Goal: Task Accomplishment & Management: Use online tool/utility

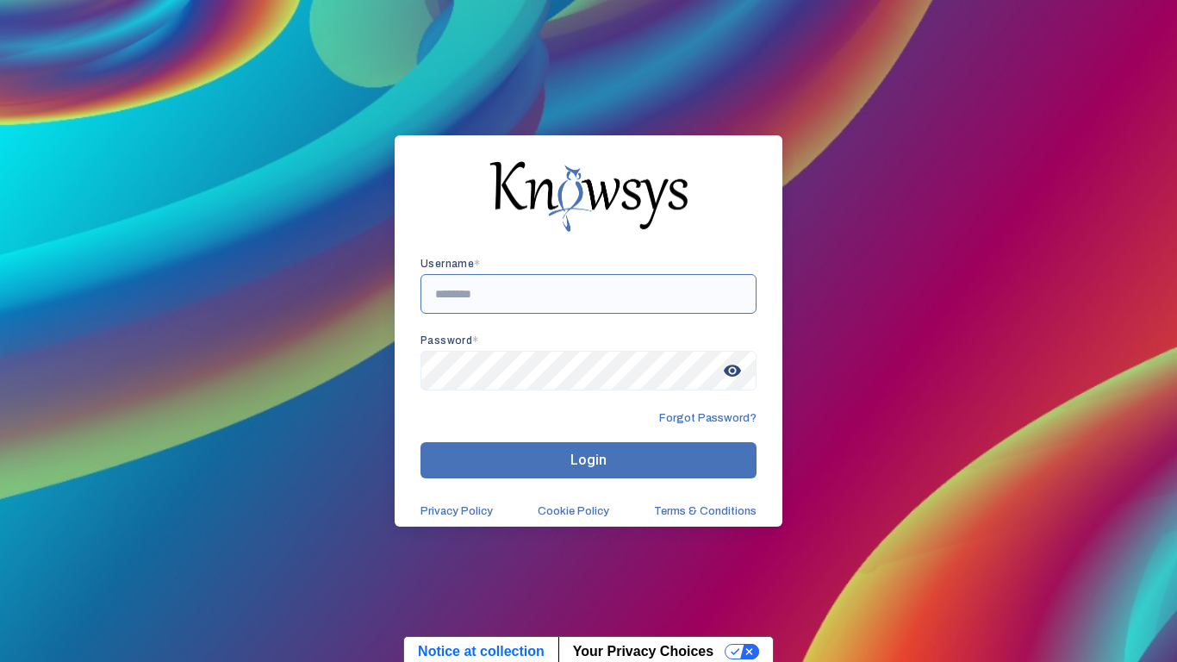
click at [533, 291] on input "text" at bounding box center [589, 294] width 336 height 40
click at [735, 368] on span "visibility" at bounding box center [732, 370] width 31 height 31
click at [632, 460] on button "Login" at bounding box center [589, 460] width 336 height 36
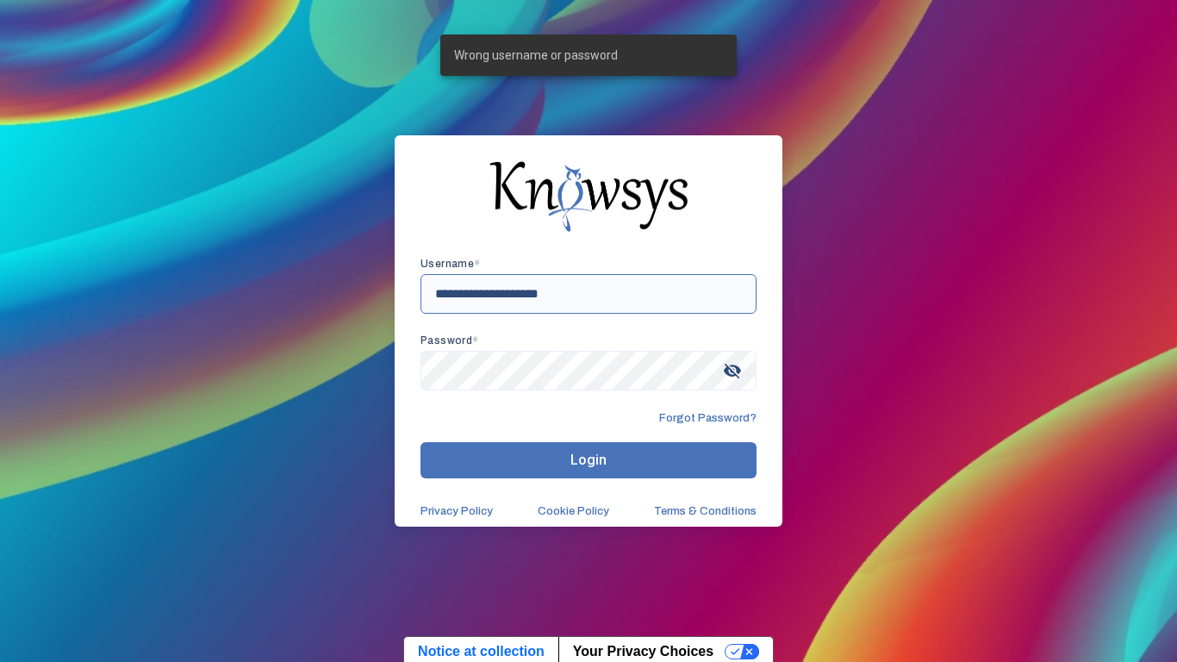
click at [437, 301] on input "**********" at bounding box center [589, 294] width 336 height 40
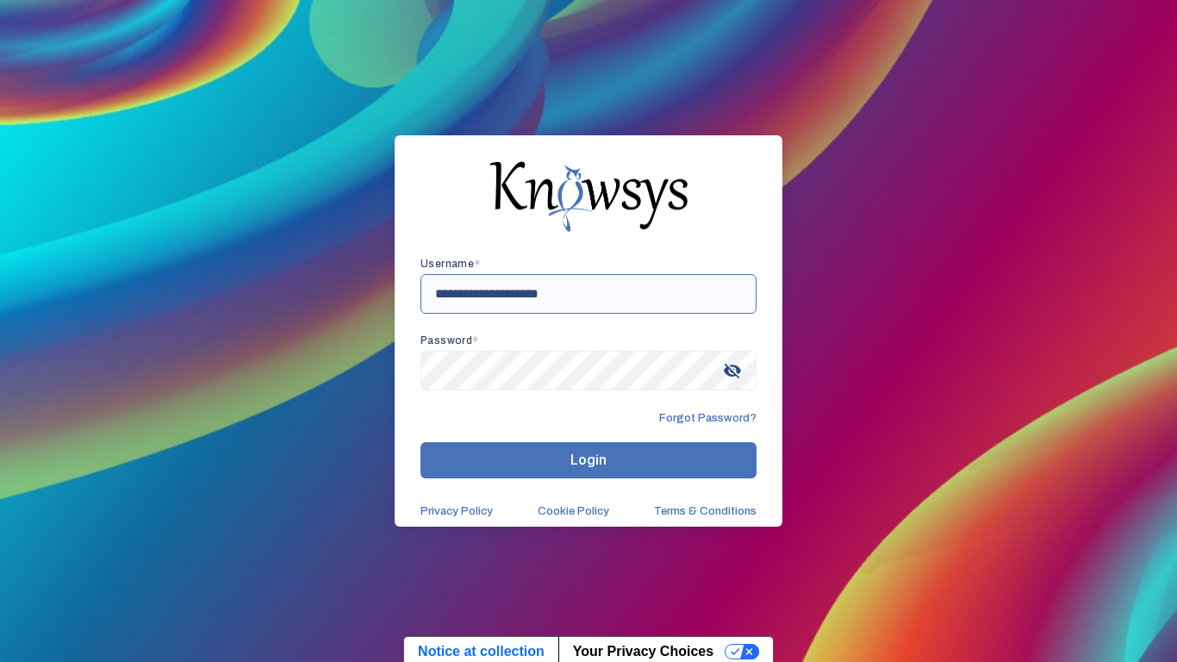
type input "**********"
click at [514, 459] on button "Login" at bounding box center [589, 460] width 336 height 36
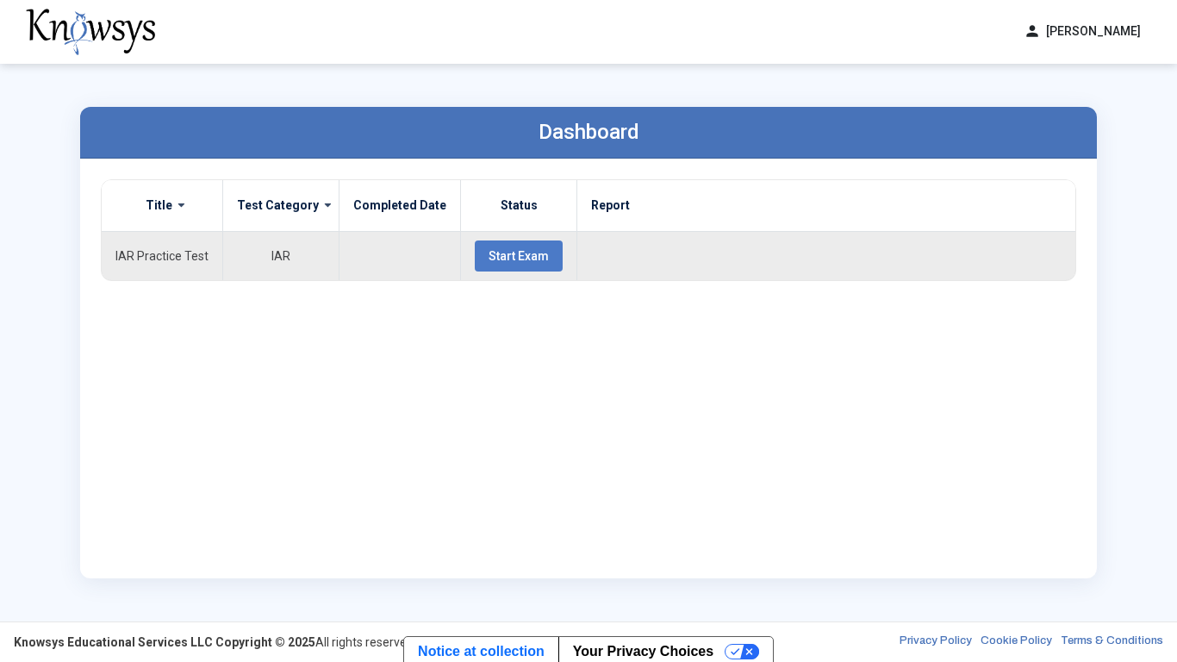
click at [187, 270] on td "IAR Practice Test" at bounding box center [163, 255] width 122 height 49
click at [319, 207] on span at bounding box center [322, 205] width 6 height 14
click at [1096, 48] on div "person [PERSON_NAME] dashboard Dashboard lock_reset Change Password logout Log …" at bounding box center [588, 32] width 1177 height 64
click at [1119, 26] on button "person [PERSON_NAME]" at bounding box center [1082, 31] width 138 height 28
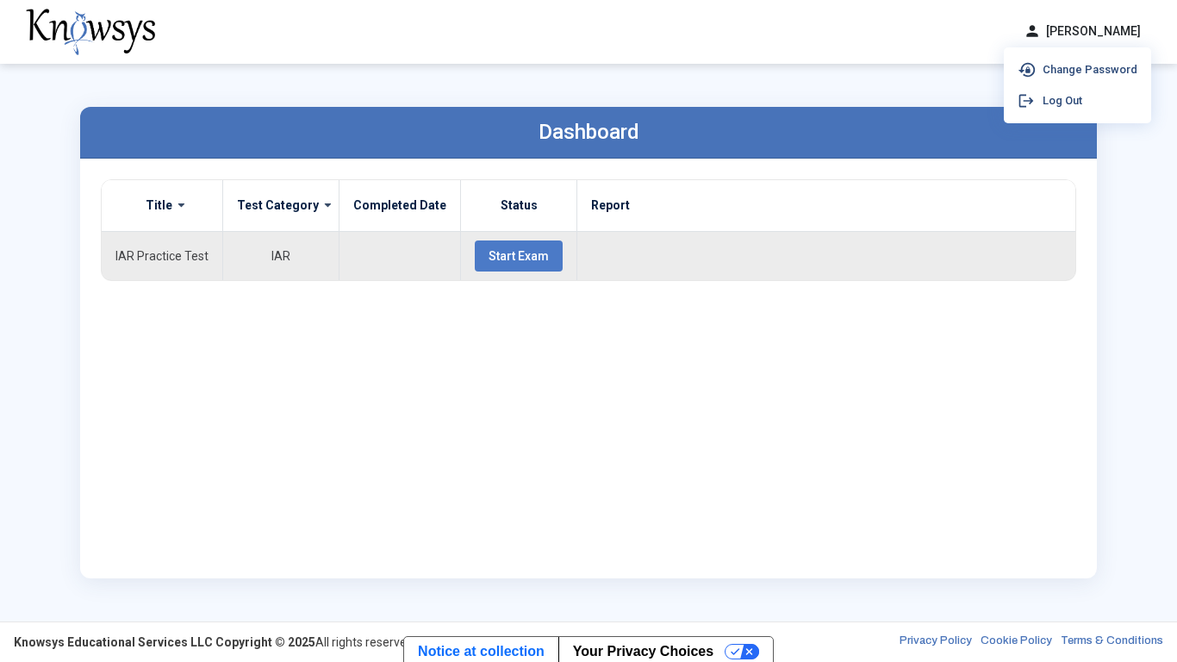
click at [539, 253] on button "Start Exam" at bounding box center [519, 255] width 88 height 31
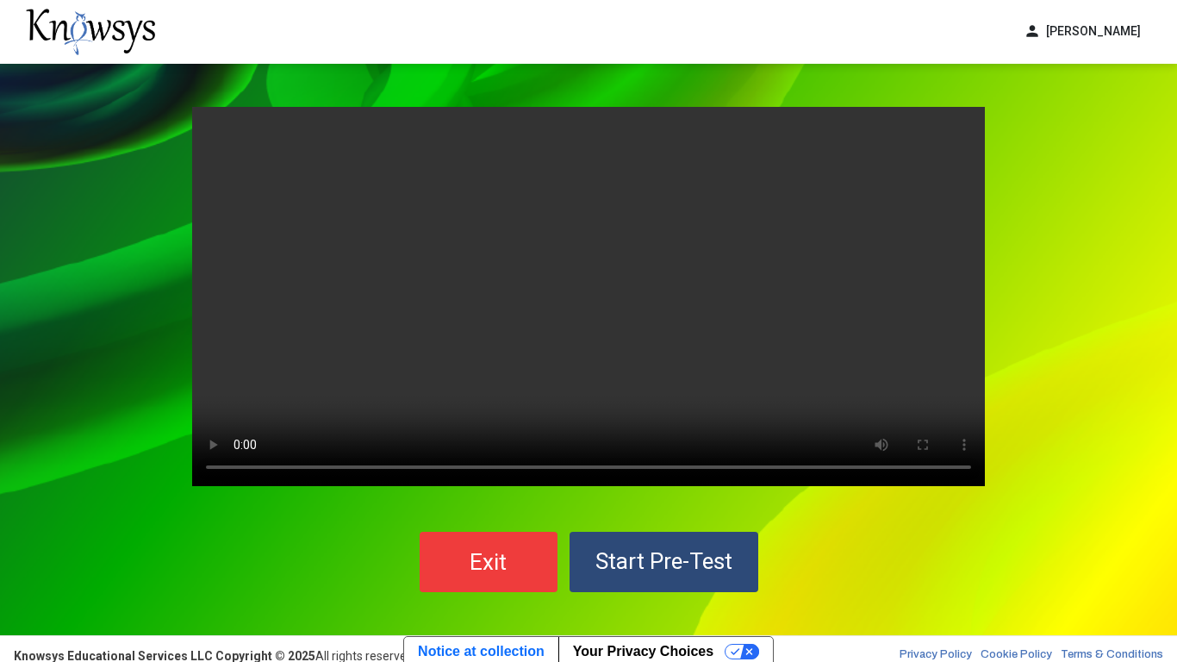
click at [53, 359] on div "Your browser does not support the video tag. Exit Start Pre-Test" at bounding box center [588, 349] width 1177 height 571
click at [665, 569] on span "Start Pre-Test" at bounding box center [663, 561] width 137 height 26
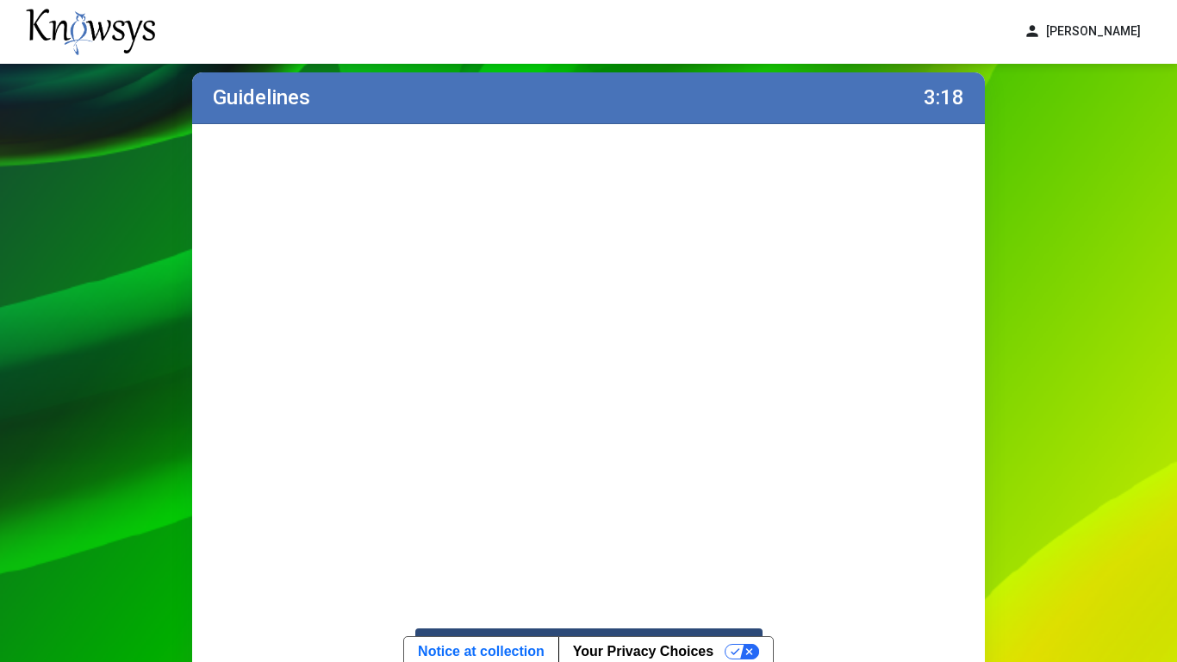
scroll to position [165, 0]
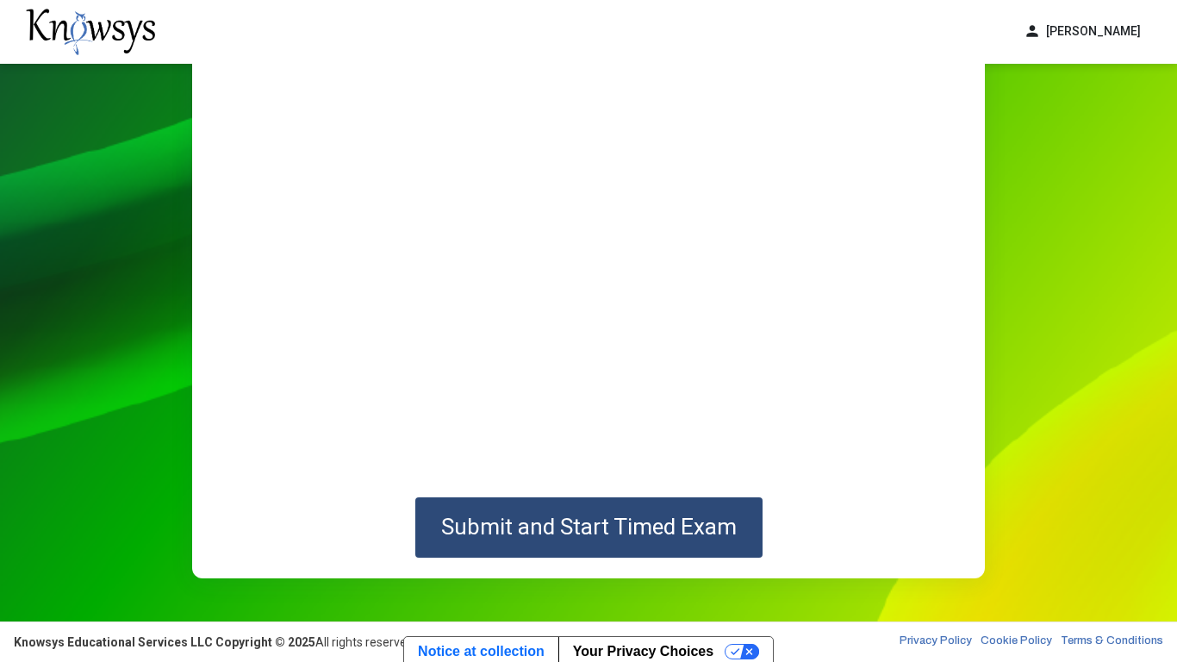
click at [562, 528] on span "Submit and Start Timed Exam" at bounding box center [589, 527] width 296 height 26
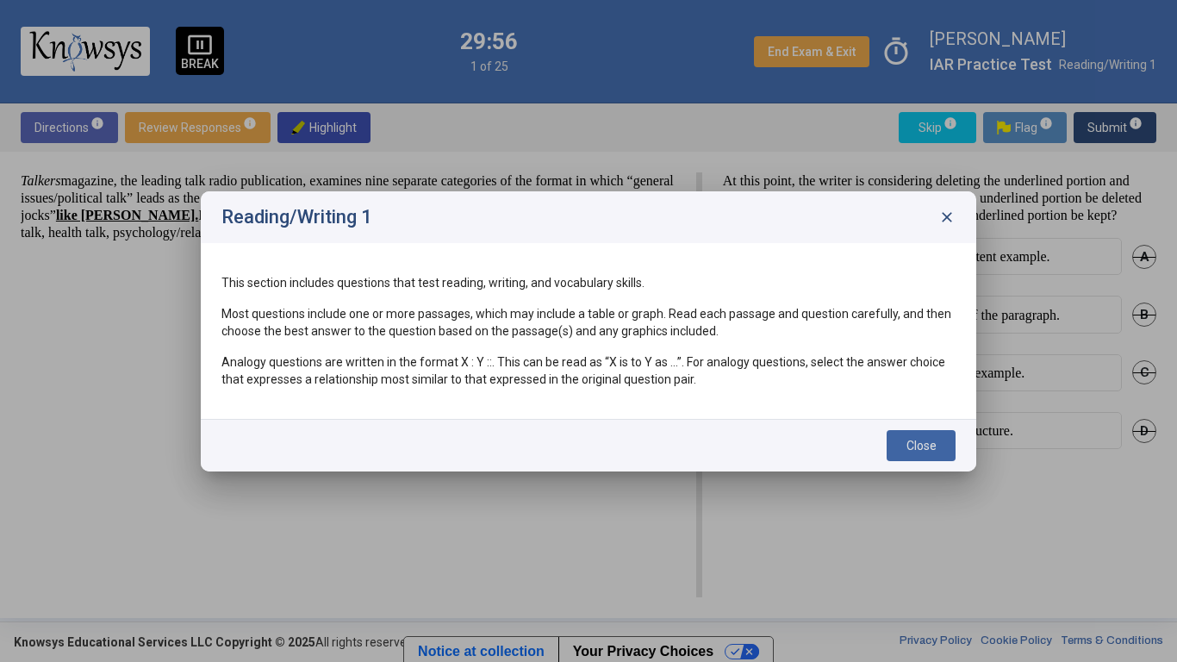
click at [917, 457] on button "Close" at bounding box center [921, 445] width 69 height 31
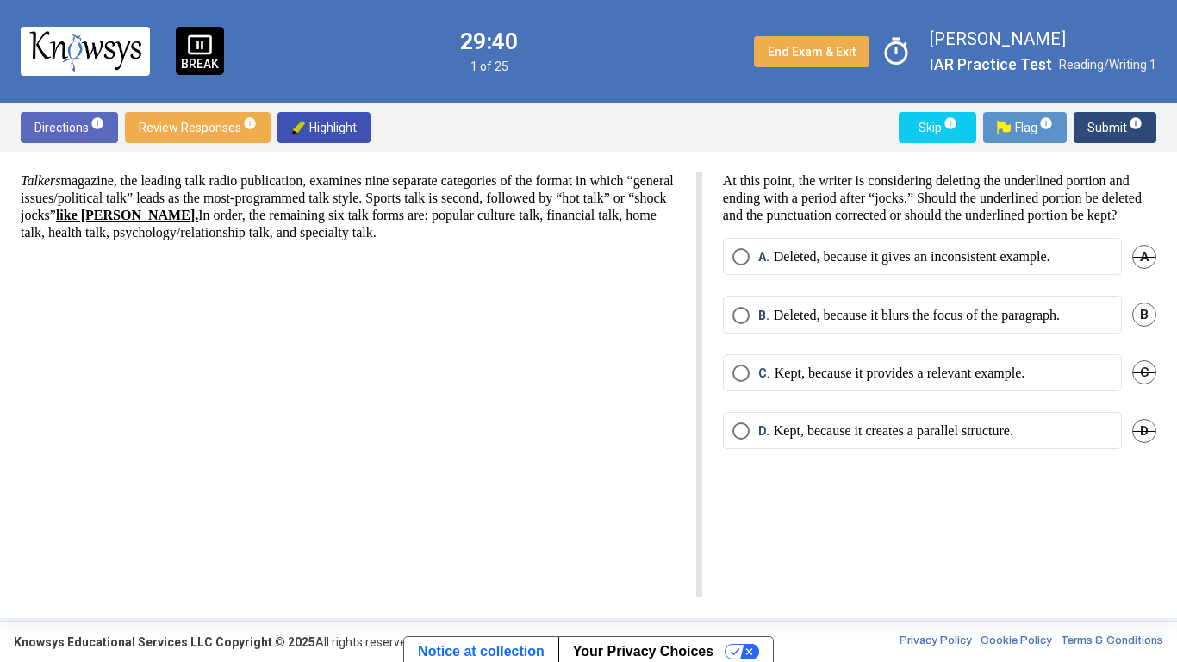
click at [499, 36] on label "29:40" at bounding box center [489, 41] width 58 height 22
click at [504, 42] on label "29:39" at bounding box center [489, 41] width 58 height 22
click at [505, 48] on label "29:39" at bounding box center [489, 41] width 58 height 22
click at [507, 55] on div "29:38 1 of 25" at bounding box center [489, 51] width 58 height 43
click at [507, 55] on div "29:37 1 of 25" at bounding box center [489, 51] width 58 height 43
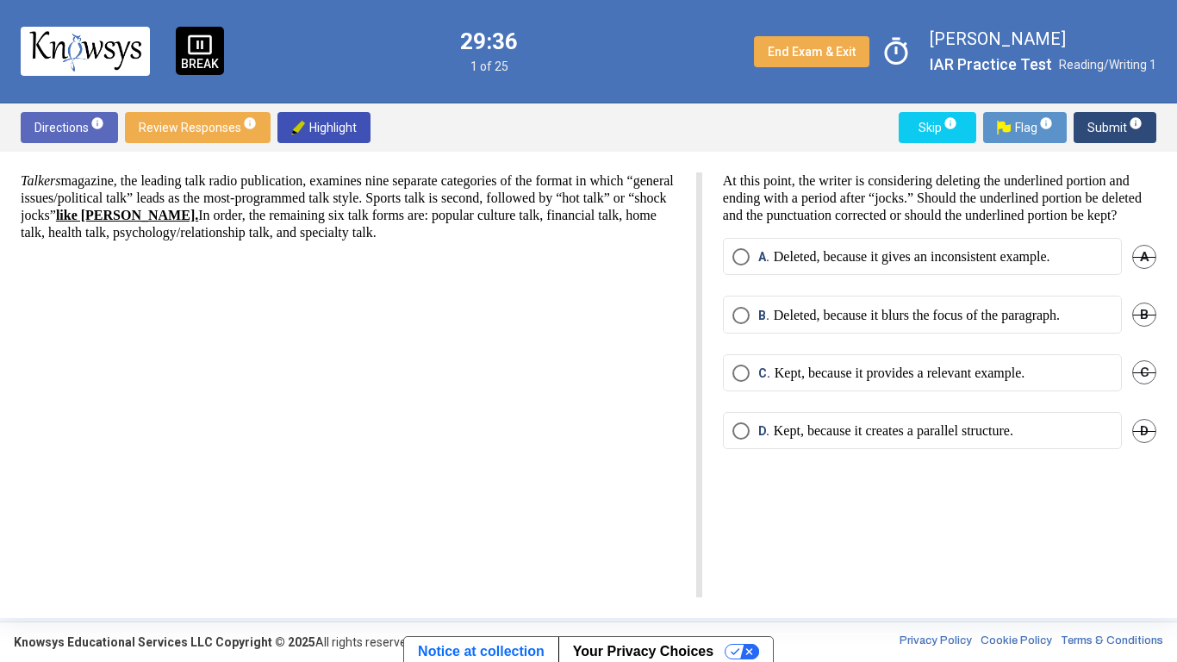
click at [507, 55] on div "29:36 1 of 25" at bounding box center [489, 51] width 58 height 43
click at [805, 324] on p "Deleted, because it blurs the focus of the paragraph." at bounding box center [917, 315] width 286 height 17
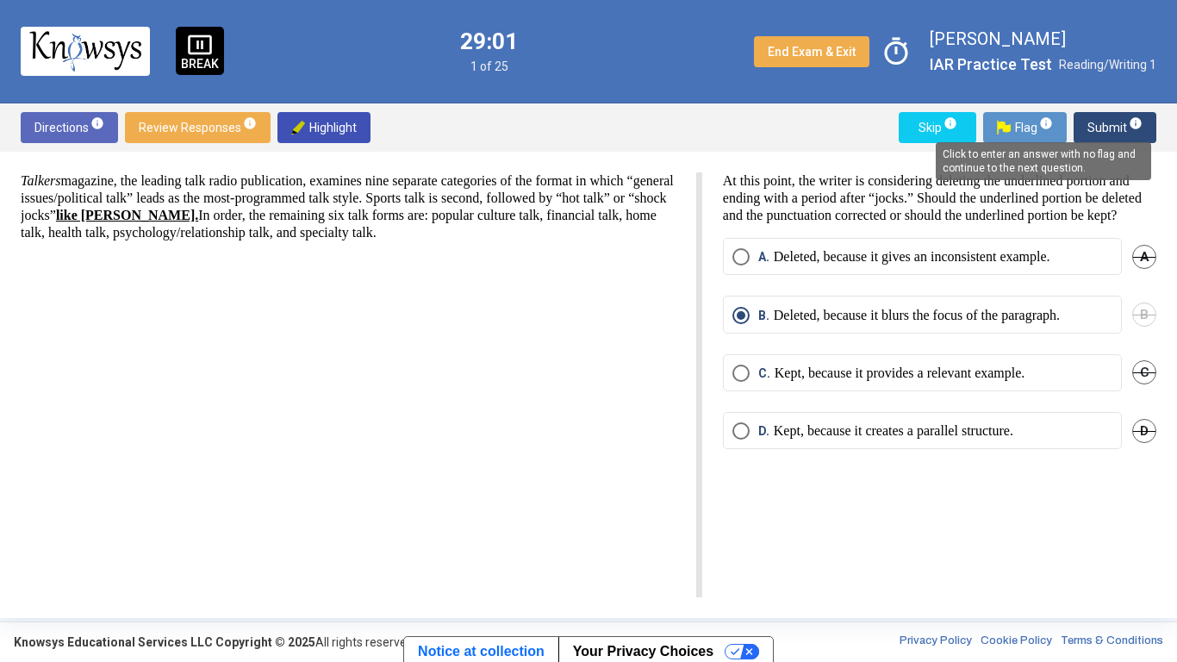
click at [1104, 133] on mat-tooltip-component "Click to enter an answer with no flag and continue to the next question." at bounding box center [1044, 161] width 240 height 62
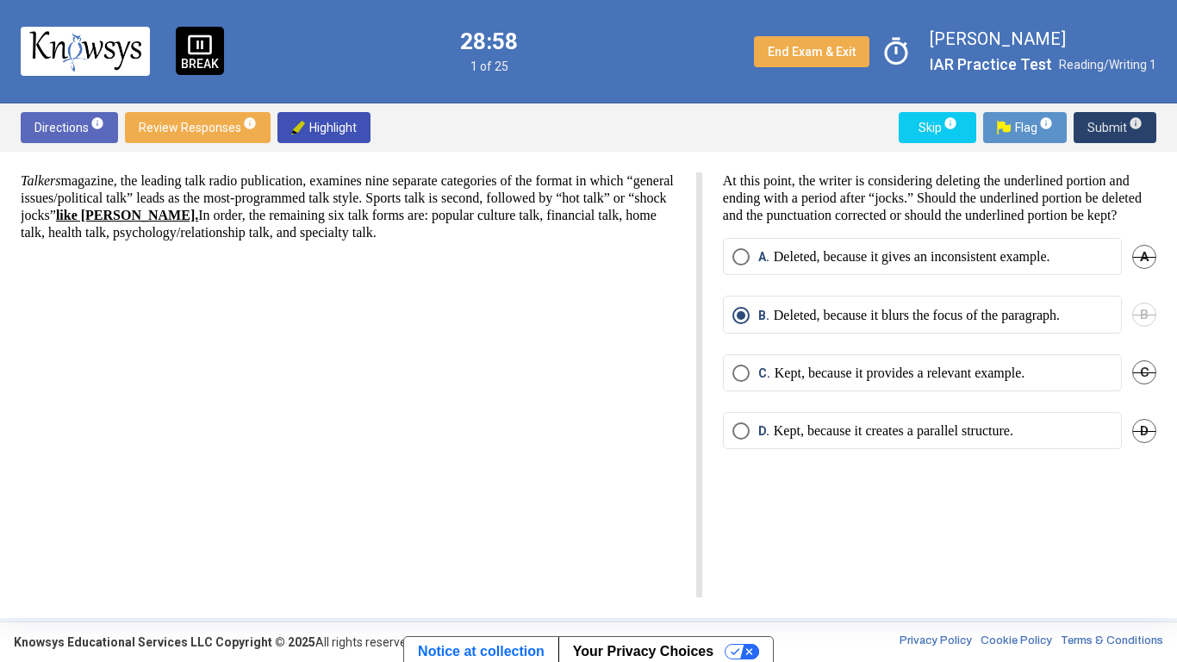
click at [1100, 132] on span "Submit info" at bounding box center [1115, 127] width 55 height 31
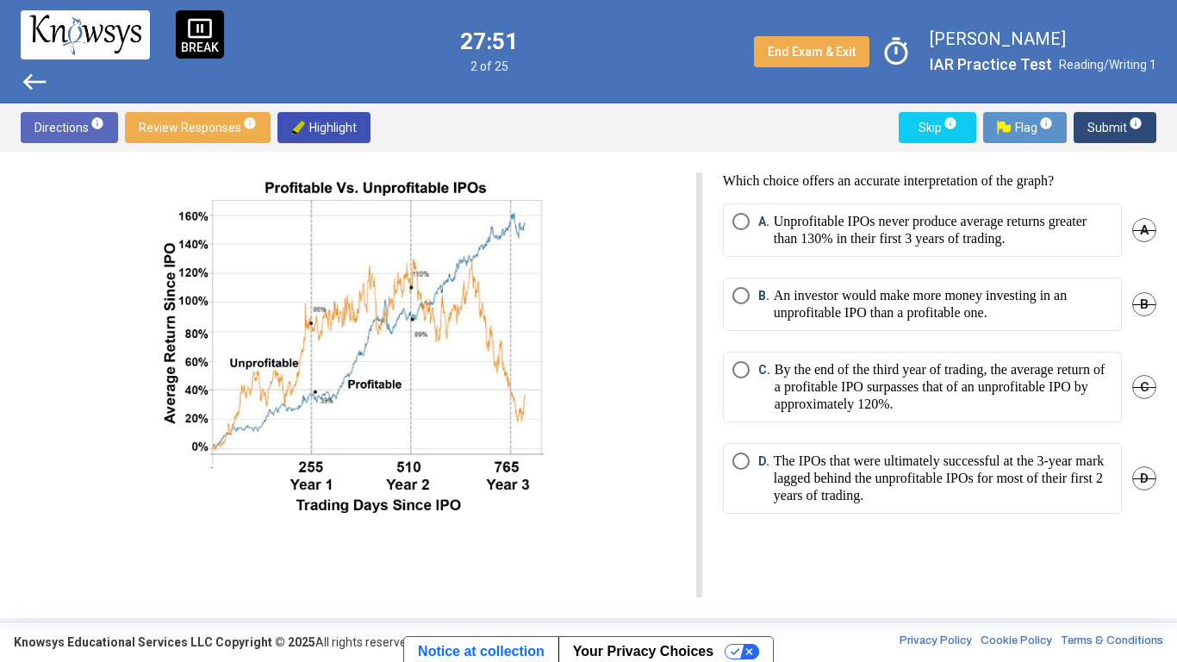
click at [864, 236] on p "Unprofitable IPOs never produce average returns greater than 130% in their firs…" at bounding box center [943, 230] width 339 height 34
click at [1085, 122] on button "Submit info" at bounding box center [1115, 127] width 83 height 31
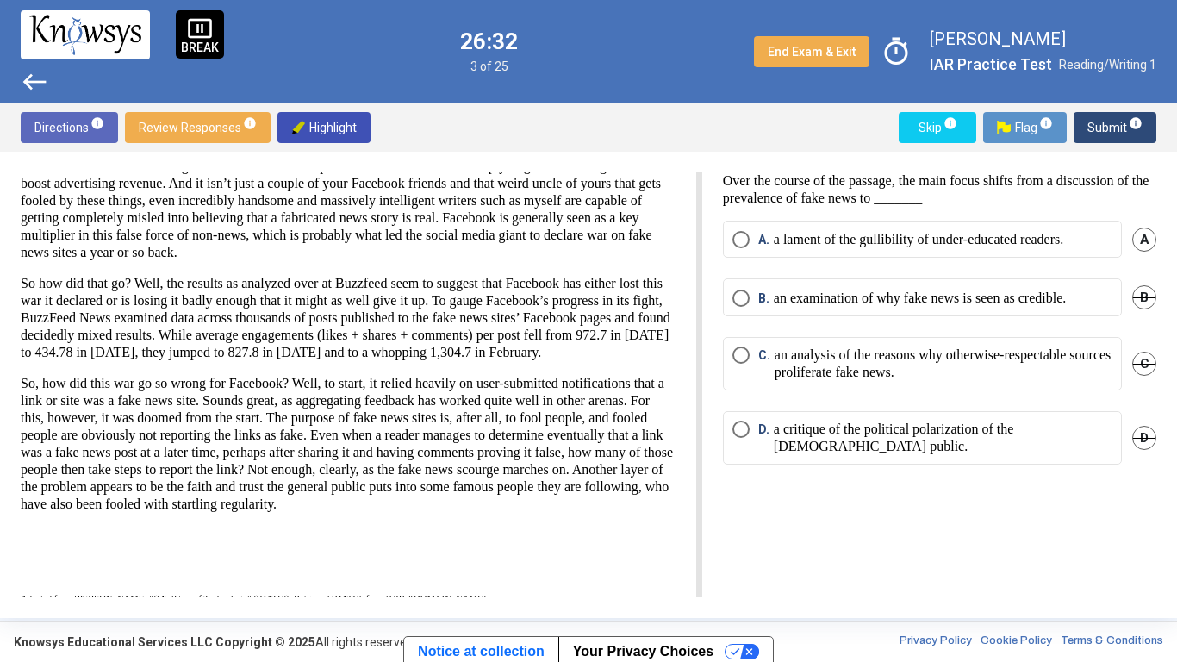
scroll to position [155, 0]
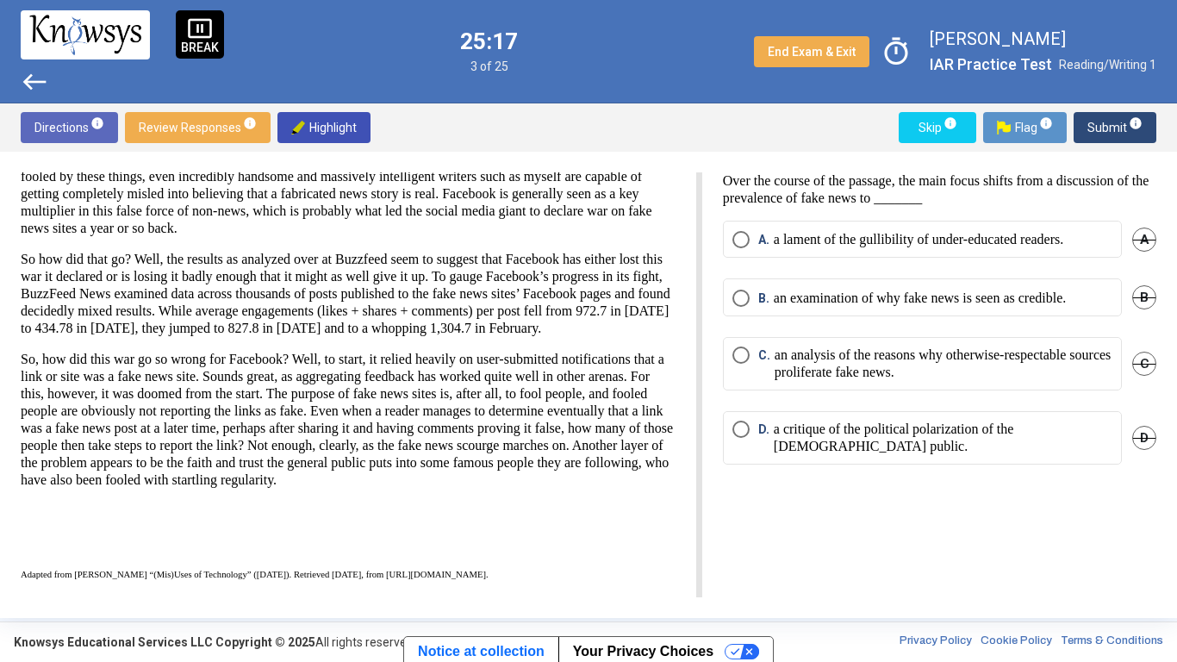
click at [991, 298] on p "an examination of why fake news is seen as credible." at bounding box center [920, 298] width 292 height 17
click at [1108, 124] on span "Submit info" at bounding box center [1115, 127] width 55 height 31
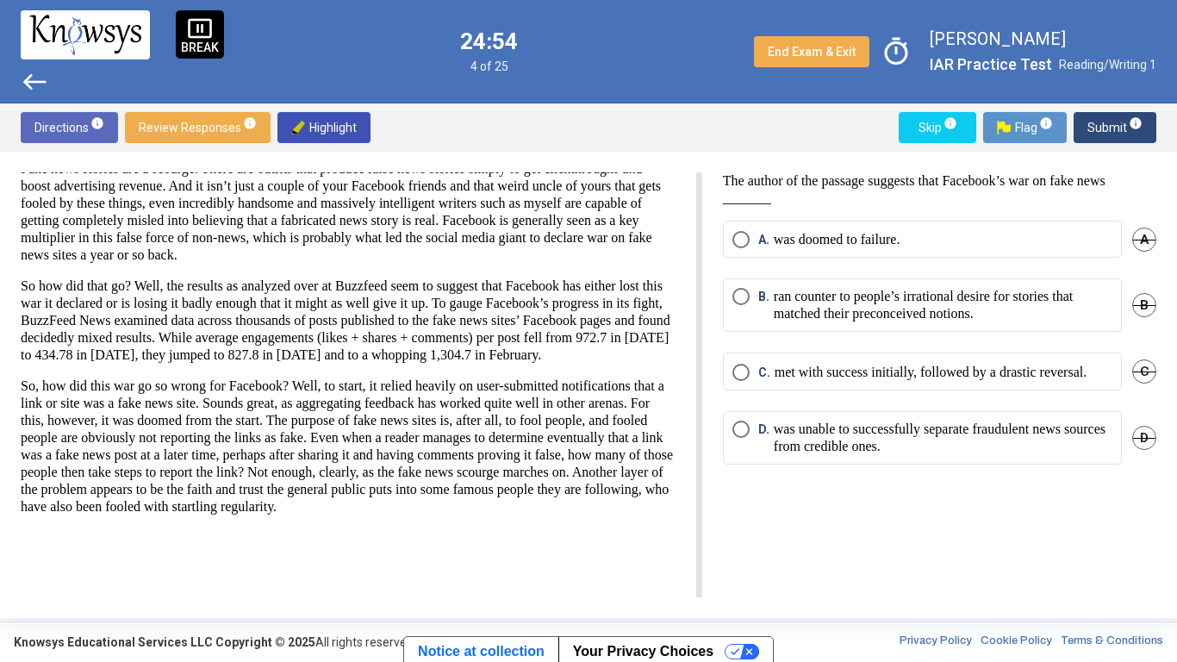
scroll to position [0, 0]
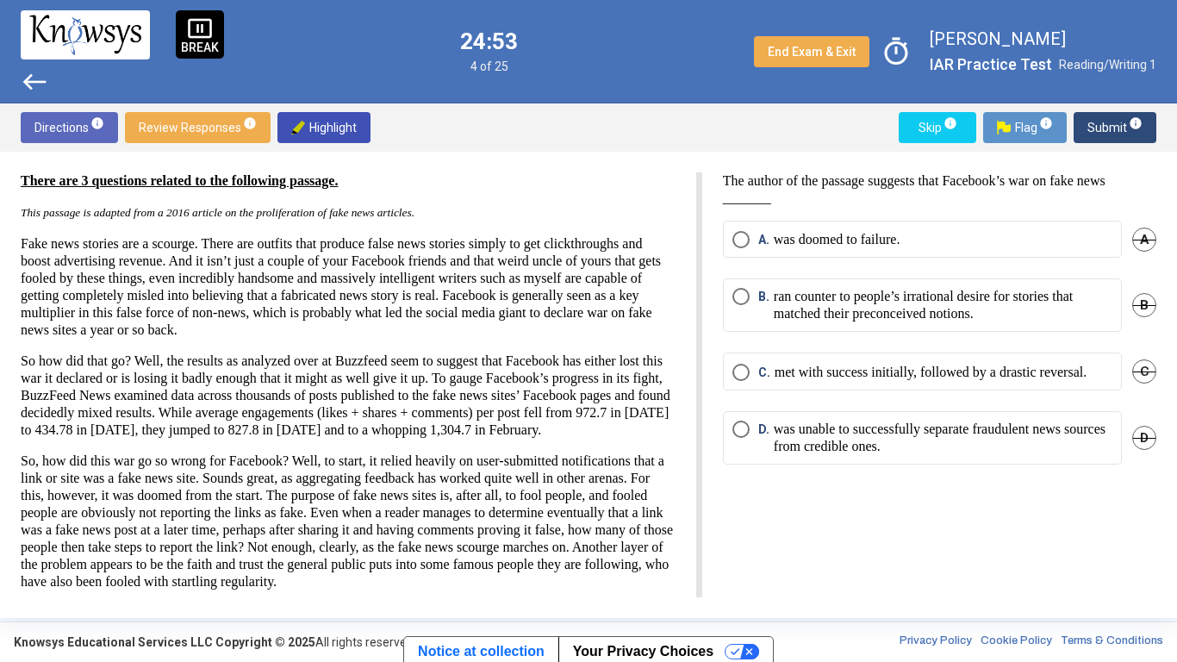
click at [972, 302] on p "ran counter to people’s irrational desire for stories that matched their precon…" at bounding box center [943, 305] width 339 height 34
click at [862, 243] on p "was doomed to failure." at bounding box center [837, 239] width 127 height 17
click at [945, 455] on p "was unable to successfully separate fraudulent news sources from credible ones." at bounding box center [943, 438] width 339 height 34
click at [1096, 132] on span "Submit info" at bounding box center [1115, 127] width 55 height 31
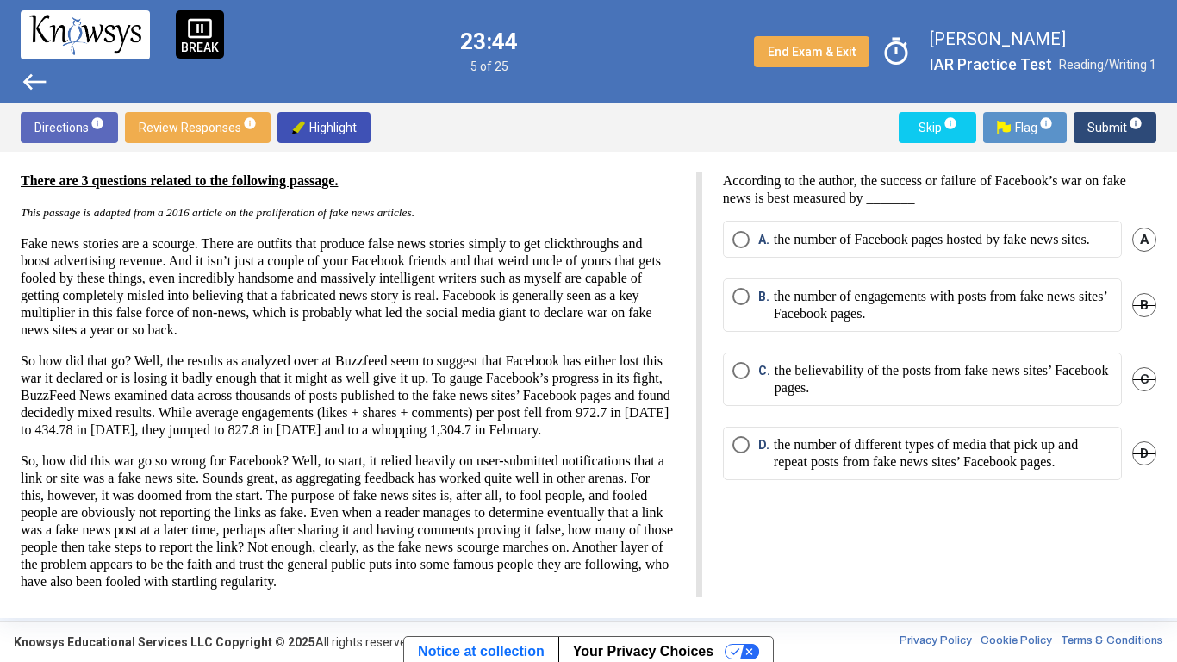
click at [1066, 315] on p "the number of engagements with posts from fake news sites’ Facebook pages." at bounding box center [943, 305] width 339 height 34
click at [1094, 128] on span "Submit info" at bounding box center [1115, 127] width 55 height 31
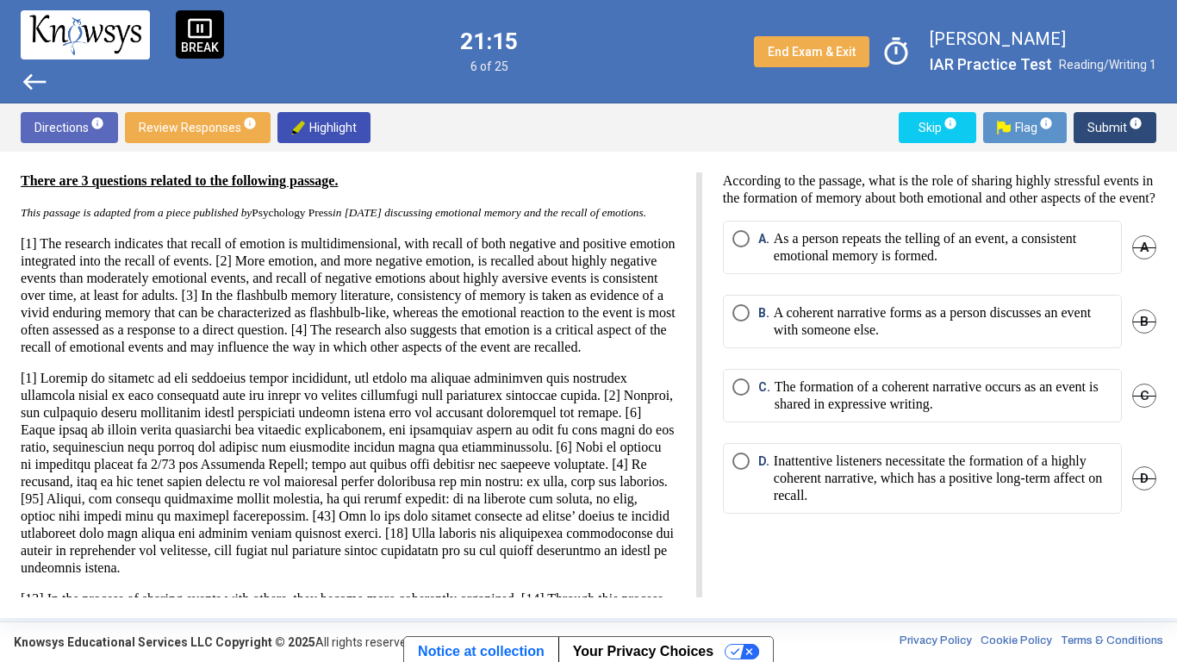
click at [1001, 260] on p "As a person repeats the telling of an event, a consistent emotional memory is f…" at bounding box center [943, 247] width 339 height 34
click at [1116, 131] on span "Submit info" at bounding box center [1115, 127] width 55 height 31
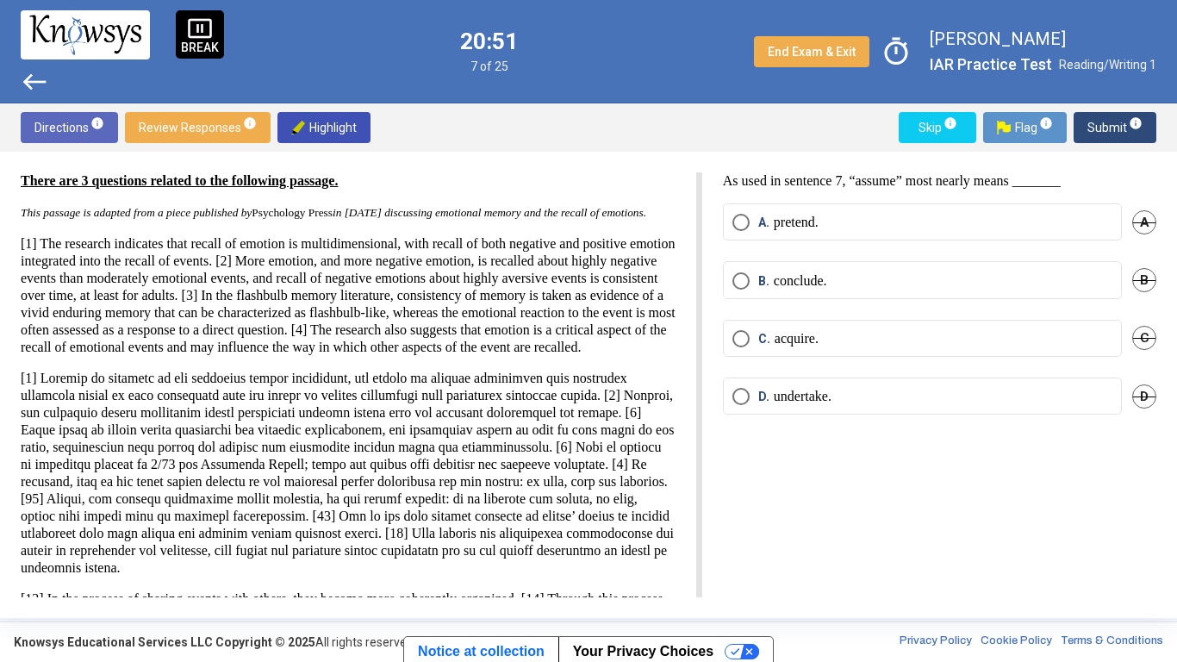
click at [1009, 270] on mat-radio-button "B. conclude." at bounding box center [922, 279] width 399 height 37
click at [1007, 277] on label "B. conclude." at bounding box center [923, 280] width 380 height 17
click at [1092, 128] on span "Submit info" at bounding box center [1115, 127] width 55 height 31
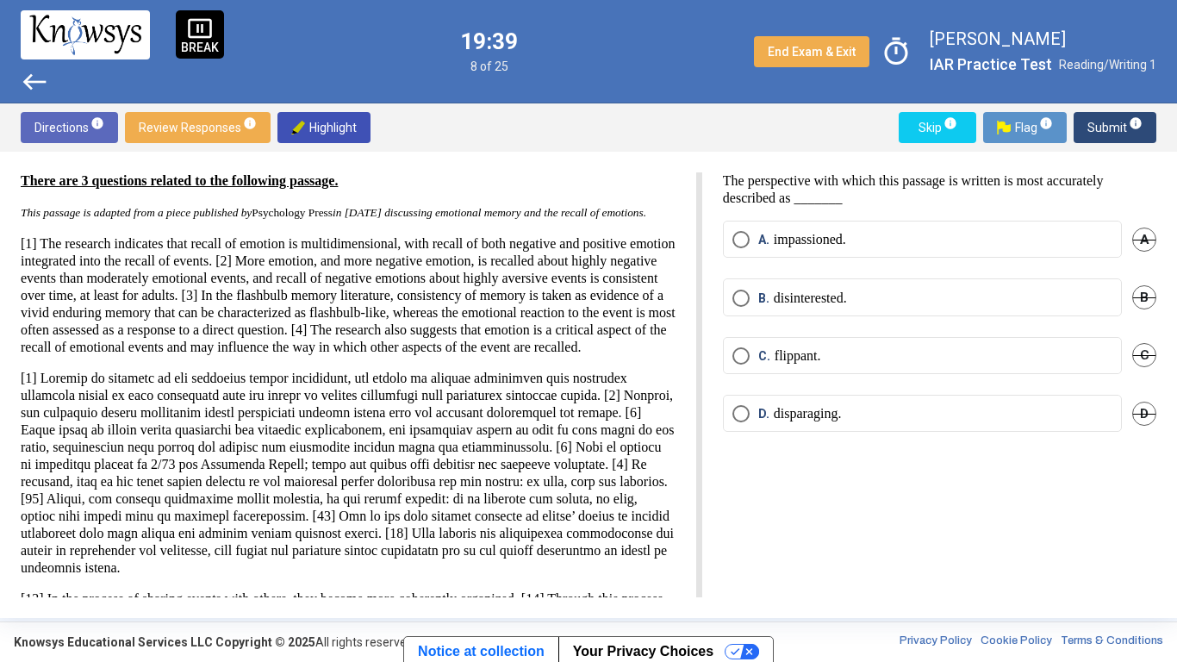
click at [926, 259] on div "A. impassioned. A" at bounding box center [939, 250] width 433 height 58
click at [932, 245] on label "A. impassioned." at bounding box center [923, 239] width 380 height 17
click at [1102, 134] on span "Submit info" at bounding box center [1115, 127] width 55 height 31
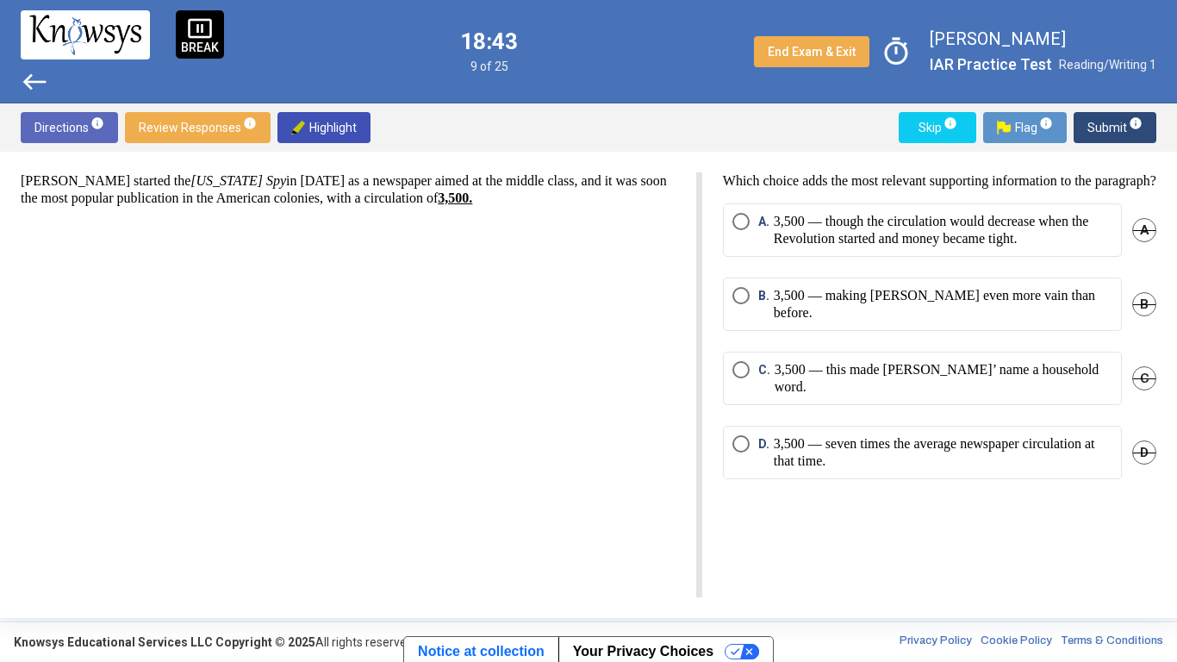
click at [920, 371] on p "3,500 — this made [PERSON_NAME]’ name a household word." at bounding box center [944, 378] width 338 height 34
click at [1144, 440] on span "D" at bounding box center [1144, 452] width 24 height 24
click at [1147, 240] on span "A" at bounding box center [1144, 230] width 24 height 24
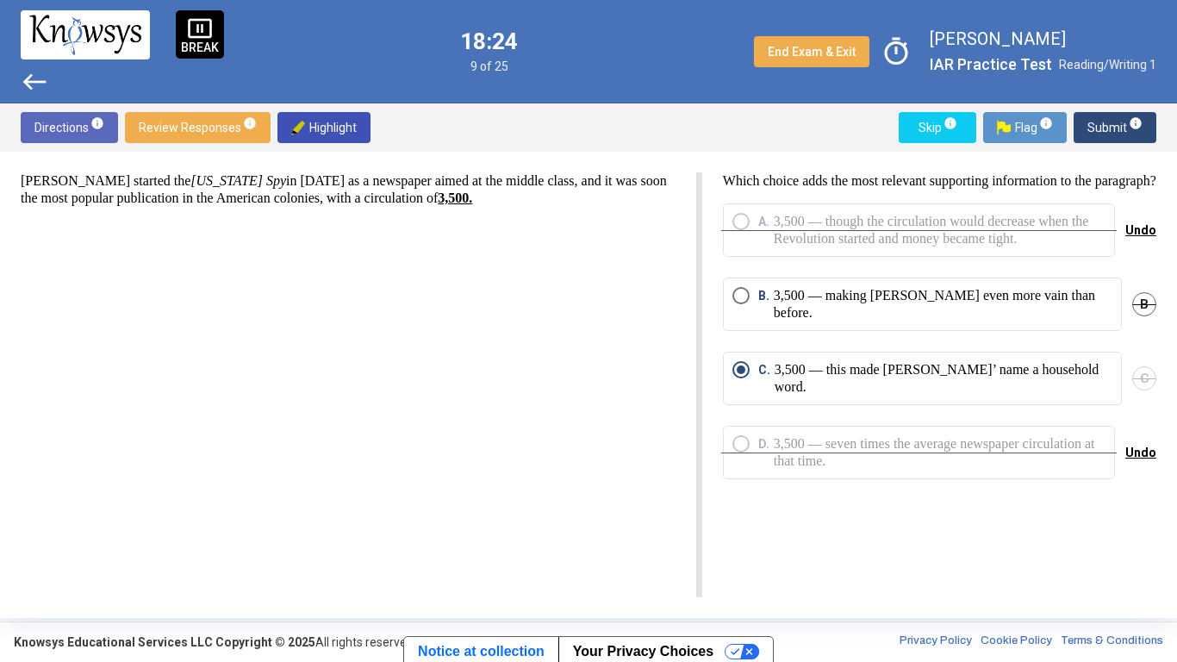
click at [1147, 316] on span "B" at bounding box center [1144, 304] width 24 height 24
click at [1106, 127] on span "Submit info" at bounding box center [1115, 127] width 55 height 31
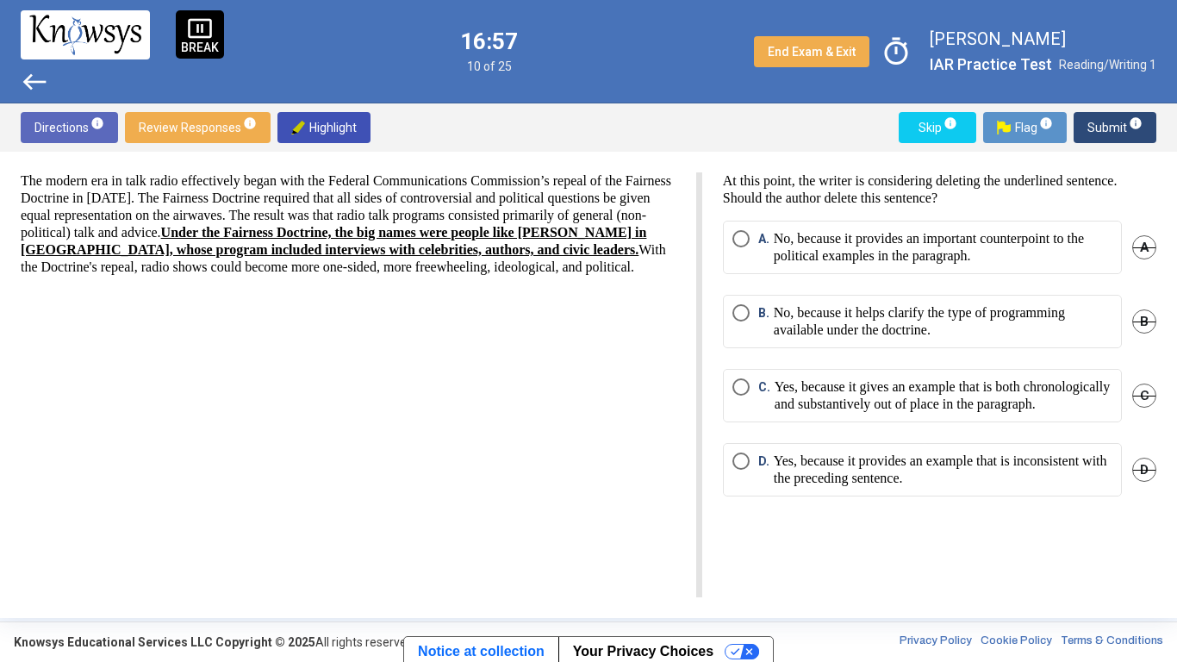
click at [832, 465] on mat-radio-button "D. Yes, because it provides an example that is inconsistent with the preceding …" at bounding box center [922, 469] width 399 height 53
click at [817, 396] on p "Yes, because it gives an example that is both chronologically and substantively…" at bounding box center [944, 395] width 338 height 34
click at [1102, 135] on span "Submit info" at bounding box center [1115, 127] width 55 height 31
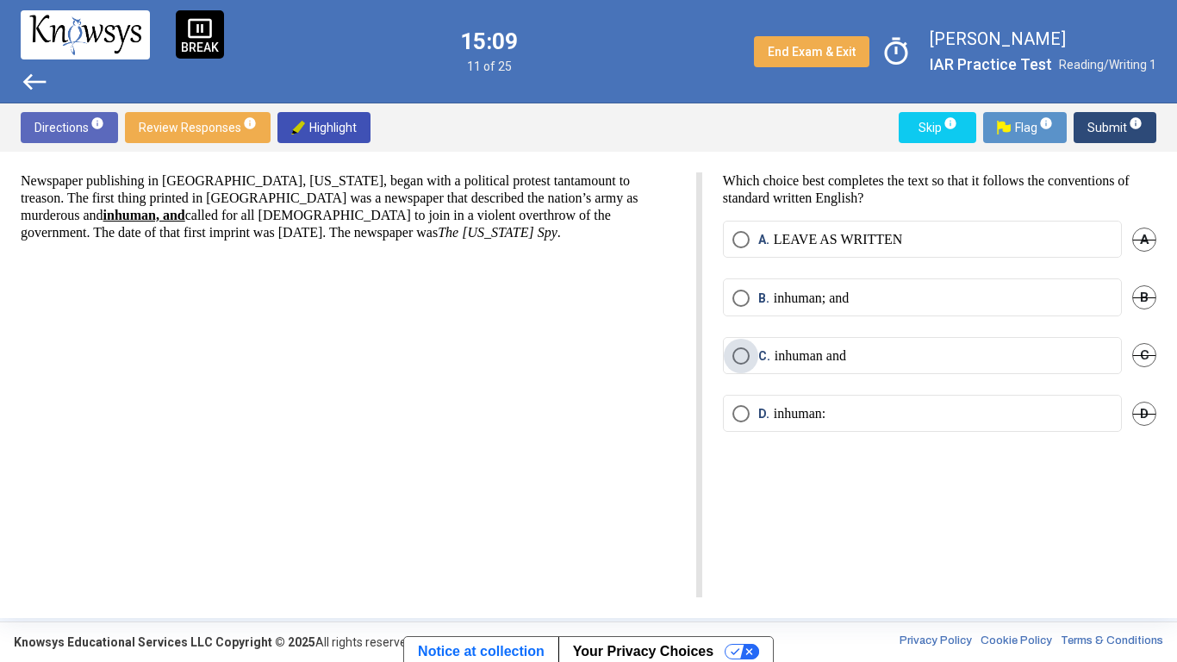
click at [775, 355] on p "inhuman and" at bounding box center [811, 355] width 72 height 17
click at [1105, 131] on span "Submit info" at bounding box center [1115, 127] width 55 height 31
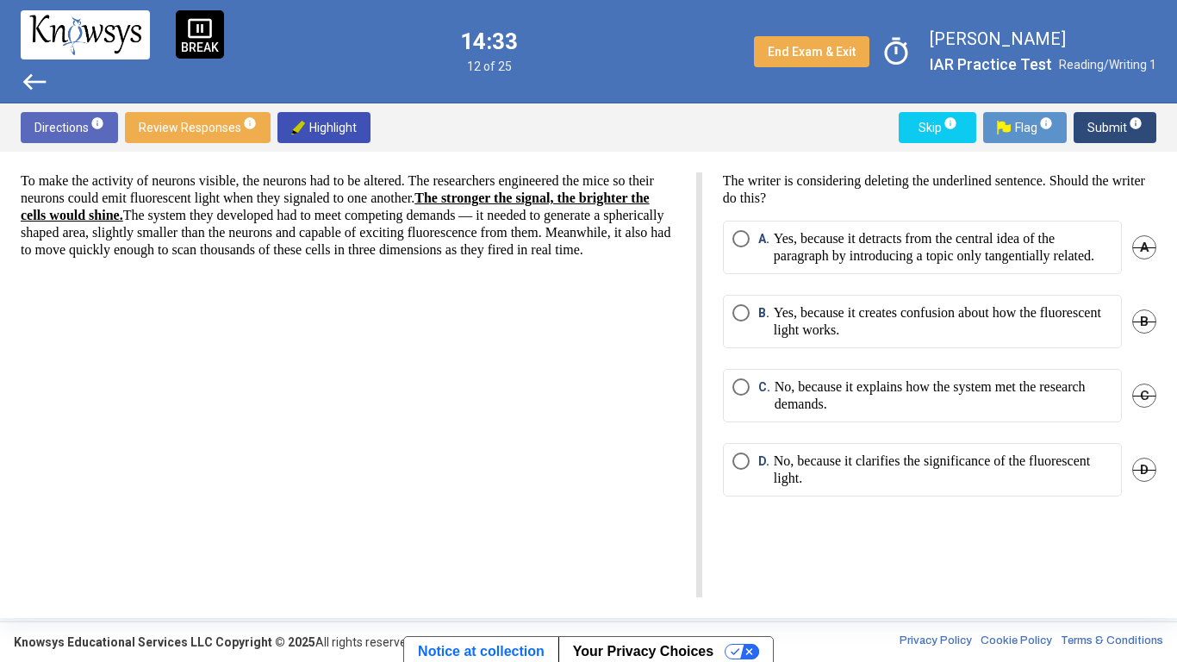
click at [901, 410] on p "No, because it explains how the system met the research demands." at bounding box center [944, 395] width 338 height 34
click at [863, 483] on p "No, because it clarifies the significance of the fluorescent light." at bounding box center [943, 469] width 339 height 34
click at [1125, 119] on span "Submit info" at bounding box center [1115, 127] width 55 height 31
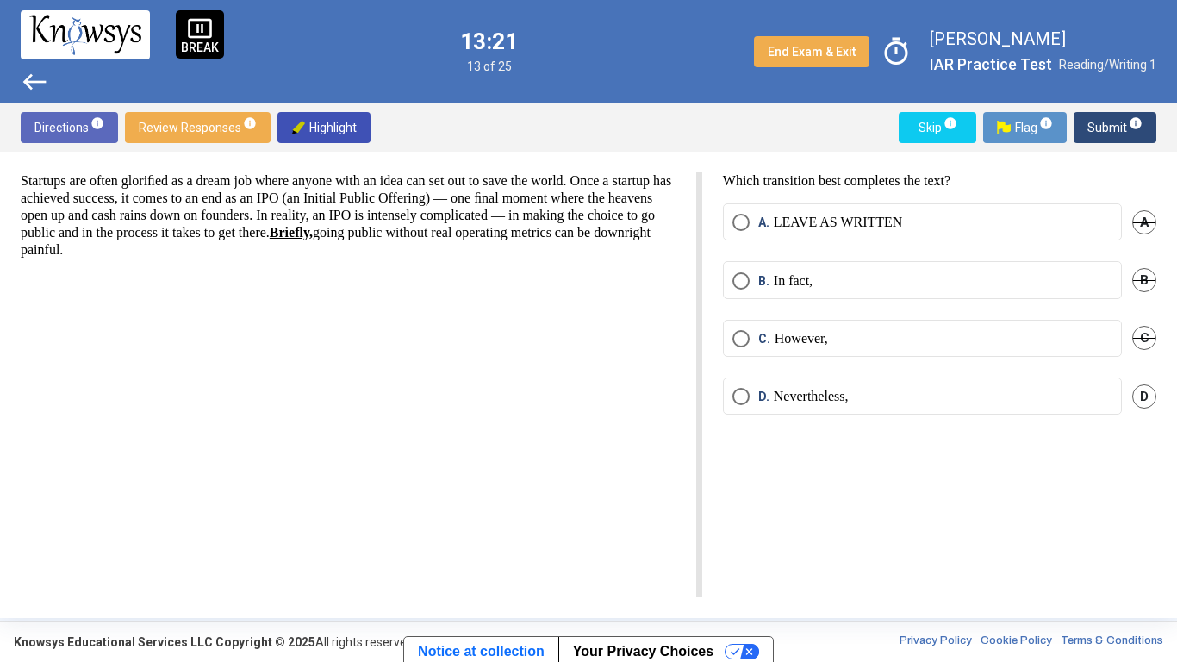
click at [977, 215] on label "A. LEAVE AS WRITTEN" at bounding box center [923, 222] width 380 height 17
click at [1103, 130] on span "Submit info" at bounding box center [1115, 127] width 55 height 31
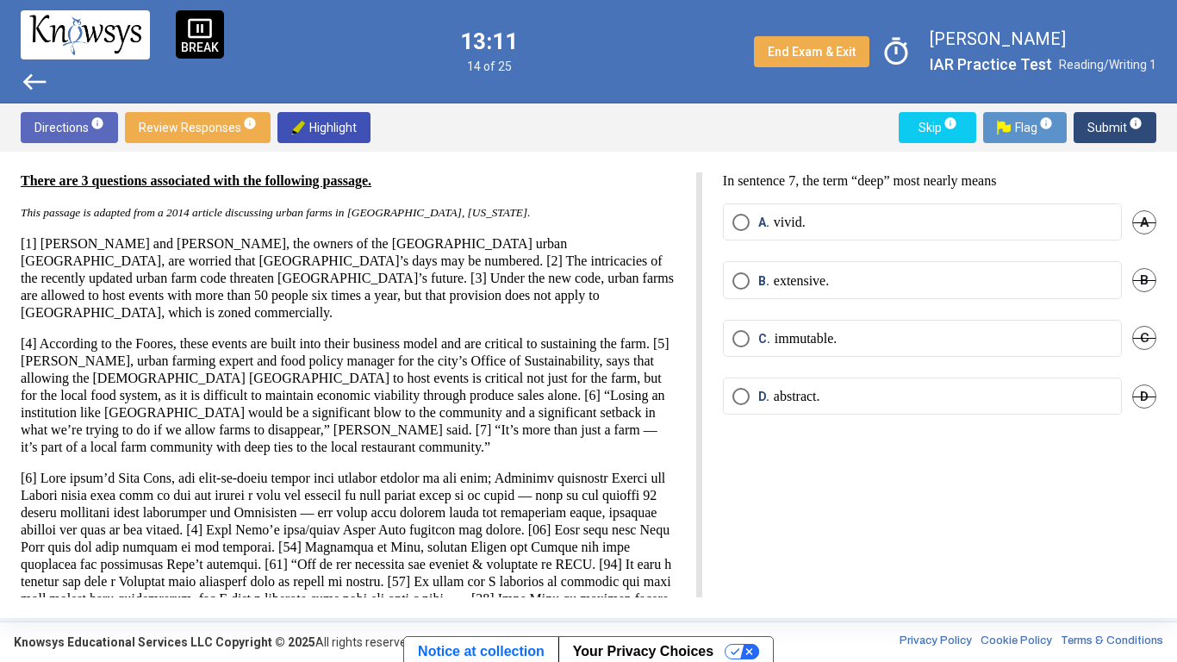
click at [1014, 272] on label "B. extensive." at bounding box center [923, 280] width 380 height 17
click at [1113, 119] on span "Submit info" at bounding box center [1115, 127] width 55 height 31
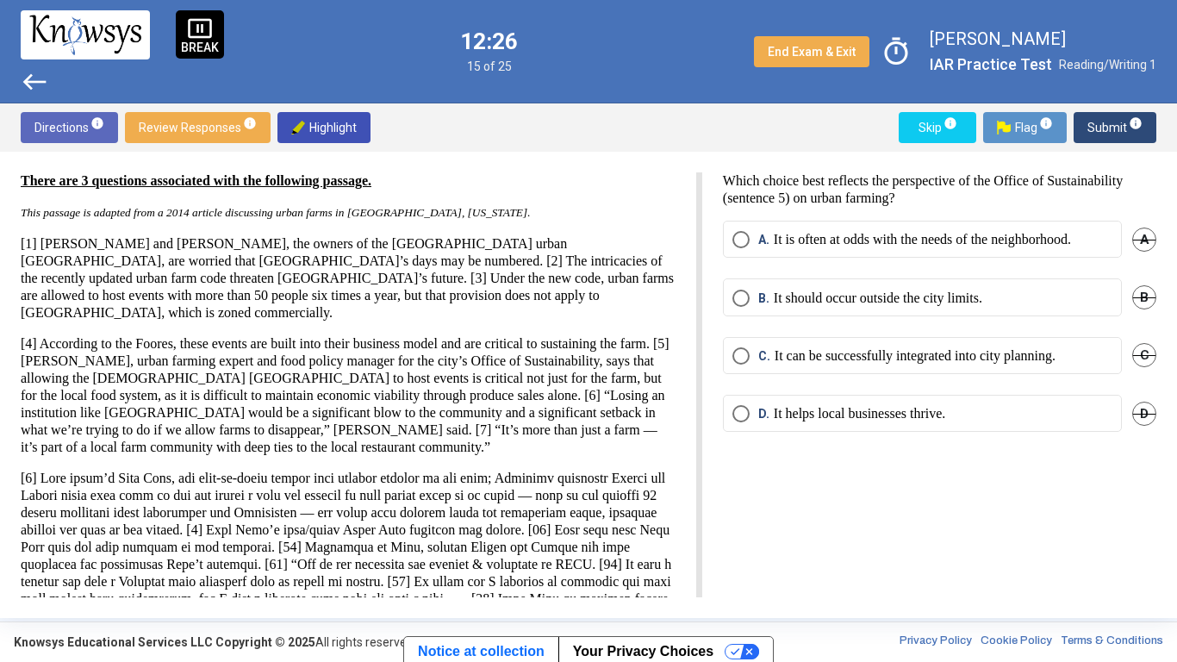
click at [990, 351] on p "It can be successfully integrated into city planning." at bounding box center [915, 355] width 281 height 17
click at [1101, 113] on span "Submit info" at bounding box center [1115, 127] width 55 height 31
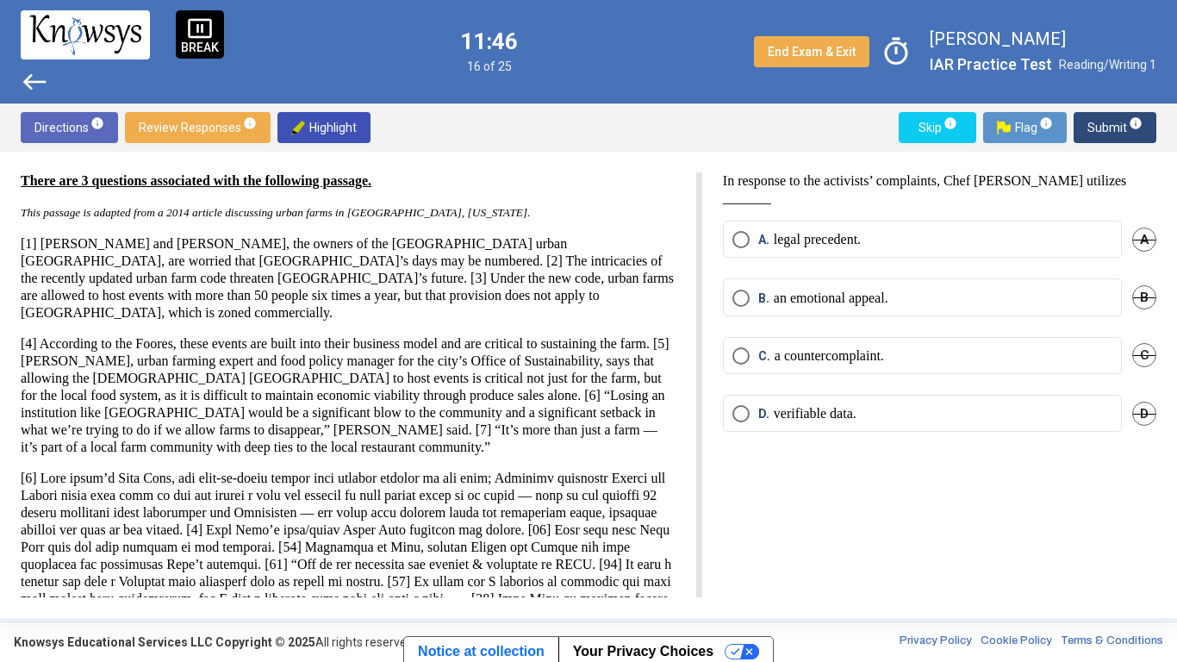
click at [393, 378] on p "[4] According to the Foores, these events are built into their business model a…" at bounding box center [348, 395] width 655 height 121
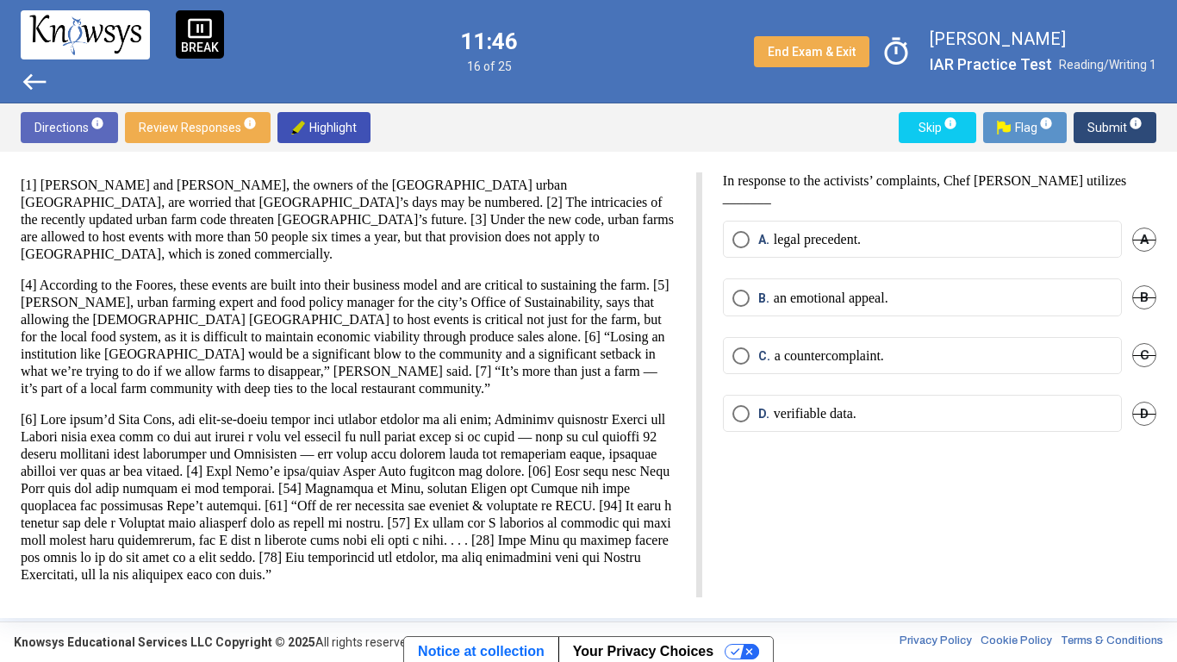
scroll to position [74, 0]
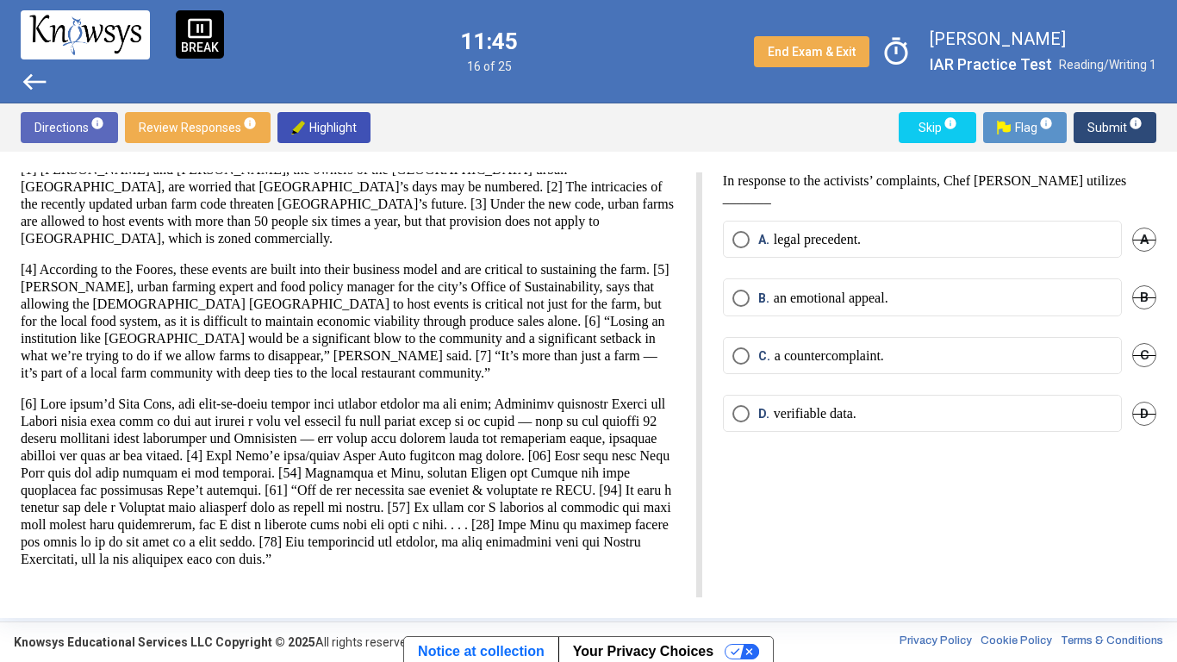
click at [395, 342] on p "[4] According to the Foores, these events are built into their business model a…" at bounding box center [348, 321] width 655 height 121
click at [1060, 364] on mat-radio-button "C. a countercomplaint." at bounding box center [922, 355] width 399 height 37
click at [1058, 360] on label "C. a countercomplaint." at bounding box center [923, 355] width 380 height 17
click at [1100, 121] on span "Submit info" at bounding box center [1115, 127] width 55 height 31
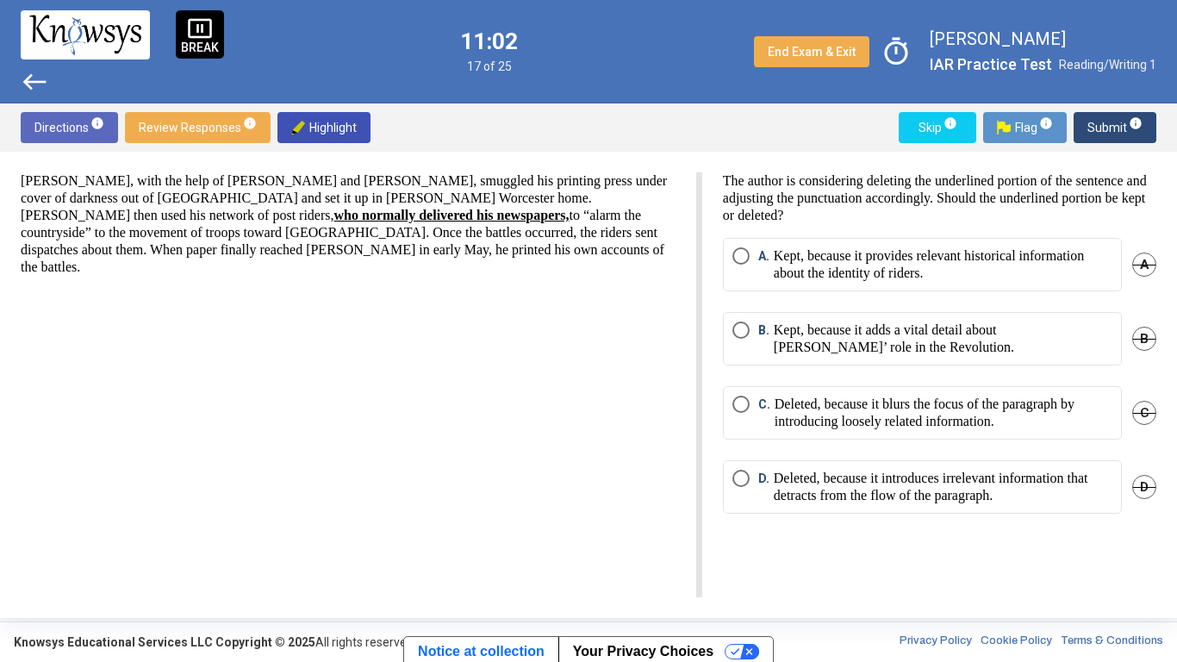
scroll to position [0, 0]
click at [1002, 290] on mat-radio-button "A. Kept, because it provides relevant historical information about the identity…" at bounding box center [922, 264] width 399 height 53
click at [899, 247] on p "Kept, because it provides relevant historical information about the identity of…" at bounding box center [943, 264] width 339 height 34
click at [1089, 130] on span "Submit info" at bounding box center [1115, 127] width 55 height 31
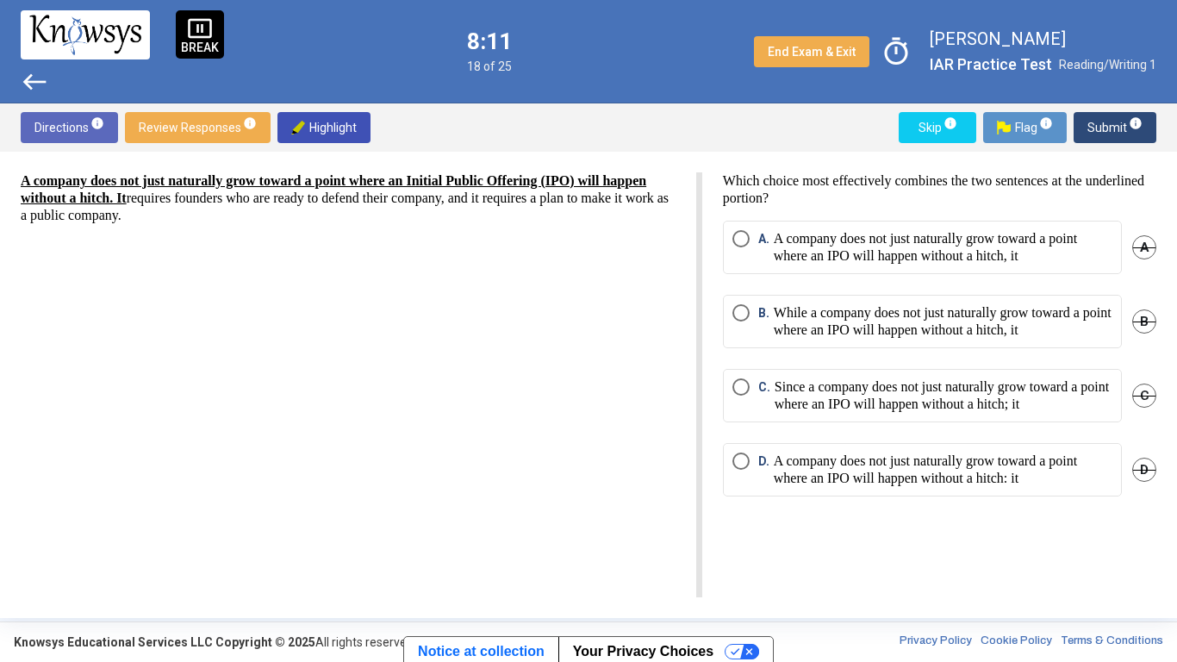
click at [1075, 365] on div "B. While a company does not just naturally grow toward a point where an IPO wil…" at bounding box center [939, 332] width 433 height 74
click at [1035, 304] on p "While a company does not just naturally grow toward a point where an IPO will h…" at bounding box center [943, 321] width 339 height 34
click at [1019, 234] on p "A company does not just naturally grow toward a point where an IPO will happen …" at bounding box center [943, 247] width 339 height 34
click at [1075, 109] on div "Directions info Review Responses info Highlight Skip info Flag info Submit info" at bounding box center [588, 127] width 1177 height 48
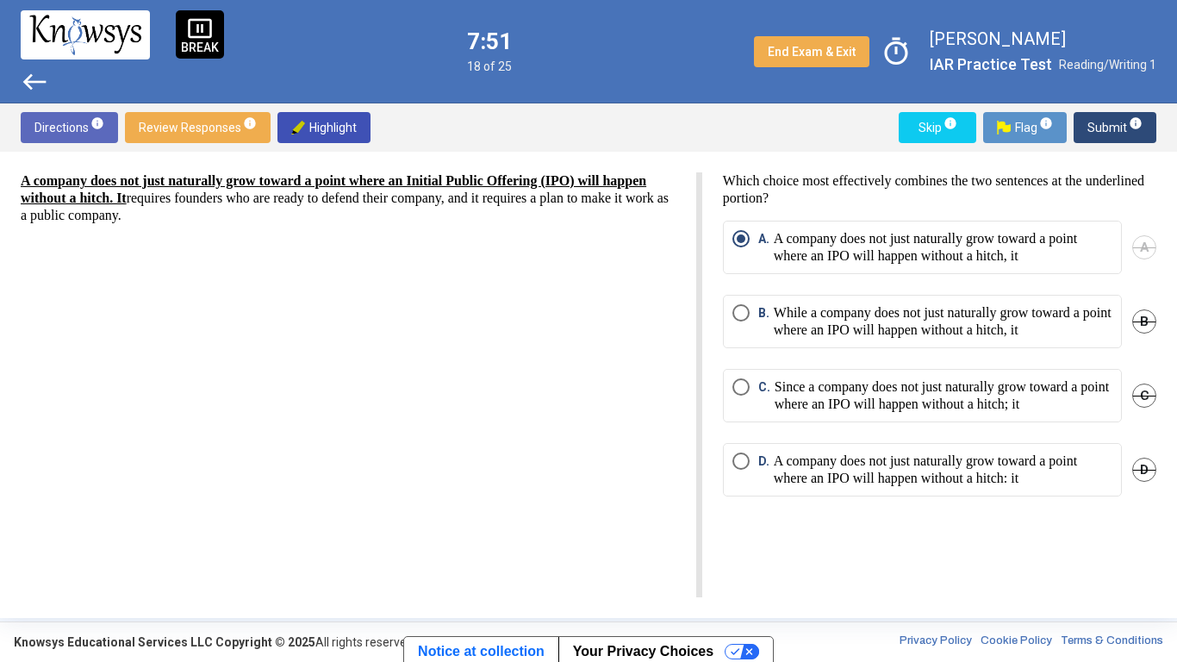
click at [1083, 119] on button "Submit info" at bounding box center [1115, 127] width 83 height 31
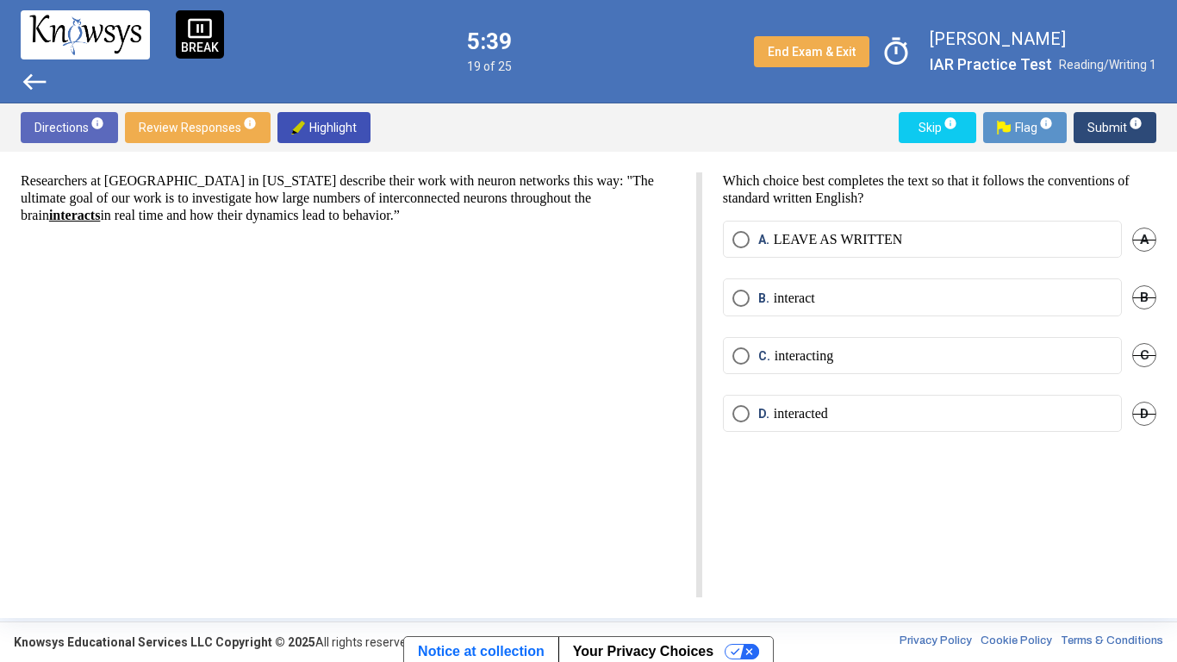
click at [891, 240] on p "LEAVE AS WRITTEN" at bounding box center [838, 239] width 129 height 17
click at [1091, 125] on span "Submit info" at bounding box center [1115, 127] width 55 height 31
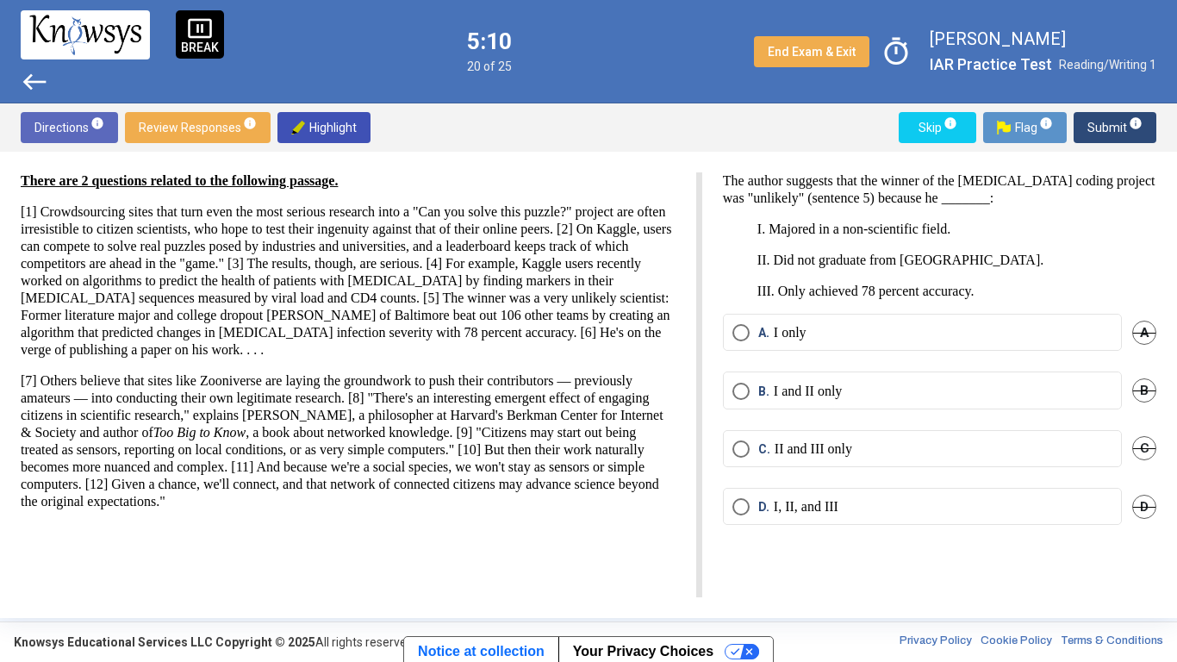
click at [857, 393] on label "B. I and II only" at bounding box center [923, 391] width 380 height 17
click at [1113, 140] on span "Submit info" at bounding box center [1115, 127] width 55 height 31
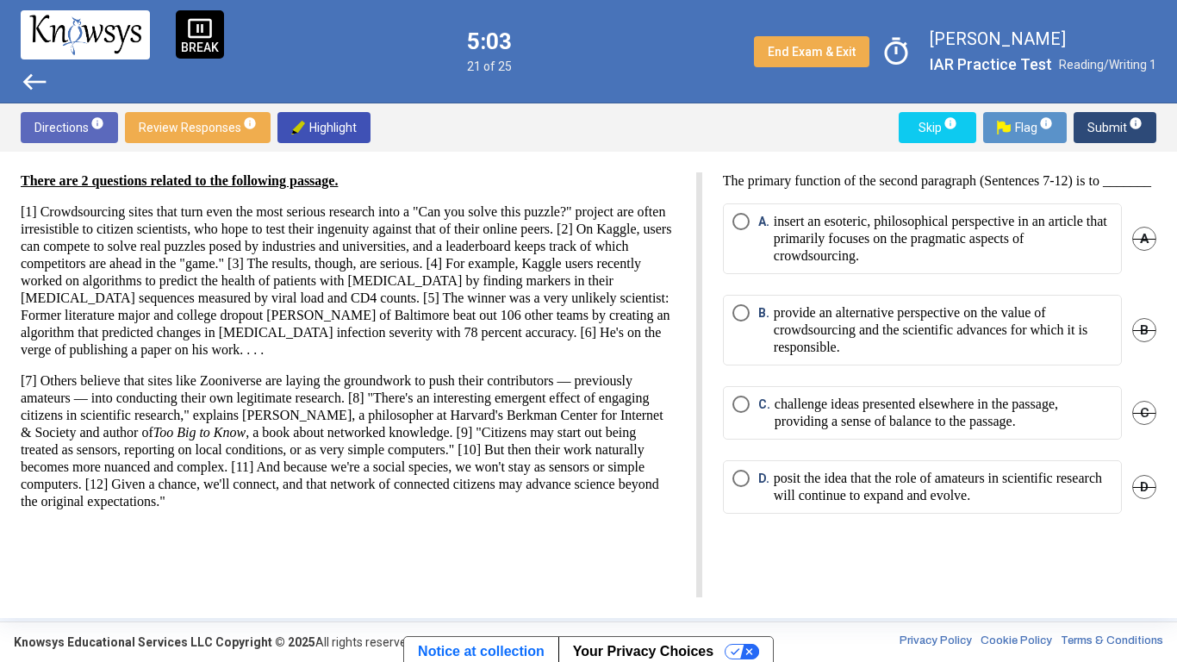
click at [1113, 140] on span "Submit info" at bounding box center [1115, 127] width 55 height 31
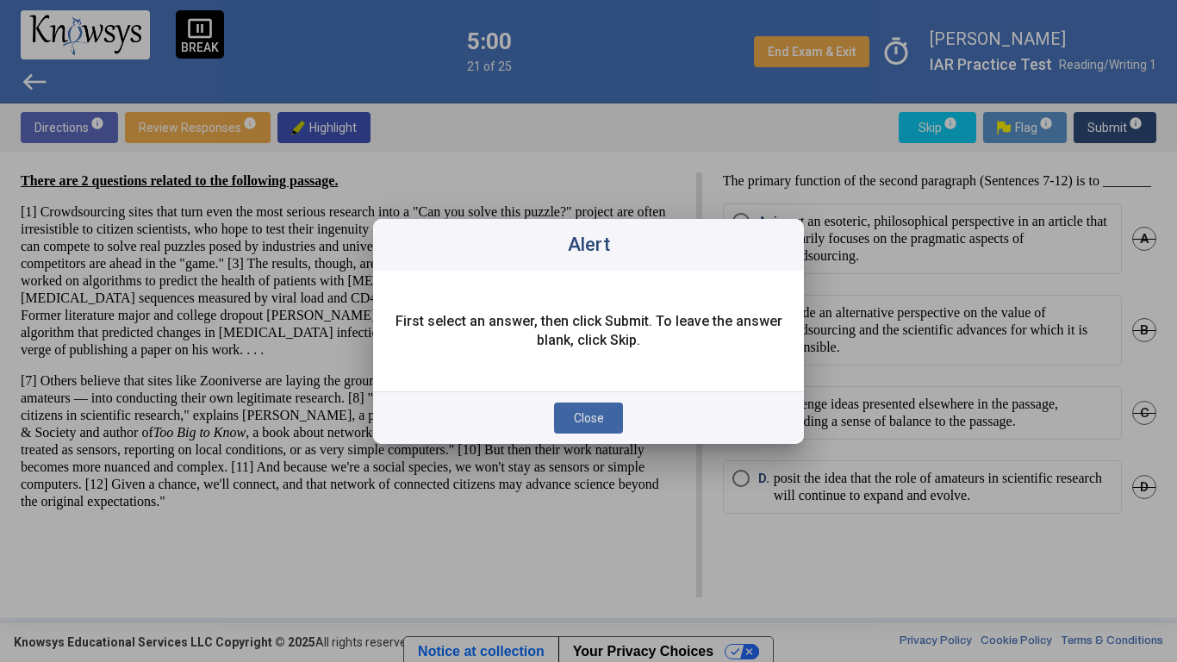
click at [697, 328] on p "First select an answer, then click Submit. To leave the answer blank, click Ski…" at bounding box center [589, 331] width 390 height 38
click at [636, 360] on div "First select an answer, then click Submit. To leave the answer blank, click Ski…" at bounding box center [588, 331] width 431 height 121
click at [587, 447] on div at bounding box center [588, 331] width 1177 height 662
click at [587, 422] on span "Close" at bounding box center [589, 418] width 30 height 14
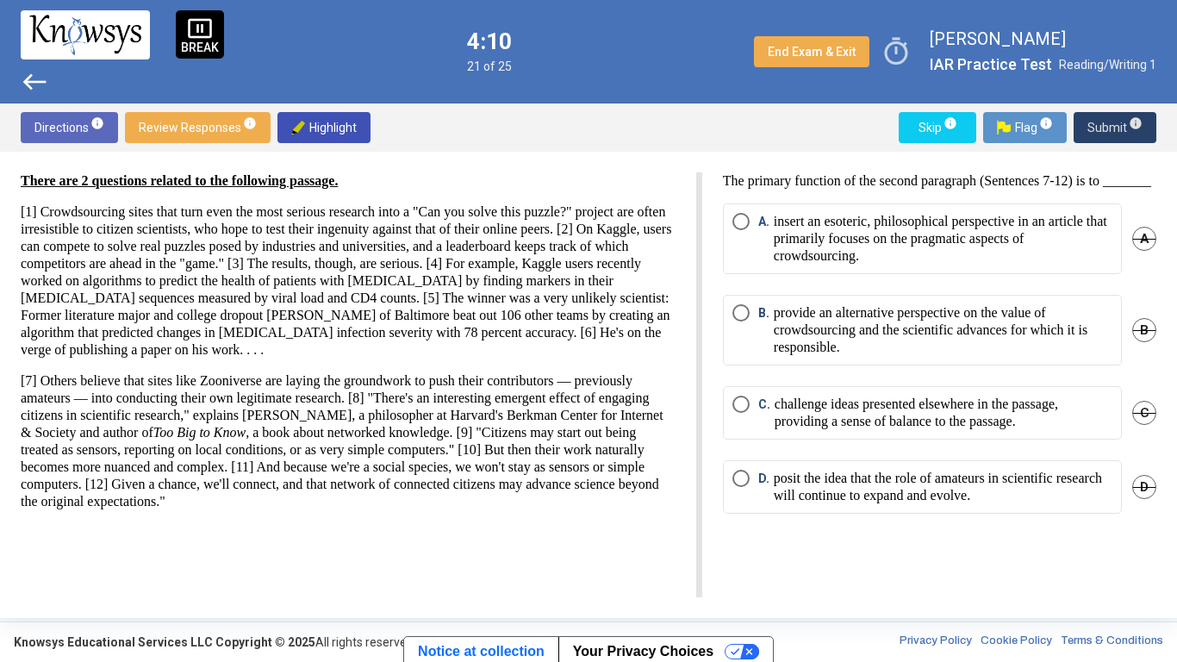
click at [840, 414] on p "challenge ideas presented elsewhere in the passage, providing a sense of balanc…" at bounding box center [944, 413] width 338 height 34
click at [1078, 131] on button "Submit info" at bounding box center [1115, 127] width 83 height 31
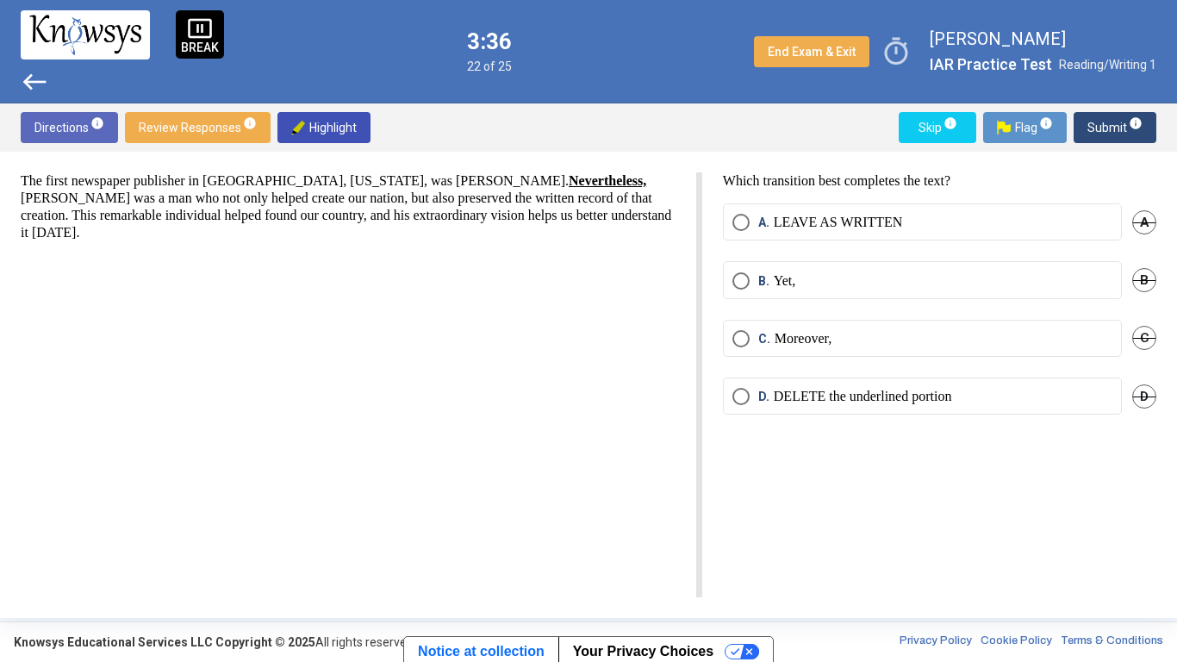
click at [793, 285] on p "Yet," at bounding box center [785, 280] width 22 height 17
click at [1112, 126] on span "Submit info" at bounding box center [1115, 127] width 55 height 31
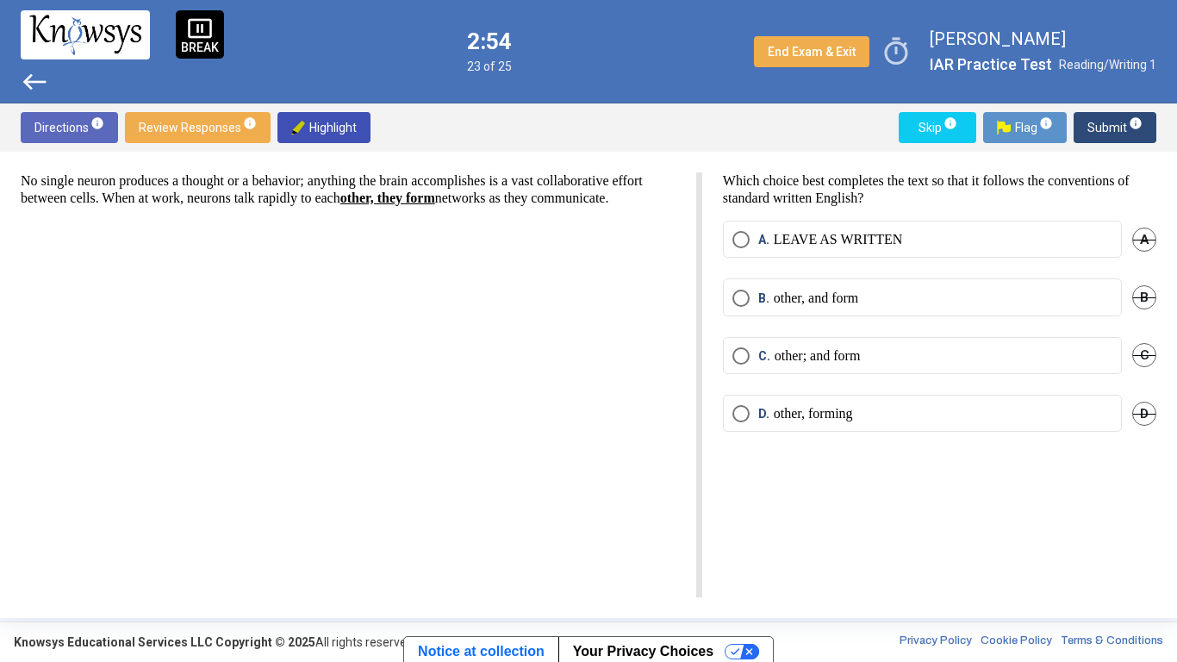
click at [932, 260] on div "A. LEAVE AS WRITTEN A" at bounding box center [939, 250] width 433 height 58
click at [918, 237] on label "A. LEAVE AS WRITTEN" at bounding box center [923, 239] width 380 height 17
click at [1102, 127] on span "Submit info" at bounding box center [1115, 127] width 55 height 31
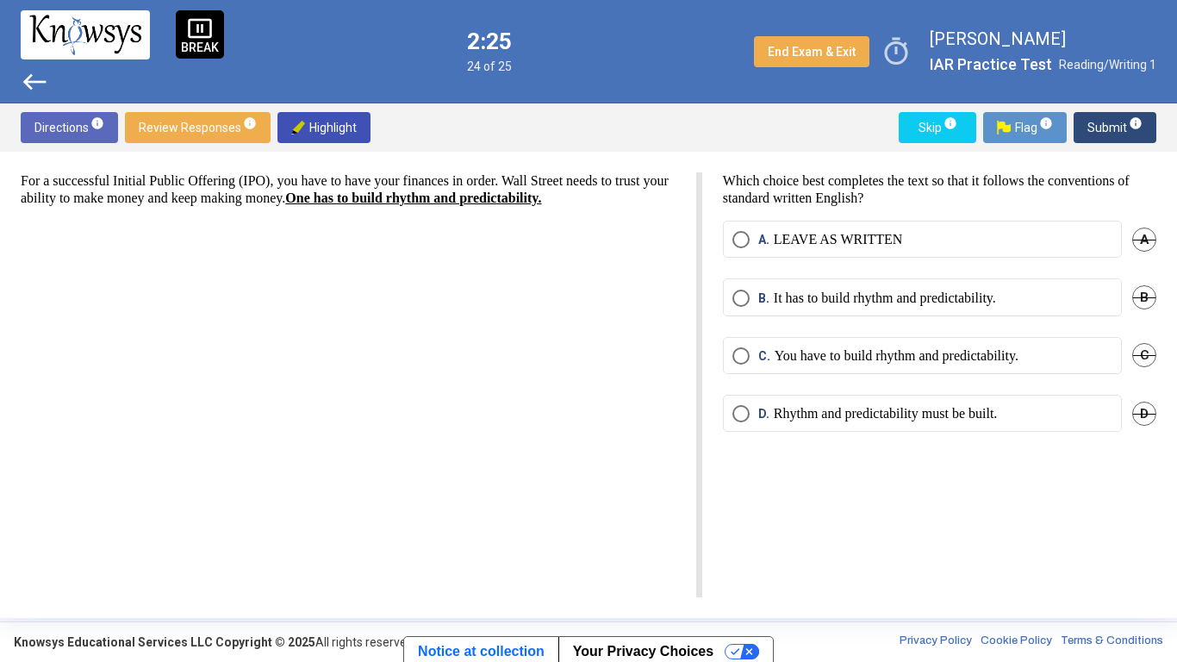
click at [841, 344] on mat-radio-button "C. You have to build rhythm and predictability." at bounding box center [922, 355] width 399 height 37
click at [1019, 362] on p "You have to build rhythm and predictability." at bounding box center [897, 355] width 244 height 17
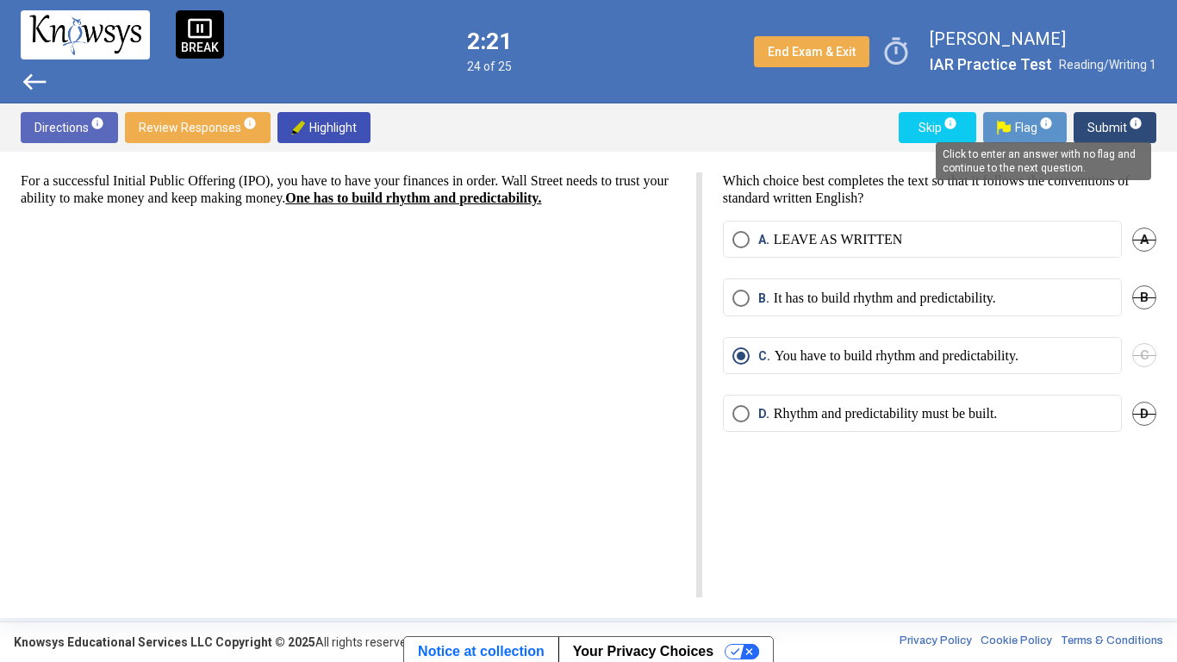
click at [1124, 135] on mat-tooltip-component "Click to enter an answer with no flag and continue to the next question." at bounding box center [1044, 161] width 240 height 62
click at [1103, 138] on mat-tooltip-component "Click to enter an answer with no flag and continue to the next question." at bounding box center [1044, 161] width 240 height 62
click at [1090, 128] on span "Submit info" at bounding box center [1115, 127] width 55 height 31
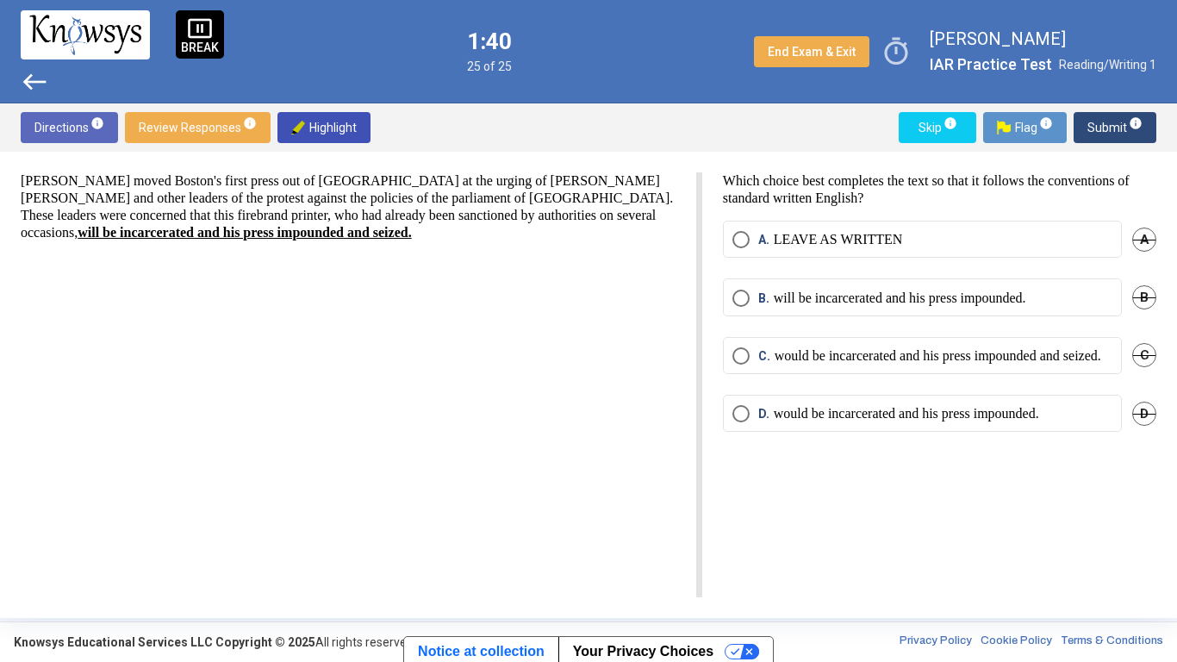
click at [857, 352] on p "would be incarcerated and his press impounded and seized." at bounding box center [938, 355] width 327 height 17
click at [1098, 131] on span "Submit info" at bounding box center [1115, 127] width 55 height 31
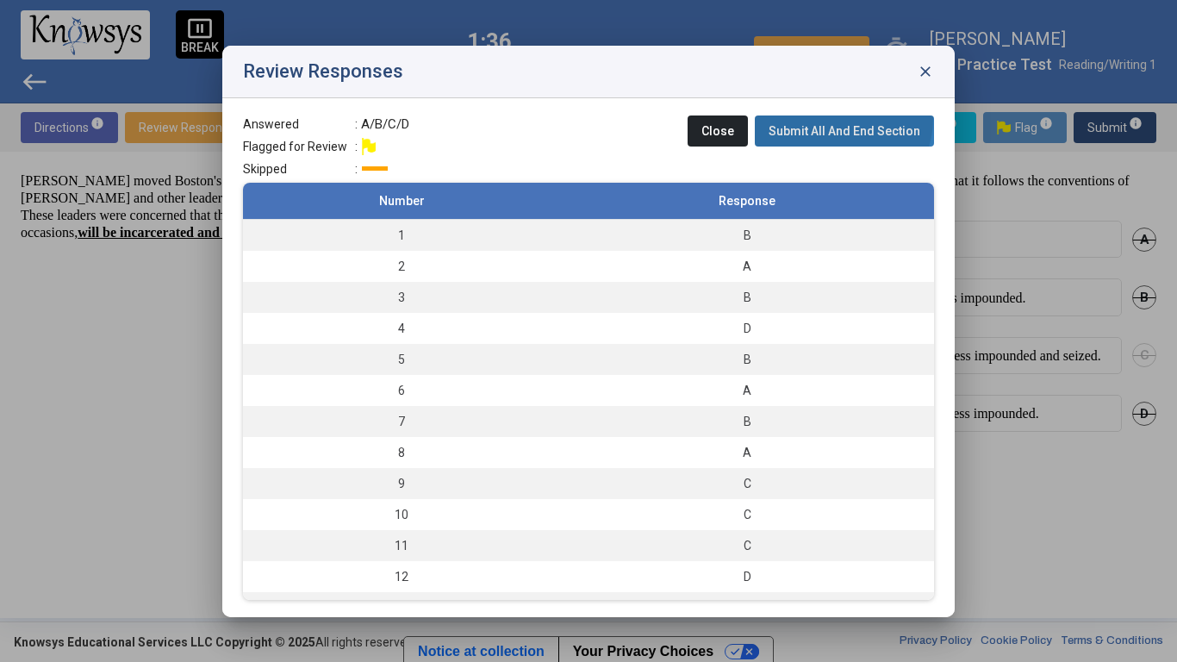
click at [839, 118] on button "Submit All And End Section" at bounding box center [844, 130] width 179 height 31
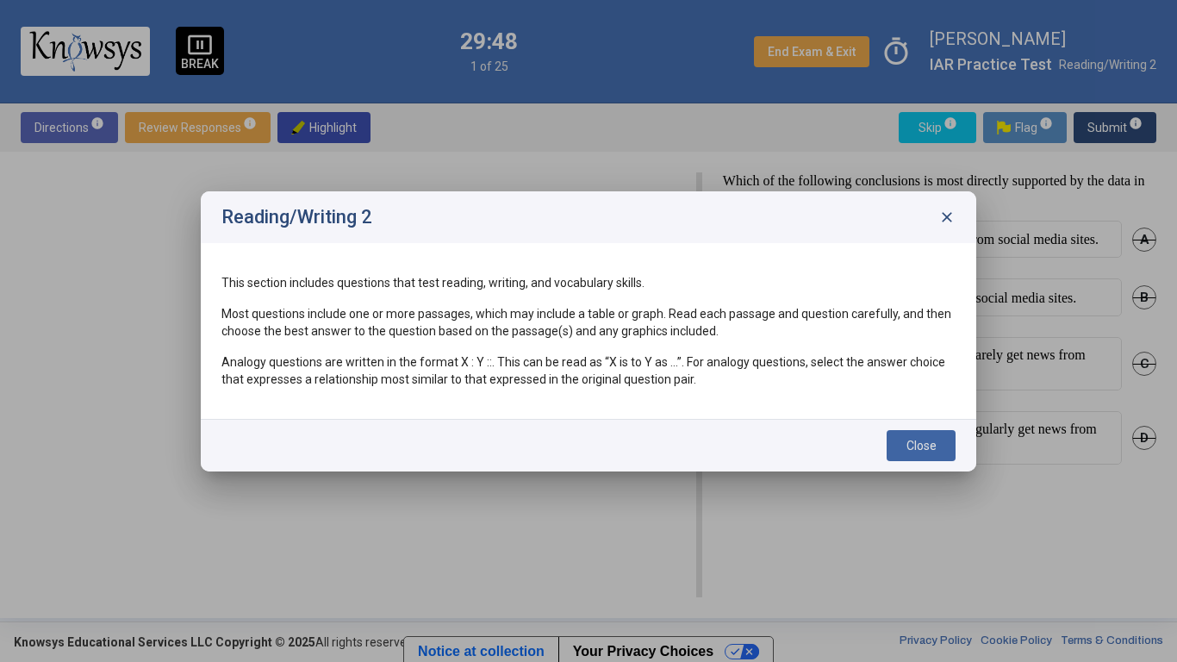
click at [920, 446] on span "Close" at bounding box center [922, 446] width 30 height 14
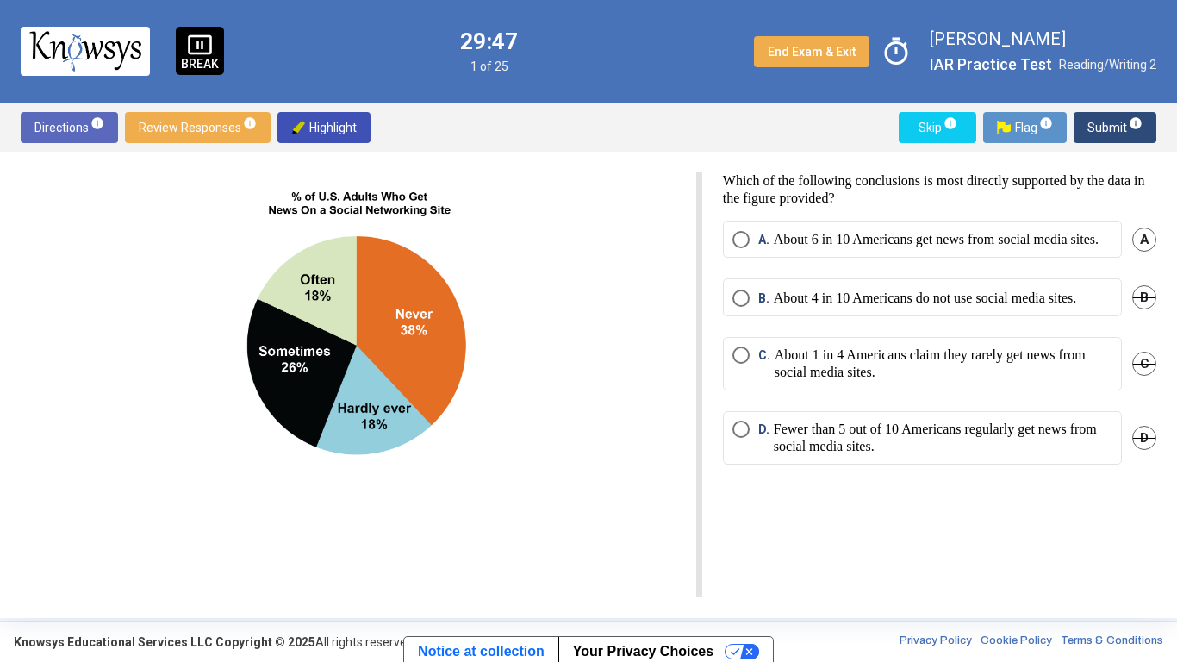
click at [811, 548] on div "Which of the following conclusions is most directly supported by the data in th…" at bounding box center [929, 384] width 454 height 425
click at [877, 548] on div "Which of the following conclusions is most directly supported by the data in th…" at bounding box center [929, 384] width 454 height 425
click at [997, 381] on p "About 1 in 4 Americans claim they rarely get news from social media sites." at bounding box center [944, 363] width 338 height 34
click at [1051, 248] on p "About 6 in 10 Americans get news from social media sites." at bounding box center [936, 239] width 325 height 17
click at [897, 439] on p "Fewer than 5 out of 10 Americans regularly get news from social media sites." at bounding box center [943, 438] width 339 height 34
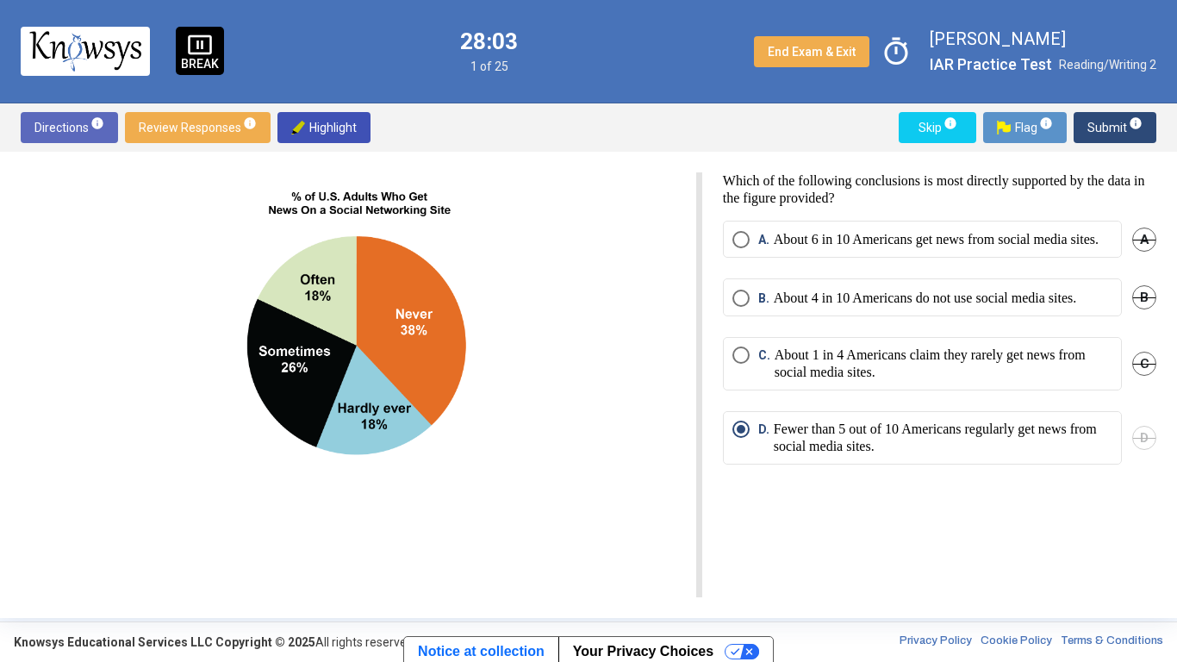
click at [977, 390] on mat-radio-button "C. About 1 in 4 Americans claim they rarely get news from social media sites." at bounding box center [922, 363] width 399 height 53
click at [970, 381] on p "About 1 in 4 Americans claim they rarely get news from social media sites." at bounding box center [944, 363] width 338 height 34
click at [1110, 125] on span "Submit info" at bounding box center [1115, 127] width 55 height 31
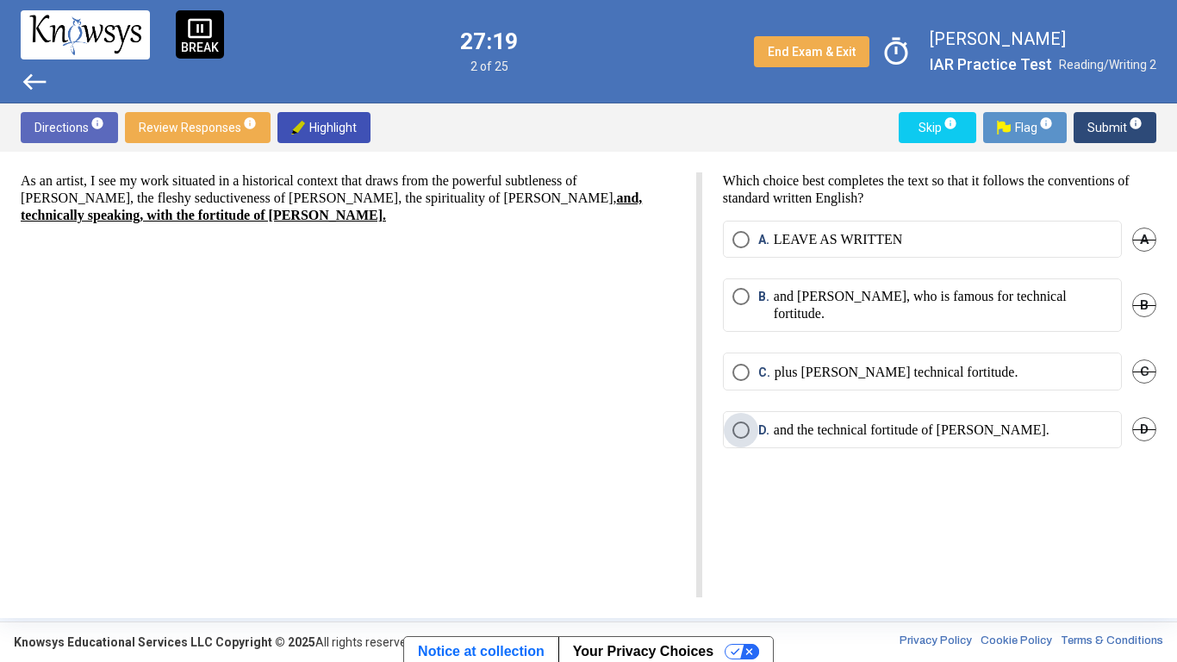
click at [977, 424] on p "and the technical fortitude of [PERSON_NAME]." at bounding box center [912, 429] width 276 height 17
click at [1104, 123] on span "Submit info" at bounding box center [1115, 127] width 55 height 31
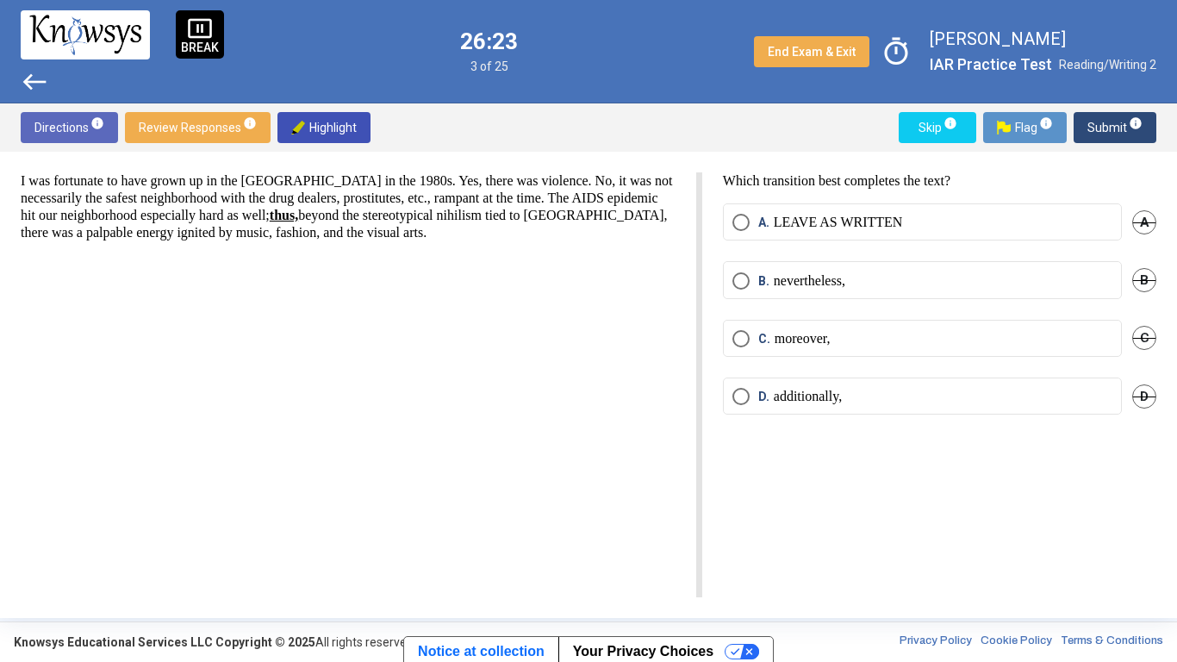
click at [910, 297] on mat-radio-button "B. nevertheless," at bounding box center [922, 279] width 399 height 37
click at [903, 289] on mat-radio-button "B. nevertheless," at bounding box center [922, 279] width 399 height 37
click at [844, 277] on p "nevertheless," at bounding box center [810, 280] width 72 height 17
click at [1066, 122] on button "Flag info" at bounding box center [1025, 127] width 84 height 31
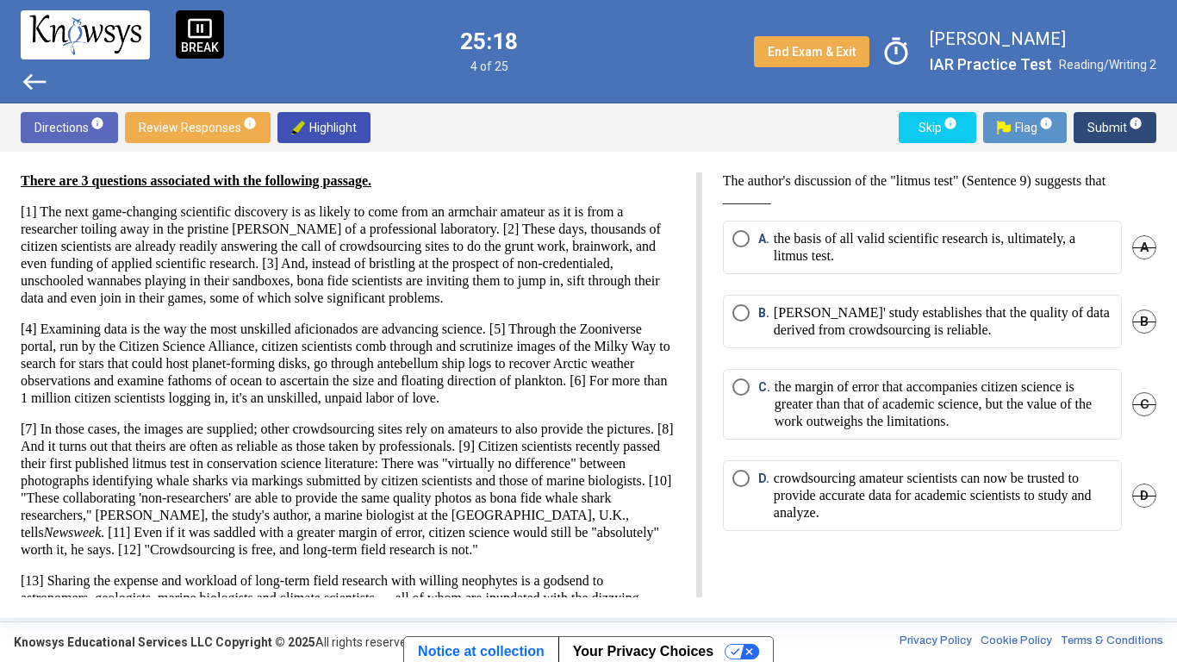
click at [1076, 488] on p "crowdsourcing amateur scientists can now be trusted to provide accurate data fo…" at bounding box center [943, 496] width 339 height 52
click at [1104, 120] on span "Submit info" at bounding box center [1115, 127] width 55 height 31
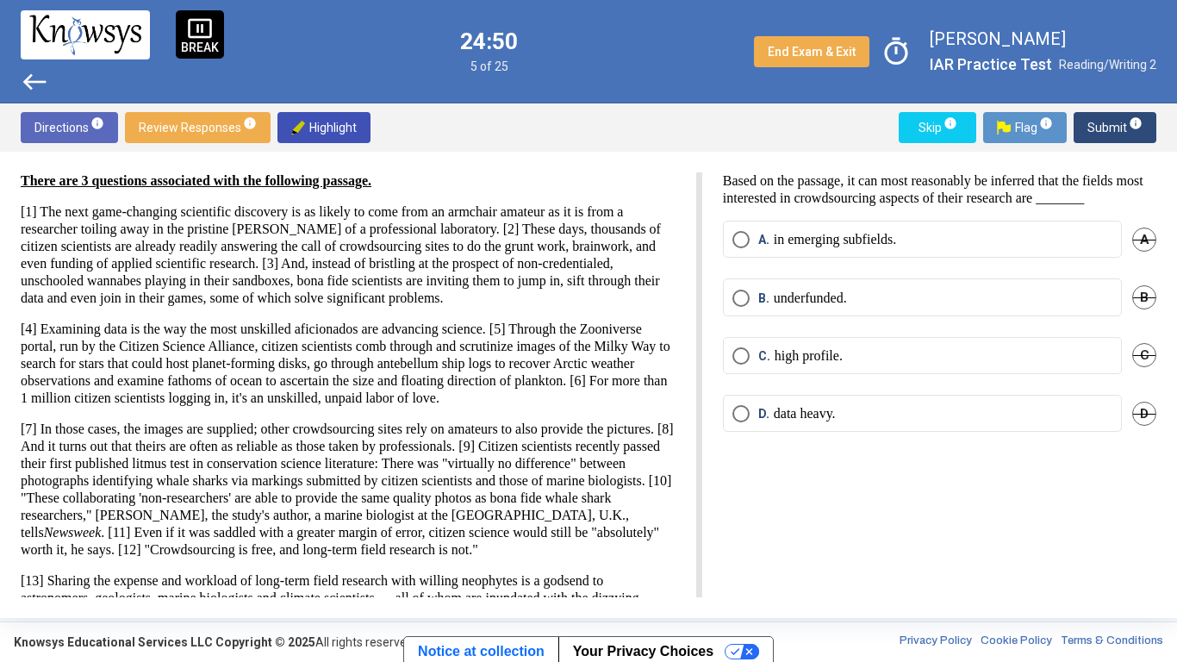
click at [1017, 315] on mat-radio-button "B. underfunded." at bounding box center [922, 296] width 399 height 37
click at [1019, 248] on label "A. in emerging subfields." at bounding box center [923, 239] width 380 height 17
click at [1095, 131] on span "Submit info" at bounding box center [1115, 127] width 55 height 31
click at [972, 231] on label "A. prepared." at bounding box center [923, 239] width 380 height 17
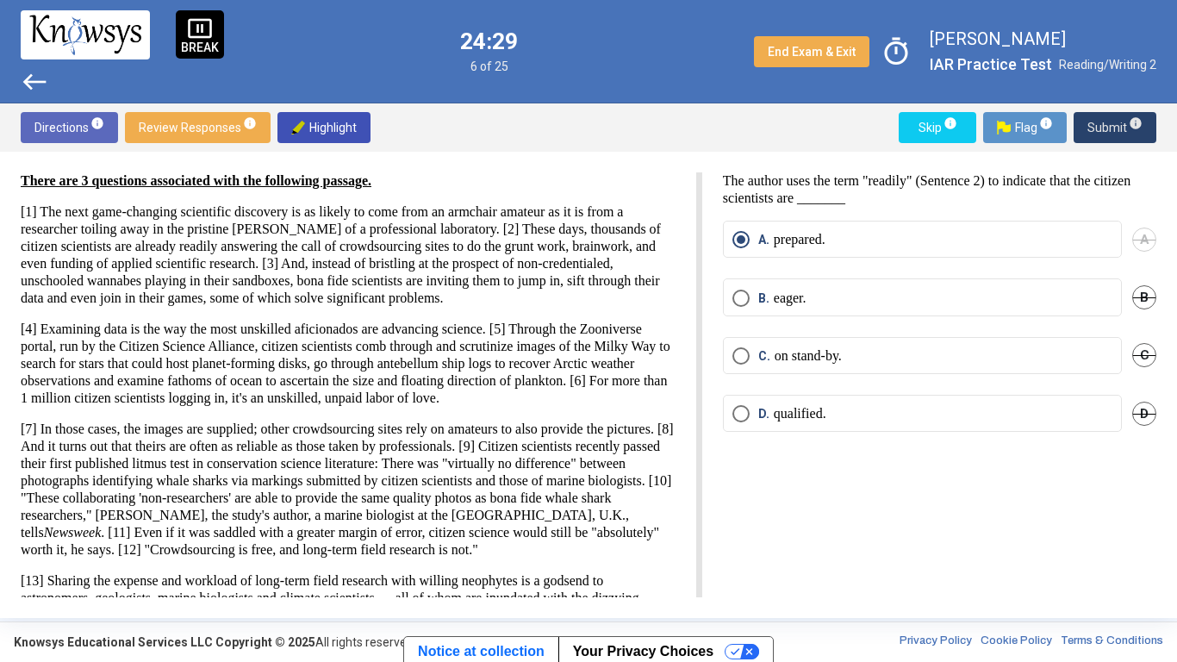
click at [1094, 138] on span "Submit info" at bounding box center [1115, 127] width 55 height 31
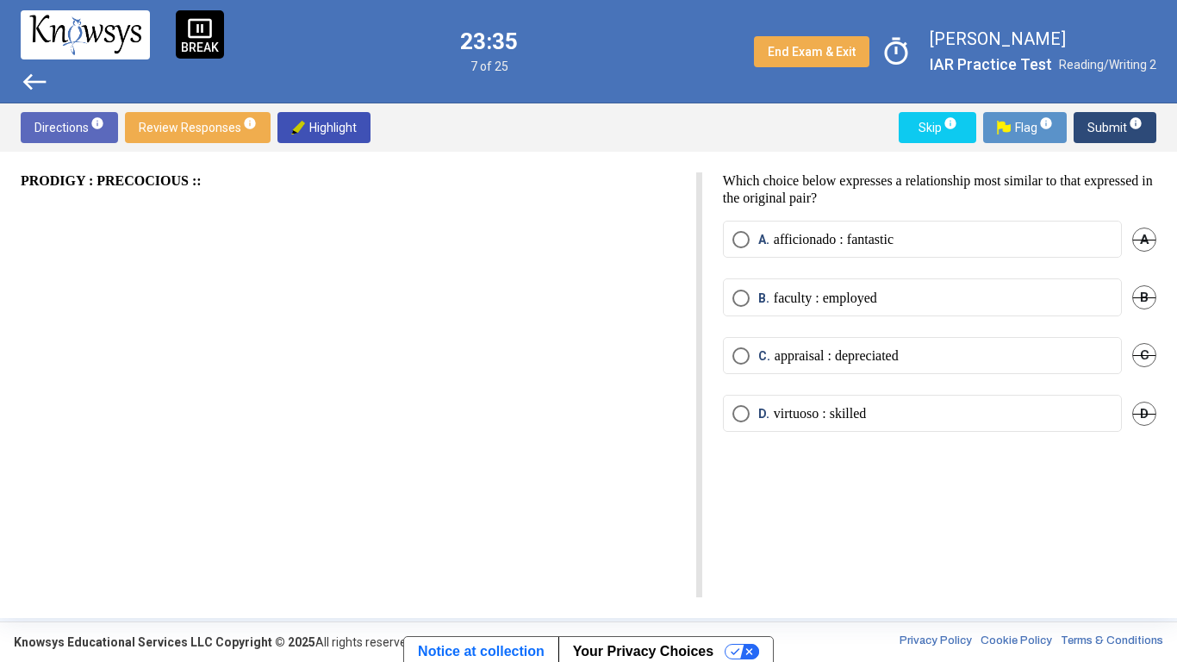
click at [895, 414] on label "D. virtuoso : skilled" at bounding box center [923, 413] width 380 height 17
click at [865, 347] on p "appraisal : depreciated" at bounding box center [837, 355] width 124 height 17
click at [1108, 124] on span "Submit info" at bounding box center [1115, 127] width 55 height 31
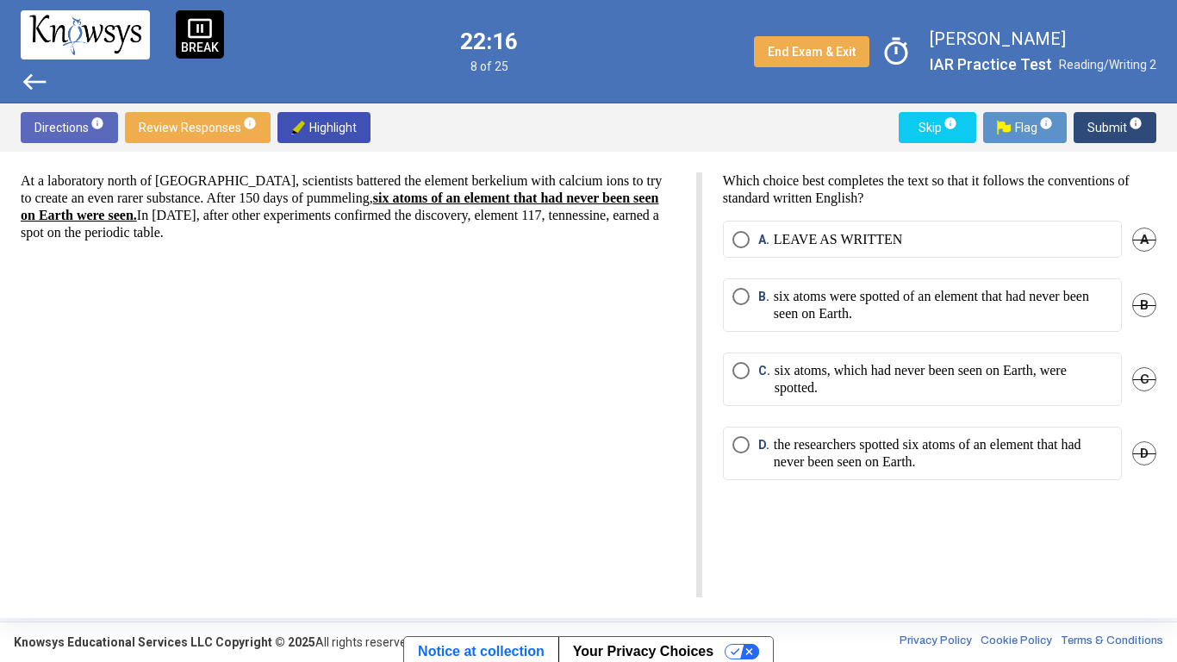
click at [863, 364] on p "six atoms, which had never been seen on Earth, were spotted." at bounding box center [944, 379] width 338 height 34
click at [1101, 123] on span "Submit info" at bounding box center [1115, 127] width 55 height 31
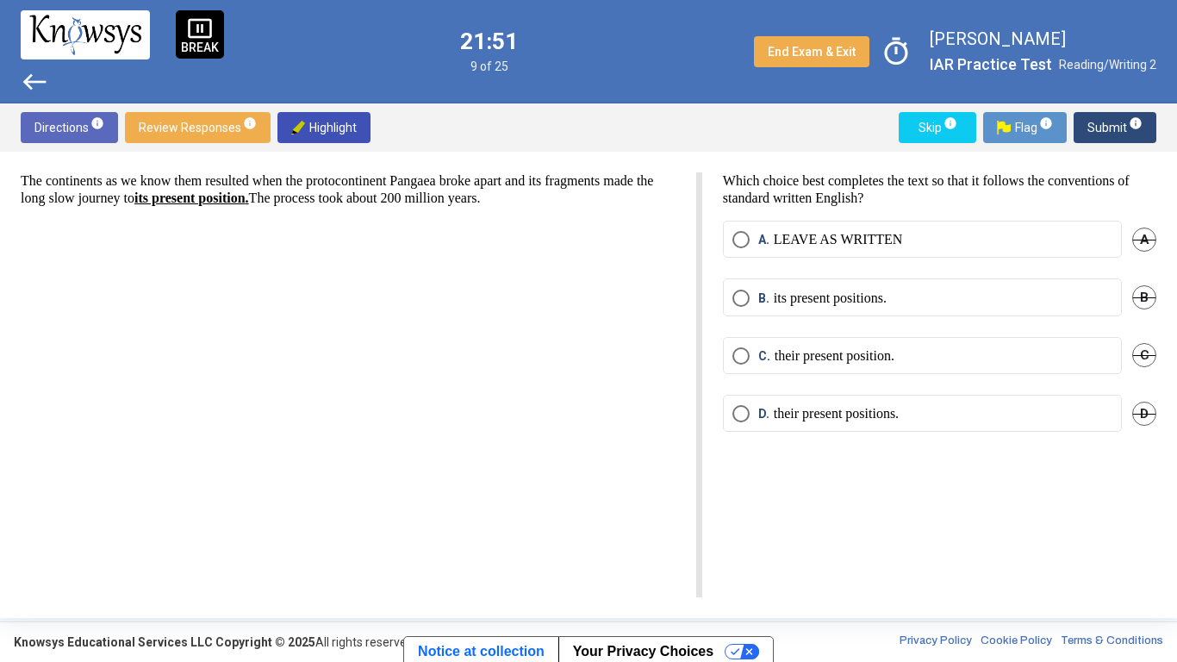
click at [995, 249] on mat-radio-button "A. LEAVE AS WRITTEN" at bounding box center [922, 239] width 399 height 37
click at [877, 356] on p "their present position." at bounding box center [835, 355] width 120 height 17
click at [992, 288] on mat-radio-button "B. its present positions." at bounding box center [922, 296] width 399 height 37
click at [887, 291] on p "its present positions." at bounding box center [830, 298] width 113 height 17
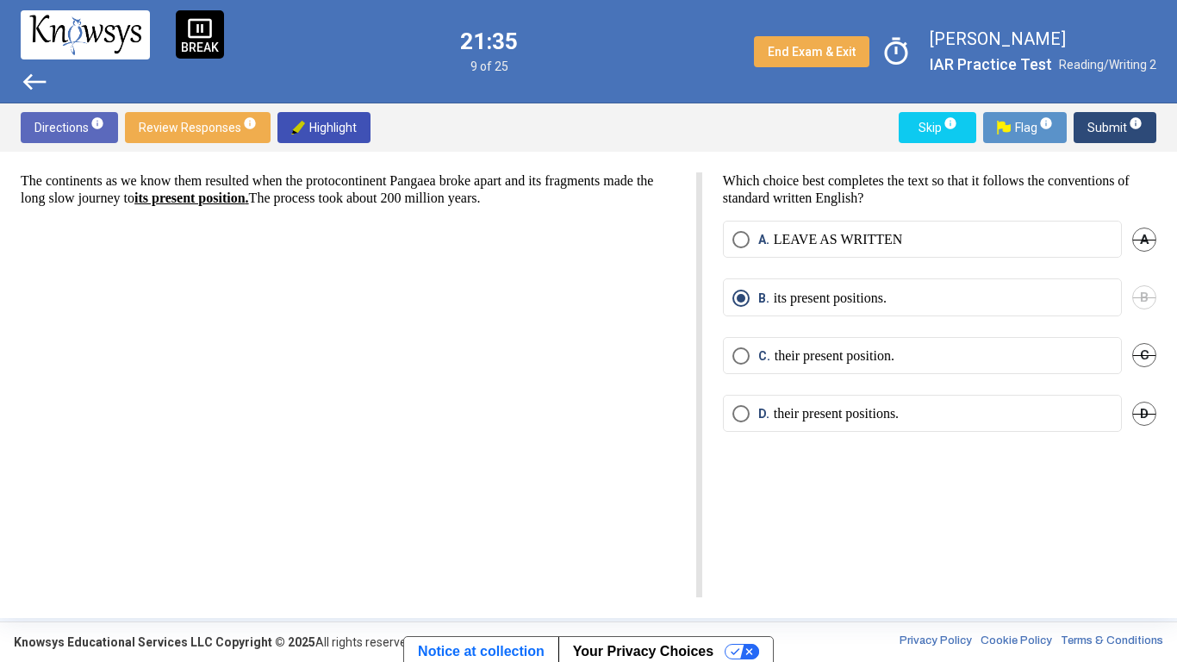
click at [858, 413] on p "their present positions." at bounding box center [836, 413] width 125 height 17
click at [1103, 139] on span "Submit info" at bounding box center [1115, 127] width 55 height 31
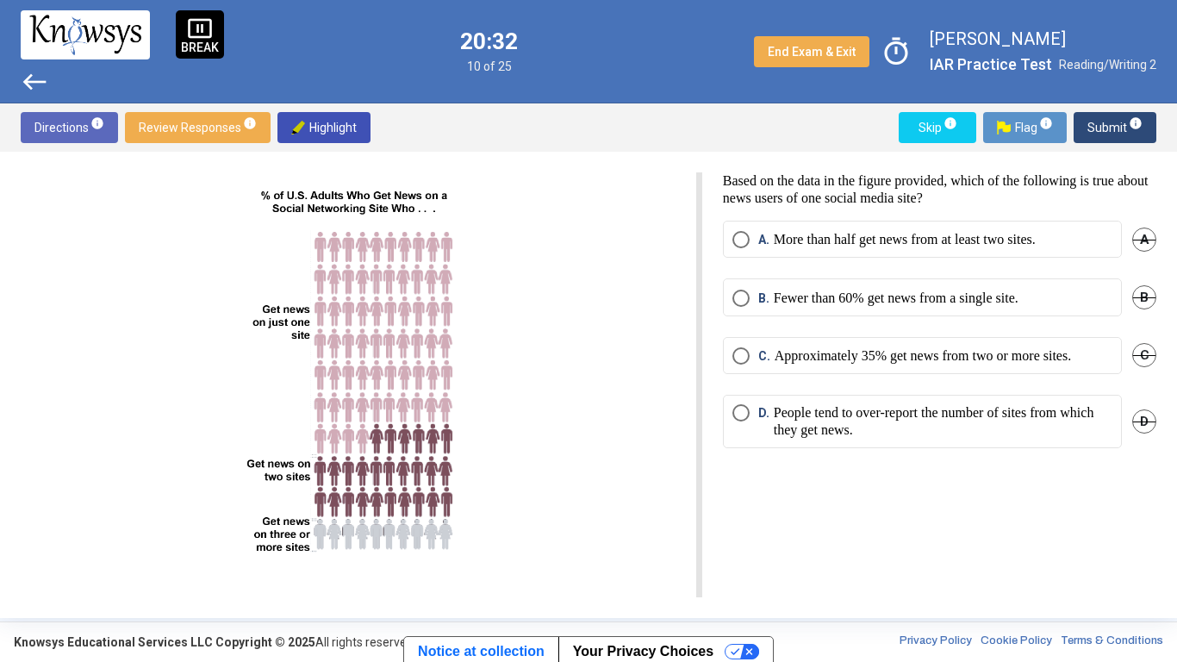
click at [877, 253] on mat-radio-button "A. More than half get news from at least two sites." at bounding box center [922, 239] width 399 height 37
click at [922, 357] on p "Approximately 35% get news from two or more sites." at bounding box center [923, 355] width 296 height 17
click at [1089, 131] on span "Submit info" at bounding box center [1115, 127] width 55 height 31
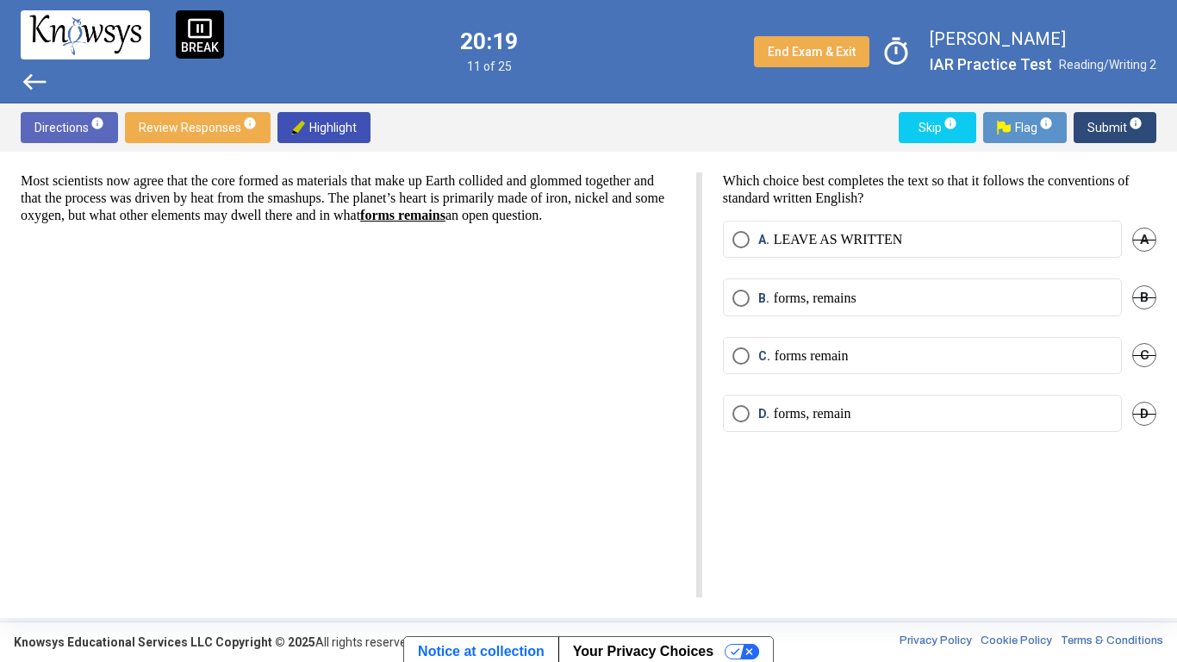
click at [733, 238] on span "Select an option" at bounding box center [741, 239] width 17 height 17
click at [850, 405] on p "forms, remain" at bounding box center [813, 413] width 78 height 17
click at [1079, 139] on button "Submit info" at bounding box center [1115, 127] width 83 height 31
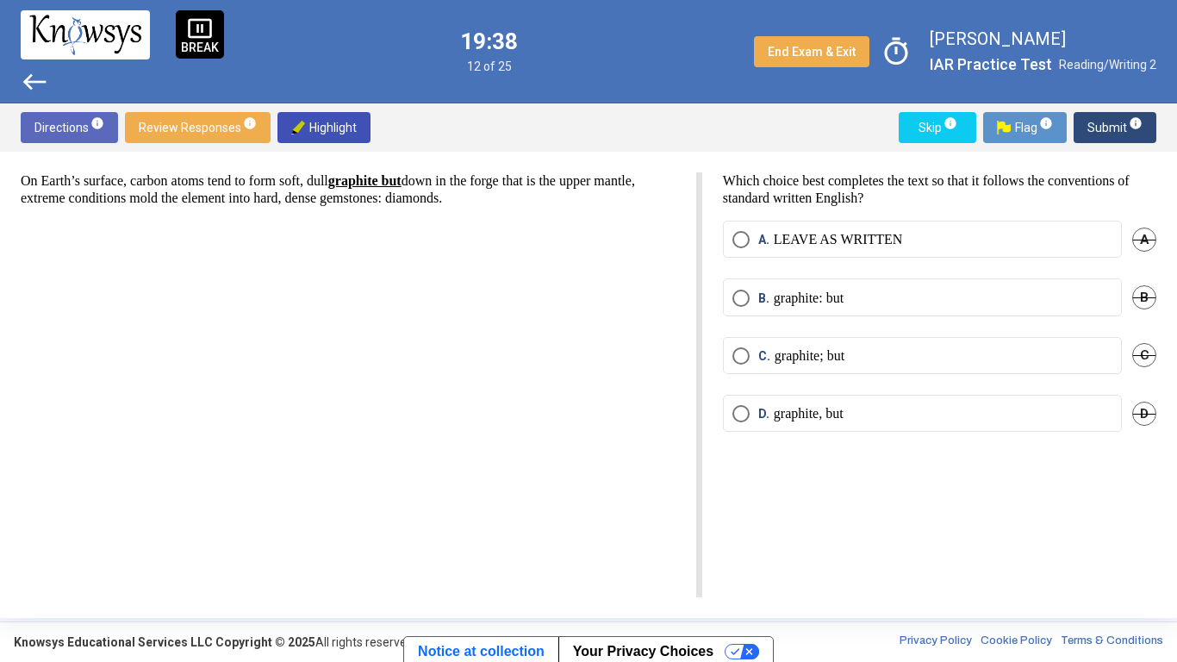
click at [1041, 403] on mat-radio-button "D. graphite, but" at bounding box center [922, 413] width 399 height 37
click at [1041, 410] on label "D. graphite, but" at bounding box center [923, 413] width 380 height 17
click at [1120, 123] on span "Submit info" at bounding box center [1115, 127] width 55 height 31
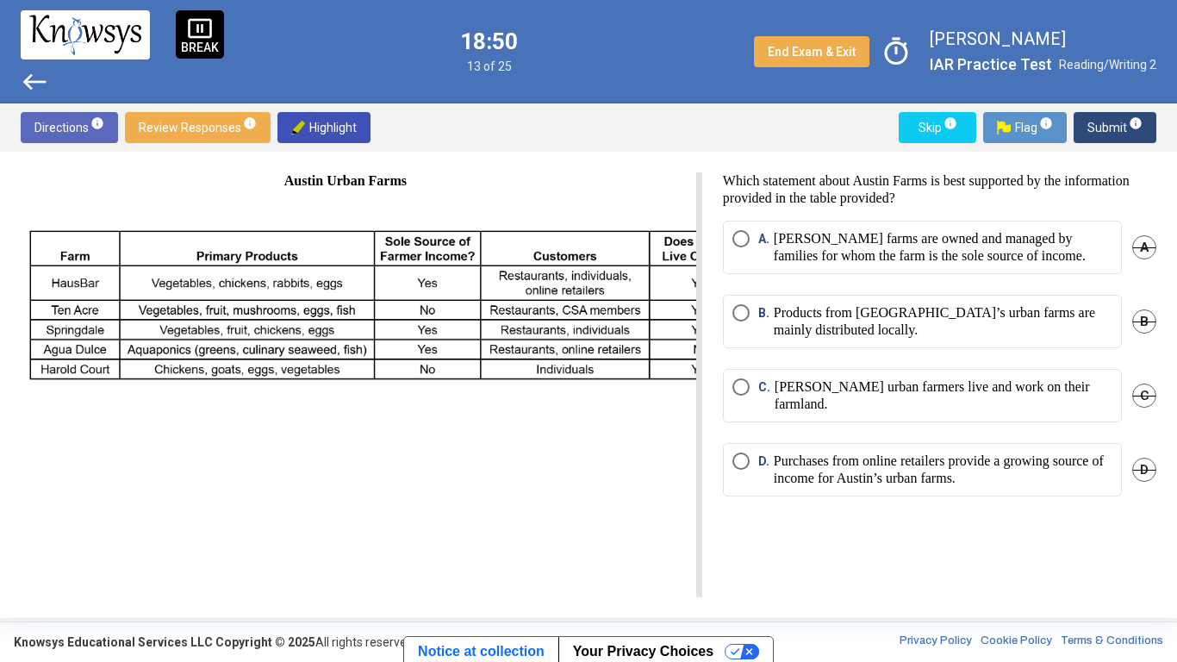
scroll to position [0, 70]
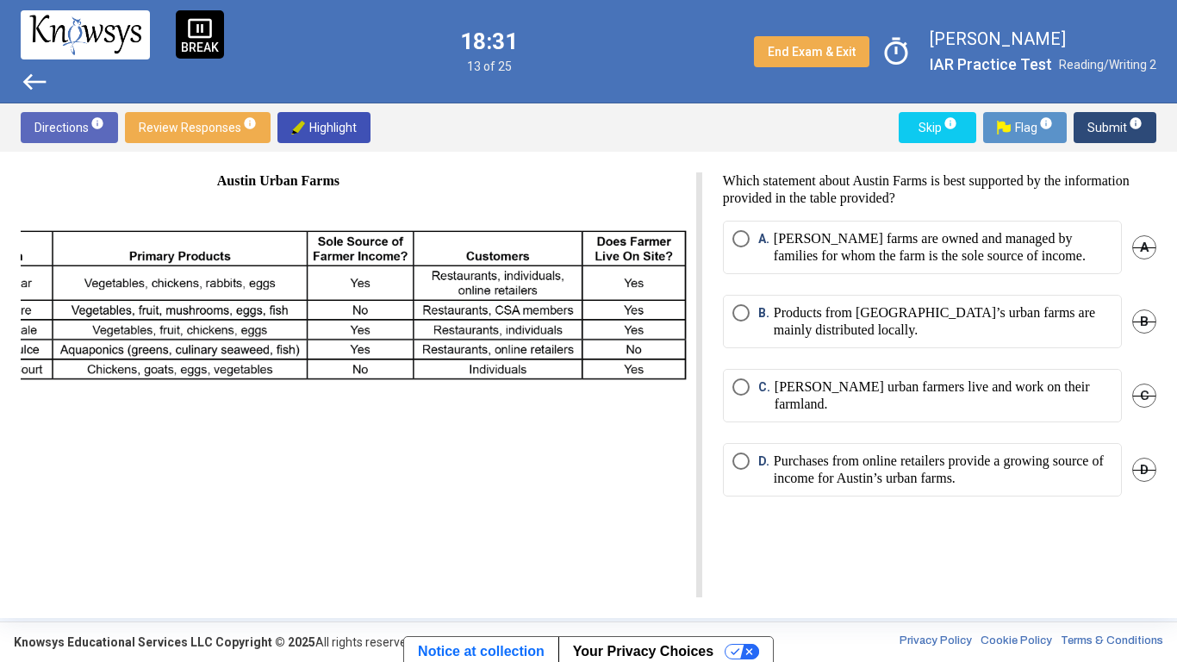
click at [976, 382] on p "[PERSON_NAME] urban farmers live and work on their farmland." at bounding box center [944, 395] width 338 height 34
click at [1099, 134] on span "Submit info" at bounding box center [1115, 127] width 55 height 31
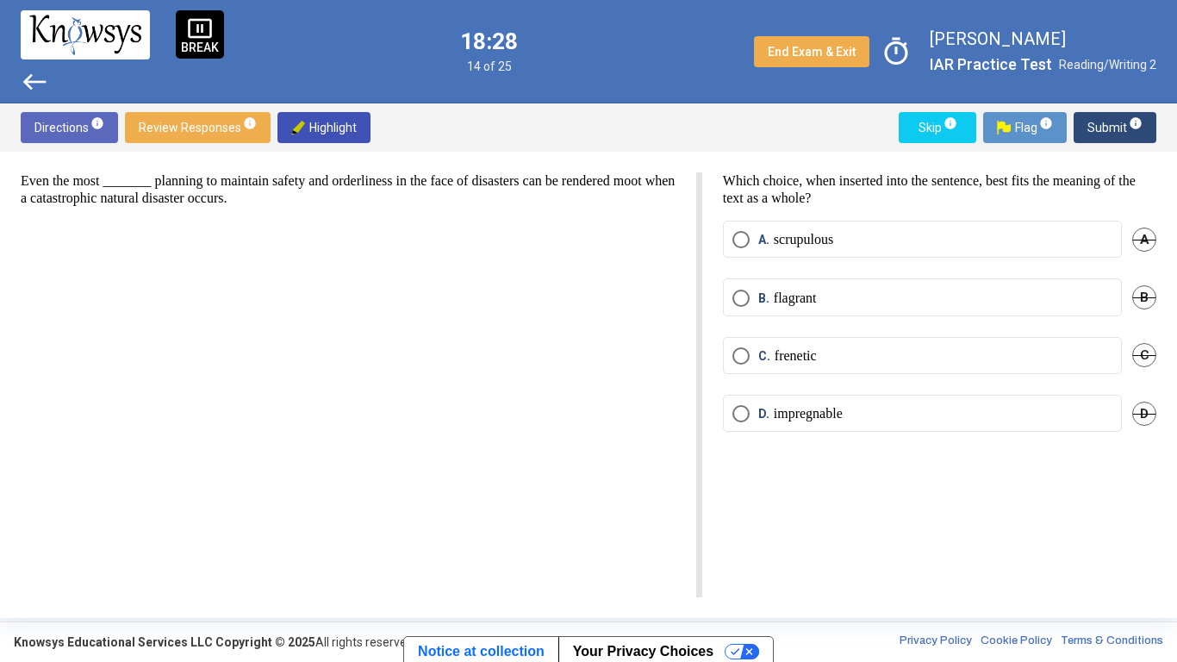
scroll to position [0, 0]
click at [1020, 249] on mat-radio-button "A. scrupulous" at bounding box center [922, 239] width 399 height 37
click at [1020, 234] on label "A. scrupulous" at bounding box center [923, 239] width 380 height 17
click at [1139, 137] on span "Submit info" at bounding box center [1115, 127] width 55 height 31
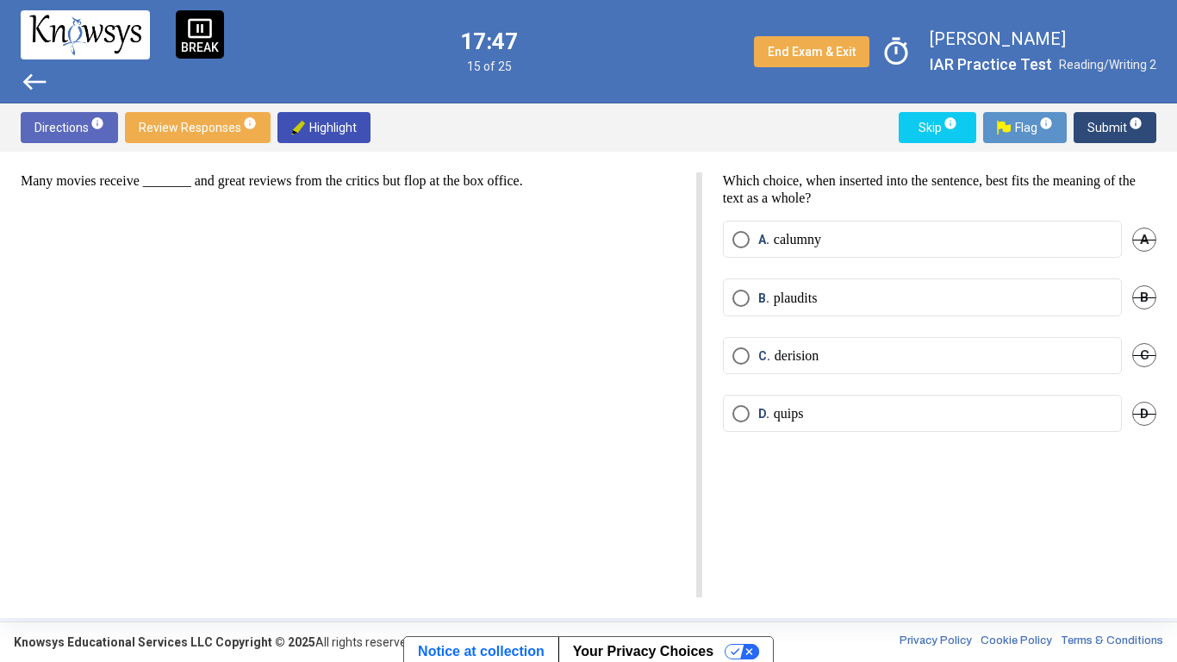
click at [843, 290] on label "B. plaudits" at bounding box center [923, 298] width 380 height 17
click at [1107, 125] on span "Submit info" at bounding box center [1115, 127] width 55 height 31
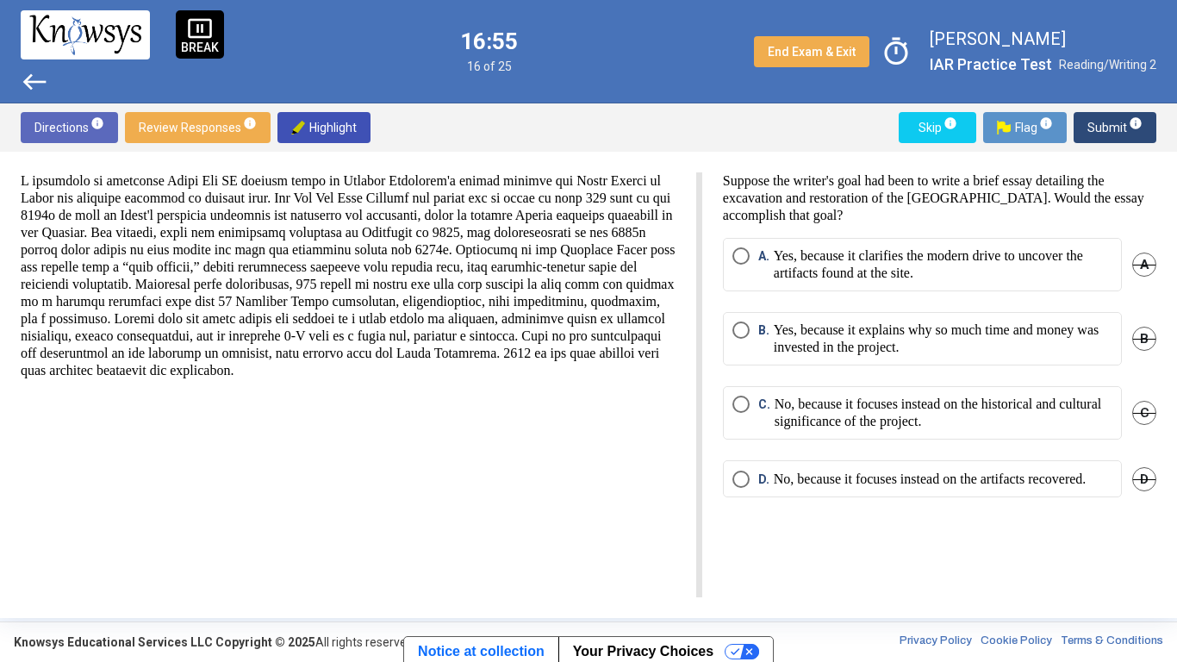
click at [1028, 329] on p "Yes, because it explains why so much time and money was invested in the project." at bounding box center [943, 338] width 339 height 34
click at [1023, 238] on mat-radio-button "A. Yes, because it clarifies the modern drive to uncover the artifacts found at…" at bounding box center [922, 264] width 399 height 53
click at [1028, 250] on p "Yes, because it clarifies the modern drive to uncover the artifacts found at th…" at bounding box center [943, 264] width 339 height 34
click at [1119, 118] on span "Submit info" at bounding box center [1115, 127] width 55 height 31
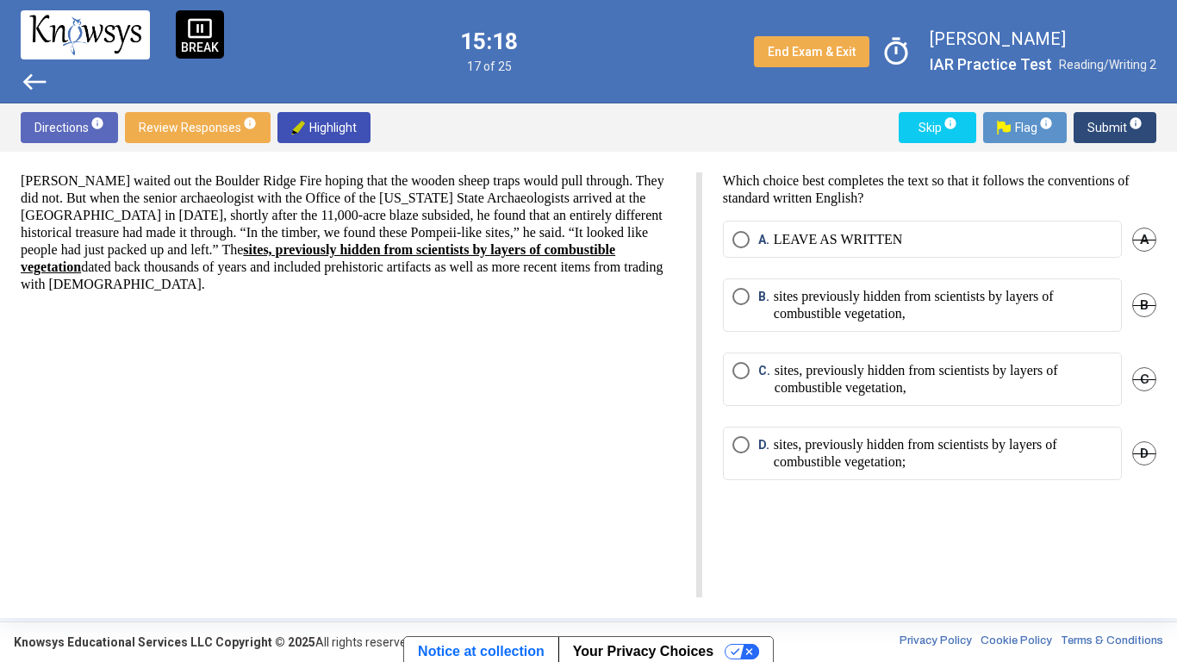
click at [948, 389] on p "sites, previously hidden from scientists by layers of combustible vegetation," at bounding box center [944, 379] width 338 height 34
click at [1096, 126] on span "Submit info" at bounding box center [1115, 127] width 55 height 31
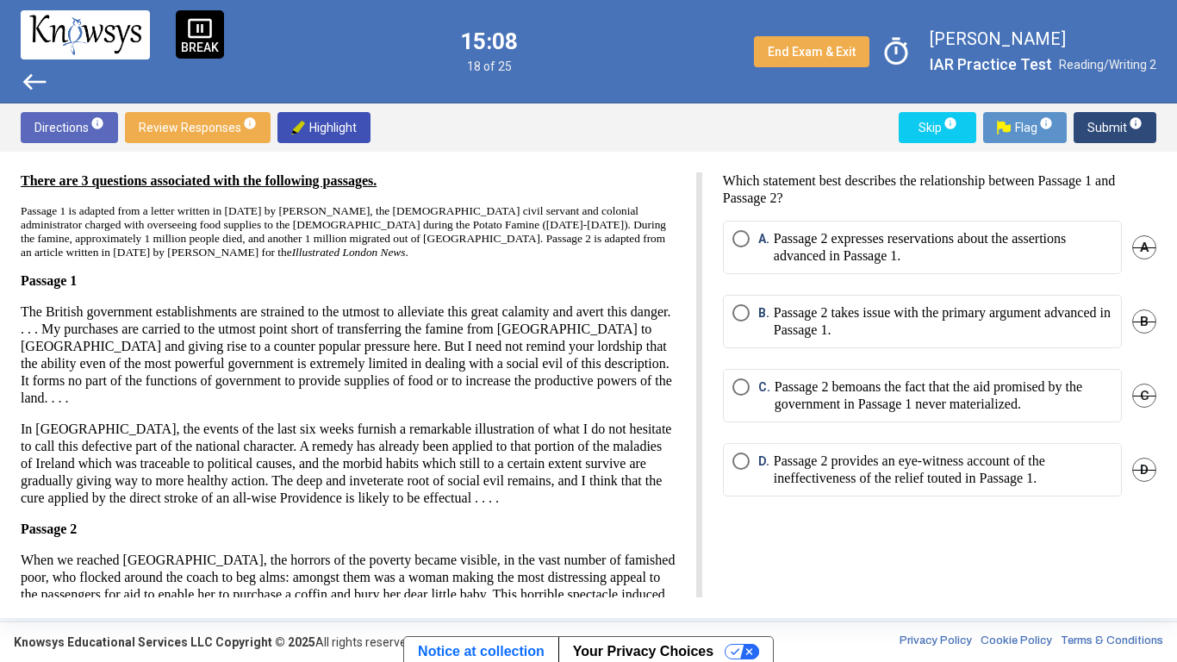
click at [1096, 126] on span "Submit info" at bounding box center [1115, 127] width 55 height 31
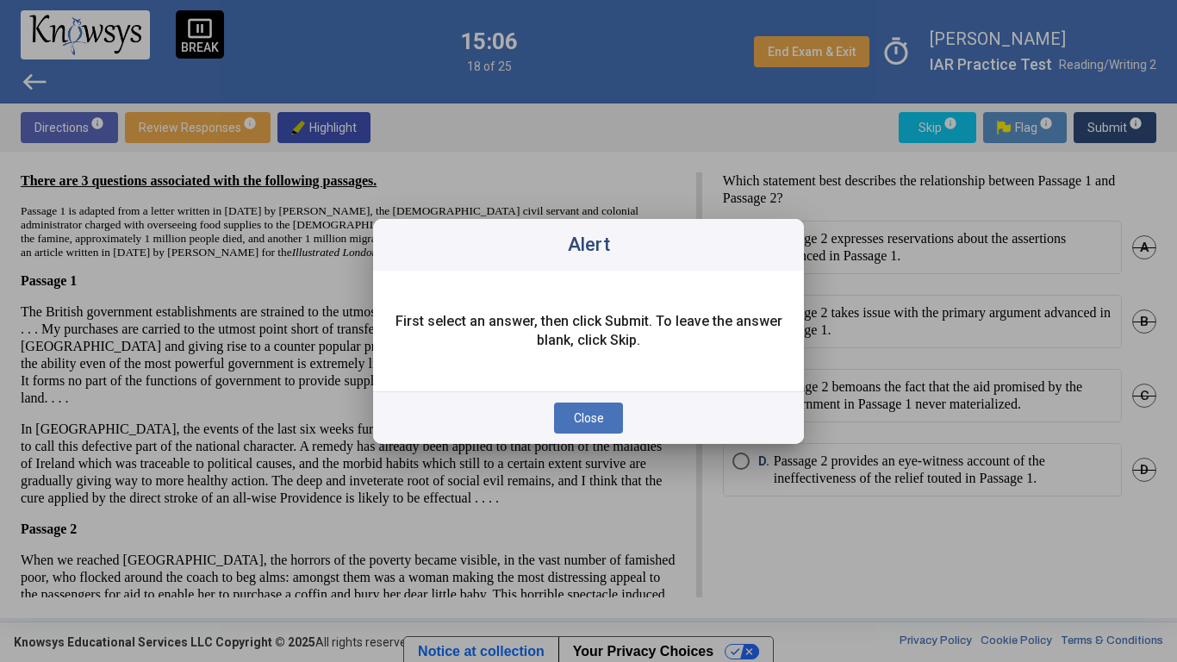
click at [601, 426] on button "Close" at bounding box center [588, 417] width 69 height 31
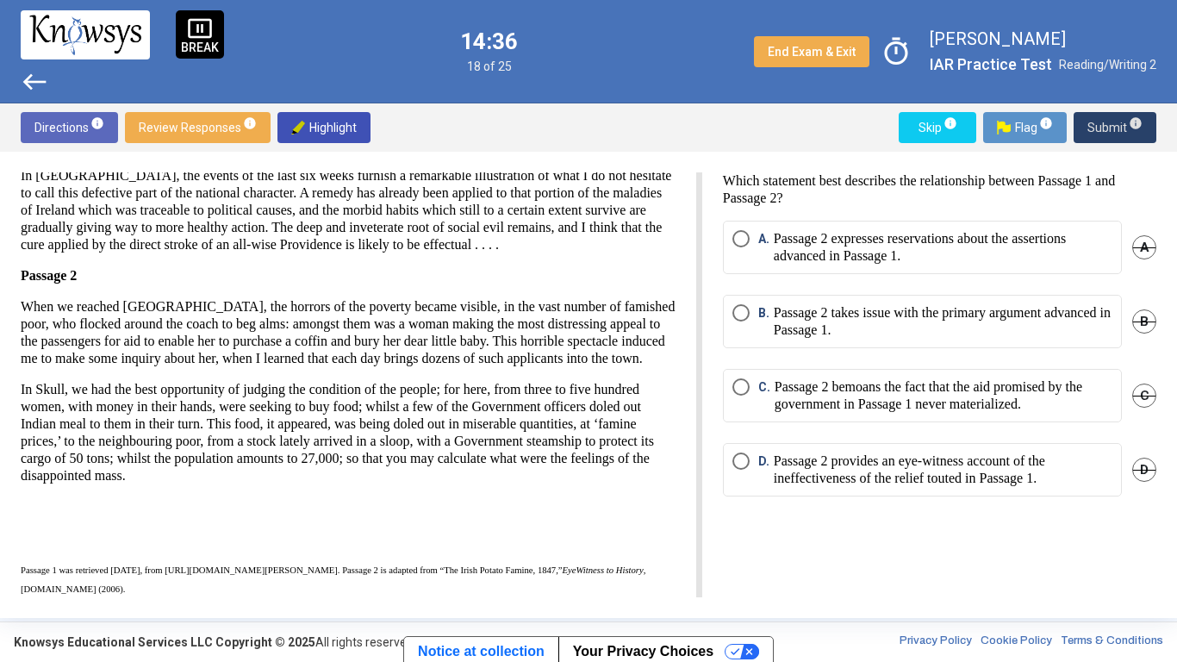
scroll to position [262, 0]
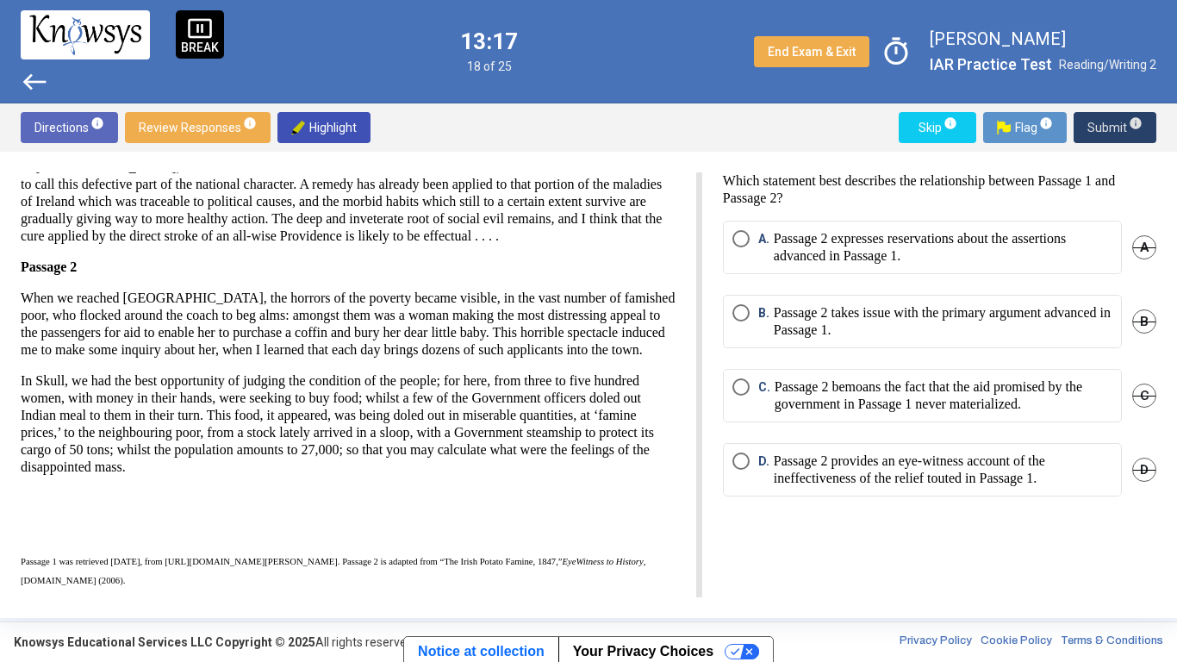
click at [853, 405] on p "Passage 2 bemoans the fact that the aid promised by the government in Passage 1…" at bounding box center [944, 395] width 338 height 34
click at [1095, 123] on span "Submit info" at bounding box center [1115, 127] width 55 height 31
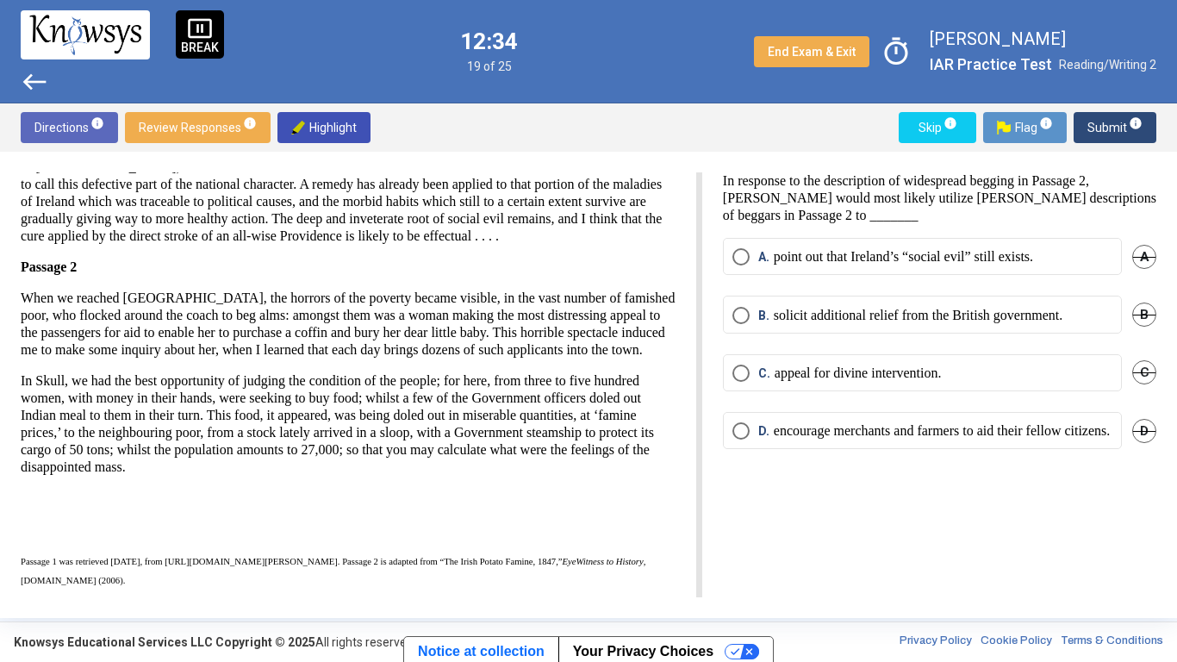
click at [1012, 246] on mat-radio-button "A. point out that Ireland’s “social evil” still exists." at bounding box center [922, 256] width 399 height 37
click at [1011, 254] on p "point out that Ireland’s “social evil” still exists." at bounding box center [903, 256] width 259 height 17
click at [1103, 124] on span "Submit info" at bounding box center [1115, 127] width 55 height 31
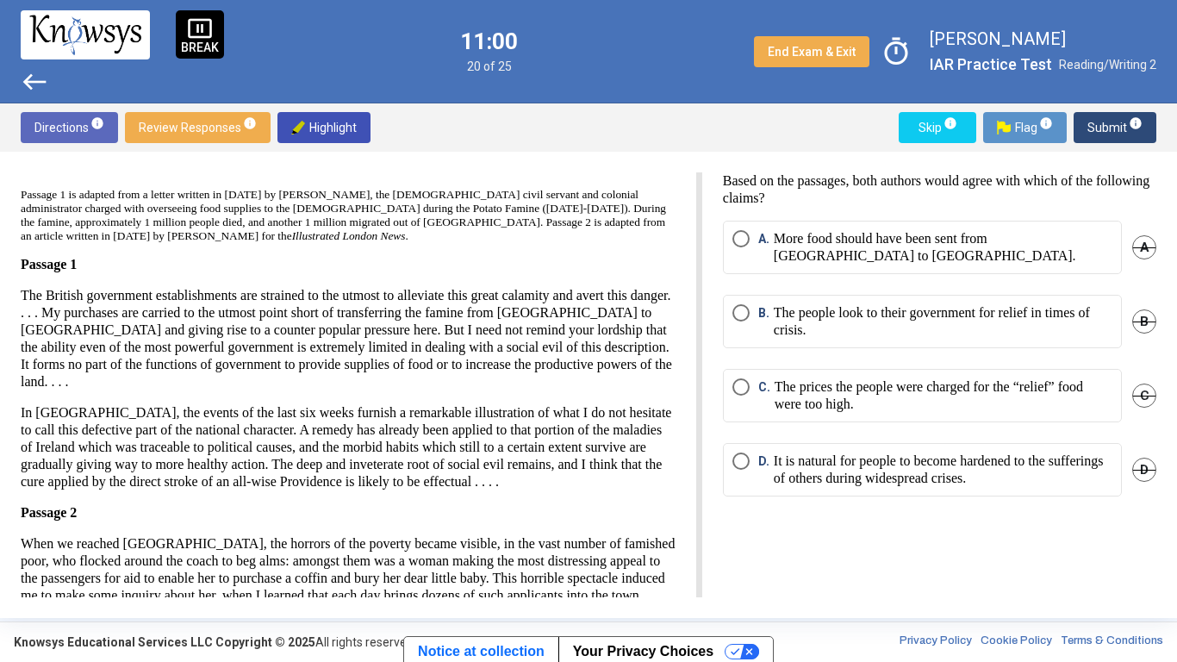
scroll to position [0, 0]
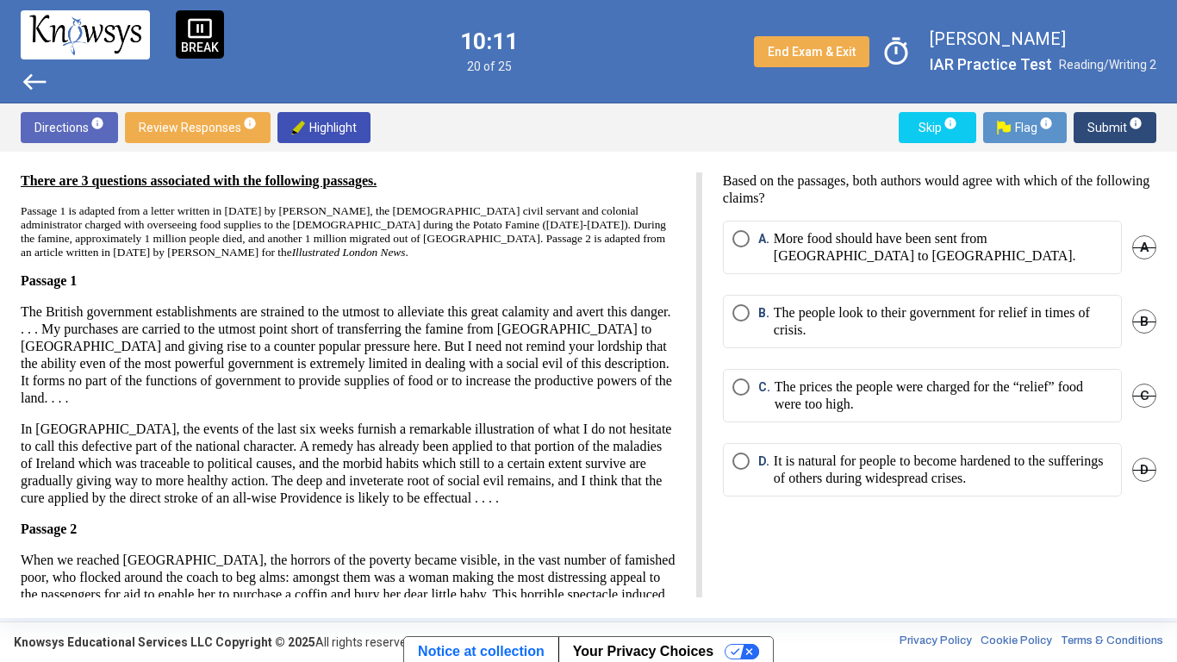
click at [926, 240] on p "More food should have been sent from [GEOGRAPHIC_DATA] to [GEOGRAPHIC_DATA]." at bounding box center [943, 247] width 339 height 34
click at [1093, 113] on span "Submit info" at bounding box center [1115, 127] width 55 height 31
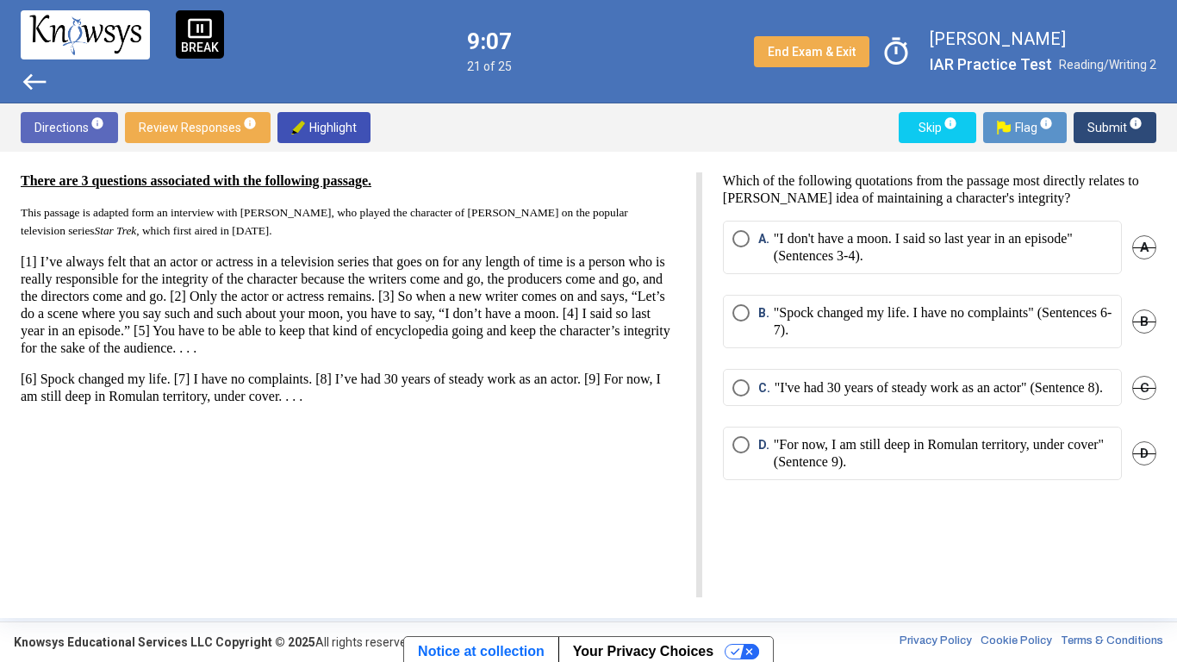
click at [1073, 248] on p ""I don't have a moon. I said so last year in an episode" (Sentences 3-4)." at bounding box center [943, 247] width 339 height 34
click at [1106, 136] on span "Submit info" at bounding box center [1115, 127] width 55 height 31
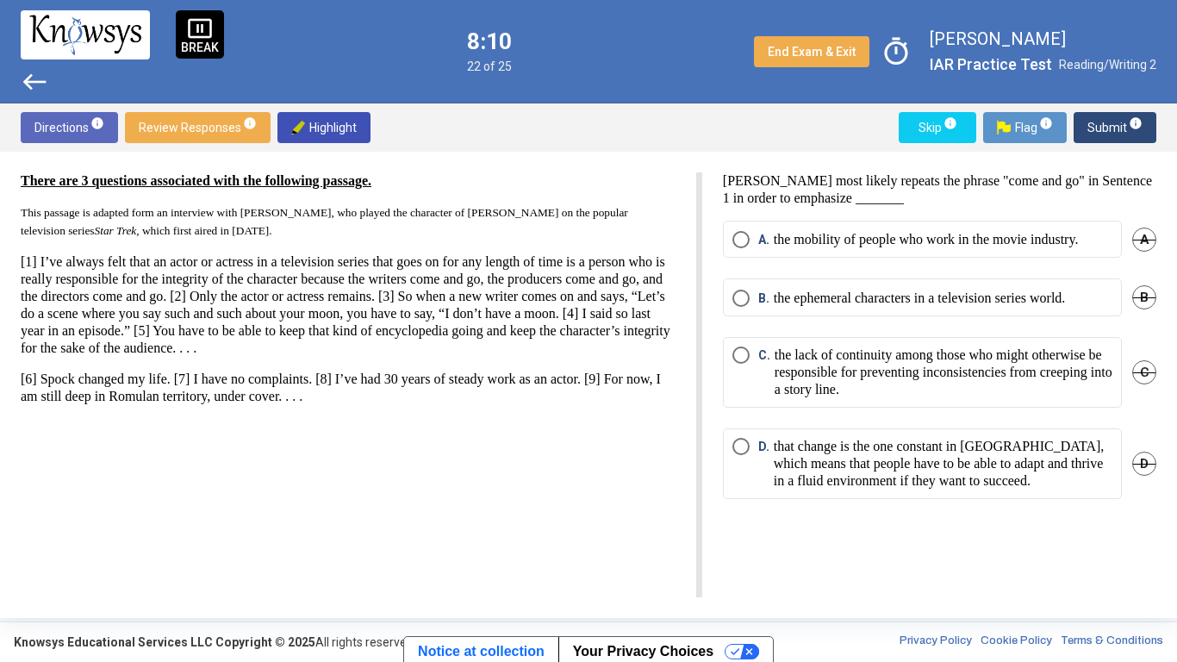
click at [1089, 446] on p "that change is the one constant in [GEOGRAPHIC_DATA], which means that people h…" at bounding box center [943, 464] width 339 height 52
click at [1108, 130] on span "Submit info" at bounding box center [1115, 127] width 55 height 31
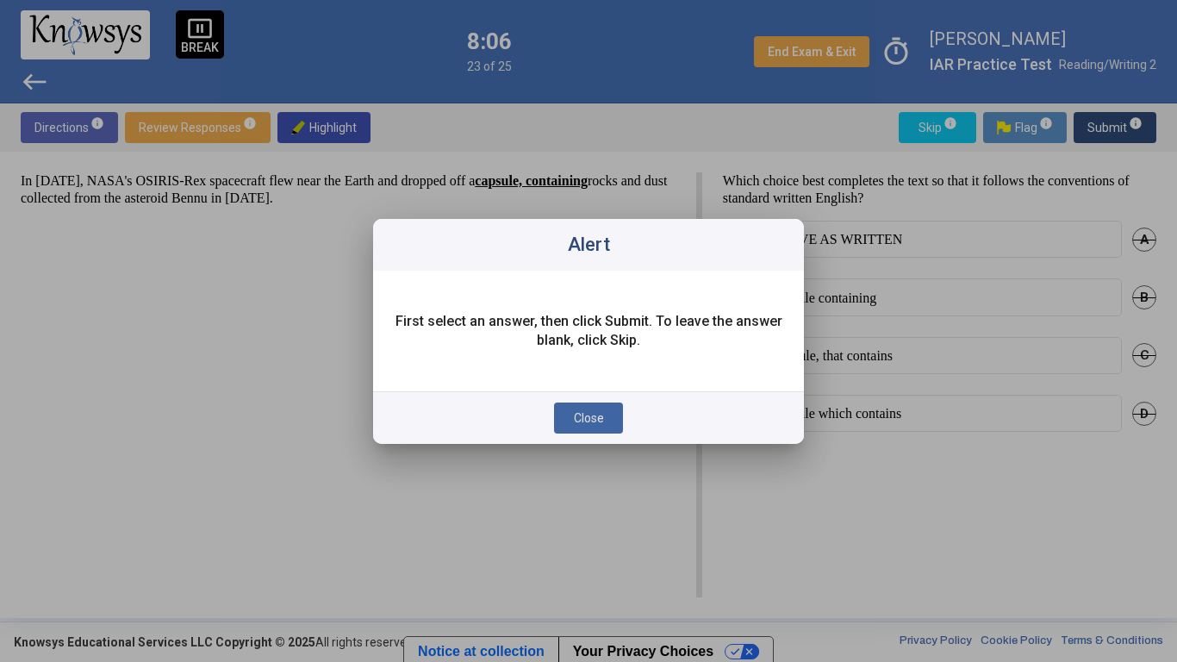
click at [585, 413] on span "Close" at bounding box center [589, 418] width 30 height 14
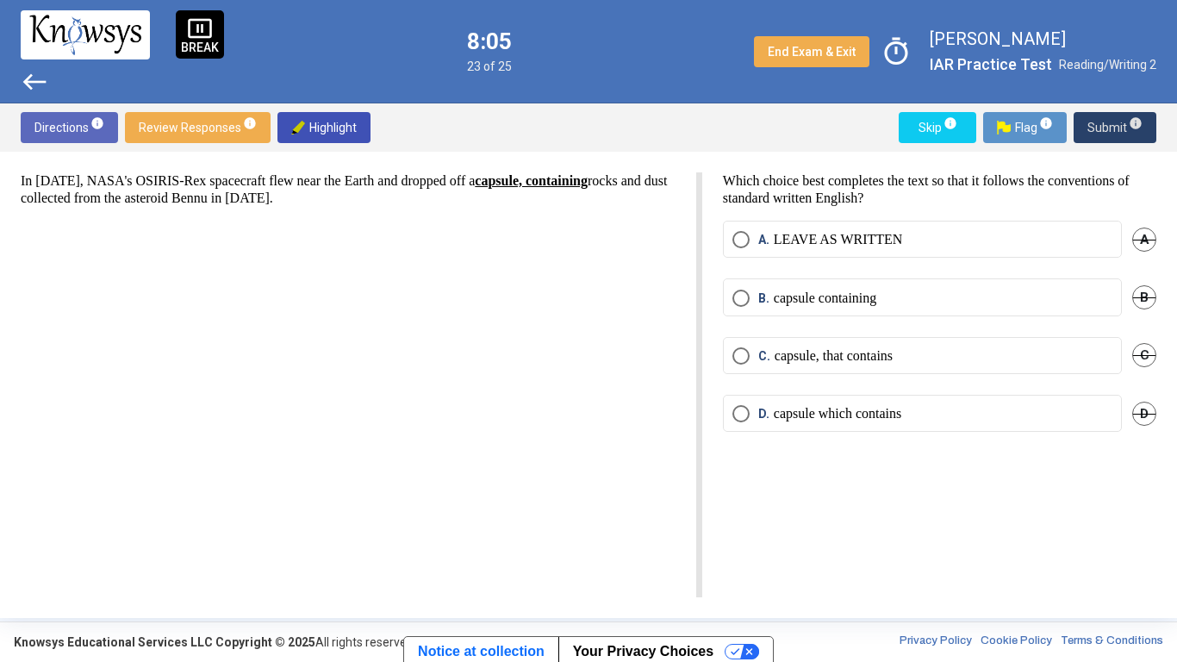
click at [585, 413] on div "In [DATE], NASA's OSIRIS-Rex spacecraft flew near the Earth and dropped off a c…" at bounding box center [362, 384] width 682 height 425
click at [1034, 246] on label "A. LEAVE AS WRITTEN" at bounding box center [923, 239] width 380 height 17
click at [1121, 134] on span "Submit info" at bounding box center [1115, 127] width 55 height 31
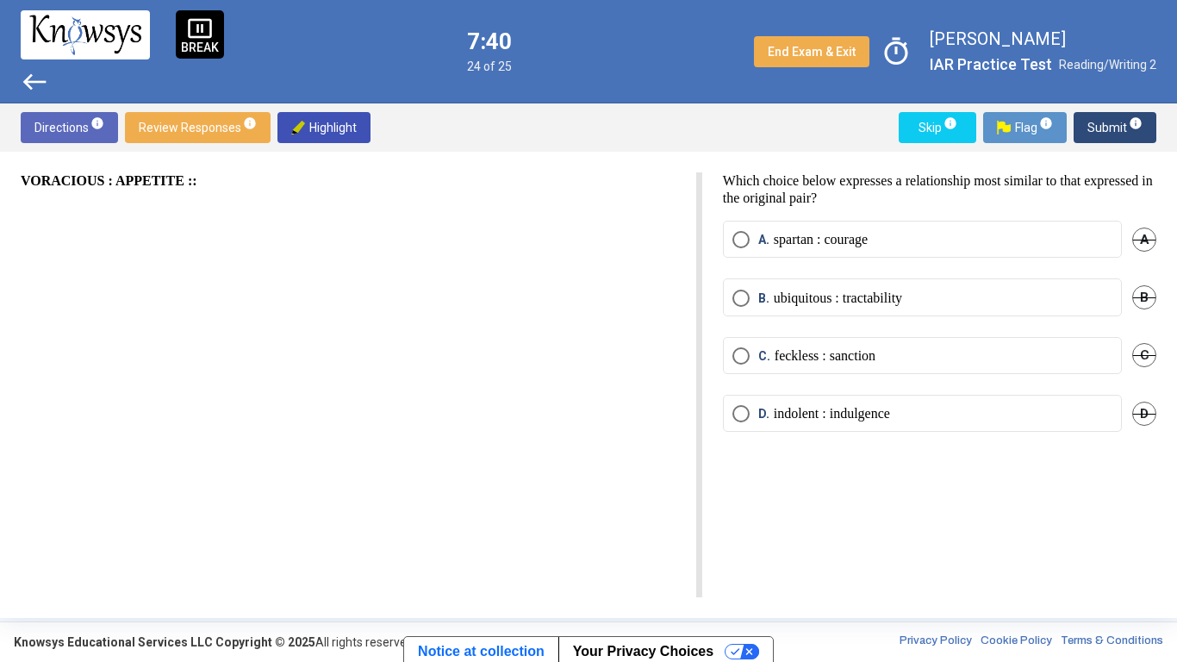
click at [901, 425] on mat-radio-button "D. indolent : indulgence" at bounding box center [922, 413] width 399 height 37
click at [890, 417] on p "indolent : indulgence" at bounding box center [832, 413] width 116 height 17
click at [1123, 127] on span "Submit info" at bounding box center [1115, 127] width 55 height 31
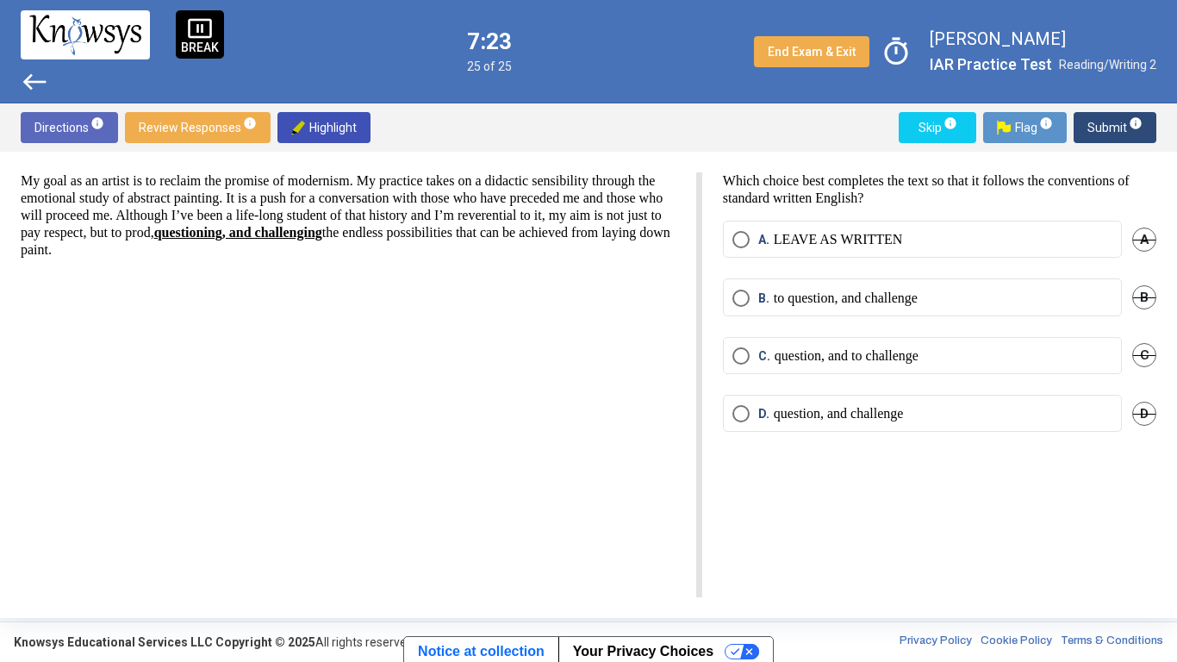
click at [872, 296] on p "to question, and challenge" at bounding box center [846, 298] width 144 height 17
click at [1107, 125] on span "Submit info" at bounding box center [1115, 127] width 55 height 31
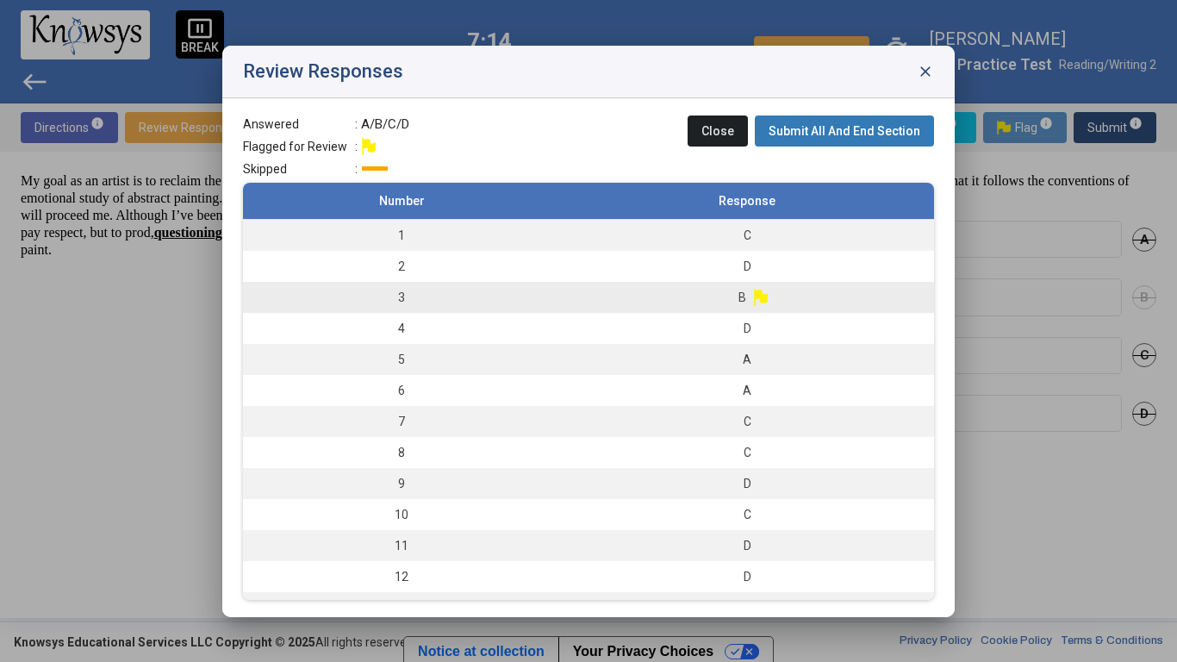
click at [750, 301] on div "B" at bounding box center [747, 297] width 17 height 17
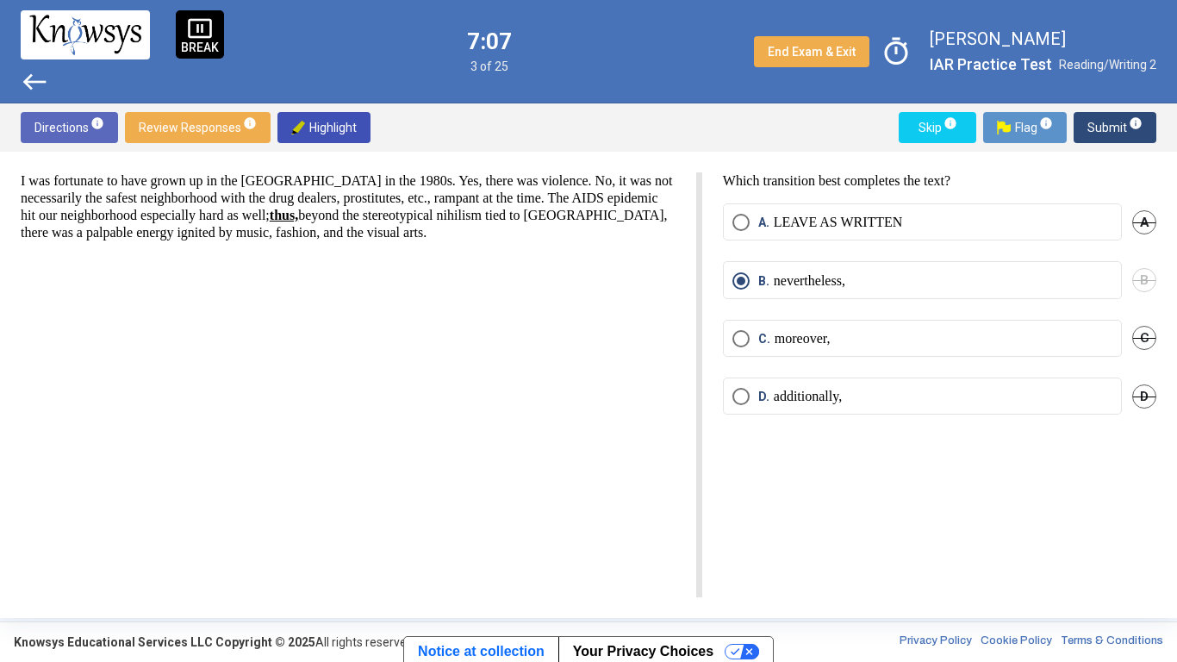
click at [1105, 128] on span "Submit info" at bounding box center [1115, 127] width 55 height 31
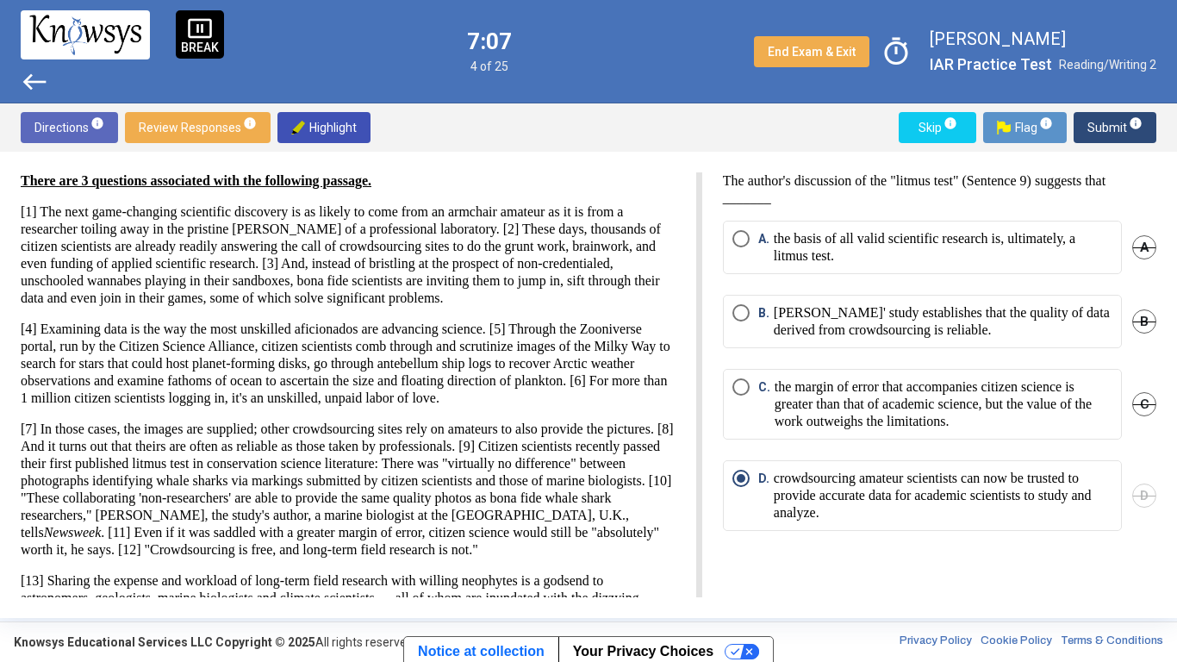
click at [1105, 128] on span "Submit info" at bounding box center [1115, 127] width 55 height 31
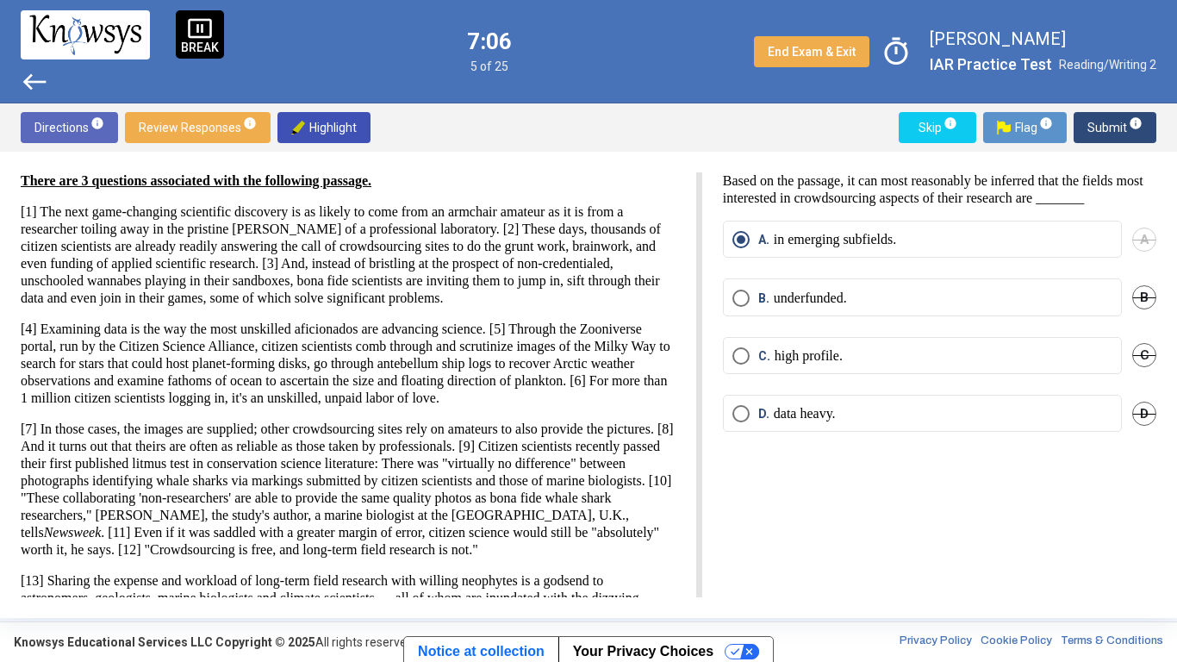
click at [1105, 128] on span "Submit info" at bounding box center [1115, 127] width 55 height 31
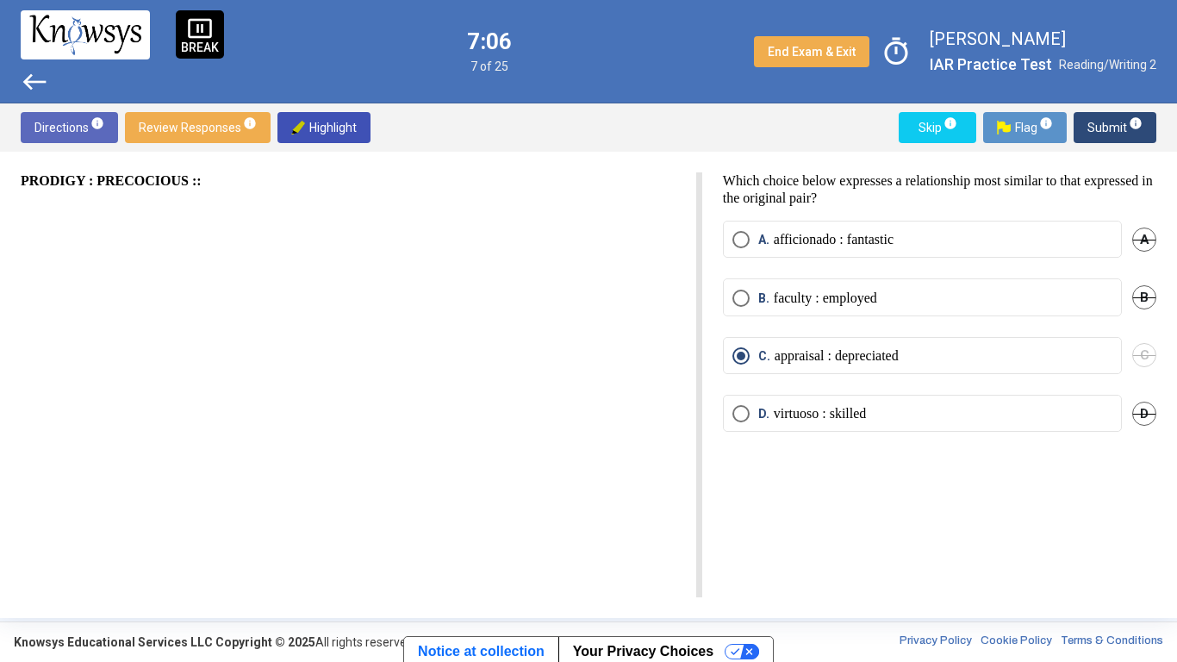
click at [1105, 128] on span "Submit info" at bounding box center [1115, 127] width 55 height 31
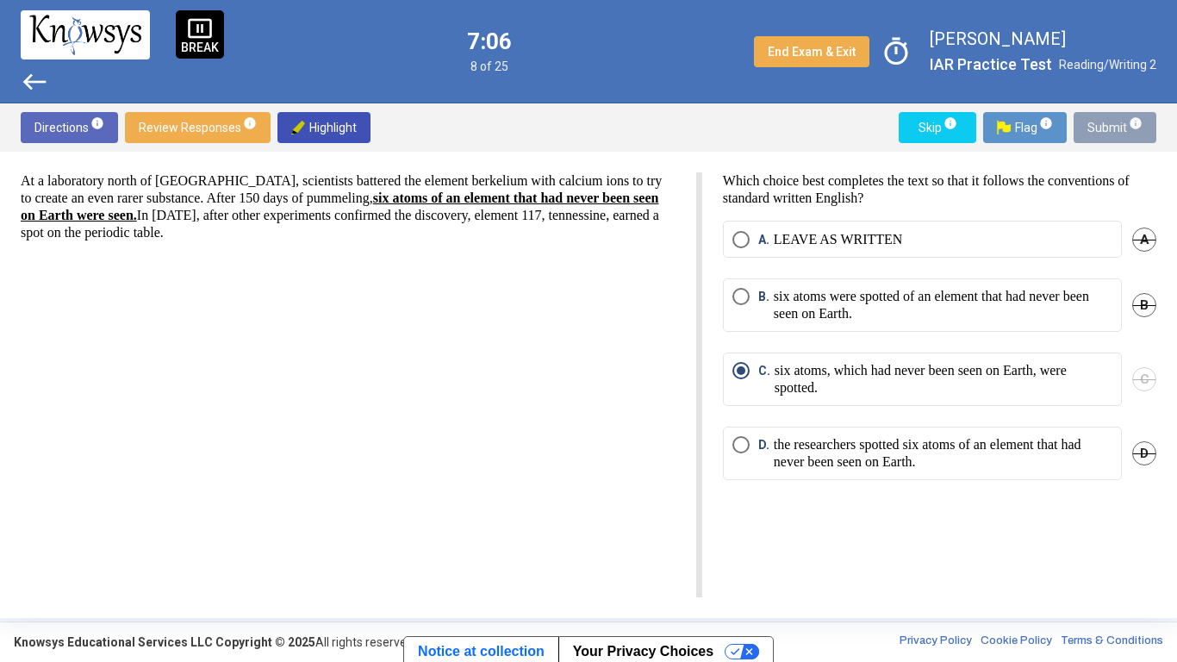
click at [1105, 128] on span "Submit info" at bounding box center [1115, 127] width 55 height 31
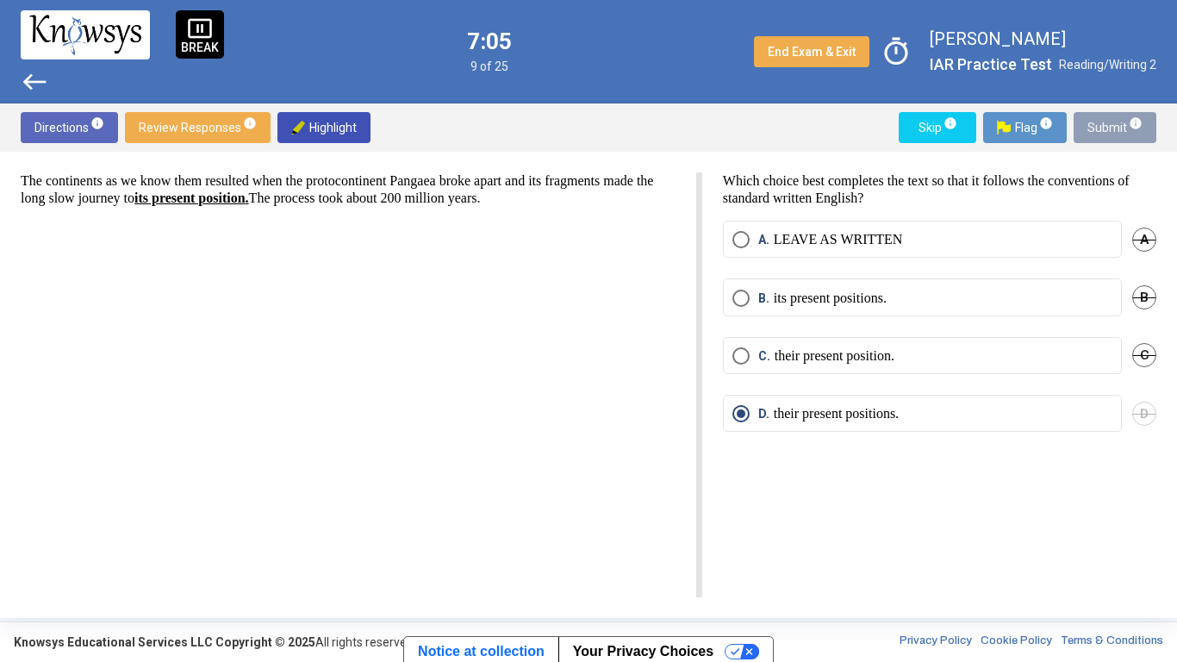
click at [1105, 128] on span "Submit info" at bounding box center [1115, 127] width 55 height 31
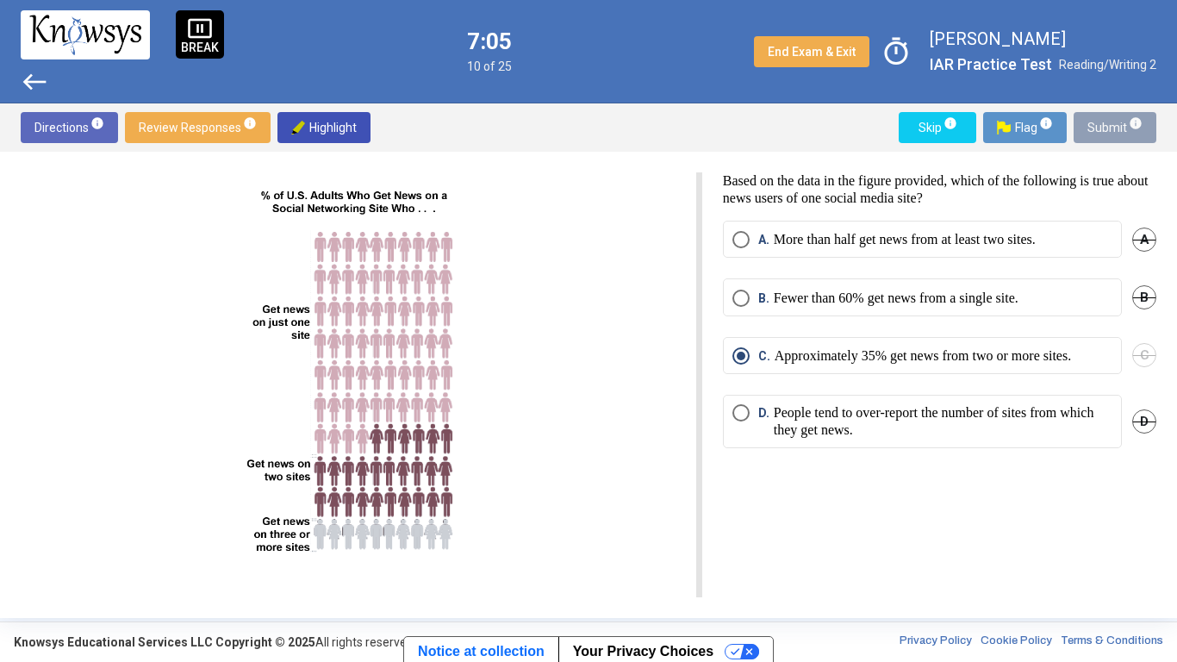
click at [1105, 128] on span "Submit info" at bounding box center [1115, 127] width 55 height 31
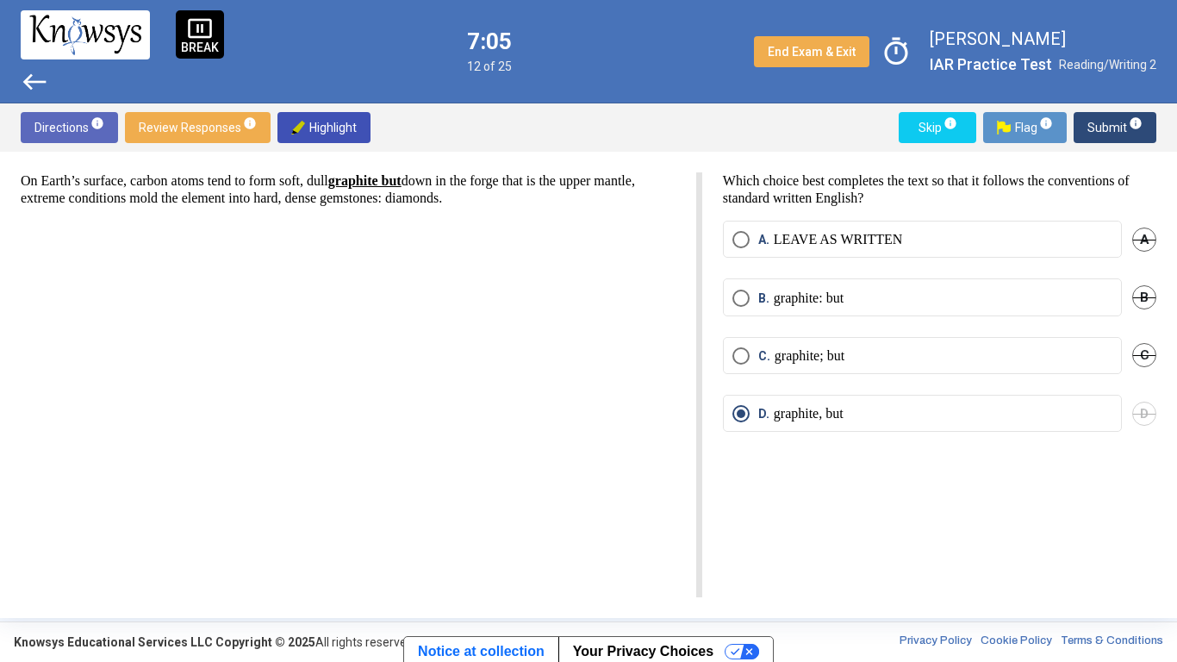
click at [1105, 128] on span "Submit info" at bounding box center [1115, 127] width 55 height 31
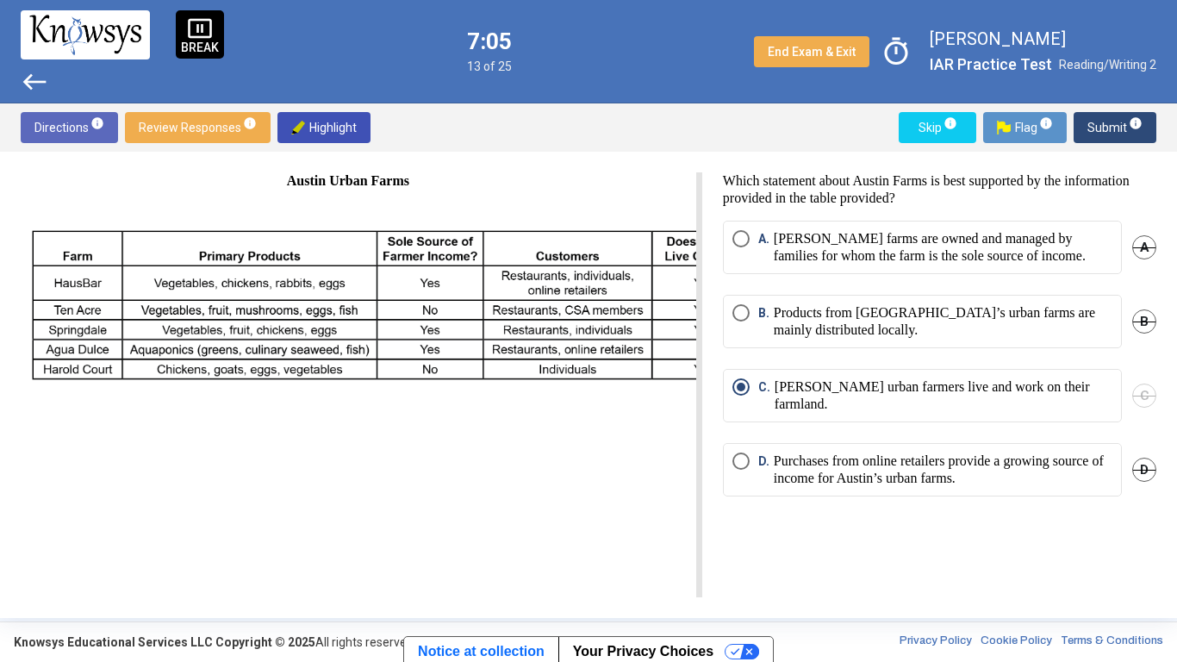
click at [1105, 128] on span "Submit info" at bounding box center [1115, 127] width 55 height 31
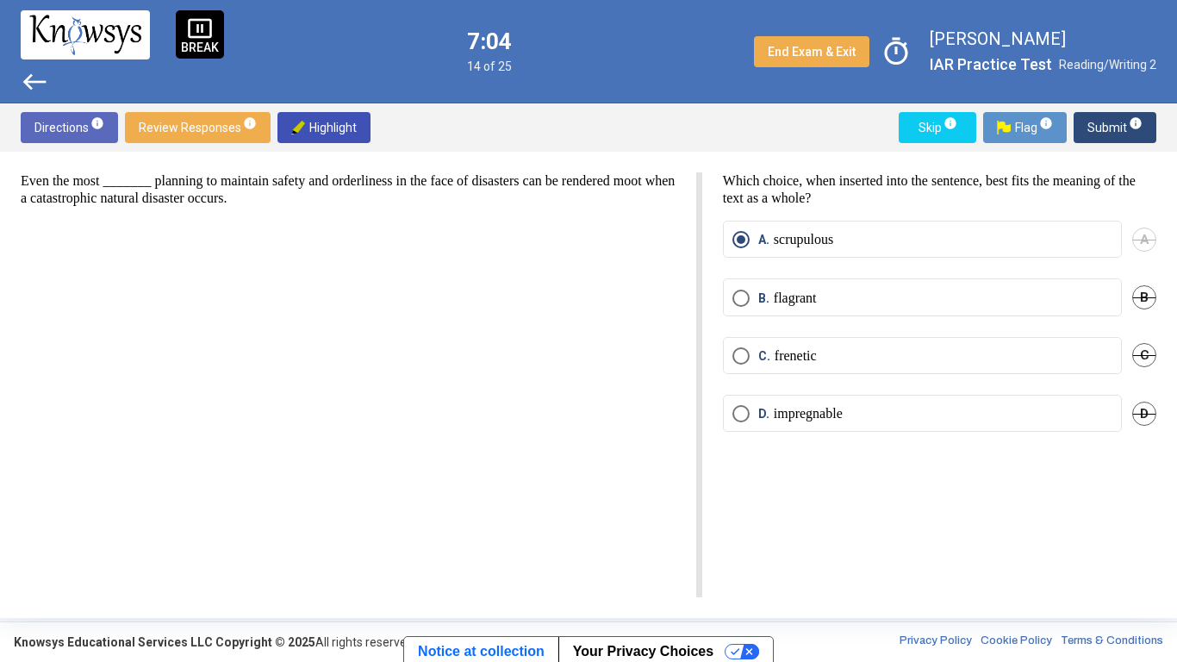
click at [1105, 128] on span "Submit info" at bounding box center [1115, 127] width 55 height 31
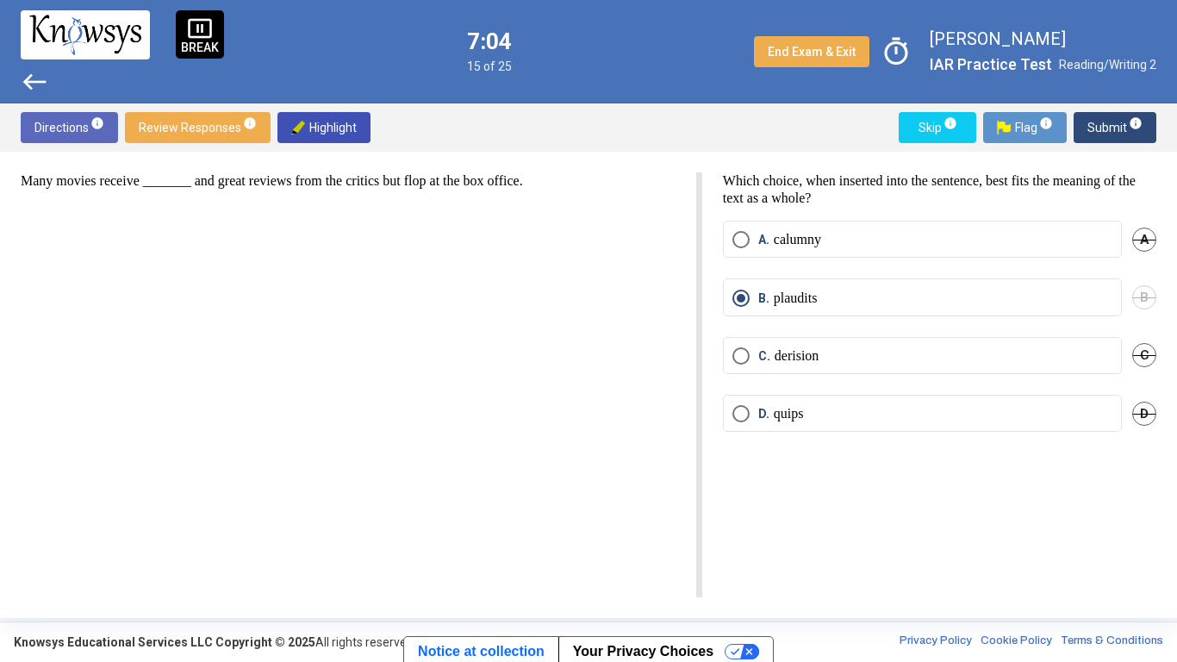
click at [1105, 128] on span "Submit info" at bounding box center [1115, 127] width 55 height 31
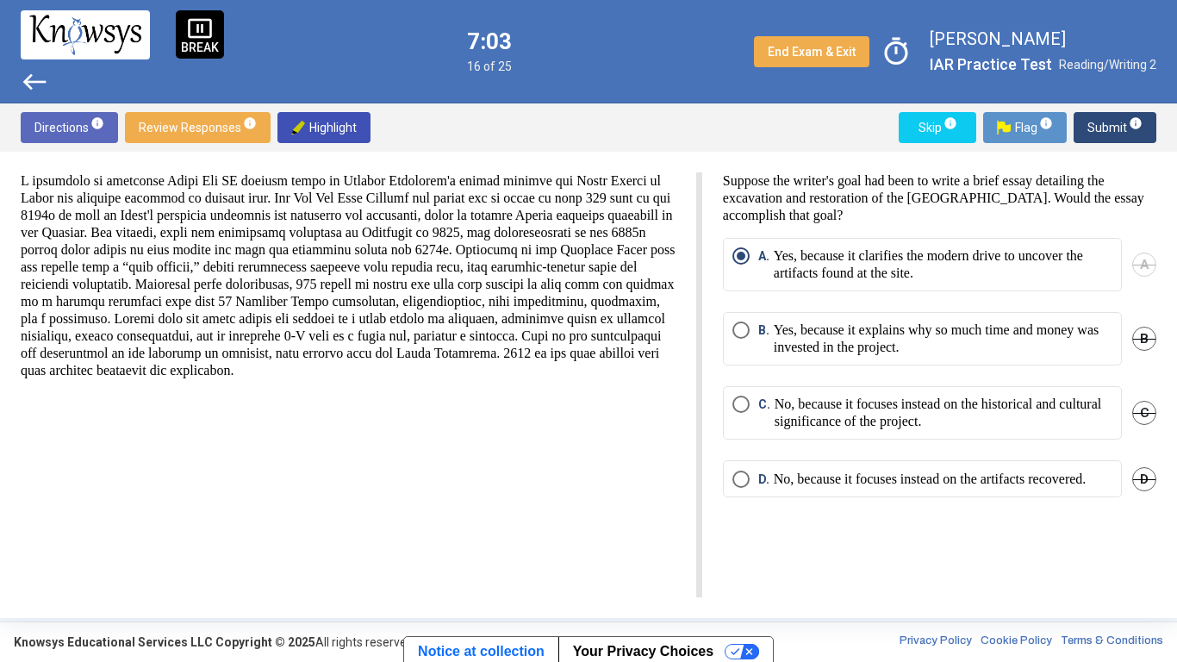
click at [1105, 128] on span "Submit info" at bounding box center [1115, 127] width 55 height 31
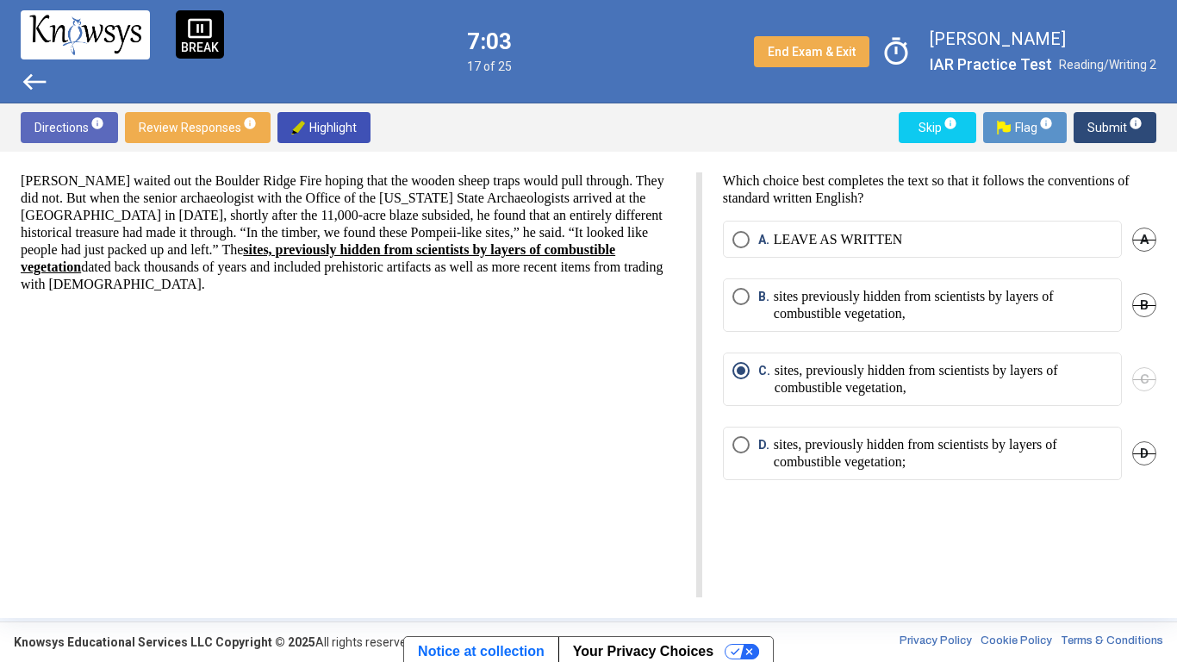
click at [1105, 128] on span "Submit info" at bounding box center [1115, 127] width 55 height 31
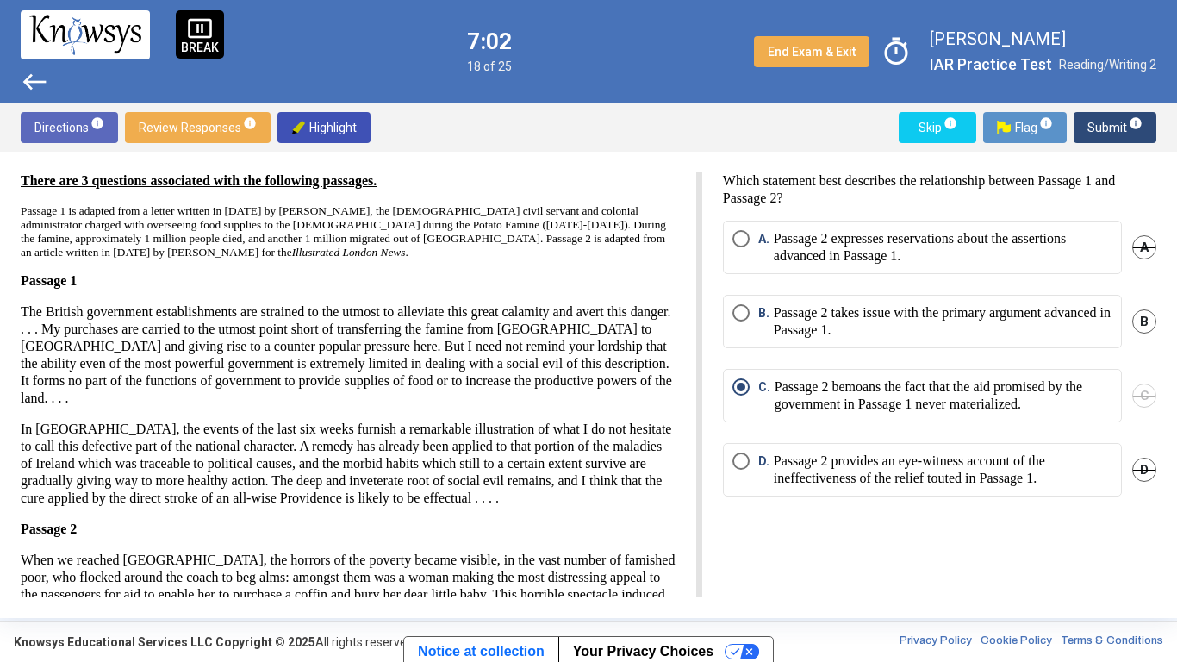
click at [1105, 128] on span "Submit info" at bounding box center [1115, 127] width 55 height 31
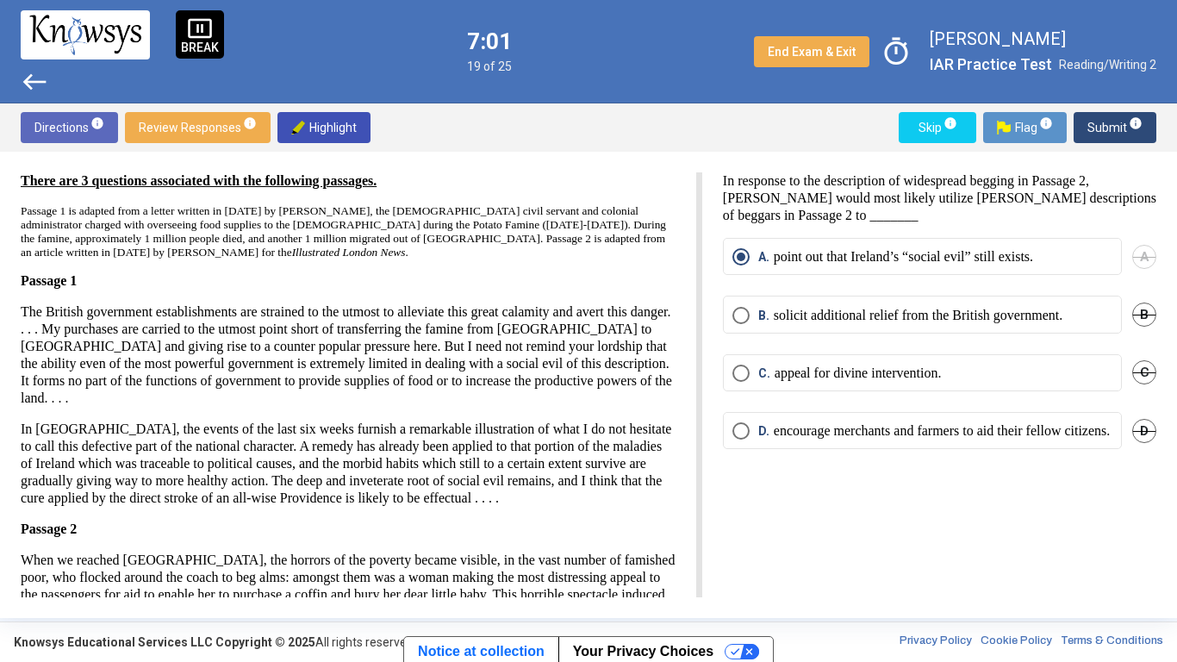
click at [1105, 128] on span "Submit info" at bounding box center [1115, 127] width 55 height 31
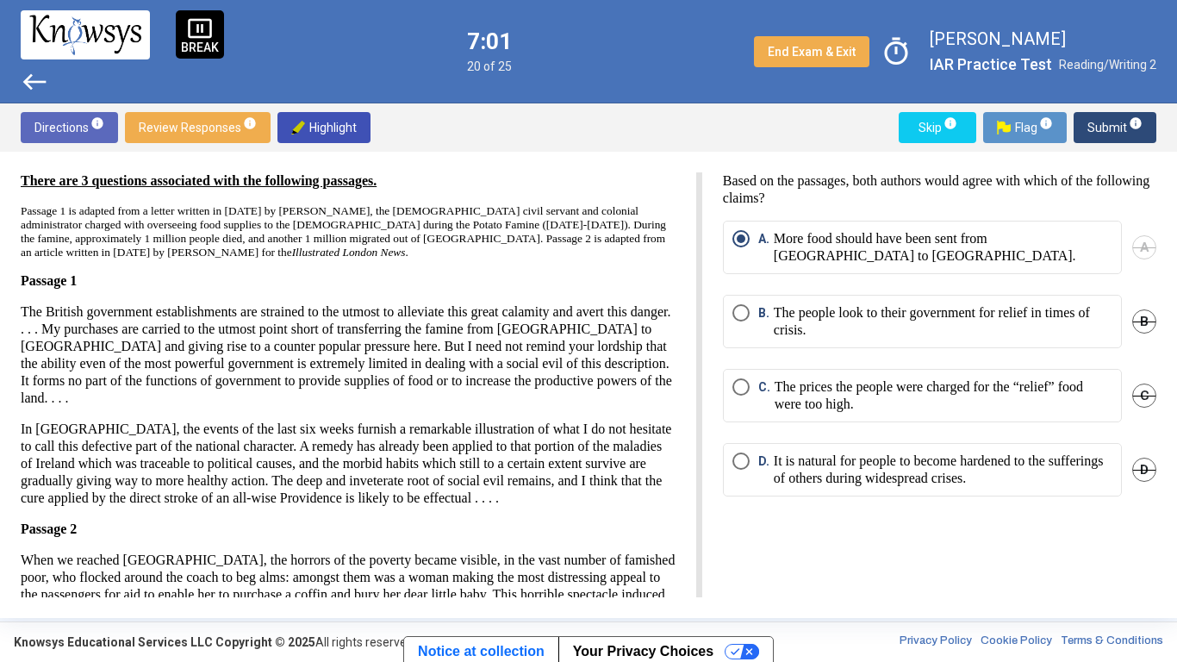
click at [1105, 128] on span "Submit info" at bounding box center [1115, 127] width 55 height 31
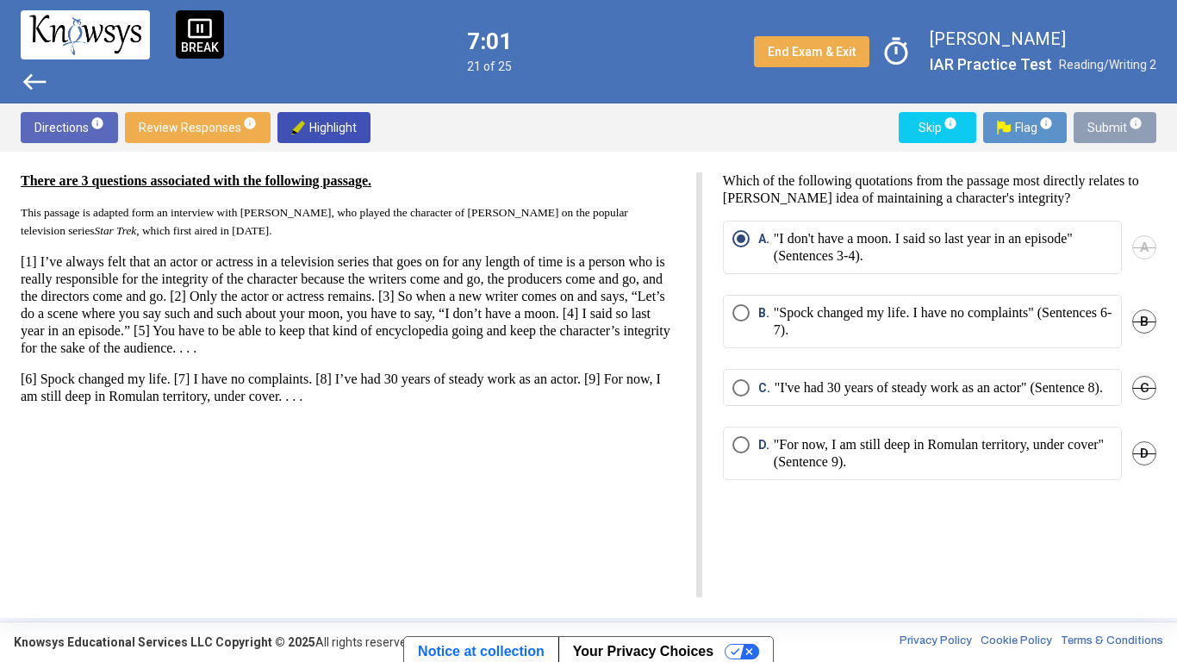
click at [1105, 128] on span "Submit info" at bounding box center [1115, 127] width 55 height 31
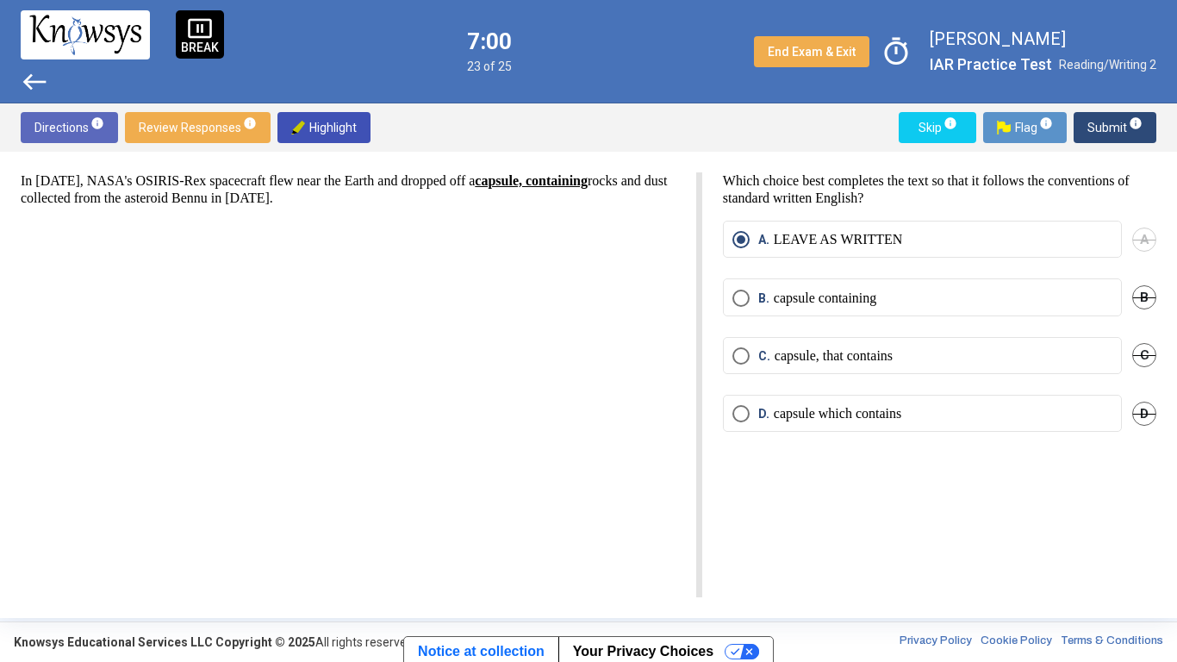
click at [1105, 128] on span "Submit info" at bounding box center [1115, 127] width 55 height 31
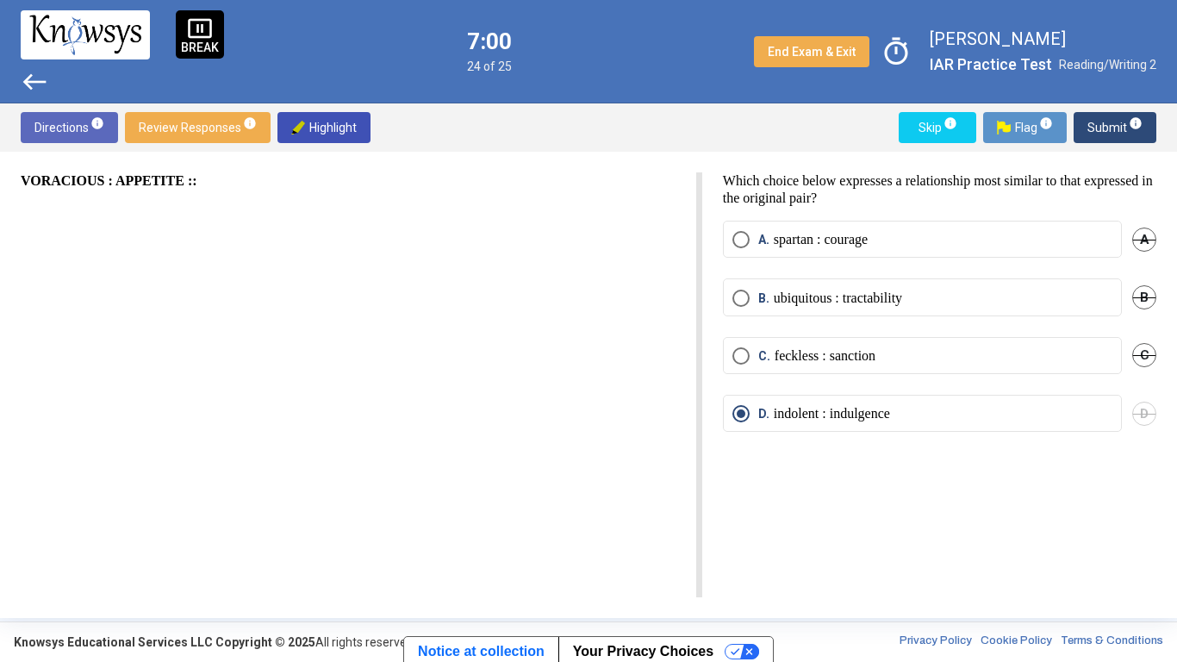
click at [1105, 128] on span "Submit info" at bounding box center [1115, 127] width 55 height 31
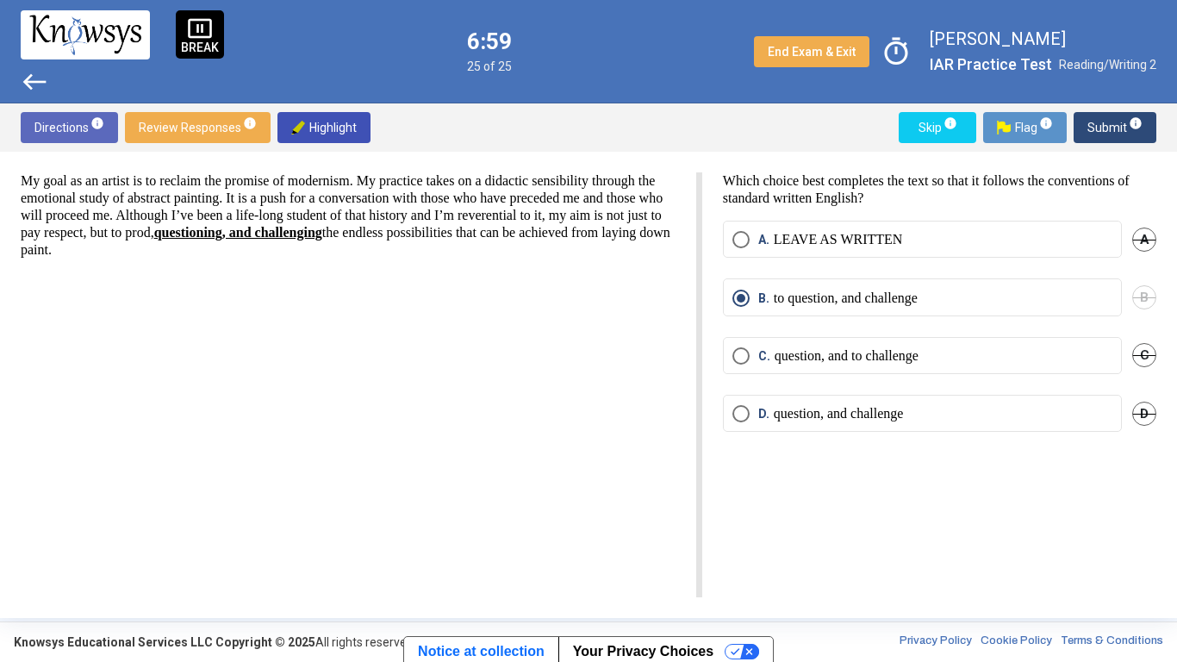
click at [1105, 128] on span "Submit info" at bounding box center [1115, 127] width 55 height 31
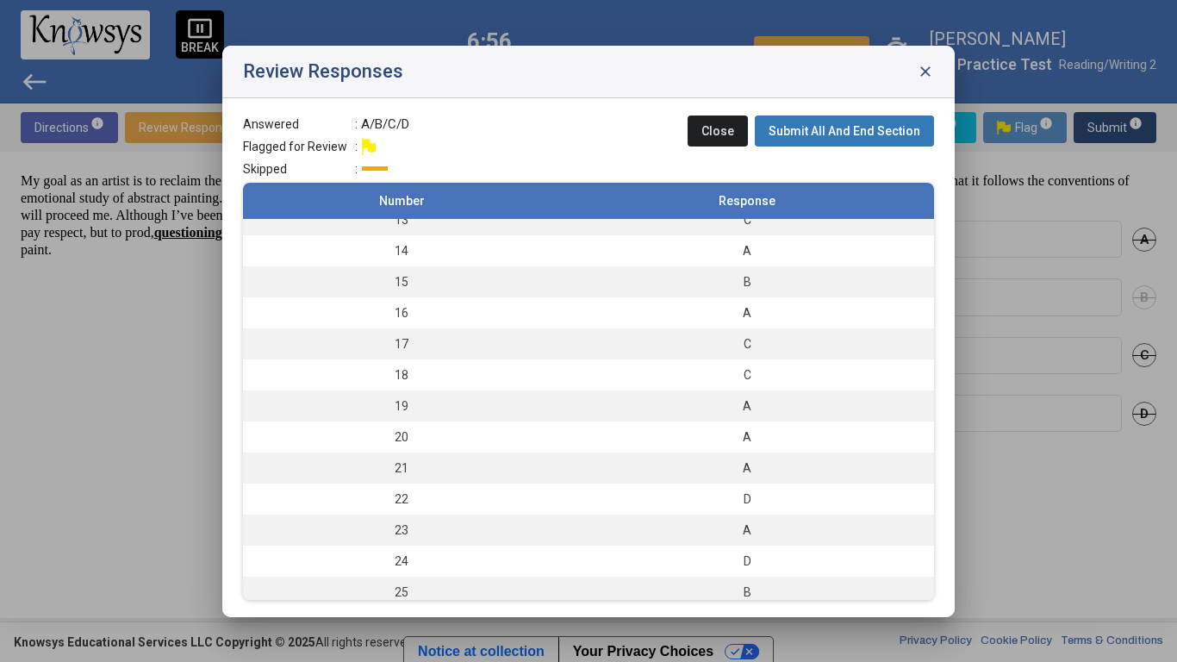
scroll to position [396, 0]
click at [815, 143] on button "Submit All And End Section" at bounding box center [844, 130] width 179 height 31
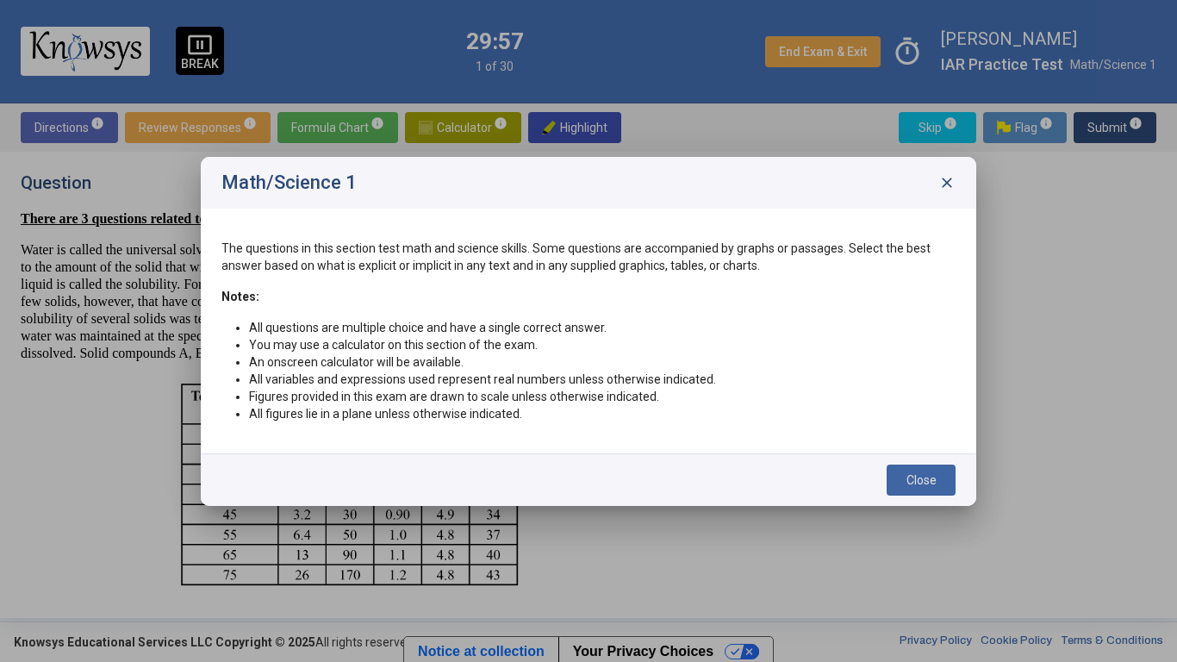
click at [931, 473] on span "Close" at bounding box center [922, 480] width 30 height 14
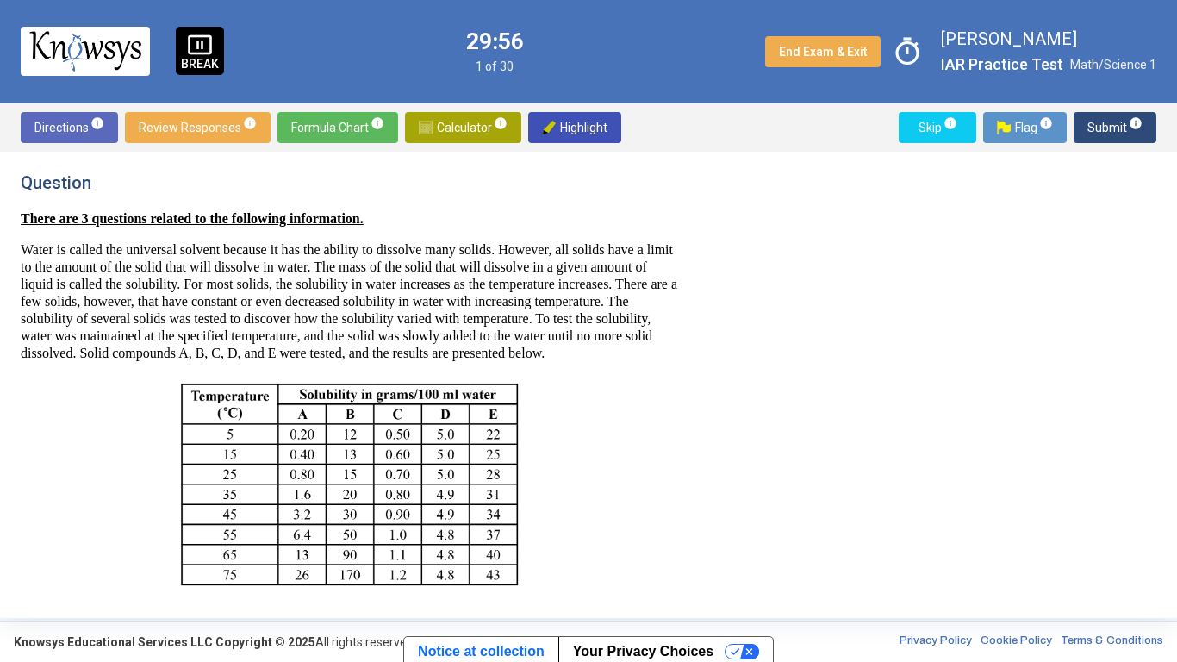
click at [208, 61] on p "BREAK" at bounding box center [200, 64] width 38 height 12
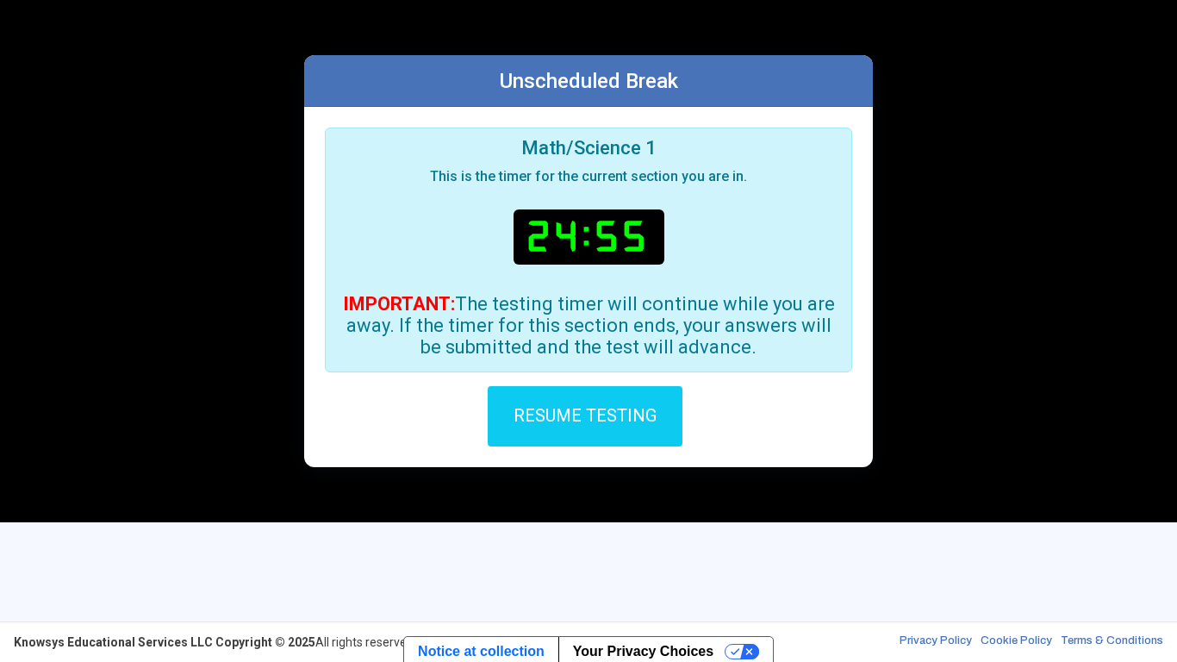
click at [612, 403] on span "RESUME TESTING" at bounding box center [585, 413] width 143 height 21
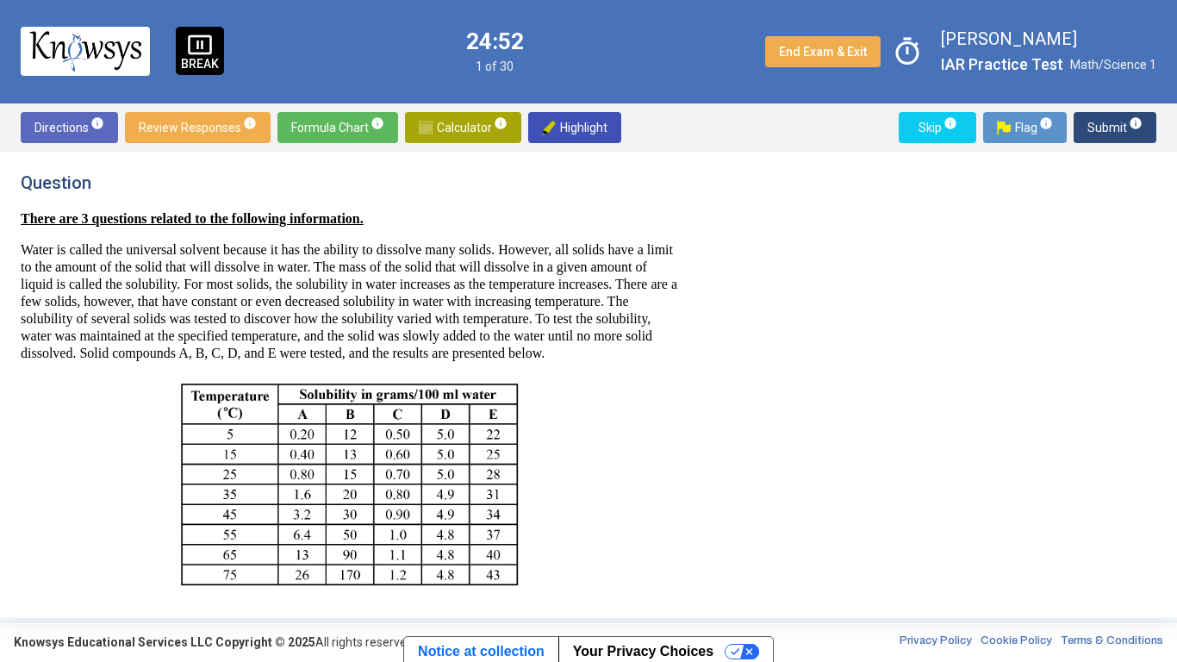
click at [204, 53] on span "pause_presentation" at bounding box center [200, 45] width 26 height 26
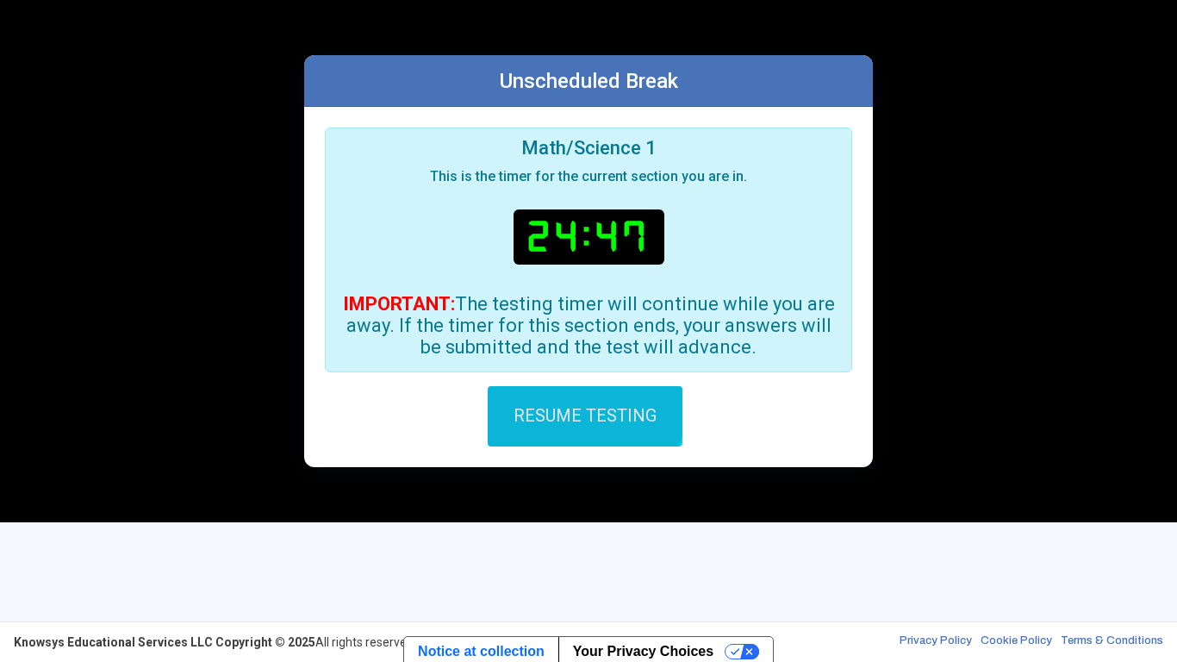
click at [569, 407] on span "RESUME TESTING" at bounding box center [585, 414] width 143 height 21
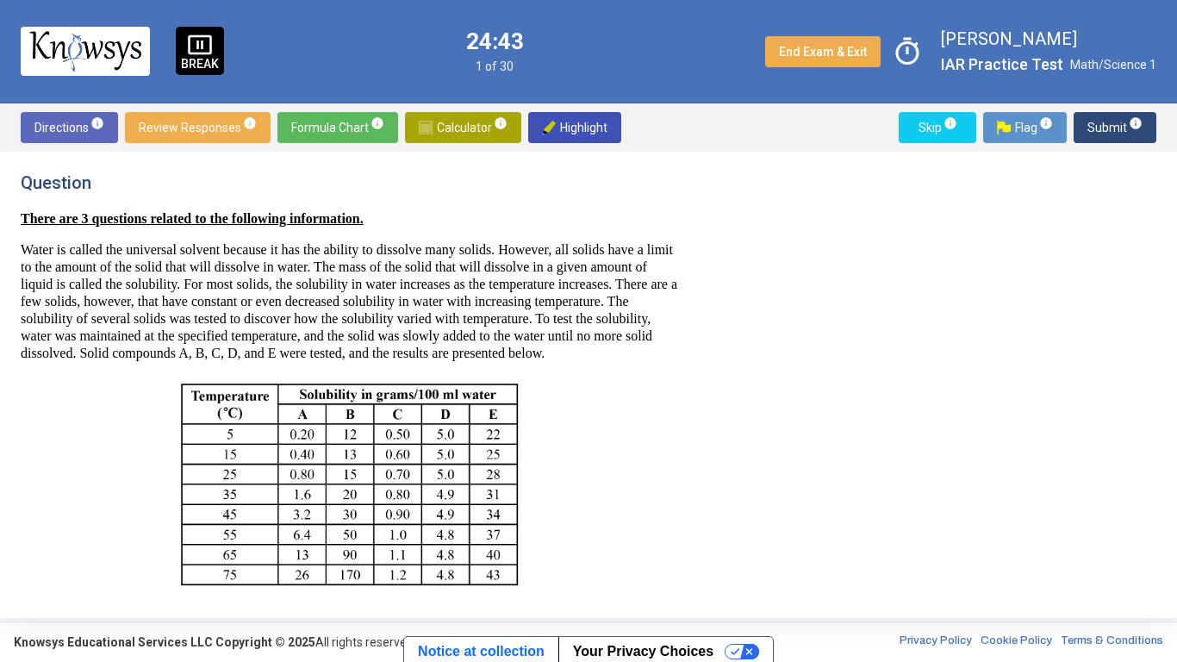
click at [215, 48] on div "pause_presentation BREAK" at bounding box center [200, 51] width 48 height 48
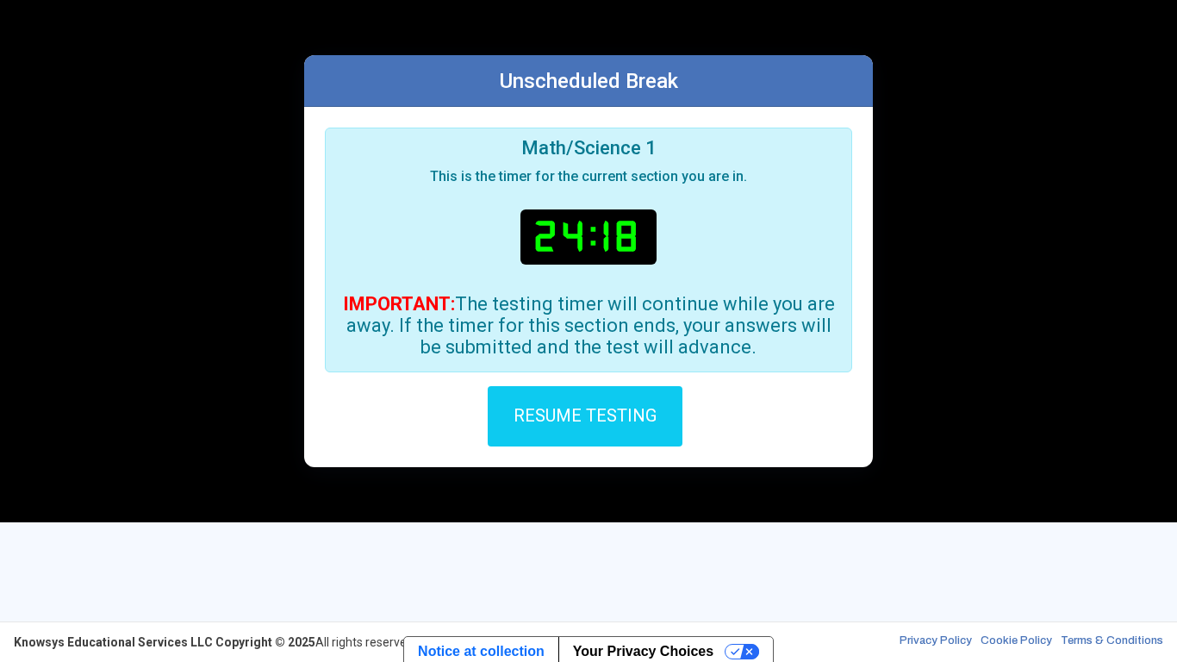
click at [622, 391] on button "RESUME TESTING" at bounding box center [585, 416] width 195 height 60
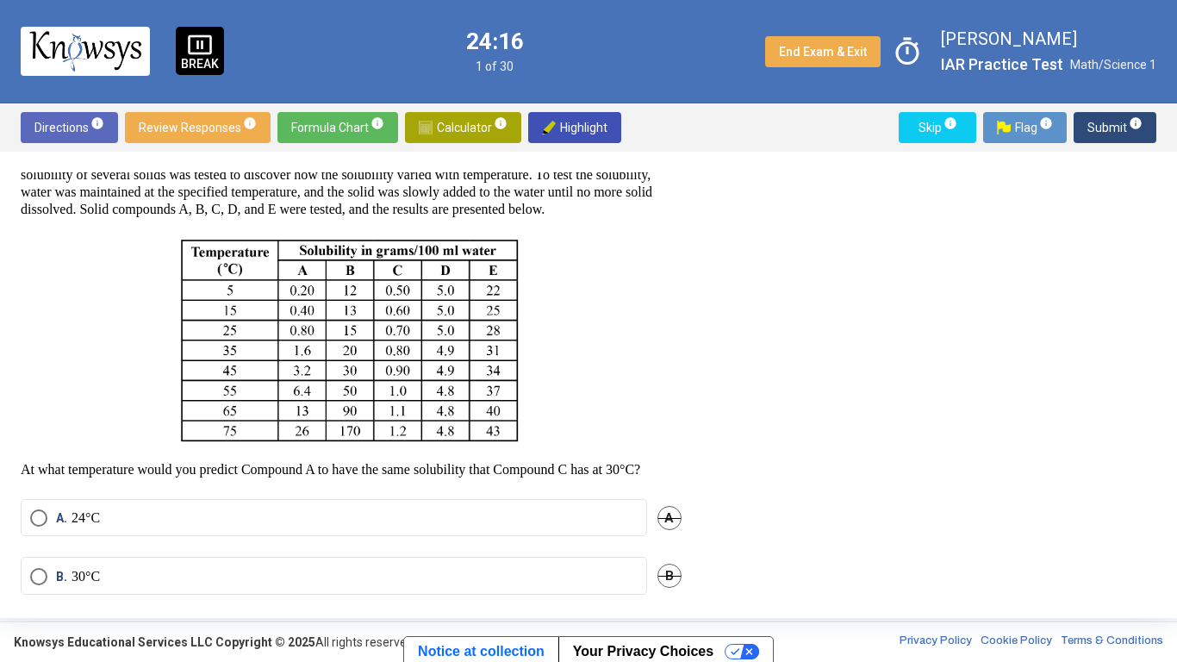
scroll to position [171, 0]
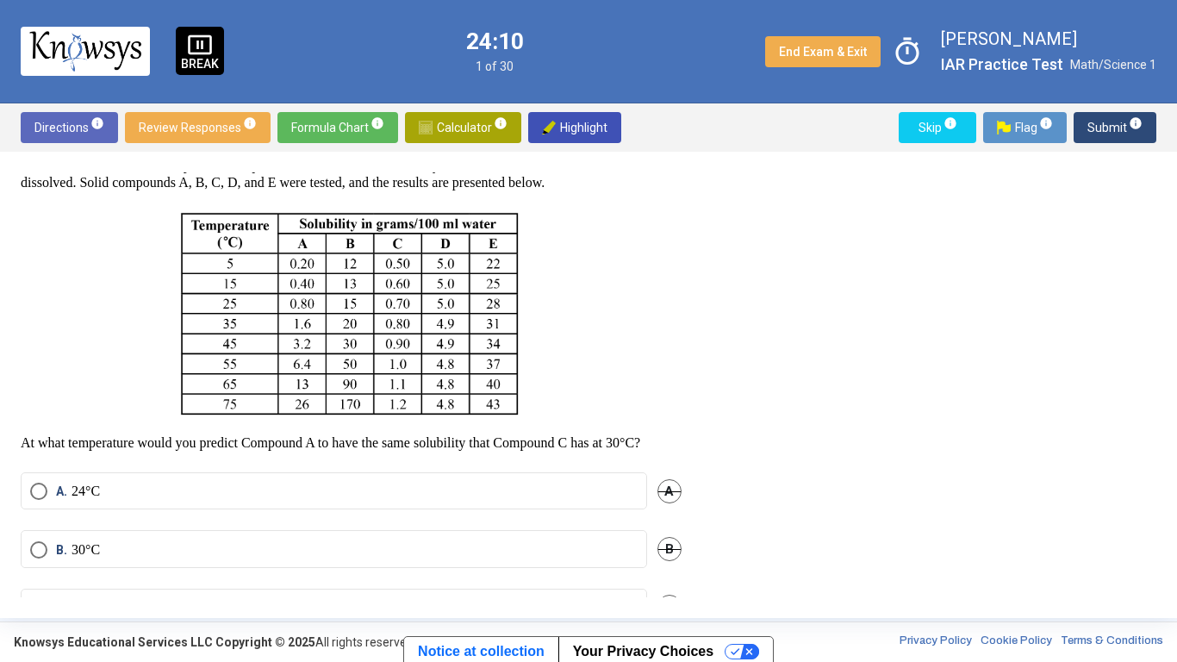
click at [304, 258] on img at bounding box center [351, 312] width 346 height 215
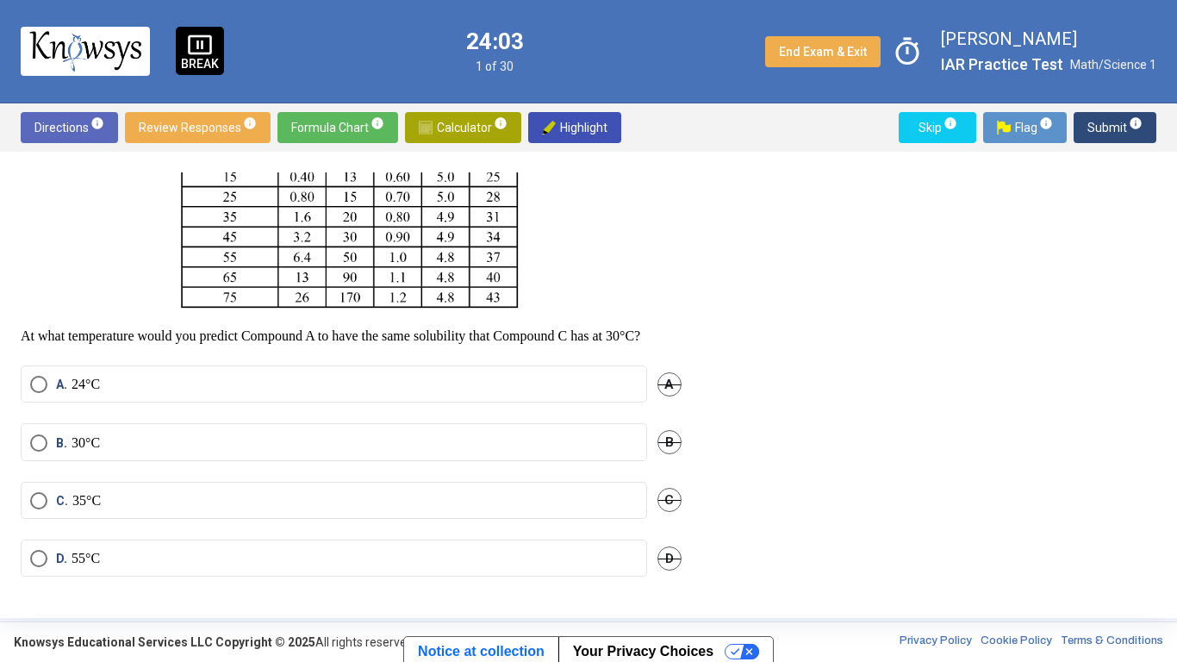
scroll to position [309, 0]
click at [83, 498] on p "35°C" at bounding box center [86, 500] width 28 height 17
click at [1098, 134] on span "Submit info" at bounding box center [1115, 127] width 55 height 31
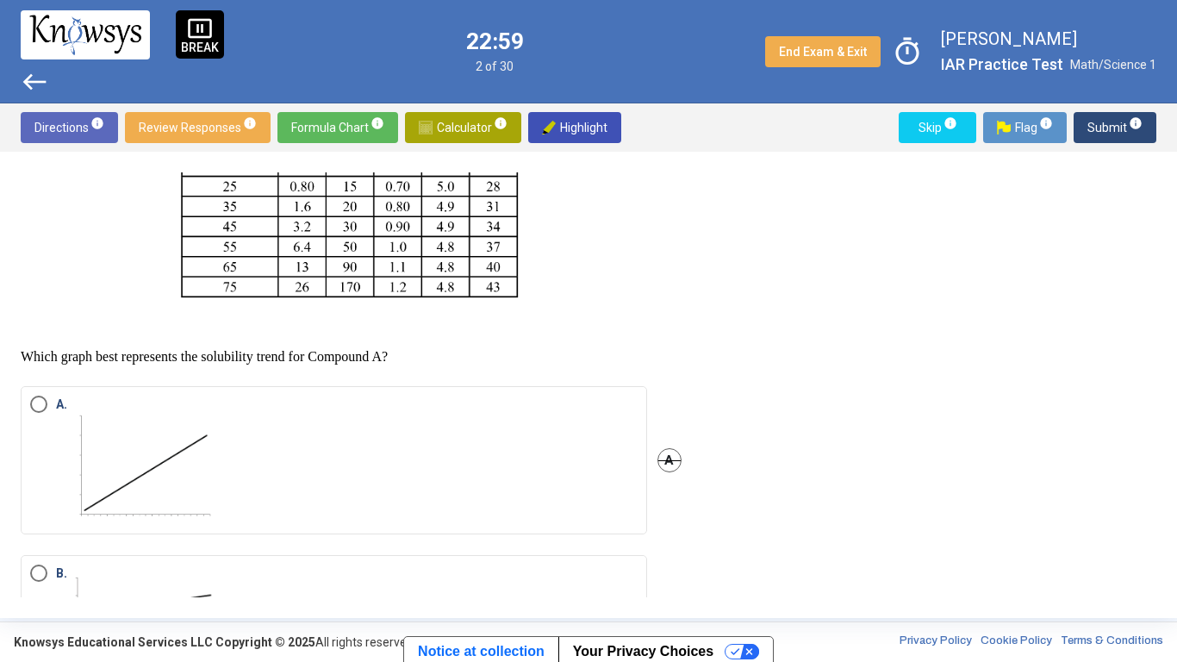
scroll to position [288, 0]
click at [544, 451] on label "A." at bounding box center [334, 460] width 608 height 129
click at [1094, 129] on span "Submit info" at bounding box center [1115, 127] width 55 height 31
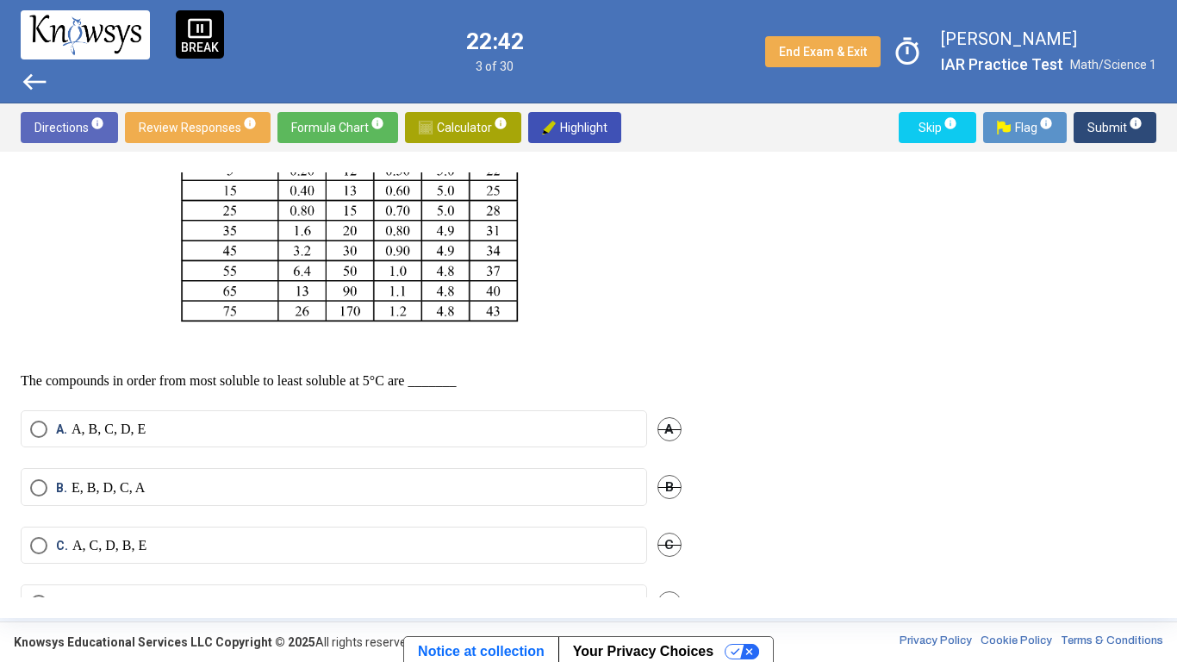
scroll to position [326, 0]
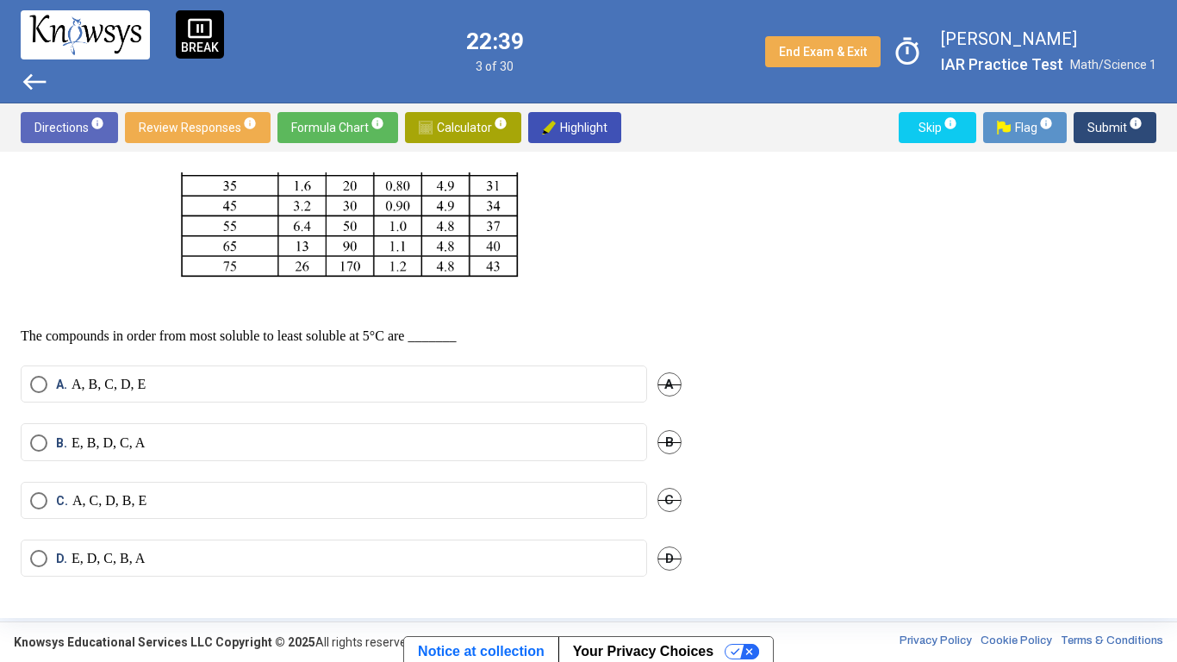
click at [846, 261] on div "Question There are 3 questions related to the following information. Water is c…" at bounding box center [589, 384] width 1136 height 425
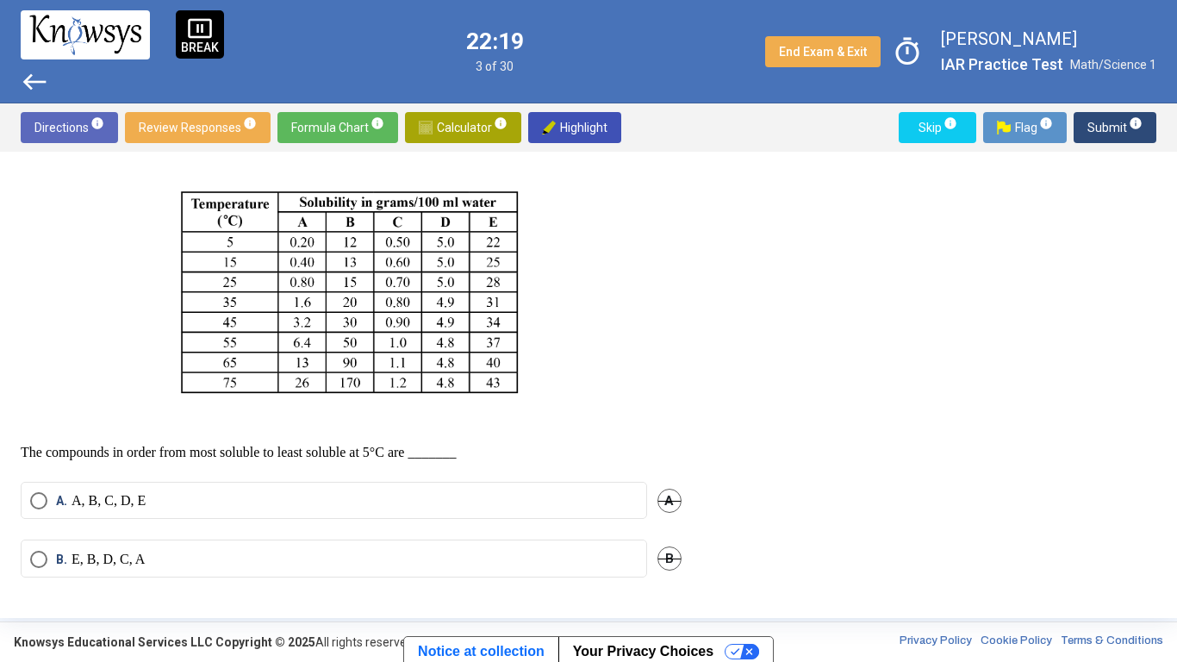
scroll to position [195, 0]
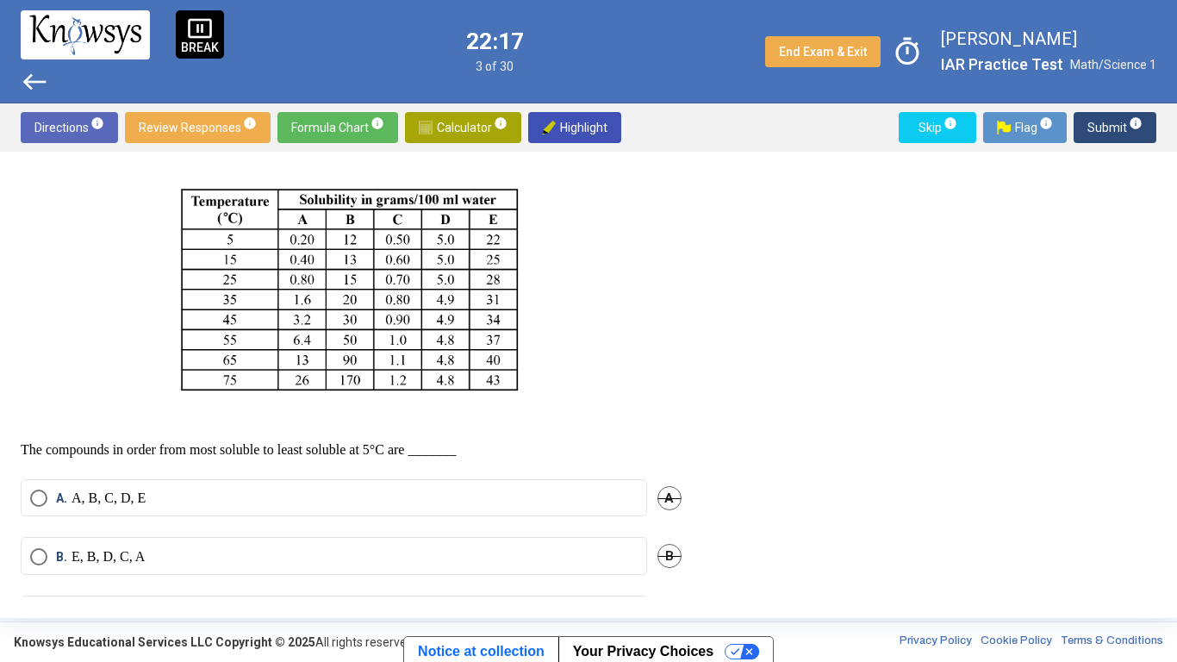
click at [314, 507] on label "A. A, B, C, D, E" at bounding box center [334, 497] width 608 height 17
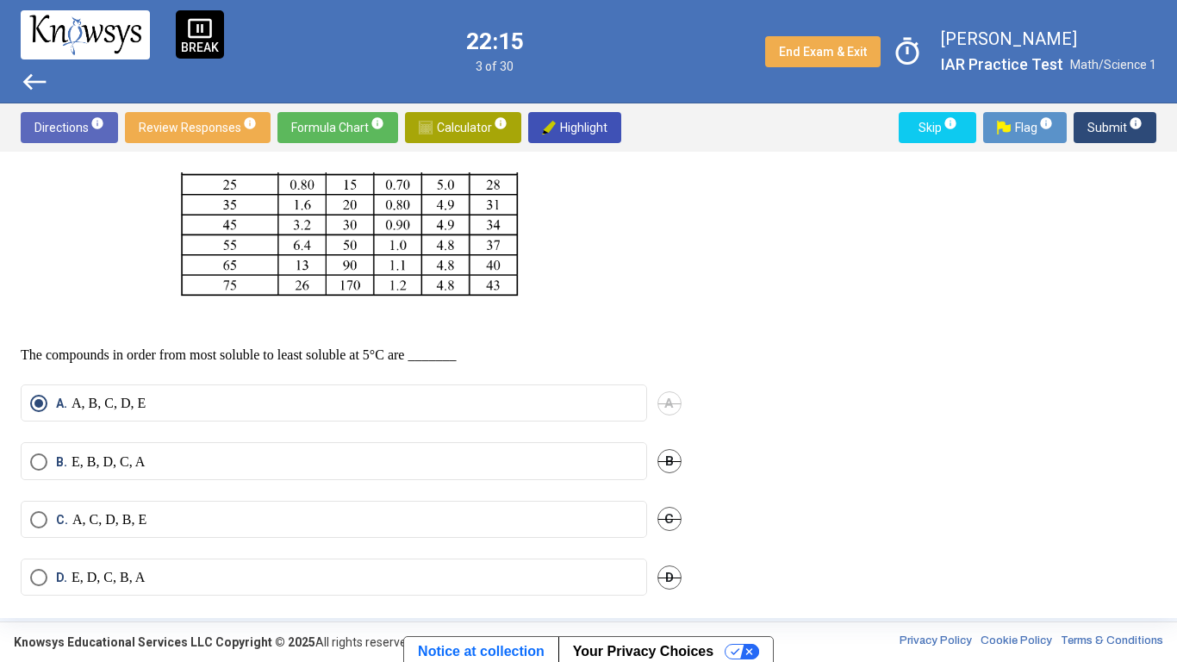
scroll to position [290, 0]
click at [514, 527] on label "C. A, C, D, B, E" at bounding box center [334, 518] width 608 height 17
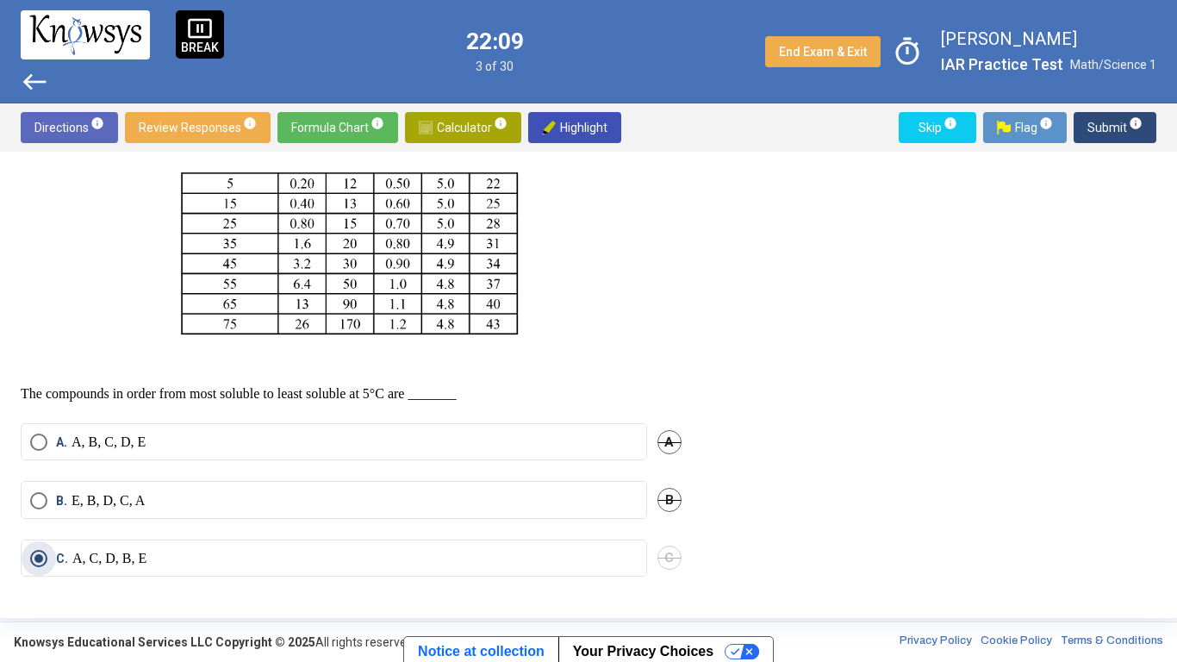
scroll to position [326, 0]
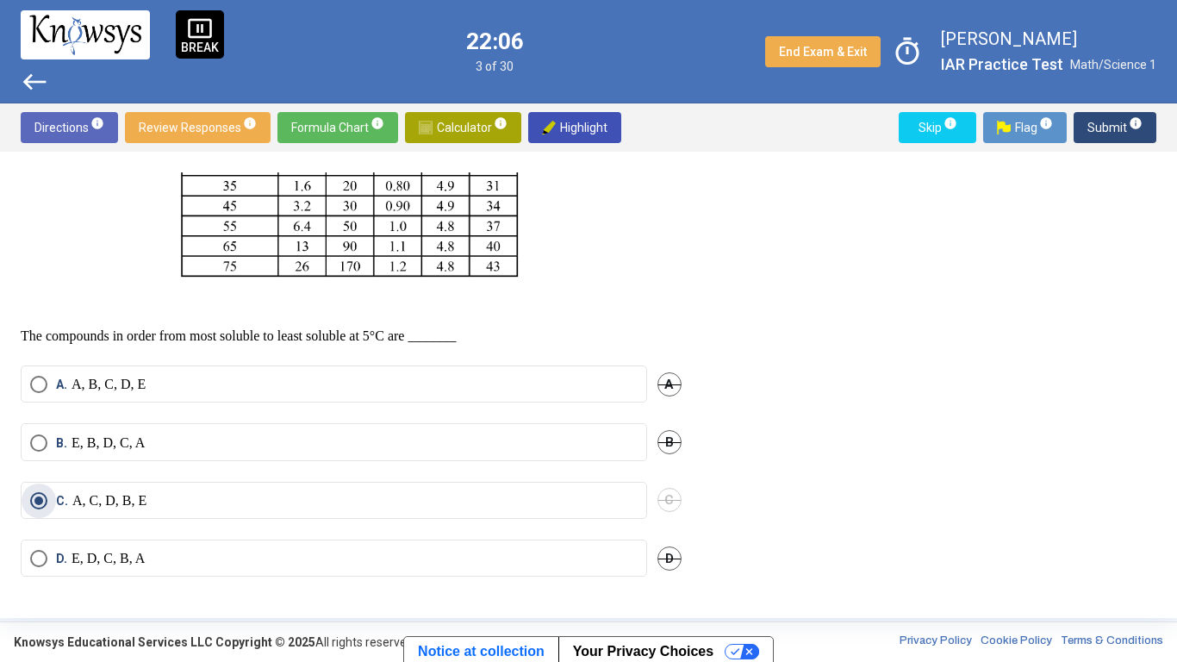
click at [1103, 138] on span "Submit info" at bounding box center [1115, 127] width 55 height 31
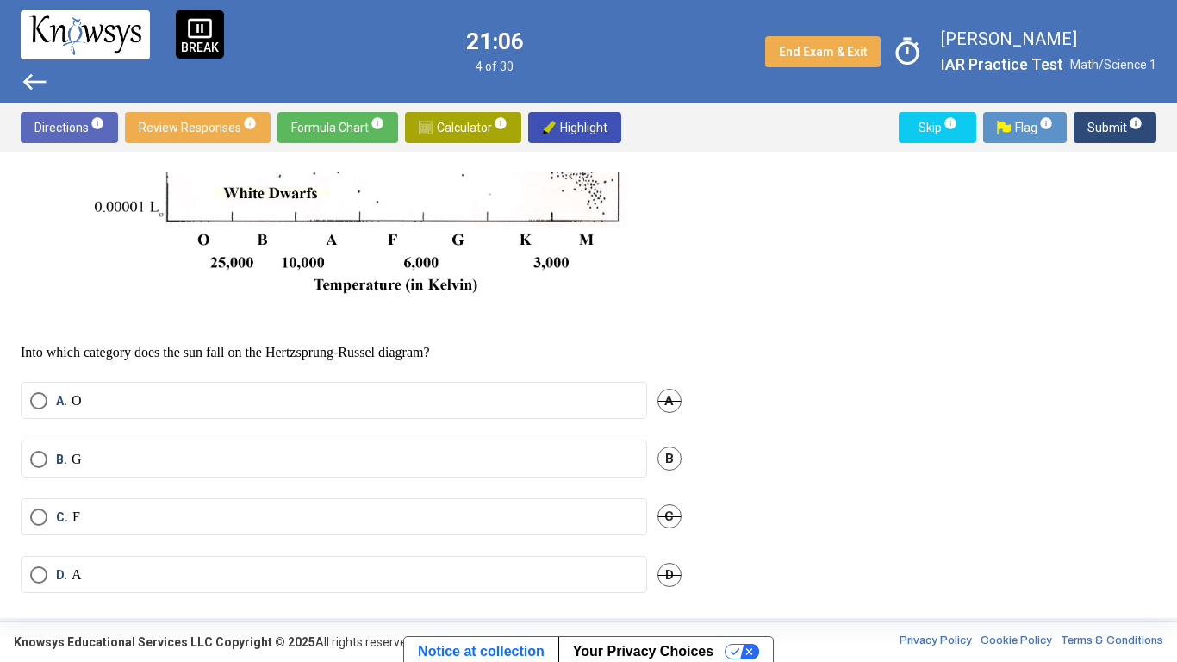
scroll to position [493, 0]
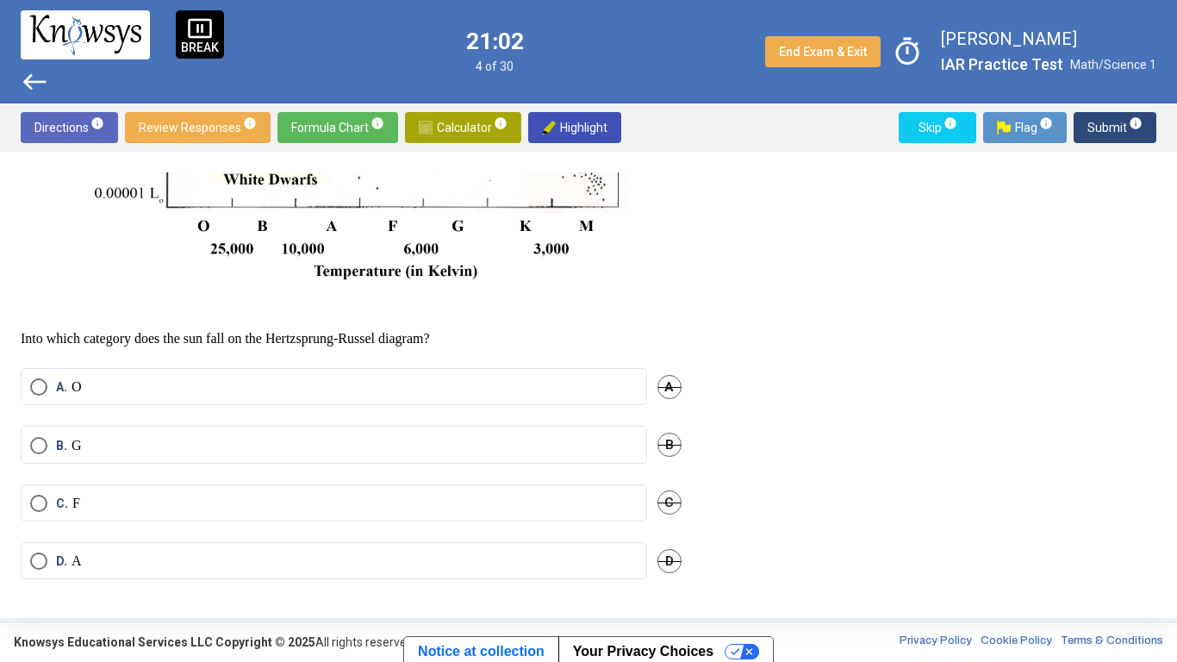
click at [211, 512] on label "C. F" at bounding box center [334, 503] width 608 height 17
click at [1094, 127] on span "Submit info" at bounding box center [1115, 127] width 55 height 31
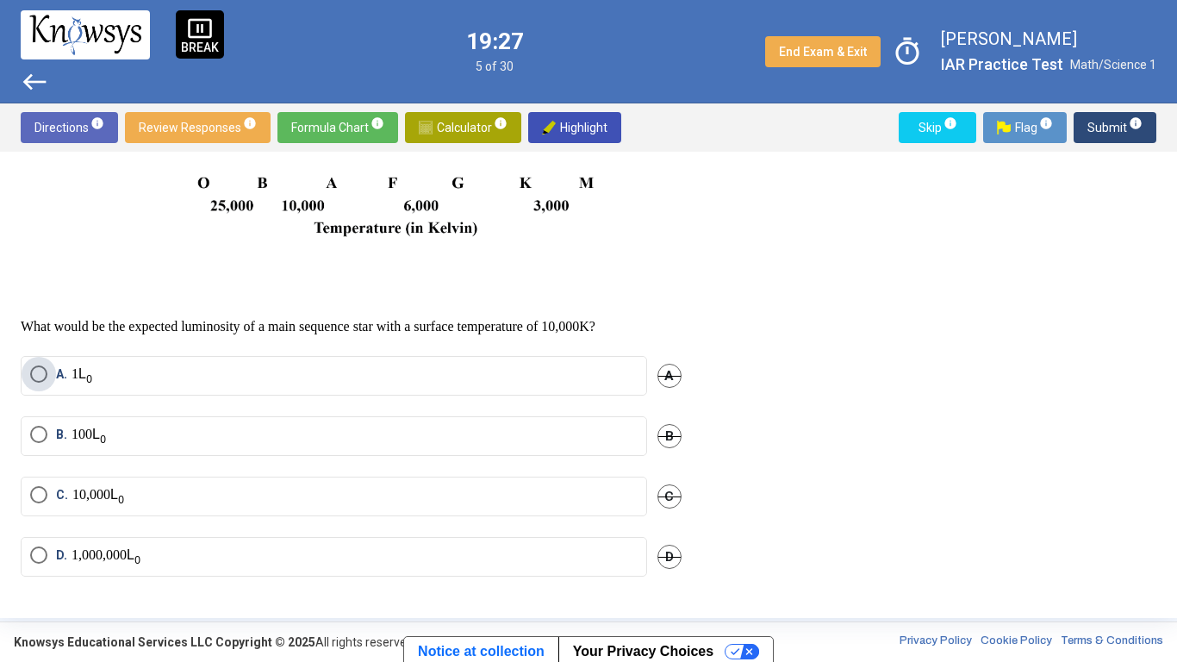
scroll to position [557, 0]
click at [82, 376] on p "1" at bounding box center [83, 375] width 22 height 21
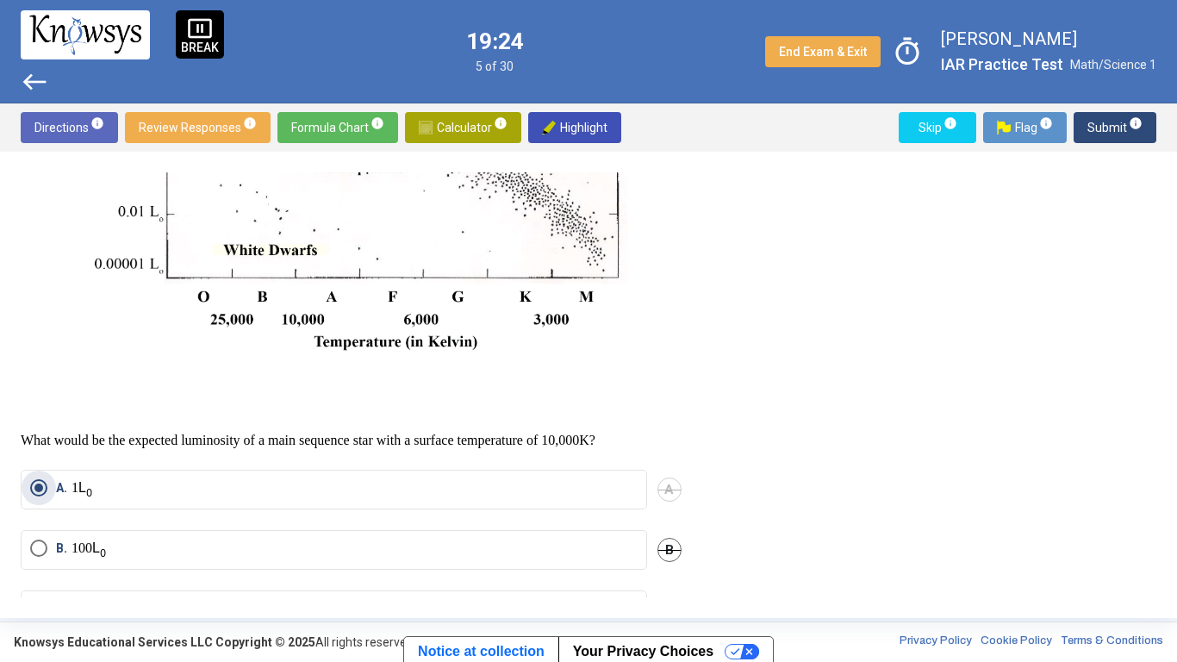
click at [1100, 139] on span "Submit info" at bounding box center [1115, 127] width 55 height 31
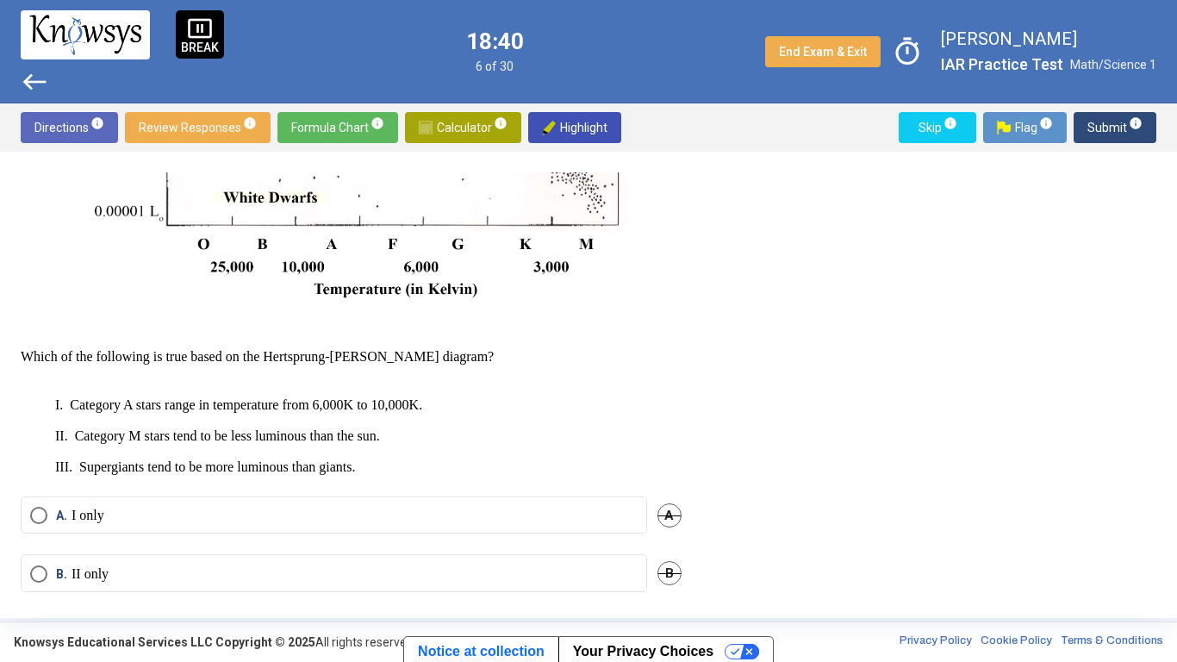
scroll to position [623, 0]
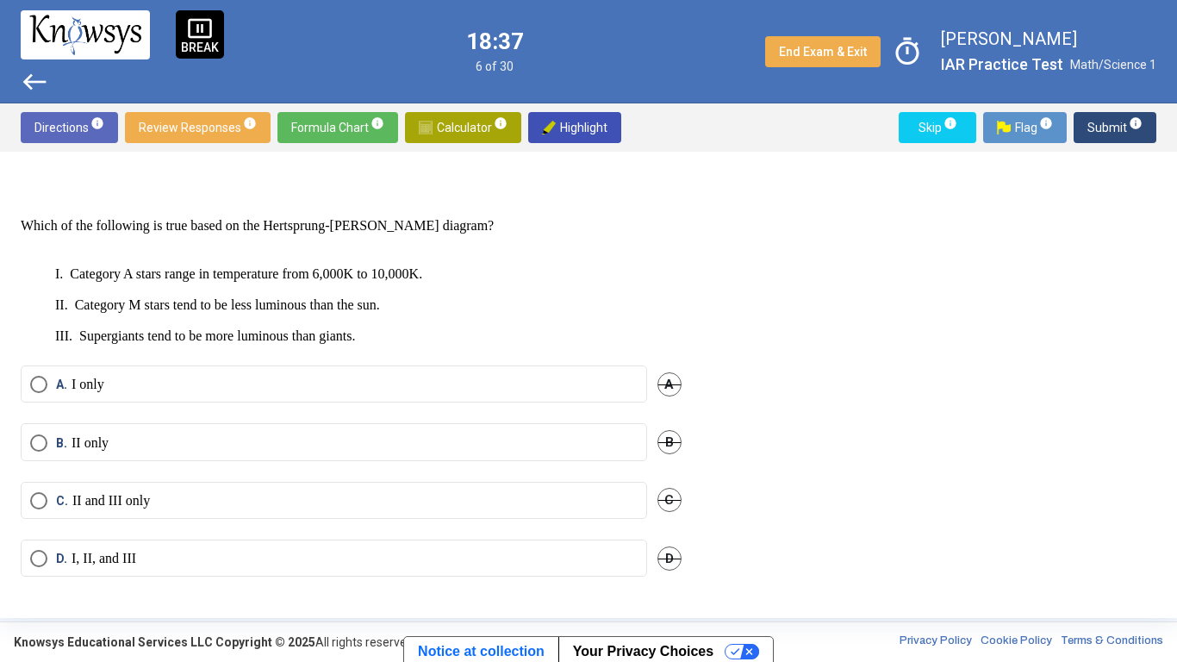
click at [529, 558] on label "D. I, II, and III" at bounding box center [334, 558] width 608 height 17
click at [1106, 122] on span "Submit info" at bounding box center [1115, 127] width 55 height 31
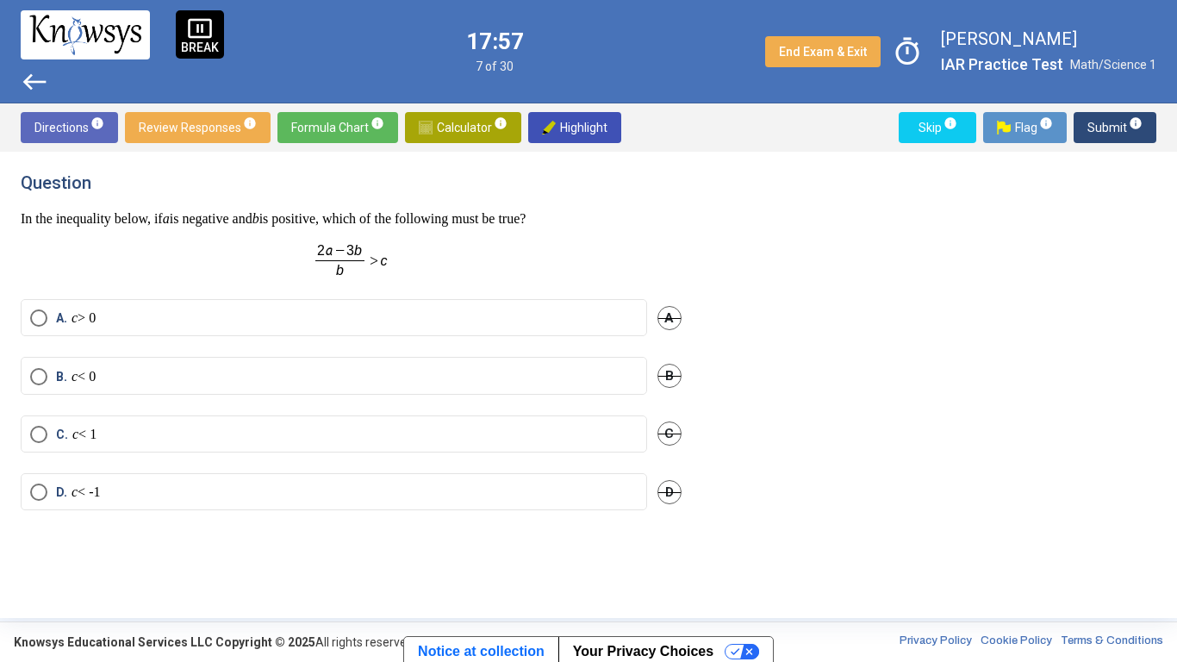
click at [189, 421] on mat-radio-button "C. c < 1" at bounding box center [334, 433] width 627 height 37
click at [228, 427] on label "C. c < 1" at bounding box center [334, 434] width 608 height 17
click at [1112, 118] on span "Submit info" at bounding box center [1115, 127] width 55 height 31
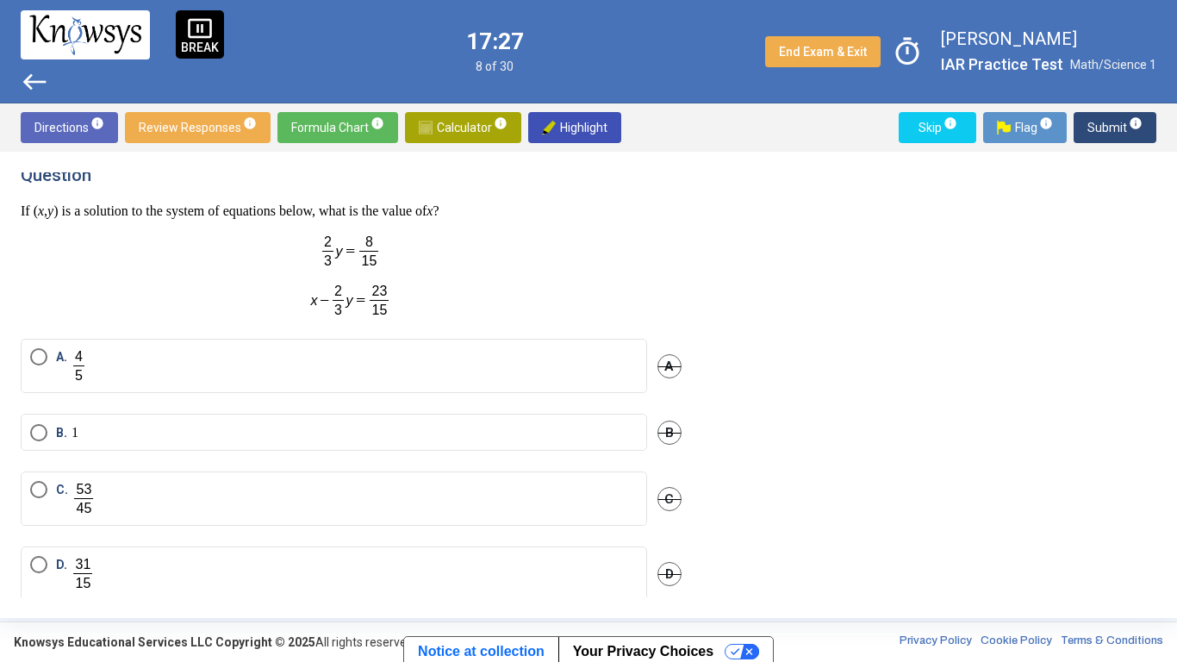
scroll to position [15, 0]
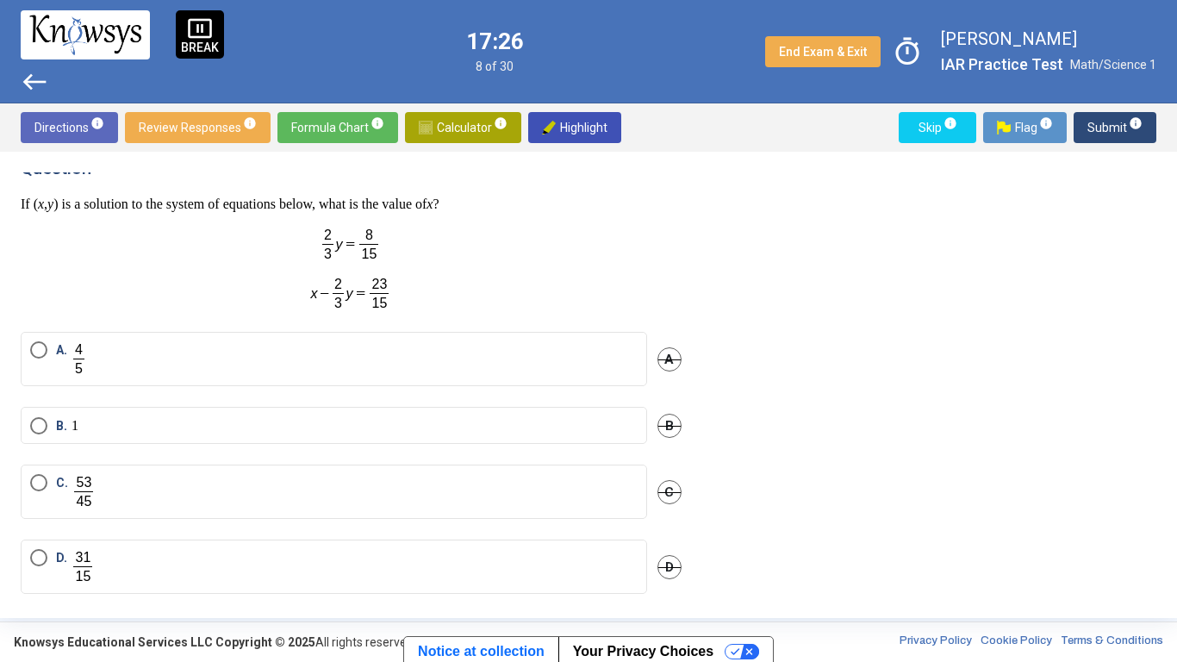
click at [147, 246] on p at bounding box center [351, 244] width 661 height 35
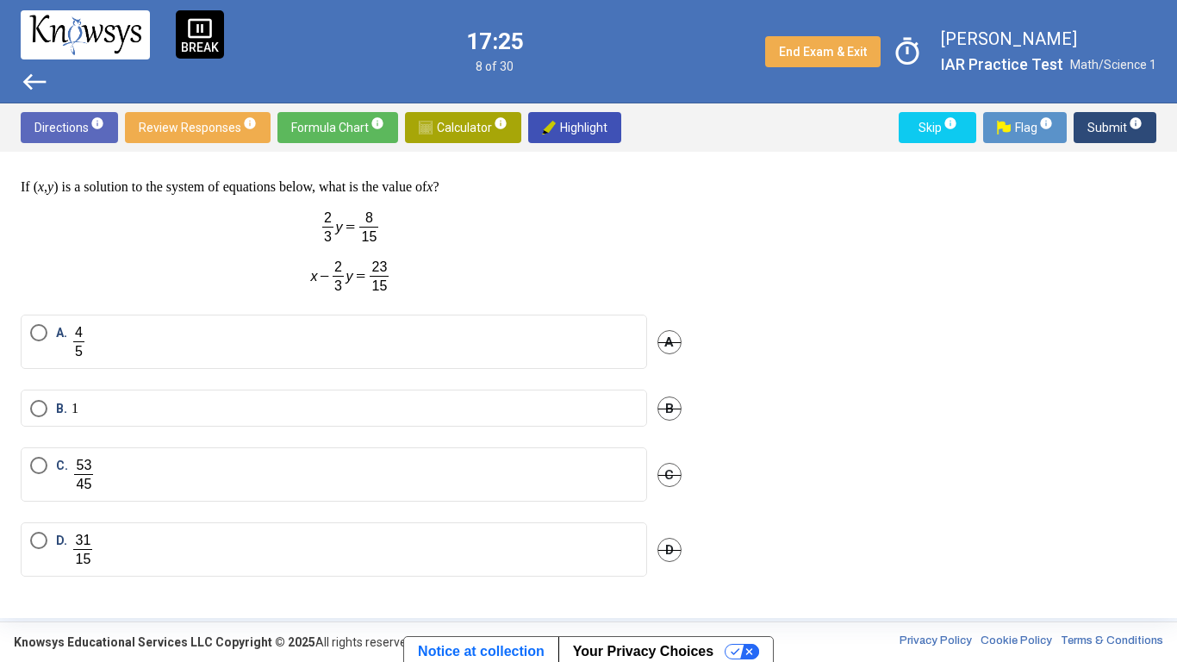
click at [180, 243] on p at bounding box center [351, 226] width 661 height 35
click at [195, 223] on p at bounding box center [351, 226] width 661 height 35
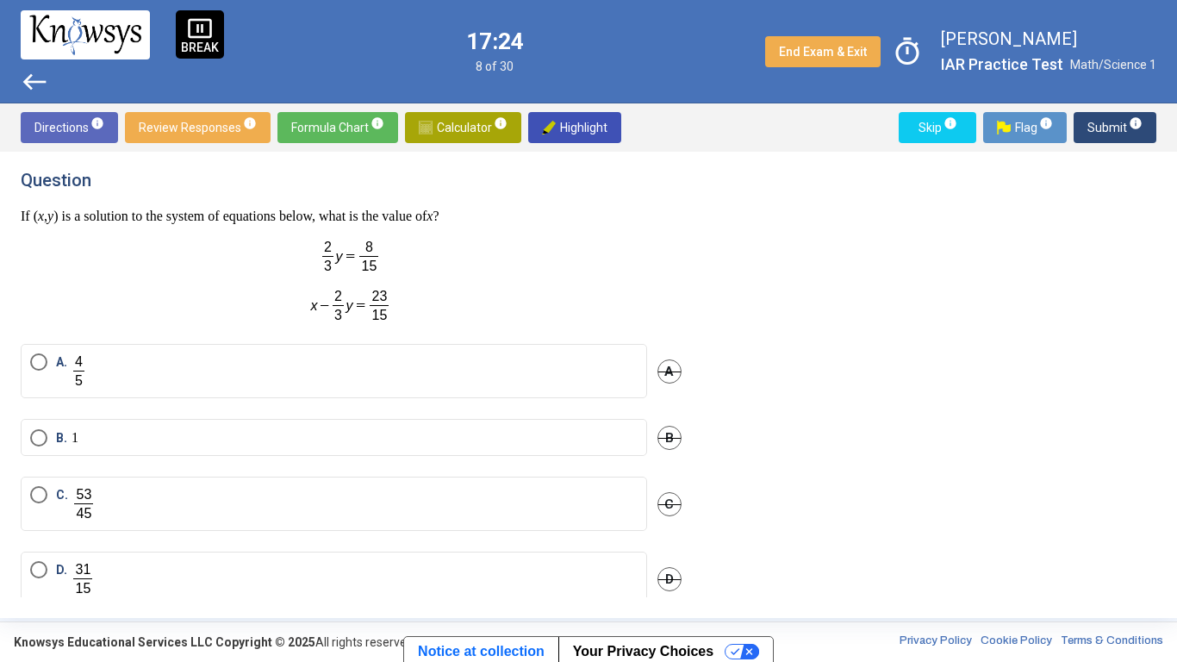
scroll to position [0, 0]
click at [39, 572] on span "Select an option" at bounding box center [39, 572] width 0 height 0
click at [1107, 128] on span "Submit info" at bounding box center [1115, 127] width 55 height 31
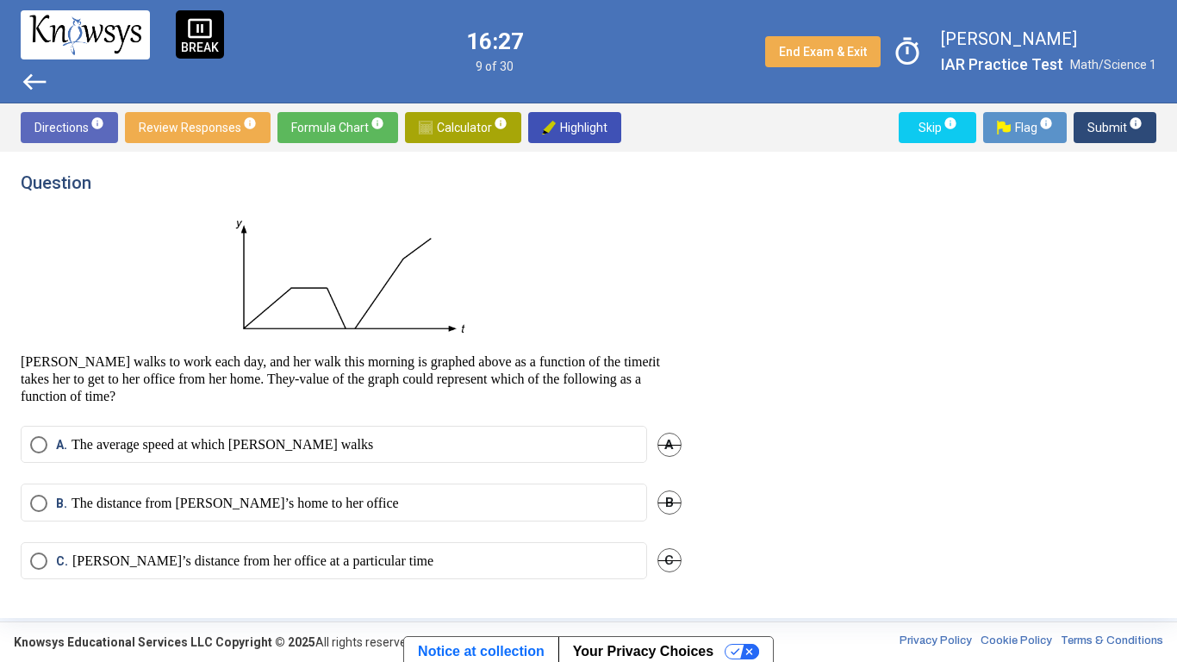
click at [403, 519] on mat-radio-button "B. The distance from [PERSON_NAME]’s home to her office" at bounding box center [334, 501] width 627 height 37
click at [423, 507] on label "B. The distance from [PERSON_NAME]’s home to her office" at bounding box center [334, 503] width 608 height 17
click at [1117, 129] on span "Submit info" at bounding box center [1115, 127] width 55 height 31
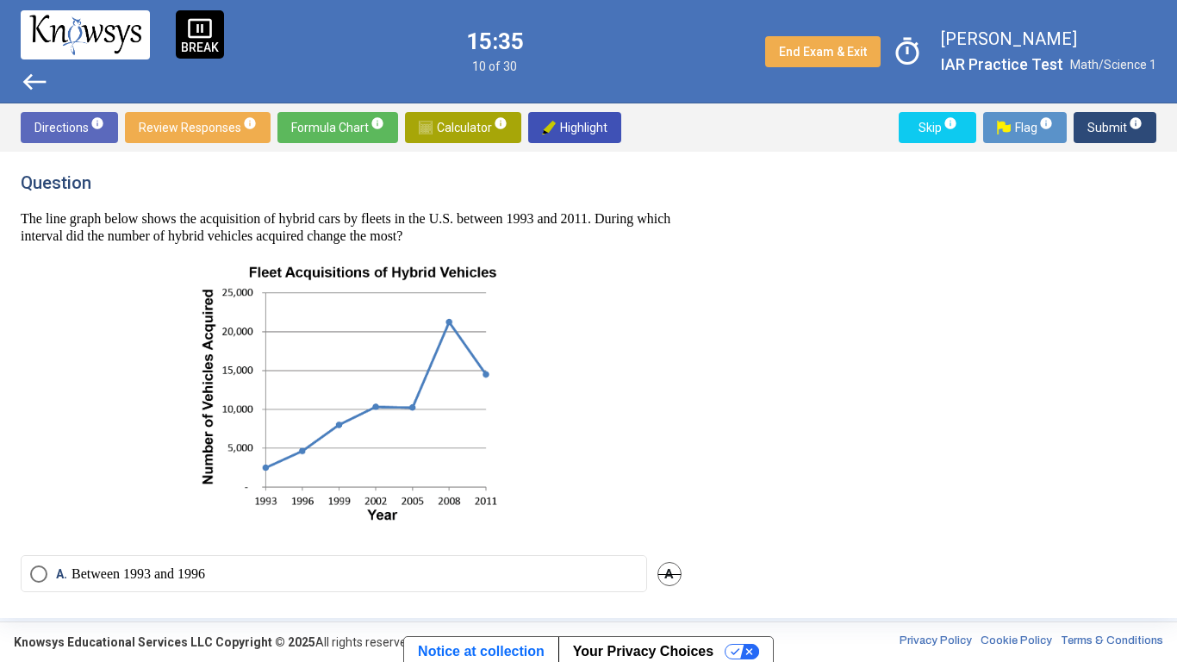
click at [994, 534] on div "Question The line graph below shows the acquisition of hybrid cars by fleets in…" at bounding box center [589, 384] width 1136 height 425
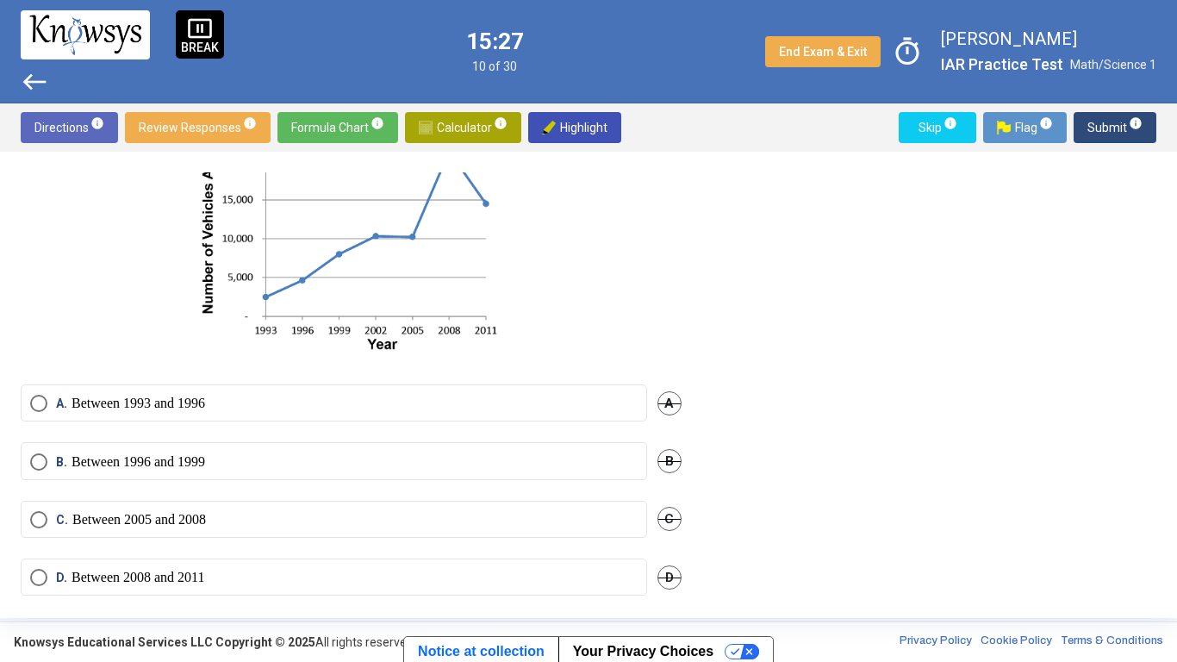
scroll to position [171, 0]
click at [505, 521] on label "C. Between 2005 and 2008" at bounding box center [334, 518] width 608 height 17
click at [1106, 122] on span "Submit info" at bounding box center [1115, 127] width 55 height 31
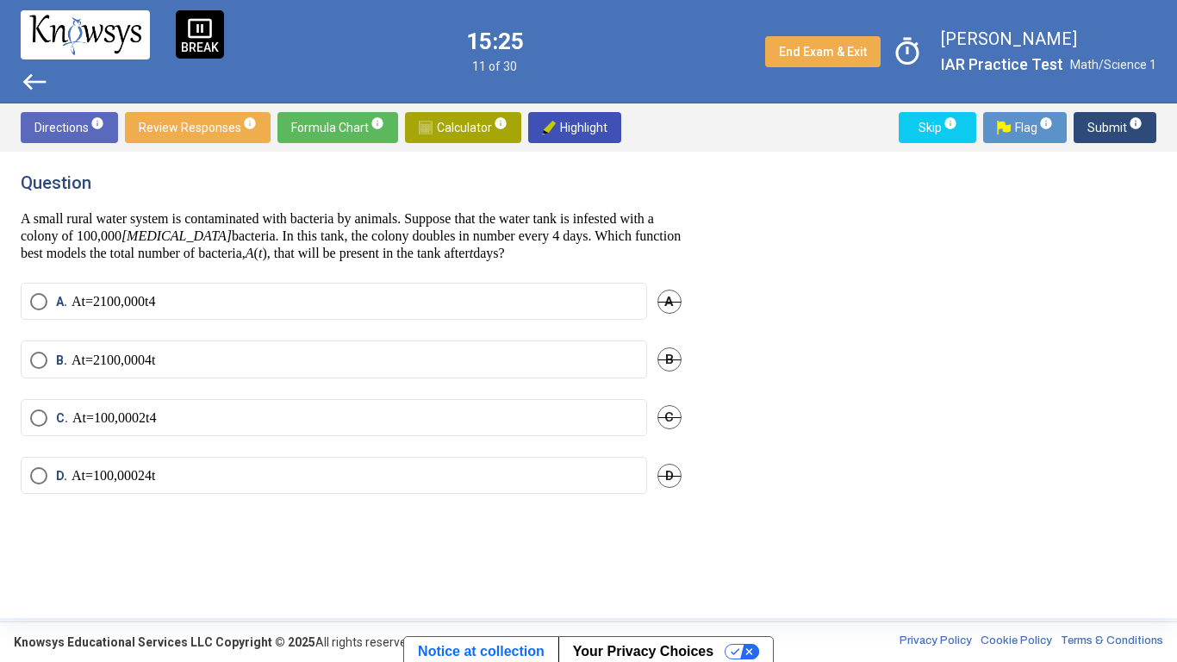
scroll to position [0, 0]
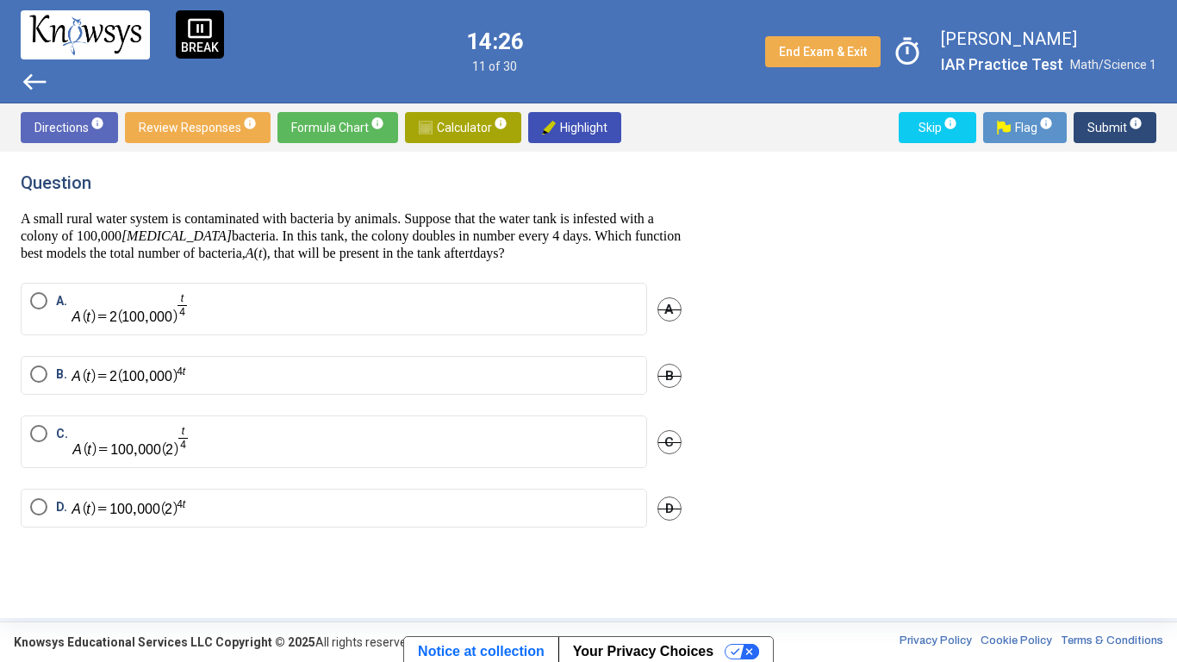
click at [338, 370] on label "B." at bounding box center [334, 375] width 608 height 20
click at [1095, 122] on span "Submit info" at bounding box center [1115, 127] width 55 height 31
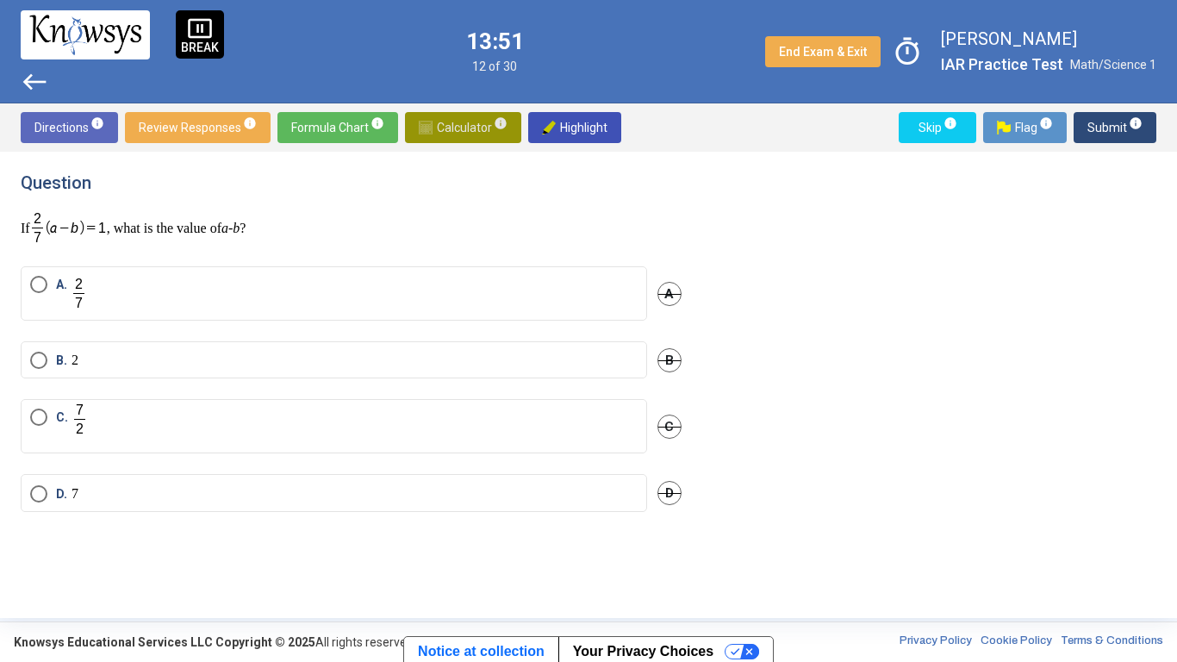
click at [443, 115] on span "Calculator info" at bounding box center [463, 127] width 89 height 31
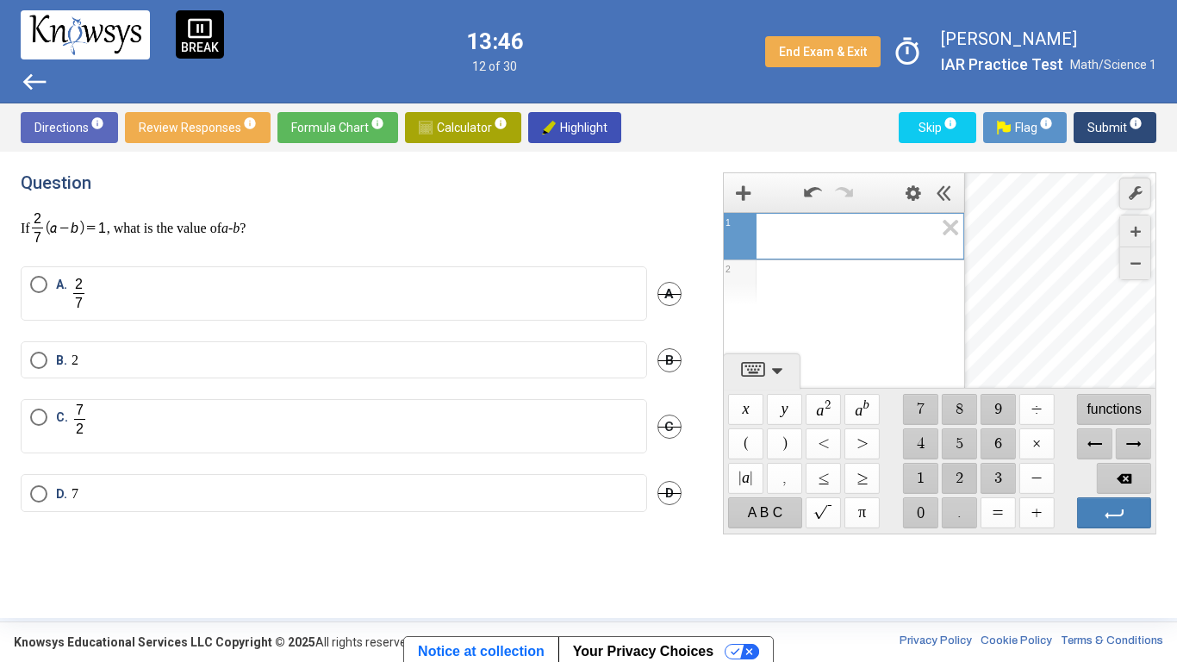
click at [953, 477] on span "$$ 2" at bounding box center [958, 478] width 35 height 31
click at [1044, 407] on span "$$ ÷" at bounding box center [1036, 409] width 35 height 31
click at [917, 412] on span "$$ 7" at bounding box center [919, 409] width 35 height 31
click at [851, 337] on div "Expression List" at bounding box center [844, 329] width 240 height 45
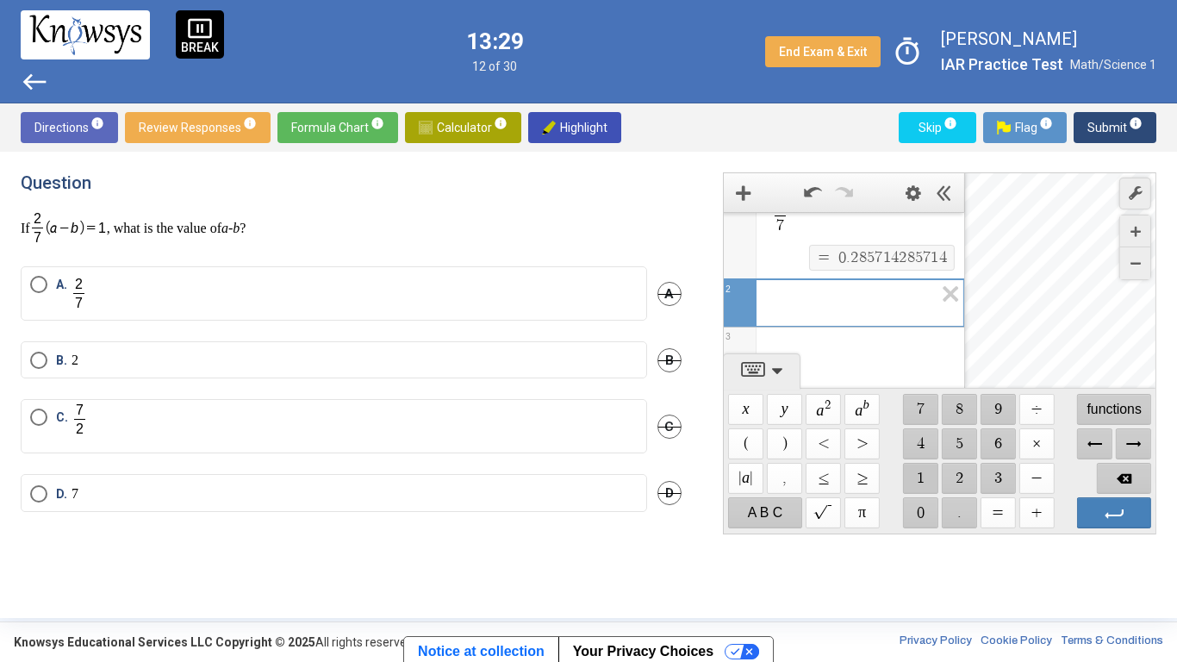
click at [914, 477] on span "$$ 1" at bounding box center [919, 478] width 35 height 31
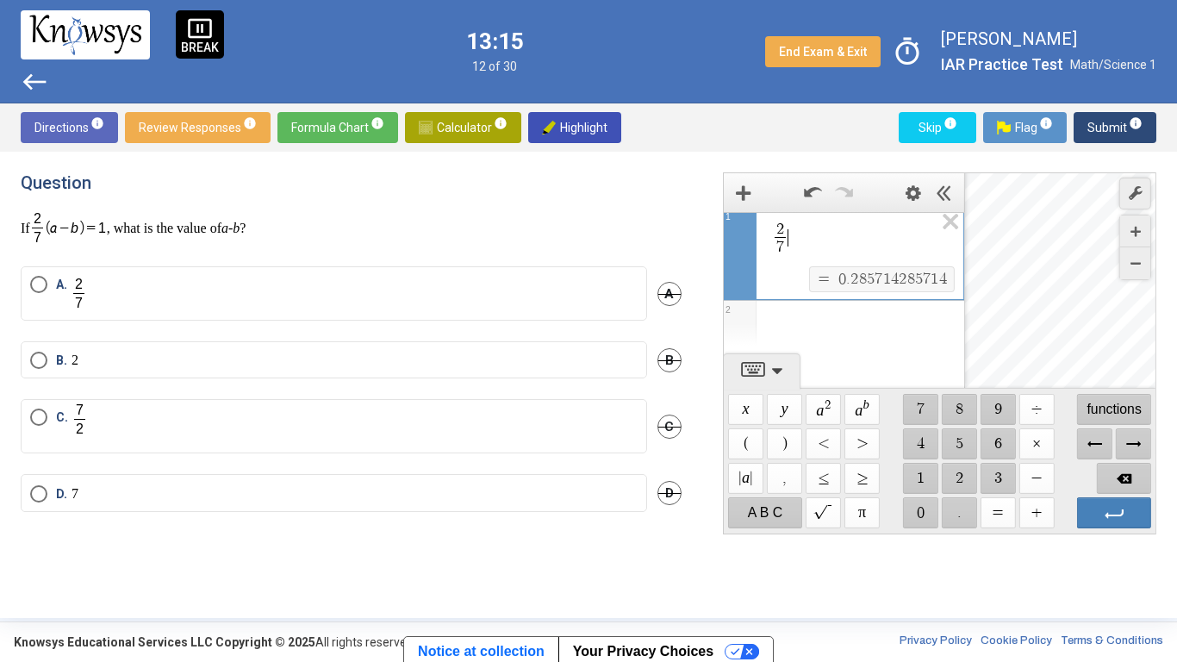
scroll to position [0, 0]
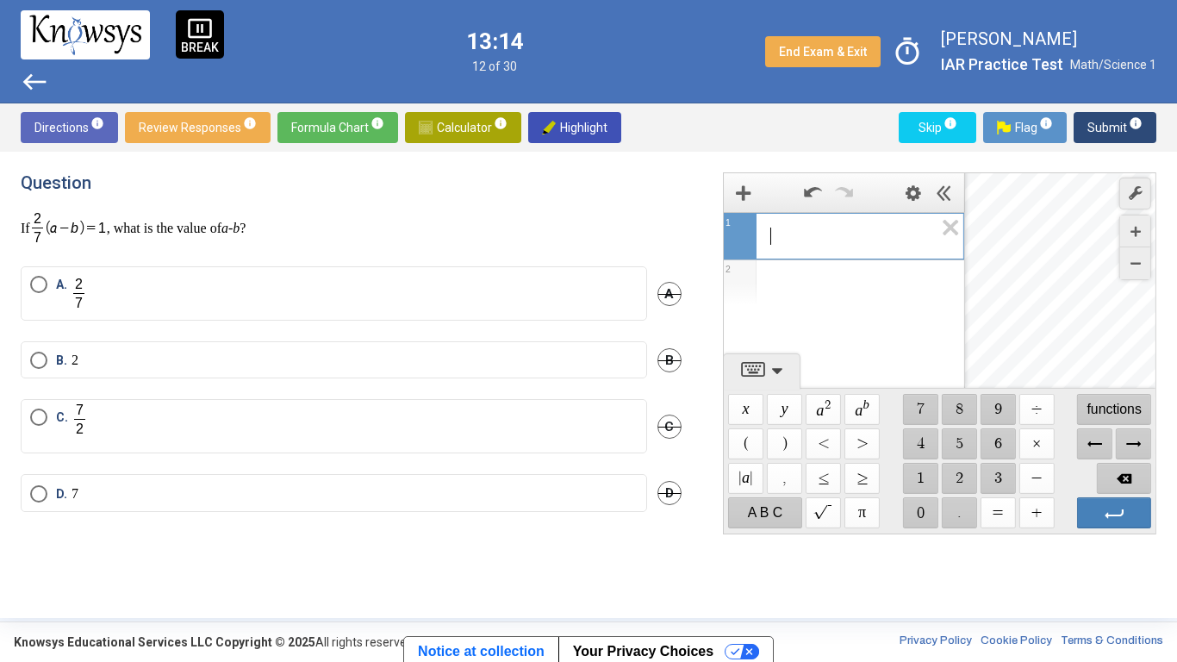
click at [562, 231] on p "If , what is the value of a - b ?" at bounding box center [351, 227] width 661 height 35
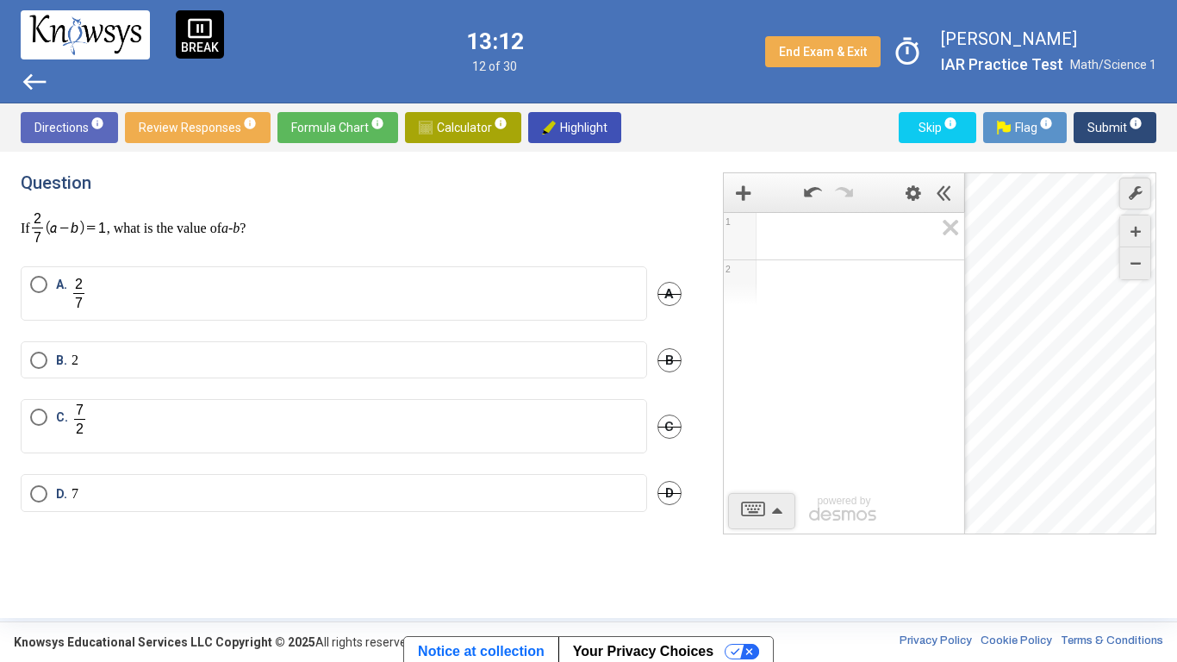
click at [567, 236] on p "If , what is the value of a - b ?" at bounding box center [351, 227] width 661 height 35
click at [451, 122] on span "Calculator info" at bounding box center [463, 127] width 89 height 31
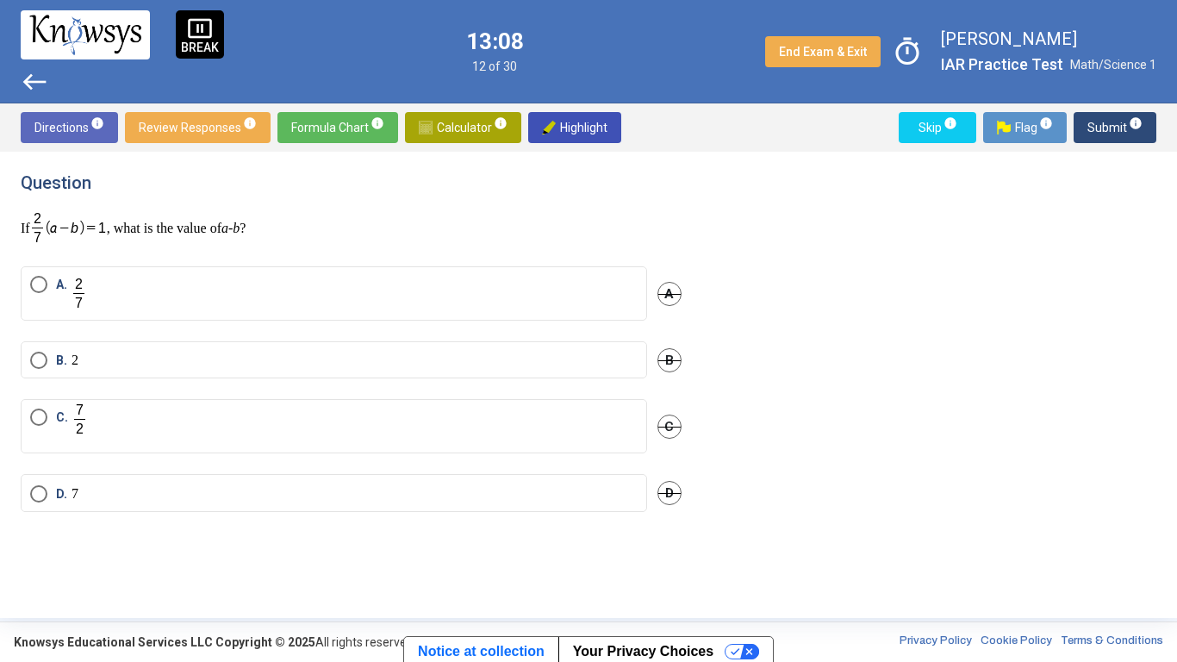
click at [451, 122] on span "Calculator info" at bounding box center [463, 127] width 89 height 31
click at [202, 33] on span "pause_presentation" at bounding box center [200, 29] width 26 height 26
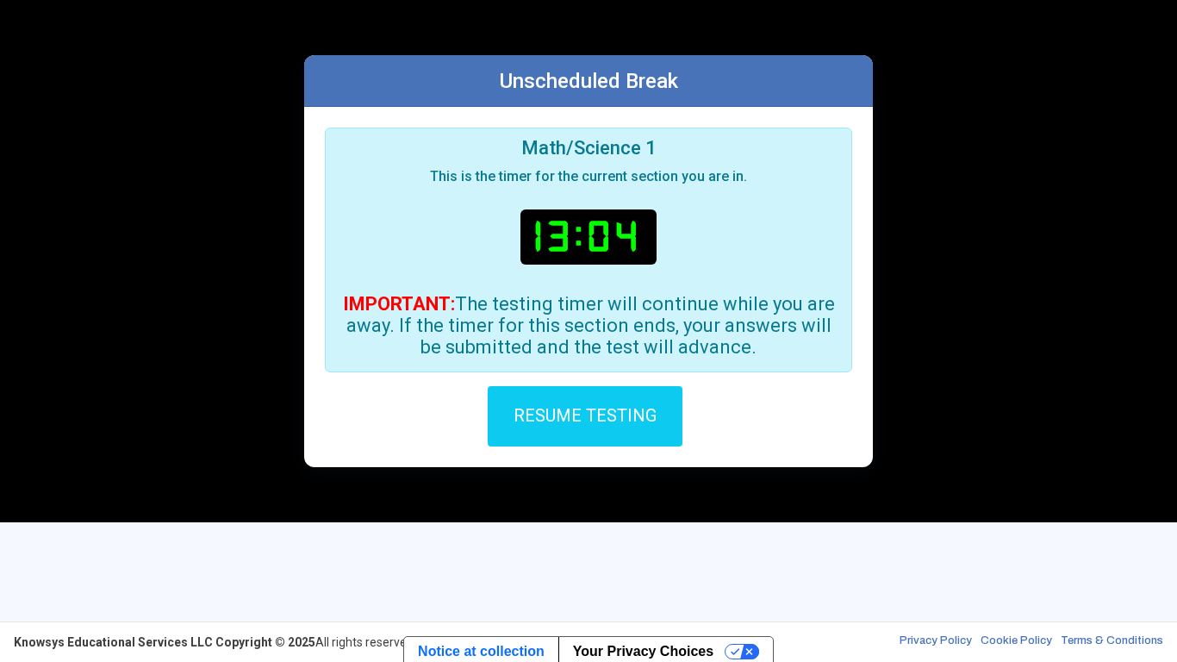
click at [531, 400] on button "RESUME TESTING" at bounding box center [585, 416] width 195 height 60
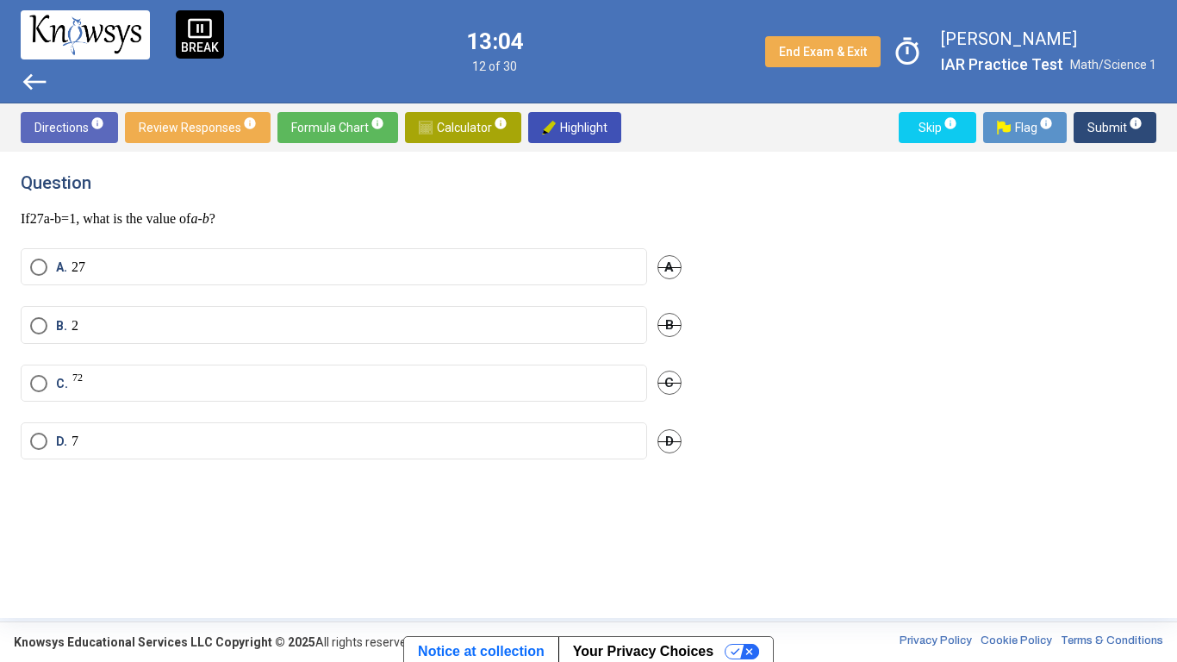
click at [531, 400] on mat-radio-button "C. 7 2" at bounding box center [334, 383] width 627 height 37
click at [258, 334] on label "B. 2" at bounding box center [334, 325] width 608 height 17
click at [1113, 125] on span "Submit info" at bounding box center [1115, 127] width 55 height 31
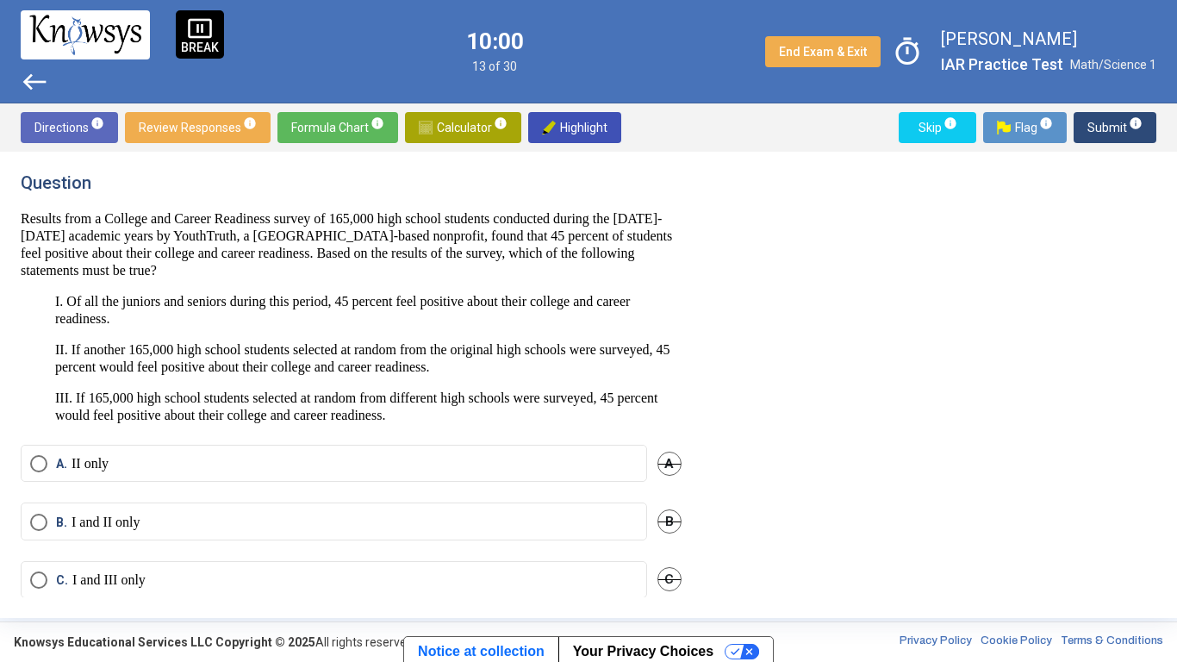
scroll to position [79, 0]
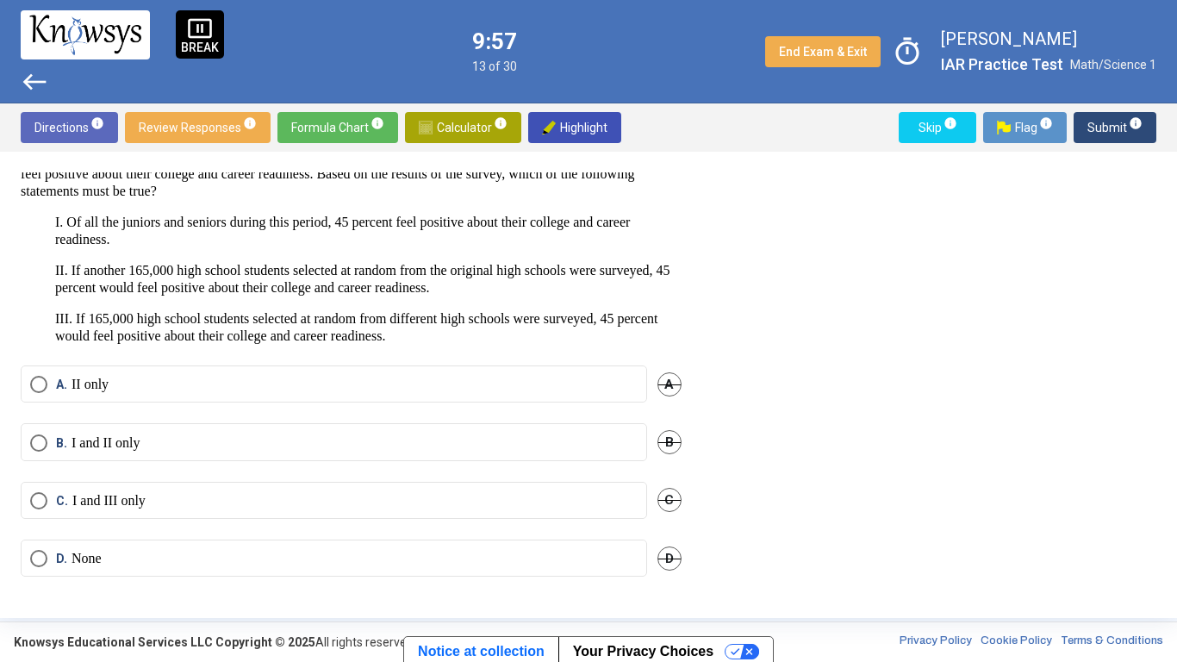
click at [575, 567] on label "D. None" at bounding box center [334, 558] width 608 height 17
click at [1082, 129] on button "Submit info" at bounding box center [1115, 127] width 83 height 31
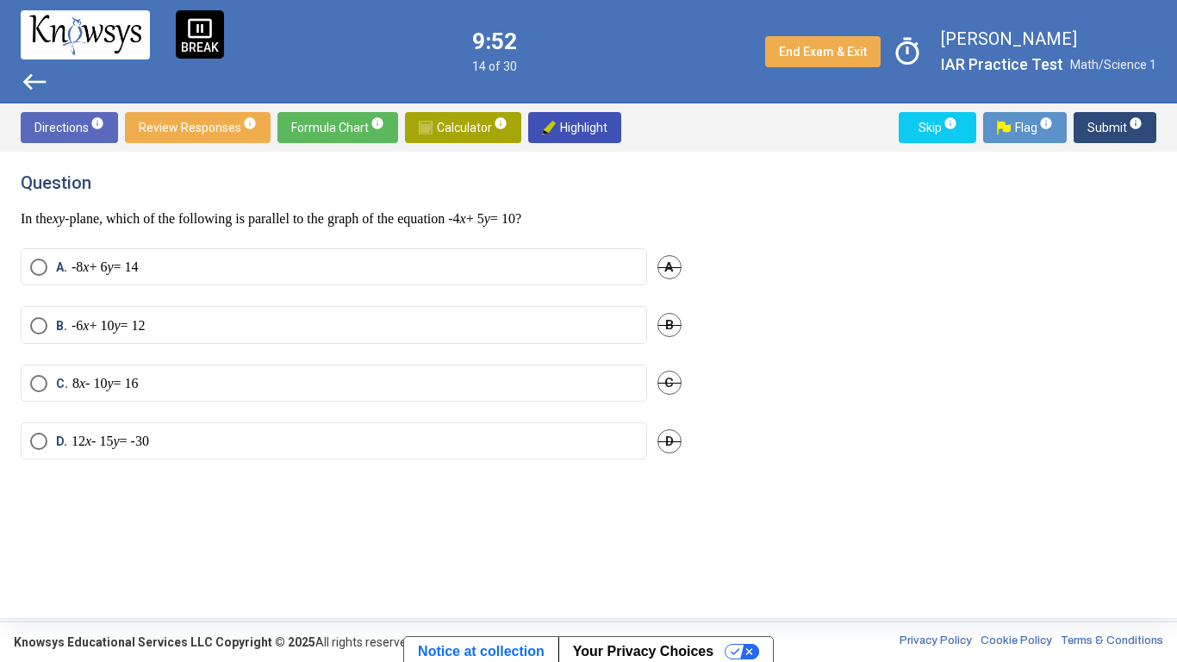
scroll to position [0, 0]
click at [302, 391] on label "C. 8 x - 10 y = 16" at bounding box center [334, 383] width 608 height 17
click at [222, 438] on label "D. 12 x - 15 y = -30" at bounding box center [334, 441] width 608 height 17
click at [1110, 119] on span "Submit info" at bounding box center [1115, 127] width 55 height 31
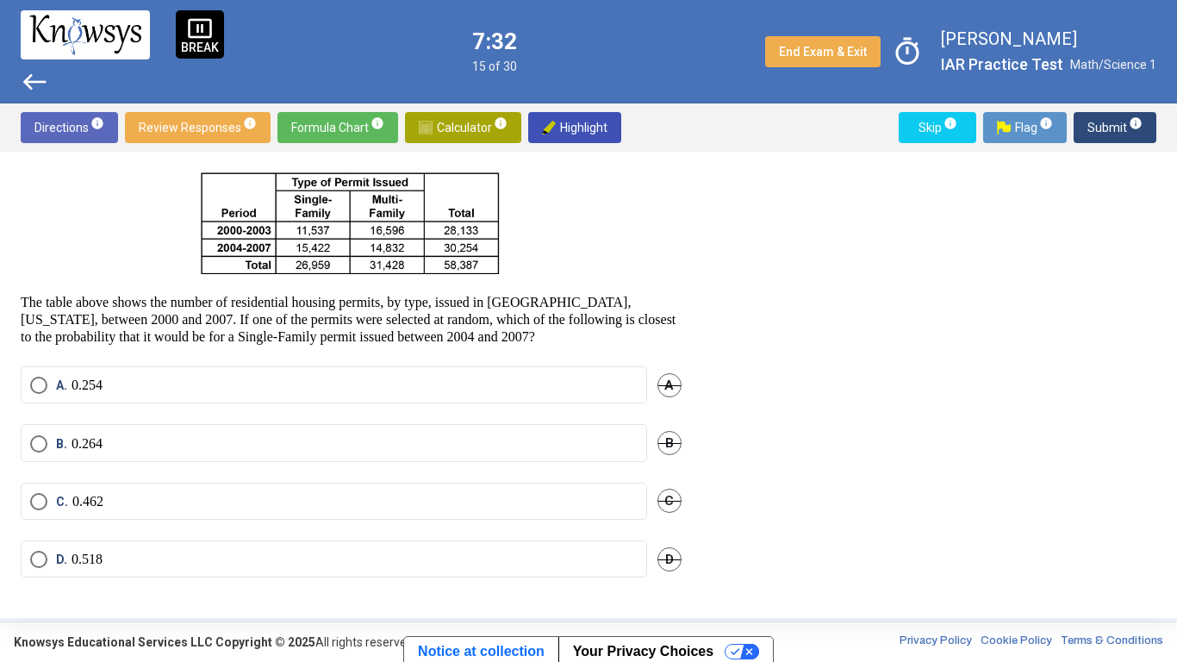
scroll to position [82, 0]
click at [551, 572] on mat-radio-button "D. 0.518" at bounding box center [334, 557] width 627 height 37
click at [412, 564] on label "D. 0.518" at bounding box center [334, 558] width 608 height 17
click at [1104, 135] on span "Submit info" at bounding box center [1115, 127] width 55 height 31
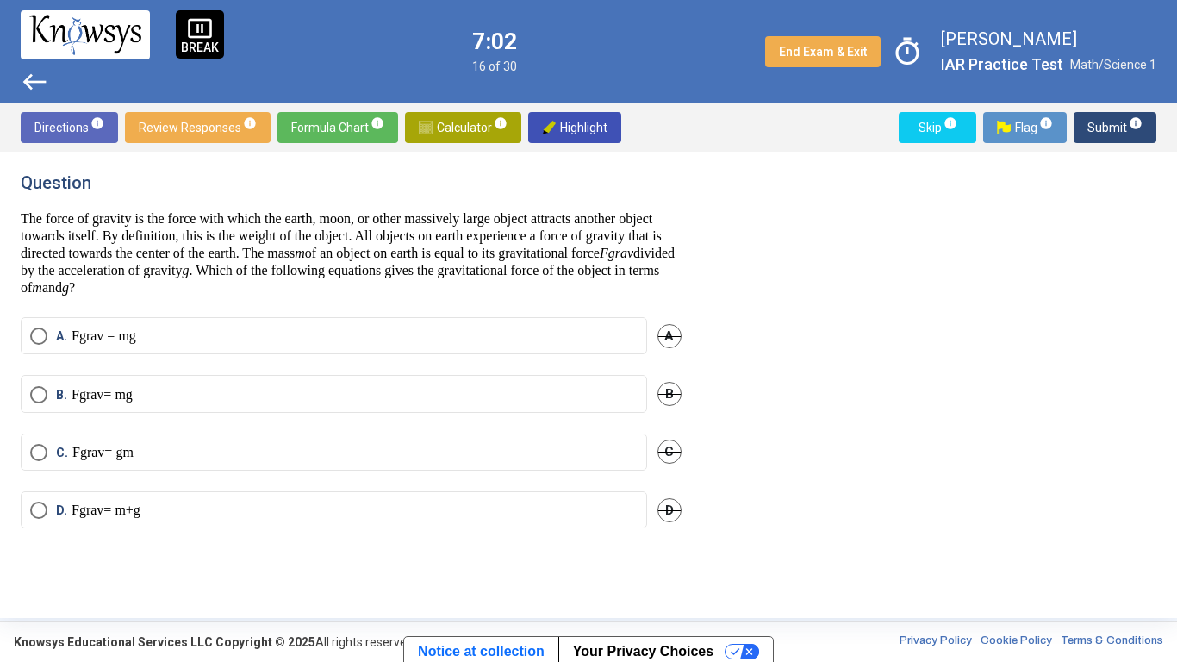
scroll to position [0, 0]
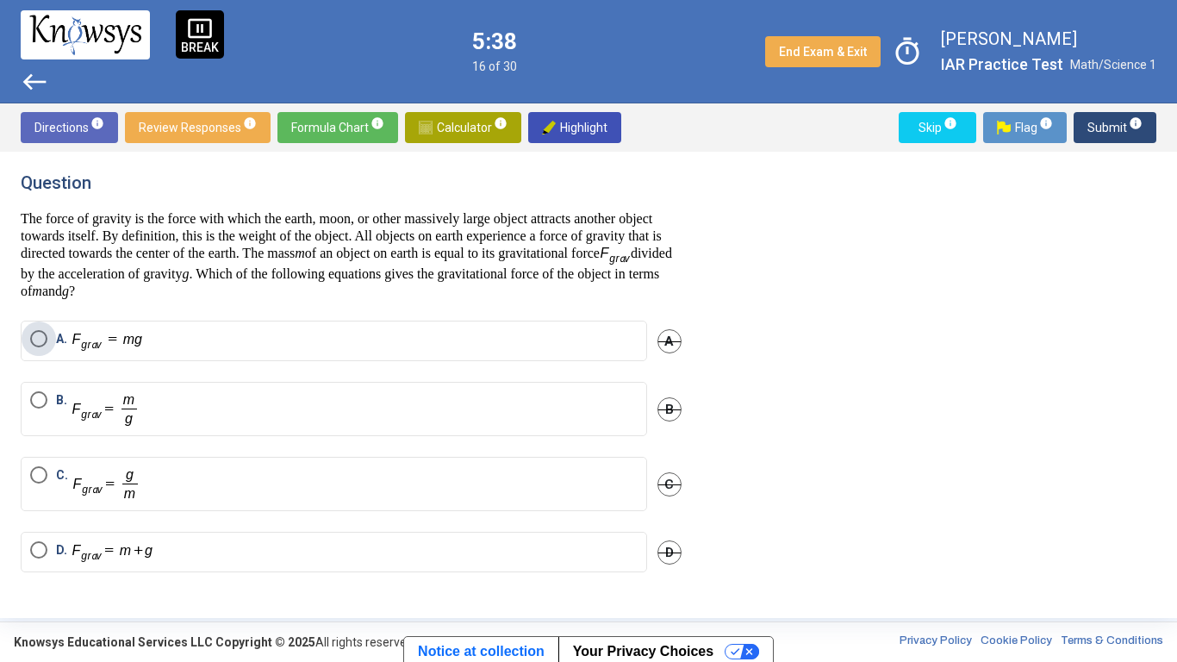
click at [199, 340] on label "A." at bounding box center [334, 341] width 608 height 22
click at [1110, 119] on span "Submit info" at bounding box center [1115, 127] width 55 height 31
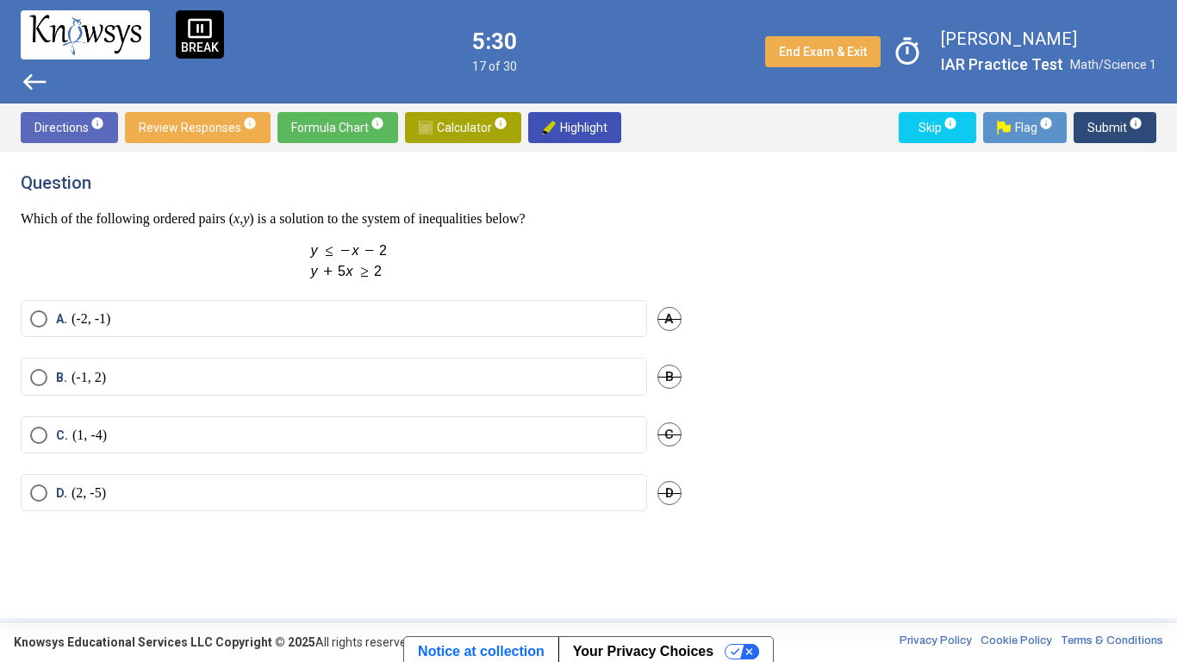
click at [1096, 135] on span "Submit info" at bounding box center [1115, 127] width 55 height 31
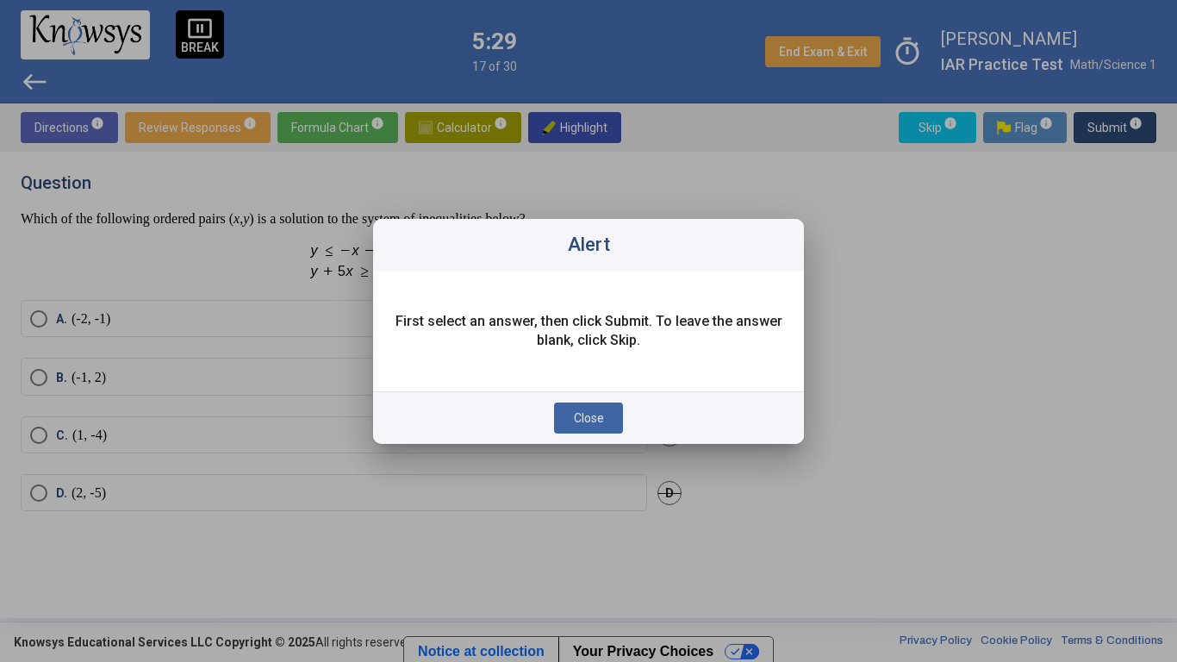
click at [1096, 135] on div at bounding box center [588, 331] width 1177 height 662
click at [588, 424] on span "Close" at bounding box center [589, 418] width 30 height 14
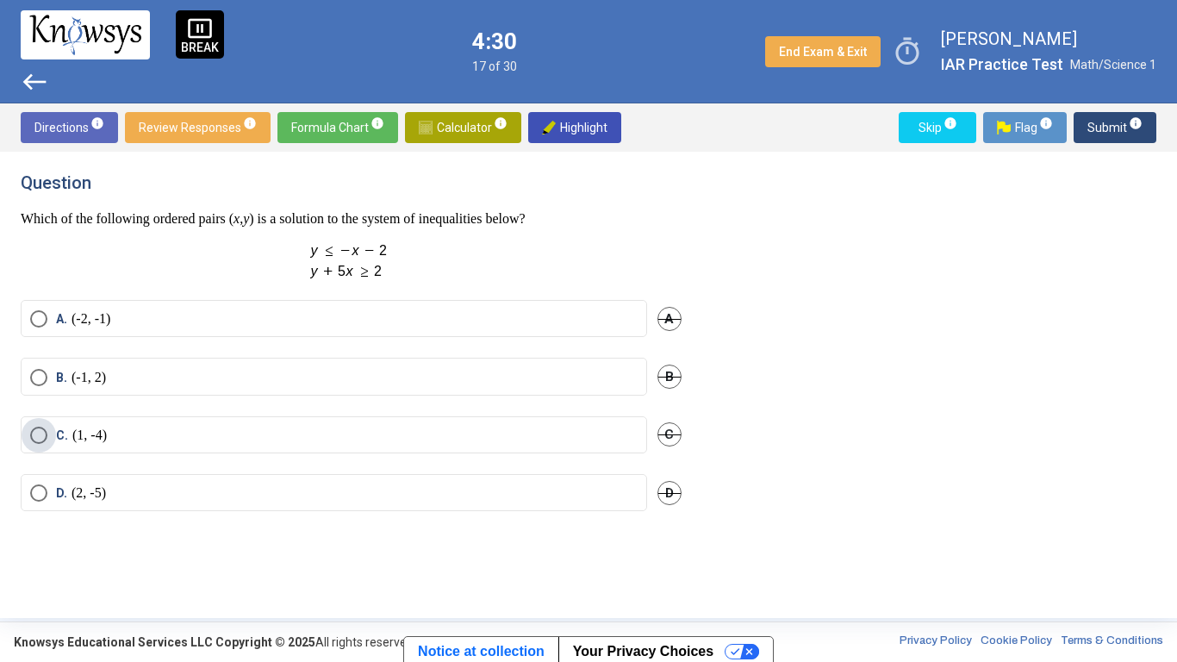
click at [481, 441] on label "C. (1, -4)" at bounding box center [334, 435] width 608 height 17
click at [1112, 123] on span "Submit info" at bounding box center [1115, 127] width 55 height 31
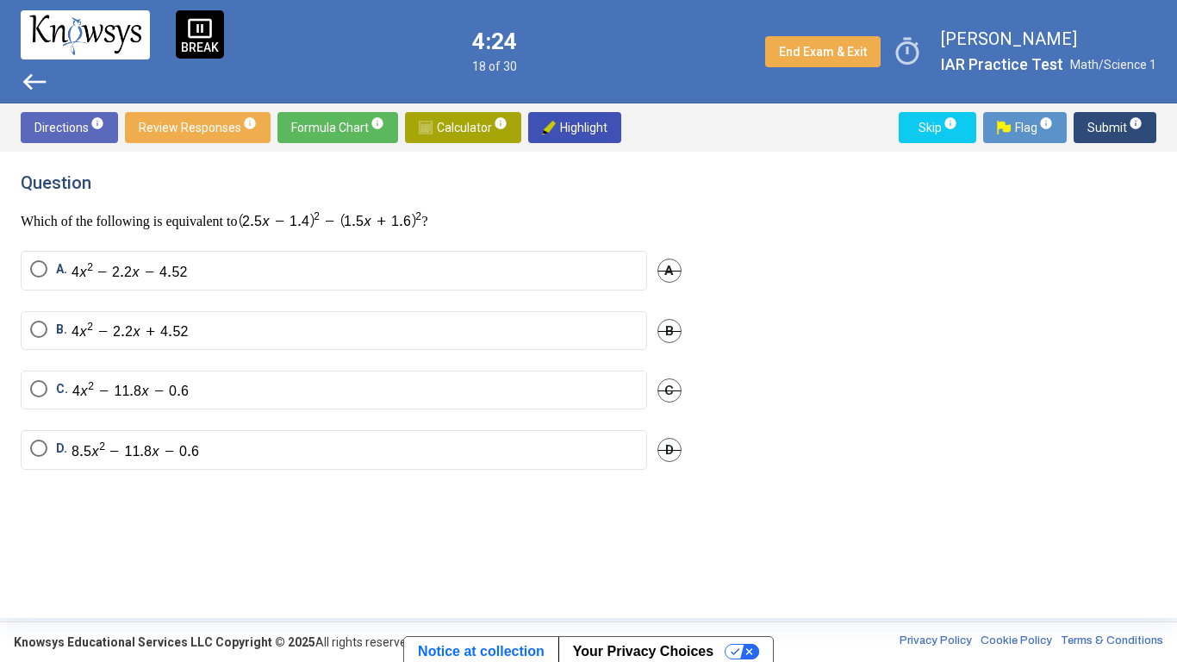
click at [1112, 123] on span "Submit info" at bounding box center [1115, 127] width 55 height 31
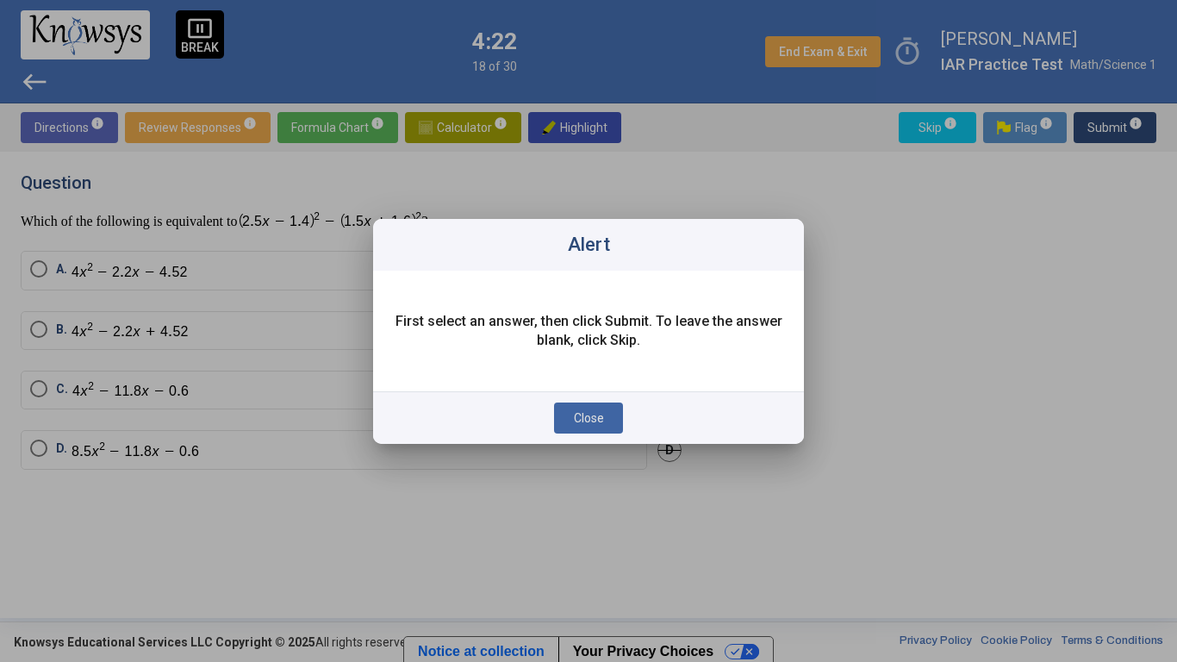
click at [575, 411] on span "Close" at bounding box center [589, 418] width 30 height 14
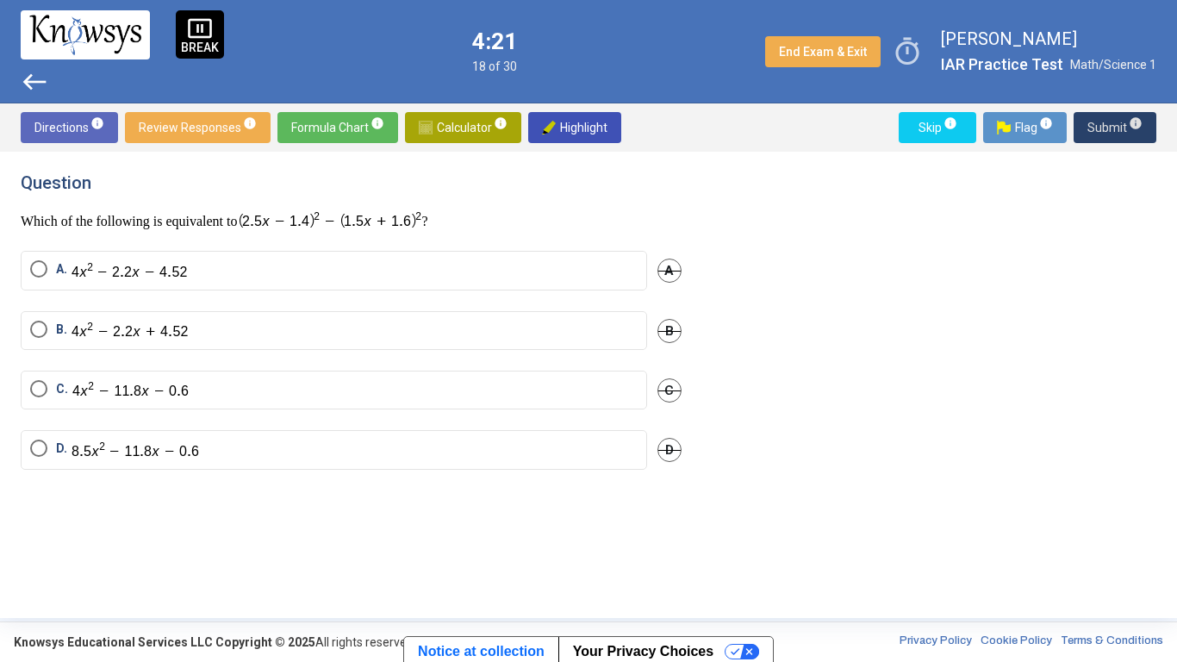
click at [575, 410] on div "C. C" at bounding box center [351, 400] width 661 height 59
click at [567, 398] on mat-radio-button "C." at bounding box center [334, 390] width 627 height 39
click at [564, 404] on mat-radio-button "C." at bounding box center [334, 390] width 627 height 39
click at [557, 394] on label "C." at bounding box center [334, 390] width 608 height 20
click at [1119, 141] on span "Submit info" at bounding box center [1115, 127] width 55 height 31
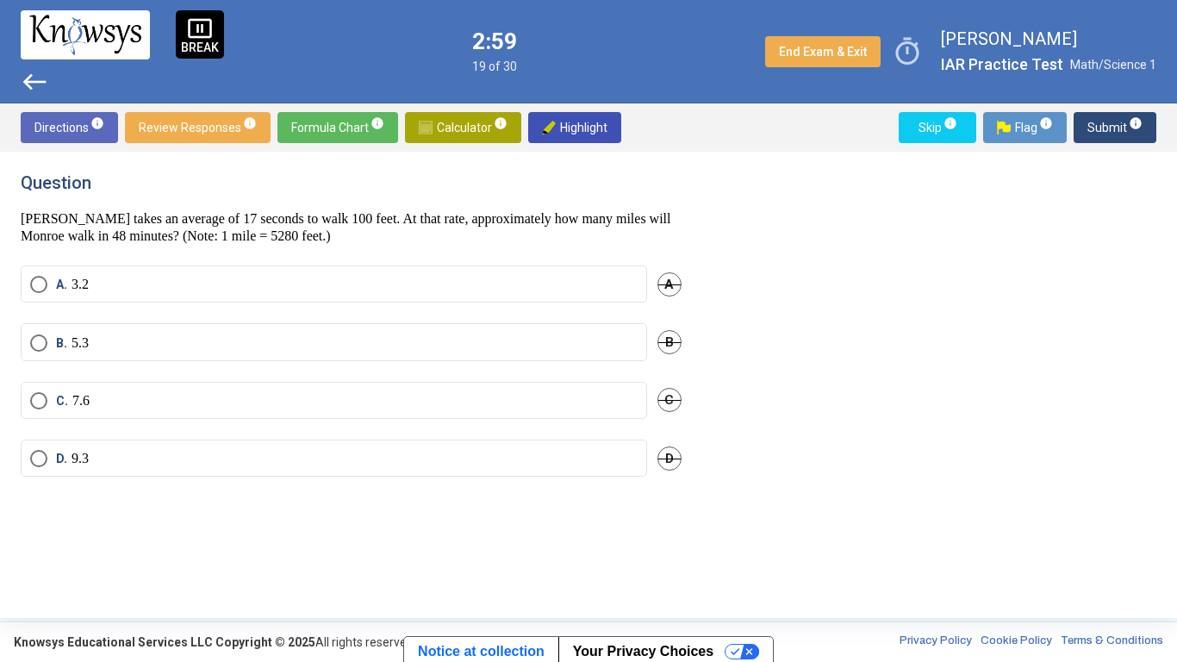
click at [461, 143] on div "Directions info Review Responses info Formula Chart info Calculator info Highli…" at bounding box center [588, 127] width 1177 height 48
click at [465, 134] on span "Calculator info" at bounding box center [463, 127] width 89 height 31
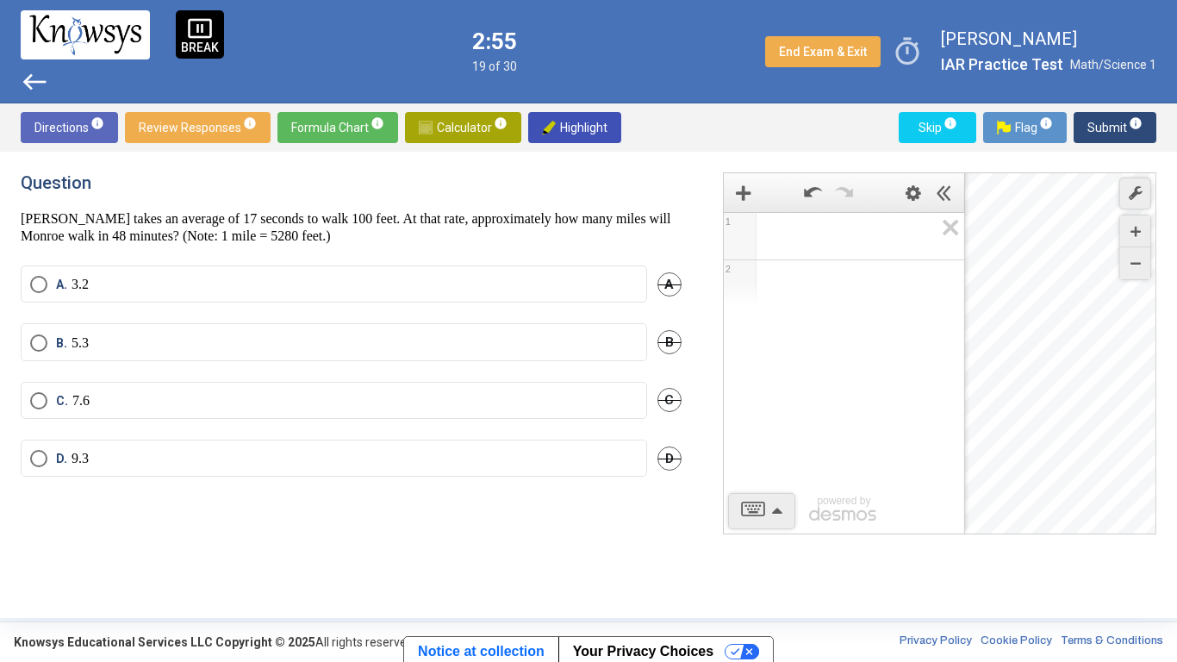
click at [782, 233] on span "Math Input:" at bounding box center [852, 236] width 165 height 21
click at [758, 539] on div "5 2 8 0 ​ 1 2 powered by powered by $$ x $$ y $$ a 2 $$ a b $$ 7 $$ 8 $$ 9 $$ ÷…" at bounding box center [929, 384] width 454 height 425
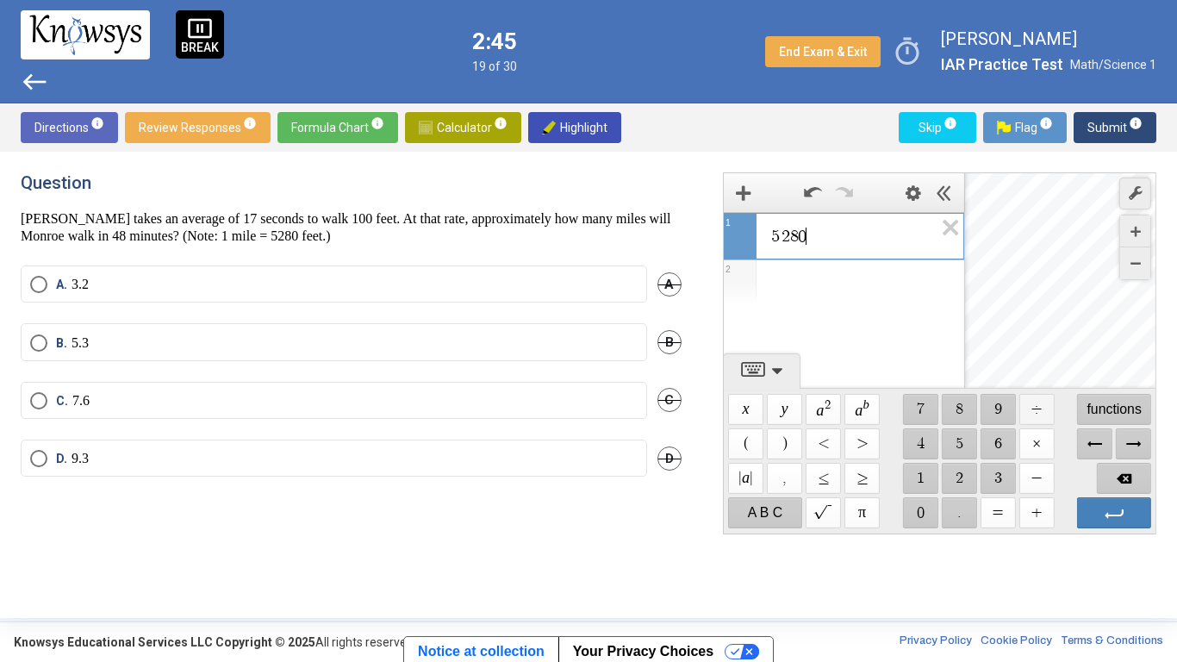
click at [1044, 403] on span "$$ ÷" at bounding box center [1036, 409] width 35 height 31
click at [896, 339] on div "Expression List" at bounding box center [844, 329] width 240 height 45
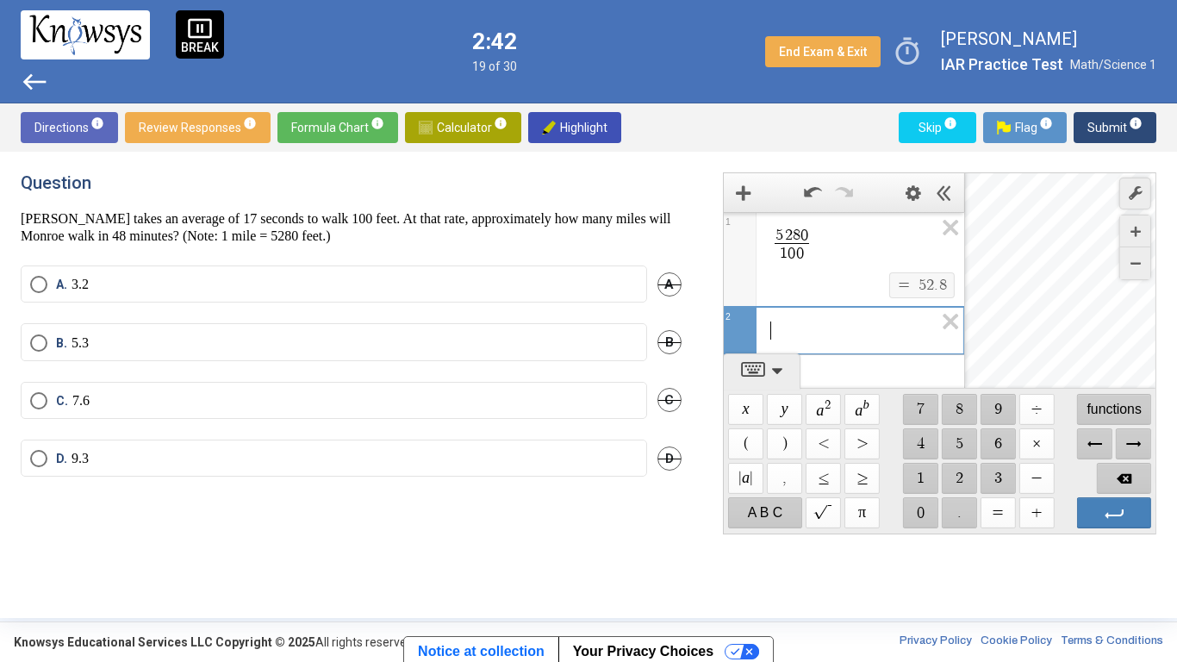
scroll to position [28, 0]
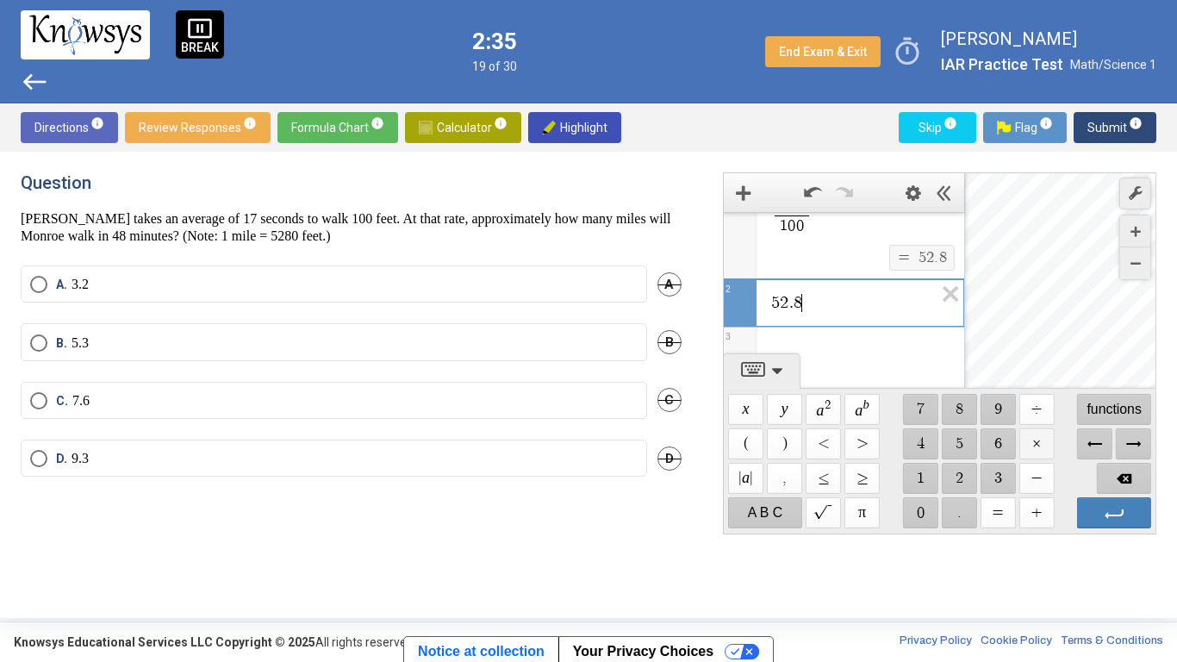
click at [1038, 452] on span "$$ ×" at bounding box center [1036, 443] width 35 height 31
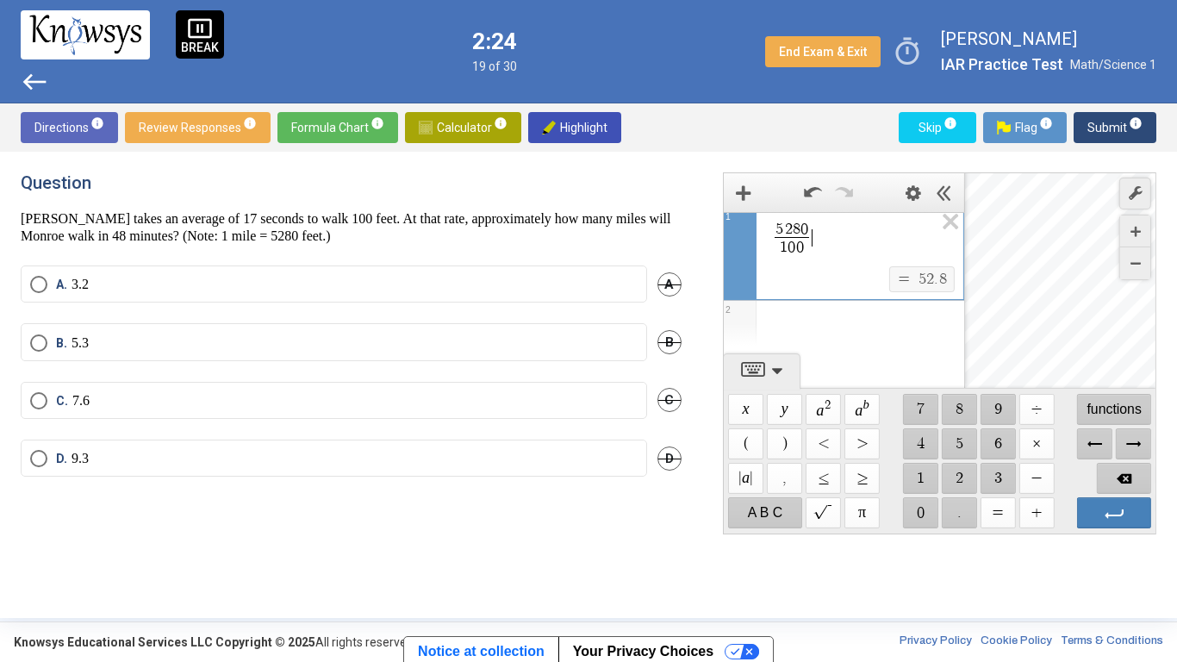
scroll to position [0, 0]
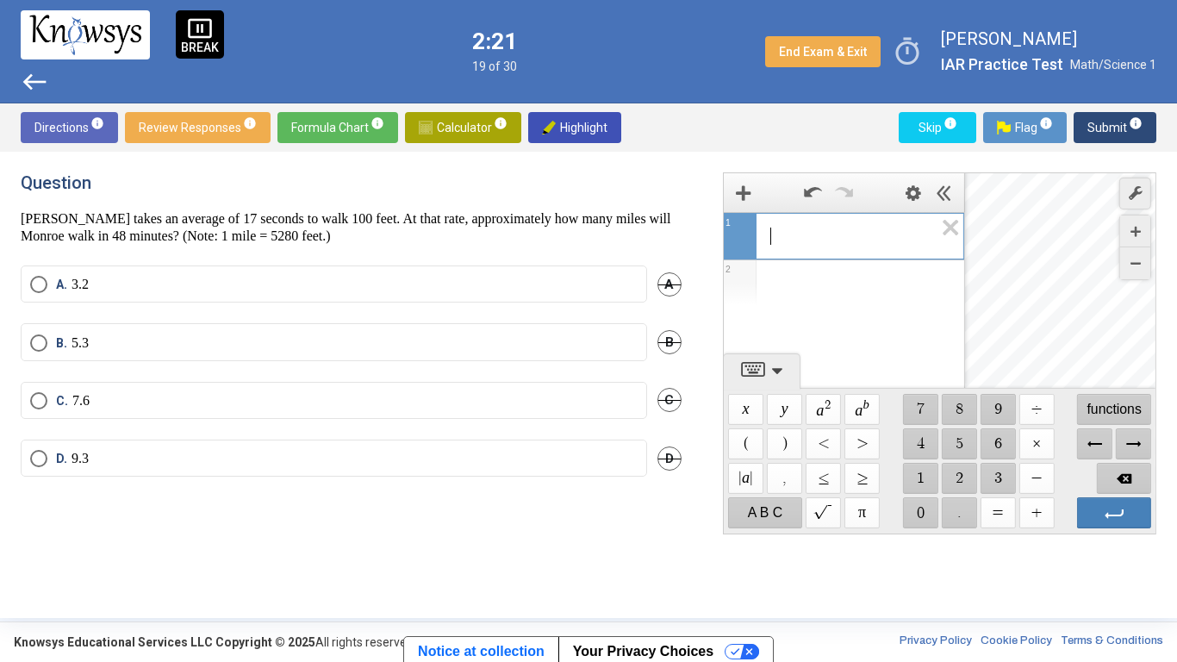
click at [448, 133] on span "Calculator info" at bounding box center [463, 127] width 89 height 31
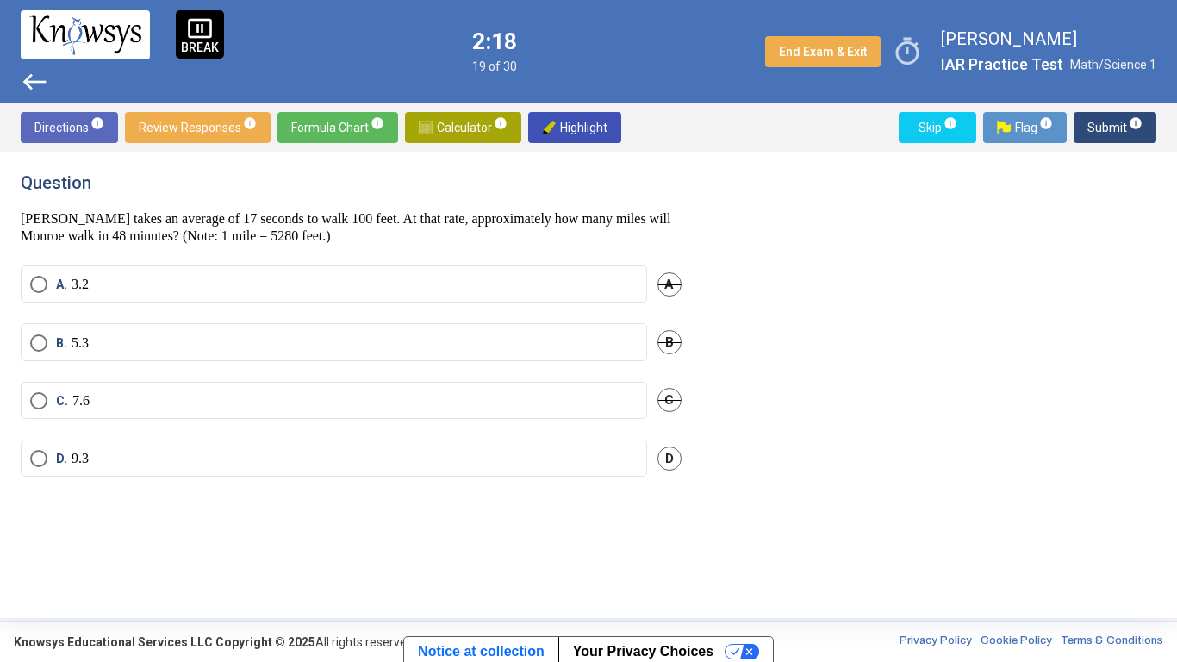
click at [245, 354] on mat-radio-button "B. 5.3" at bounding box center [334, 341] width 627 height 37
click at [245, 347] on label "B. 5.3" at bounding box center [334, 342] width 608 height 17
click at [1108, 127] on span "Submit info" at bounding box center [1115, 127] width 55 height 31
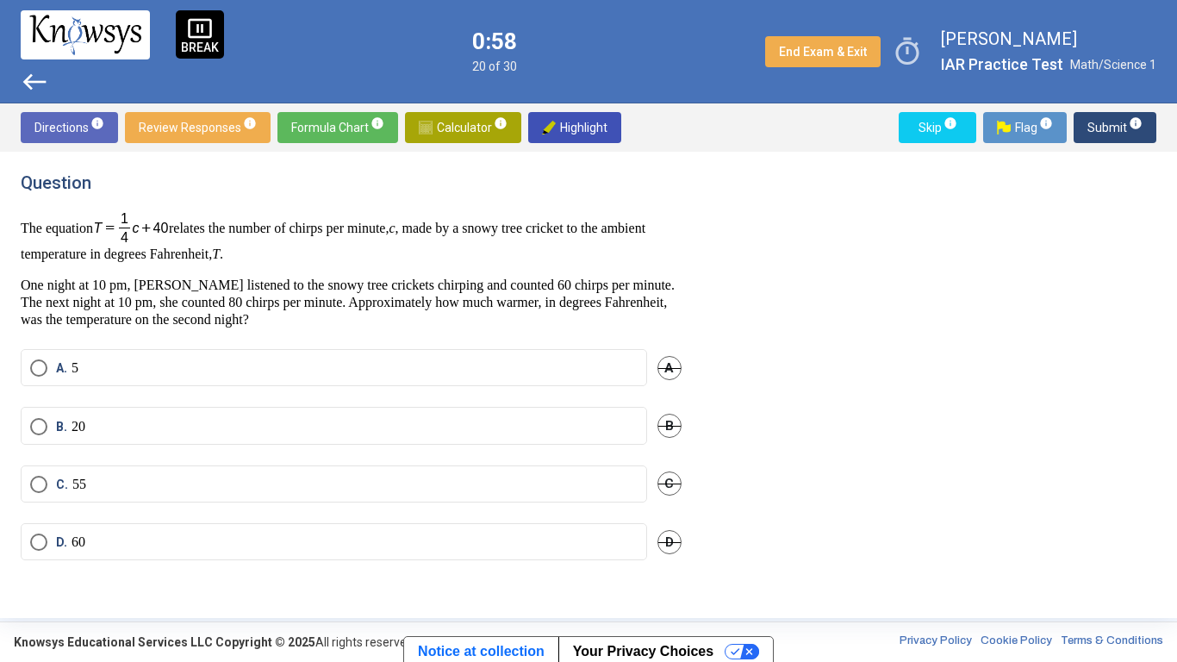
click at [1108, 127] on span "Submit info" at bounding box center [1115, 127] width 55 height 31
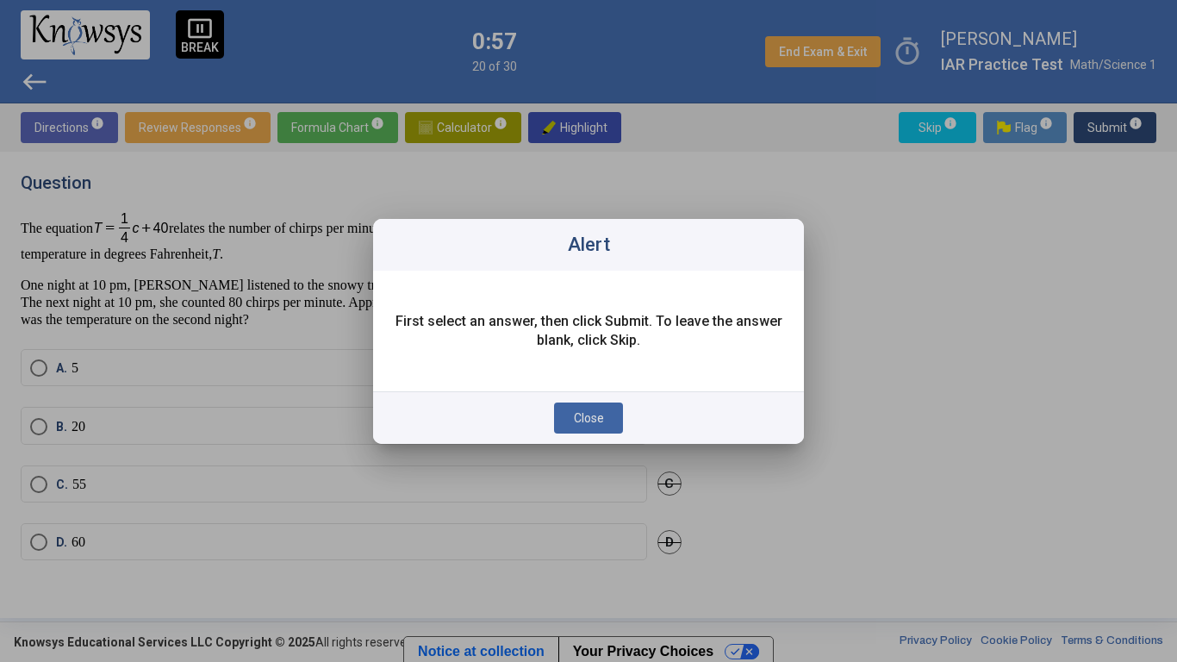
click at [583, 415] on span "Close" at bounding box center [589, 418] width 30 height 14
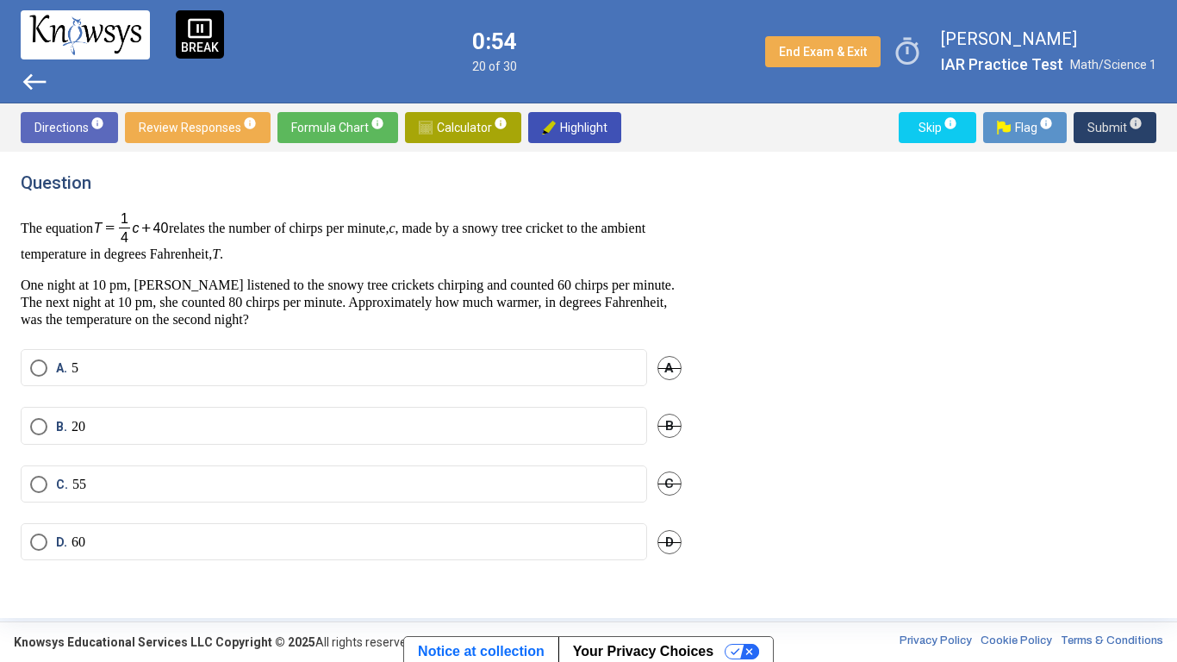
click at [238, 485] on label "C. 55" at bounding box center [334, 484] width 608 height 17
click at [234, 430] on label "B. 20" at bounding box center [334, 426] width 608 height 17
click at [278, 506] on div "C. 55 C" at bounding box center [351, 494] width 661 height 58
click at [319, 473] on mat-radio-button "C. 55" at bounding box center [334, 483] width 627 height 37
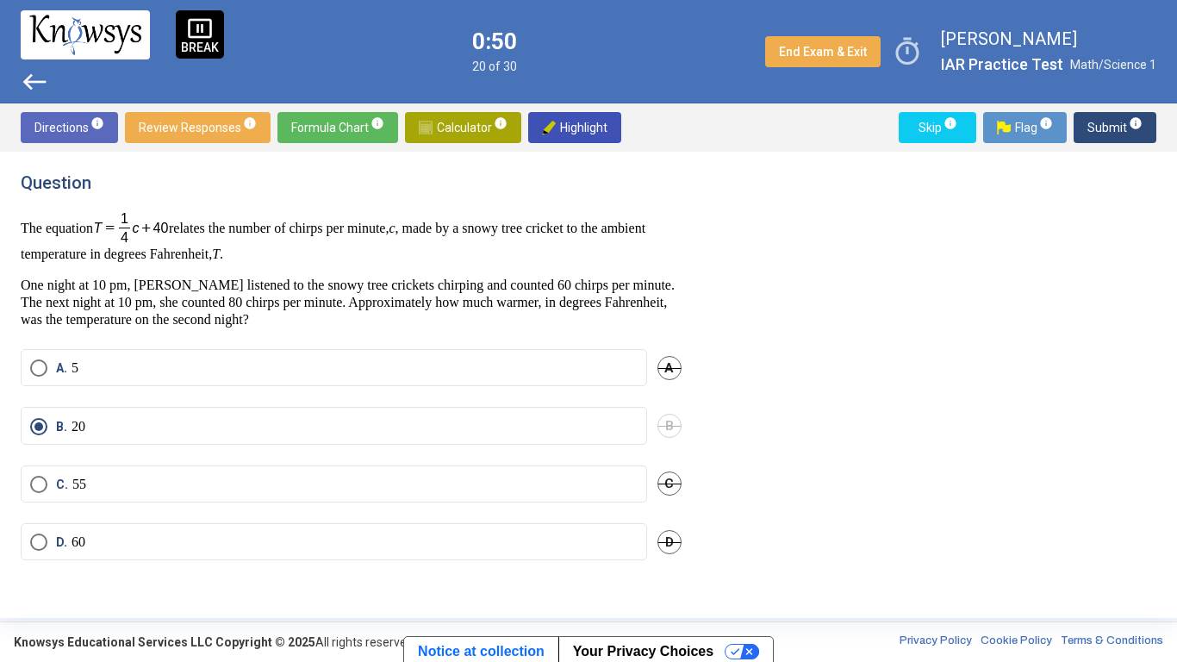
click at [319, 473] on mat-radio-button "C. 55" at bounding box center [334, 483] width 627 height 37
click at [346, 488] on label "C. 55" at bounding box center [334, 484] width 608 height 17
click at [1110, 130] on span "Submit info" at bounding box center [1115, 127] width 55 height 31
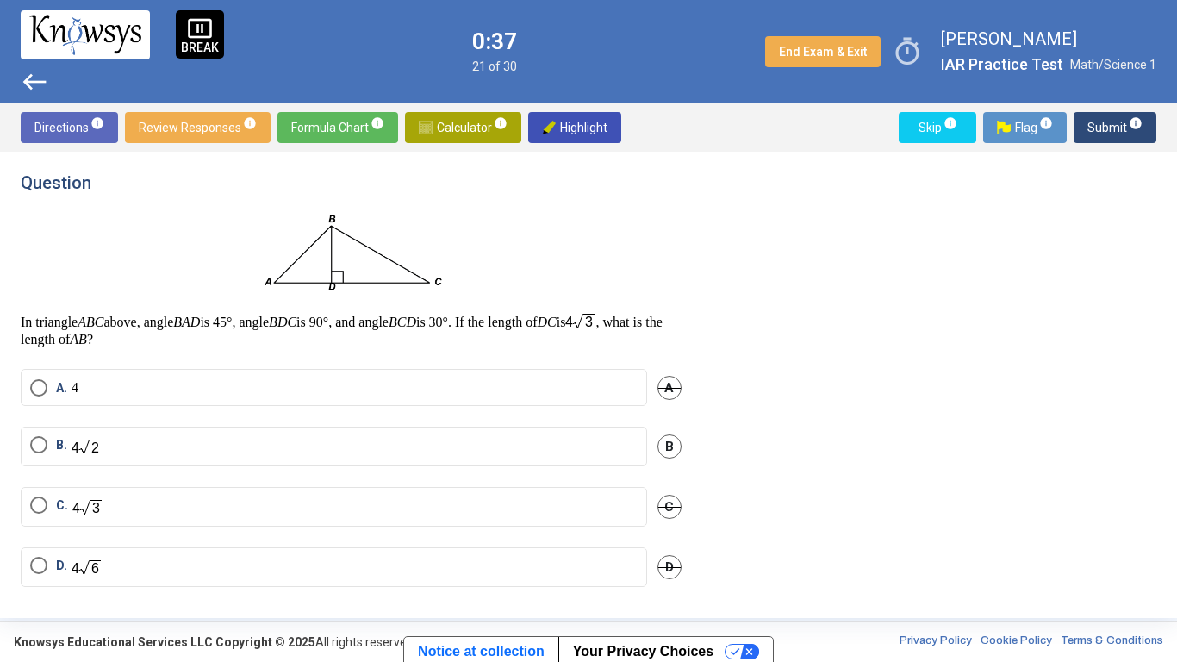
click at [239, 508] on label "C." at bounding box center [334, 506] width 608 height 21
click at [1123, 132] on span "Submit info" at bounding box center [1115, 127] width 55 height 31
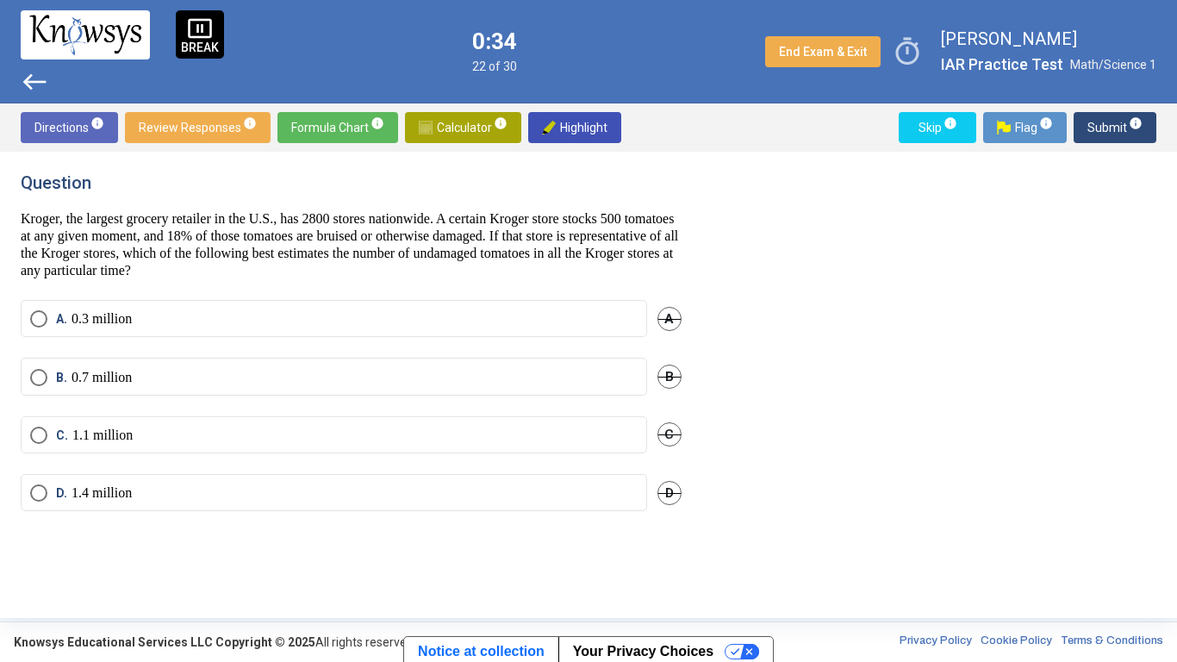
click at [558, 441] on label "C. 1.1 million" at bounding box center [334, 435] width 608 height 17
click at [457, 335] on mat-radio-button "A. 0.3 million" at bounding box center [334, 318] width 627 height 37
click at [471, 319] on label "A. 0.3 million" at bounding box center [334, 318] width 608 height 17
click at [1111, 122] on span "Submit info" at bounding box center [1115, 127] width 55 height 31
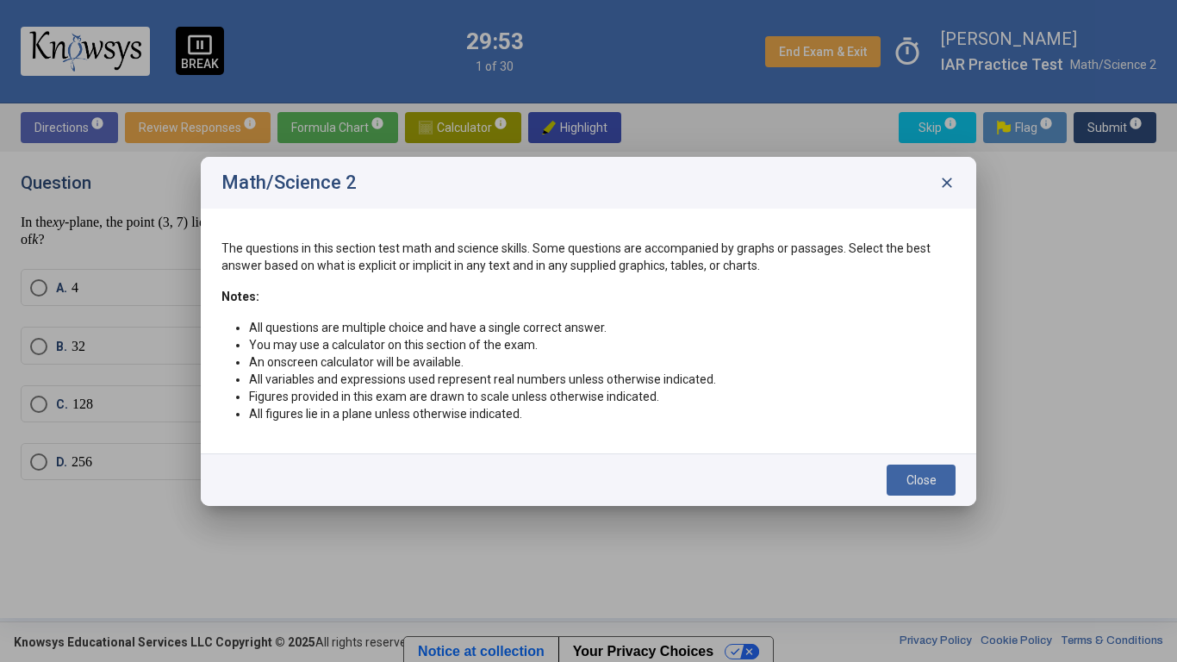
click at [928, 474] on span "Close" at bounding box center [922, 480] width 30 height 14
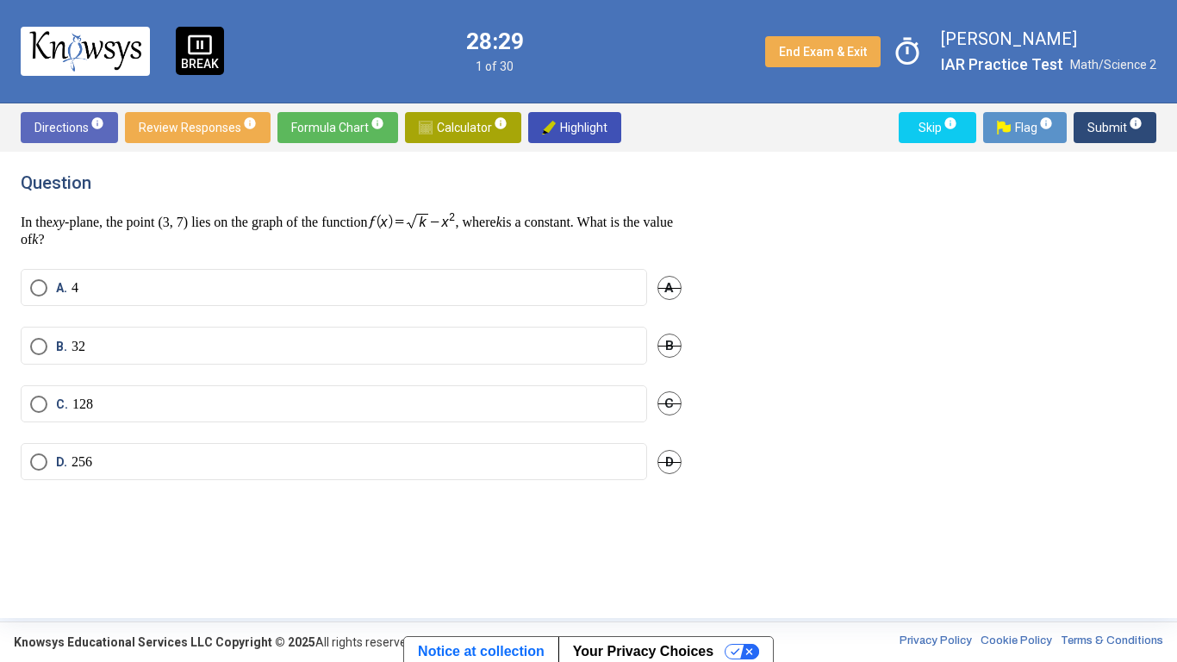
click at [397, 387] on mat-radio-button "C. 128" at bounding box center [334, 403] width 627 height 37
click at [472, 347] on label "B. 32" at bounding box center [334, 346] width 608 height 17
click at [1130, 122] on span "info" at bounding box center [1136, 123] width 14 height 14
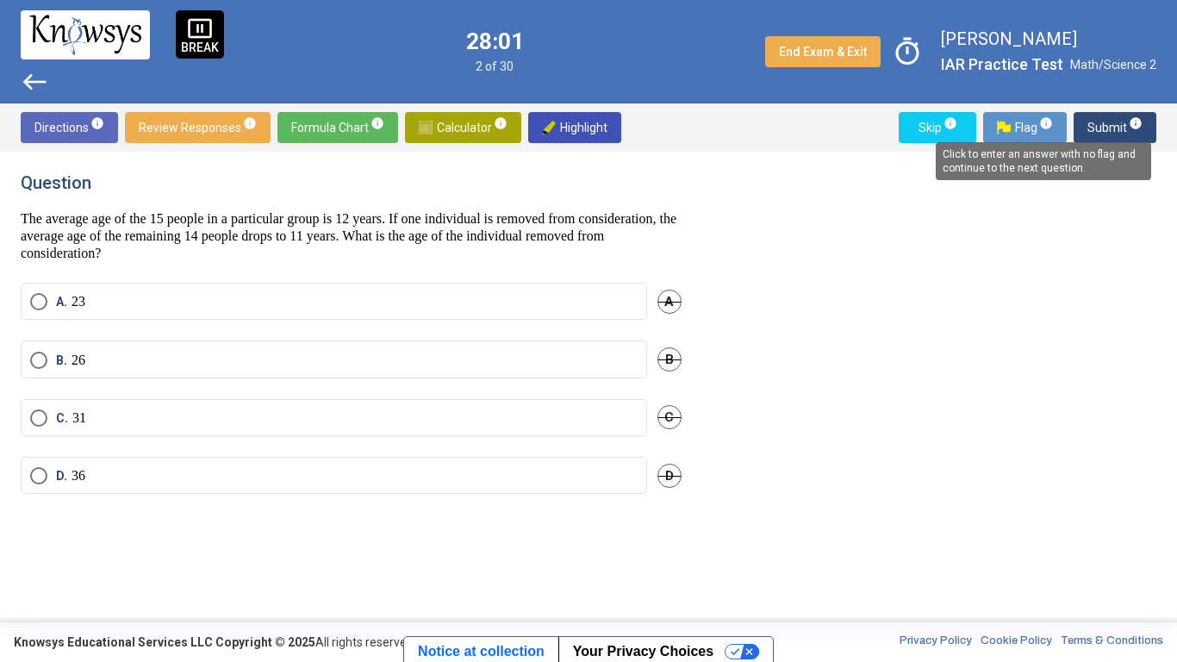
click at [304, 296] on label "A. 23" at bounding box center [334, 301] width 608 height 17
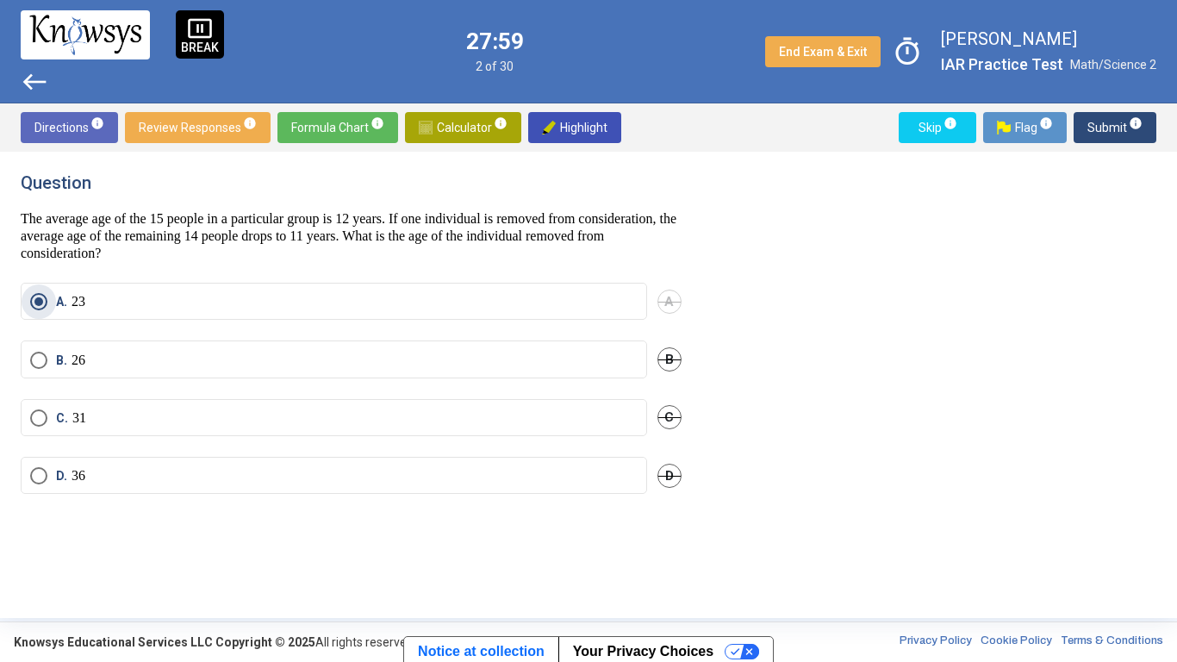
click at [584, 366] on label "B. 26" at bounding box center [334, 360] width 608 height 17
click at [1107, 114] on span "Submit info" at bounding box center [1115, 127] width 55 height 31
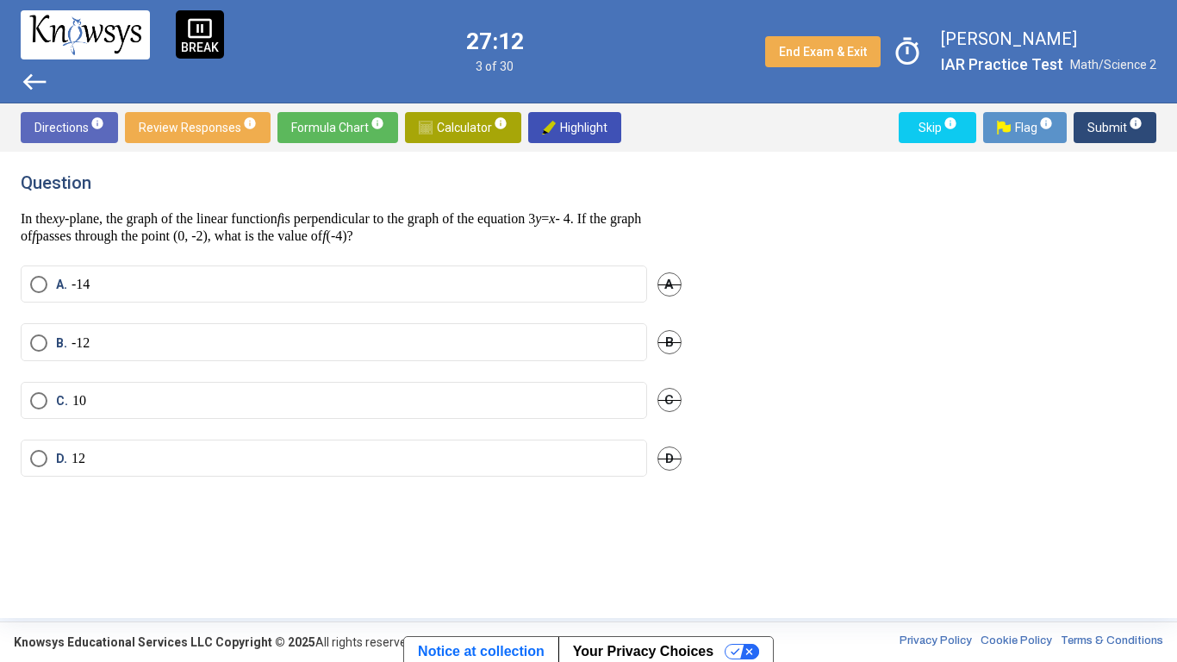
click at [199, 345] on label "B. -12" at bounding box center [334, 342] width 608 height 17
click at [1108, 118] on span "Submit info" at bounding box center [1115, 127] width 55 height 31
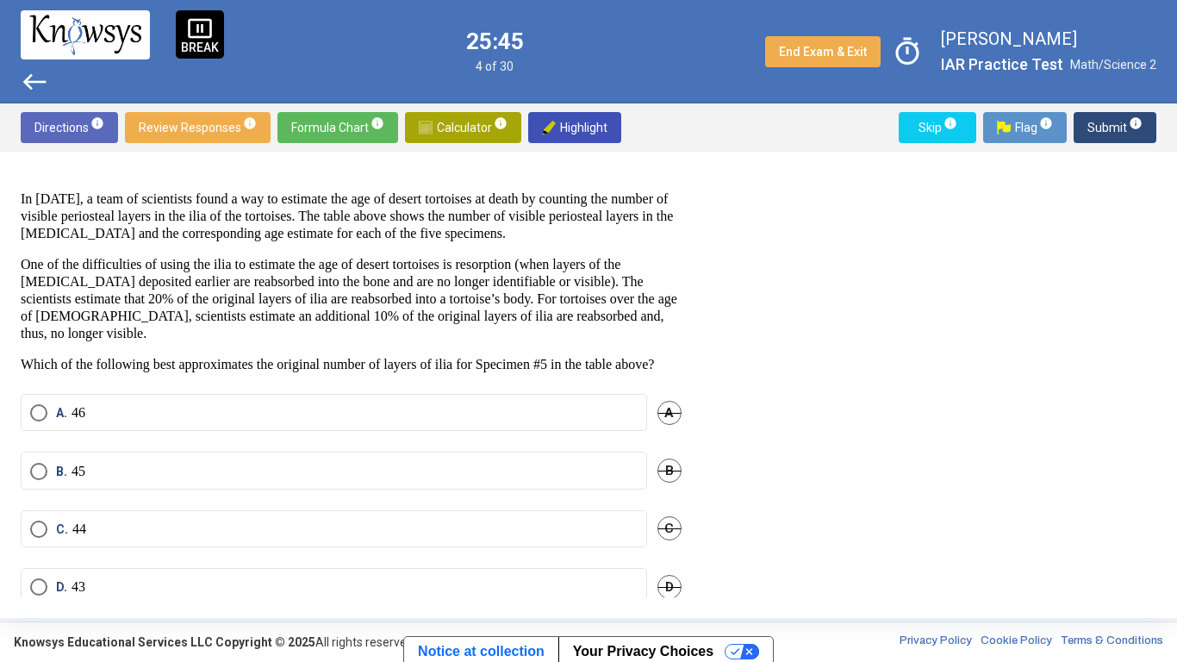
scroll to position [283, 0]
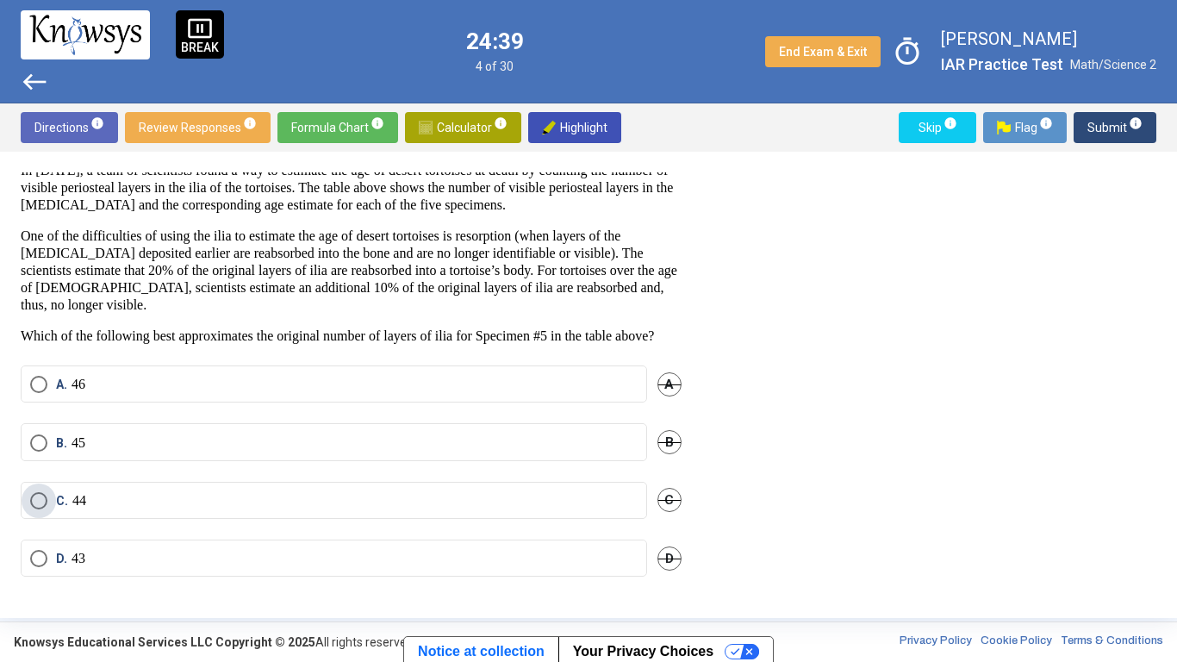
click at [131, 492] on label "C. 44" at bounding box center [334, 500] width 608 height 17
click at [1117, 132] on span "Submit info" at bounding box center [1115, 127] width 55 height 31
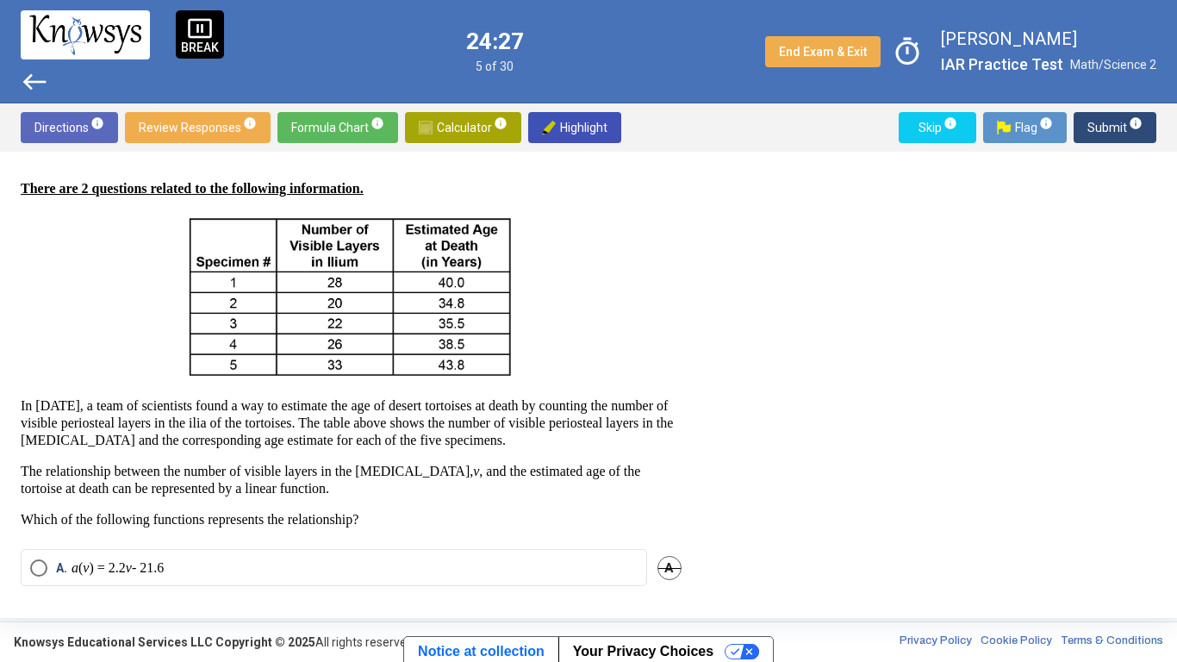
scroll to position [214, 0]
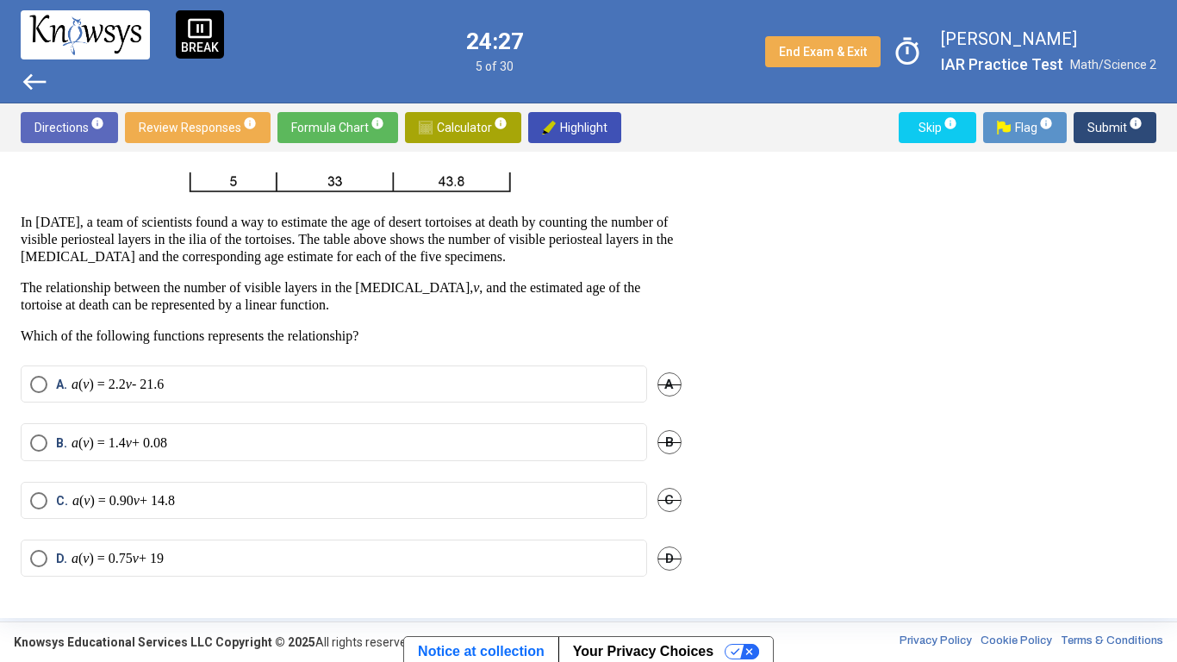
click at [415, 493] on label "C. a ( v ) = 0.90 v + 14.8" at bounding box center [334, 500] width 608 height 17
click at [428, 379] on label "A. a ( v ) = 2.2 v - 21.6" at bounding box center [334, 384] width 608 height 17
click at [1109, 139] on span "Submit info" at bounding box center [1115, 127] width 55 height 31
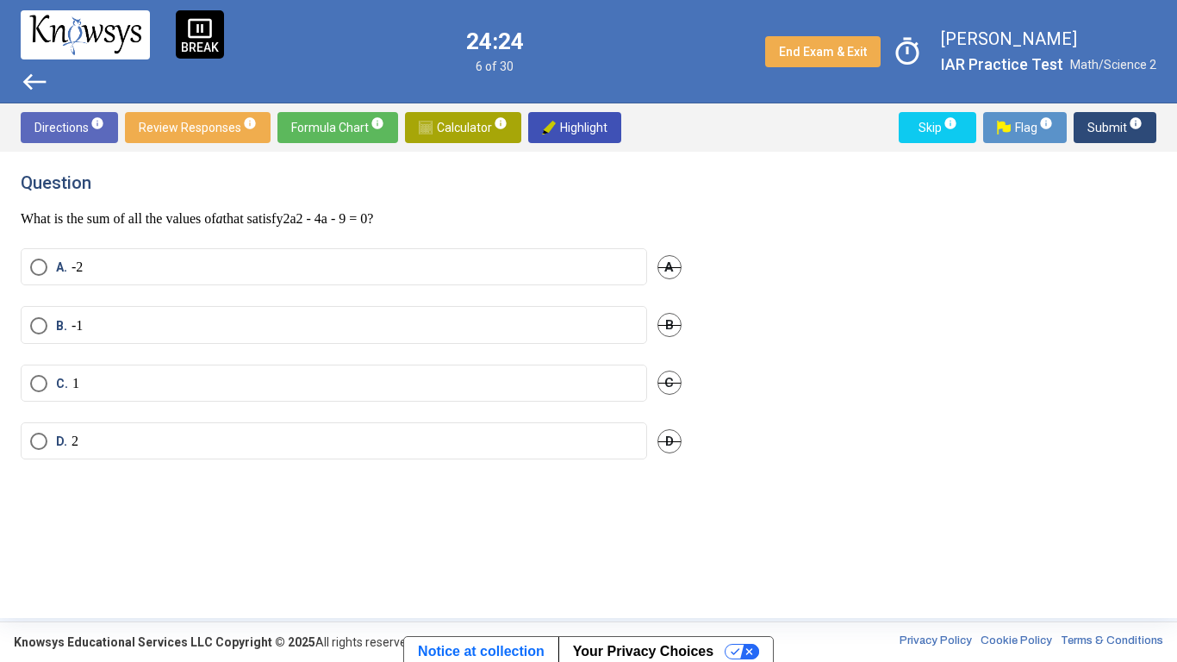
scroll to position [0, 0]
click at [318, 325] on label "B. -1" at bounding box center [334, 328] width 608 height 17
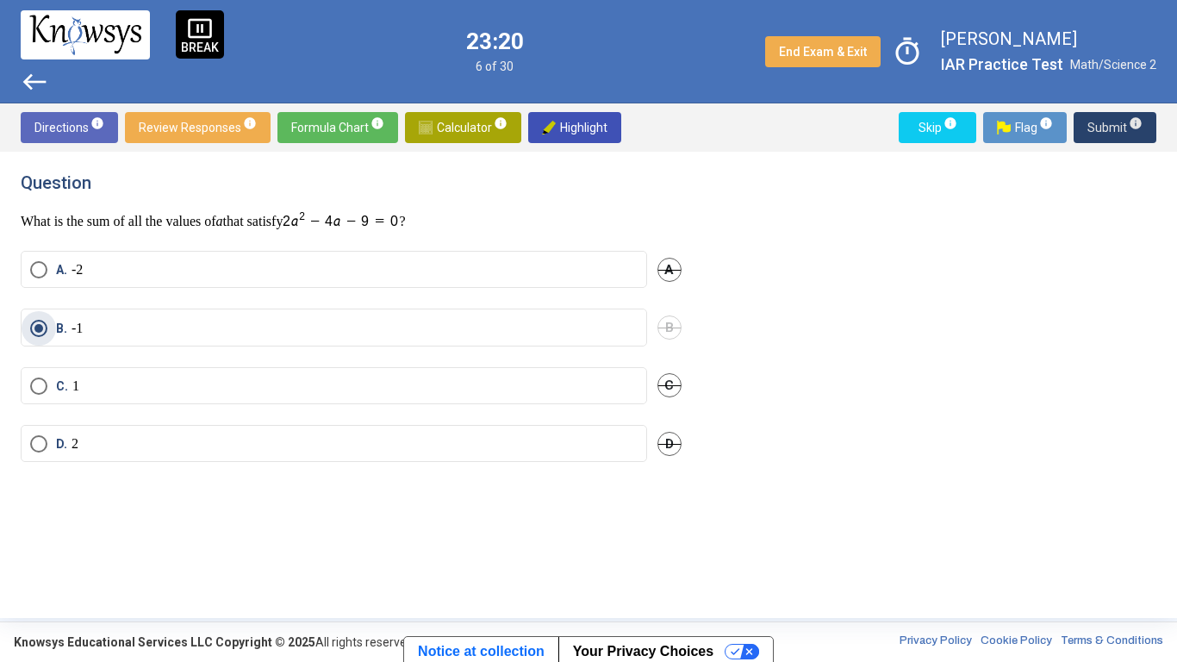
click at [1105, 138] on span "Submit info" at bounding box center [1115, 127] width 55 height 31
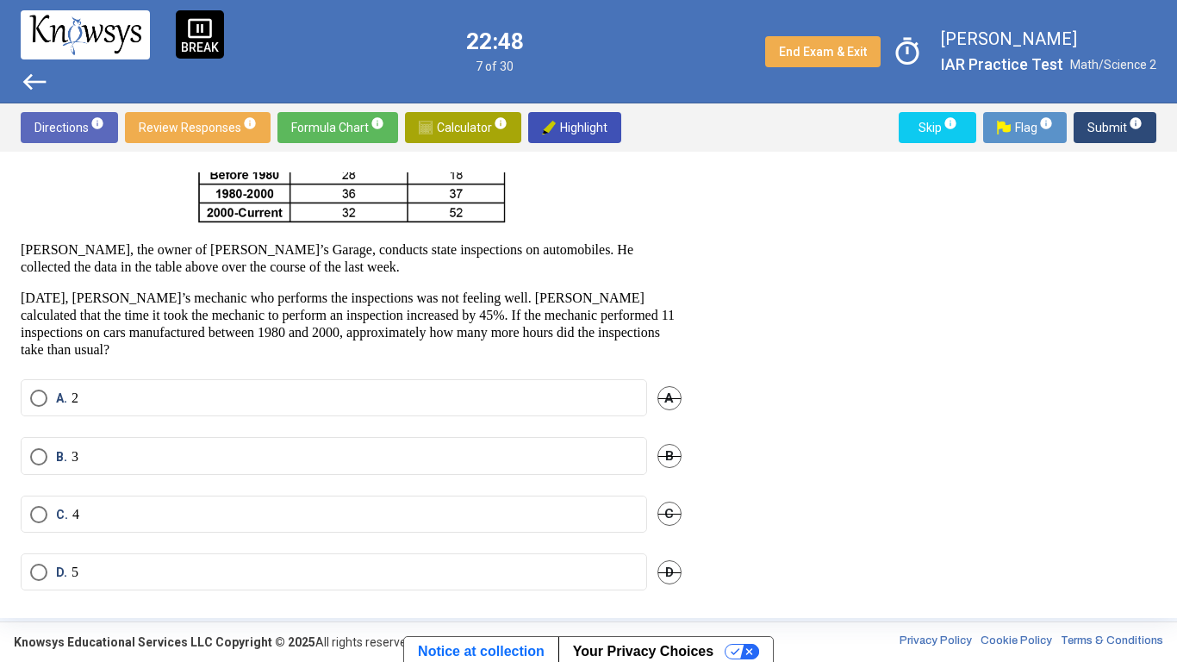
scroll to position [174, 0]
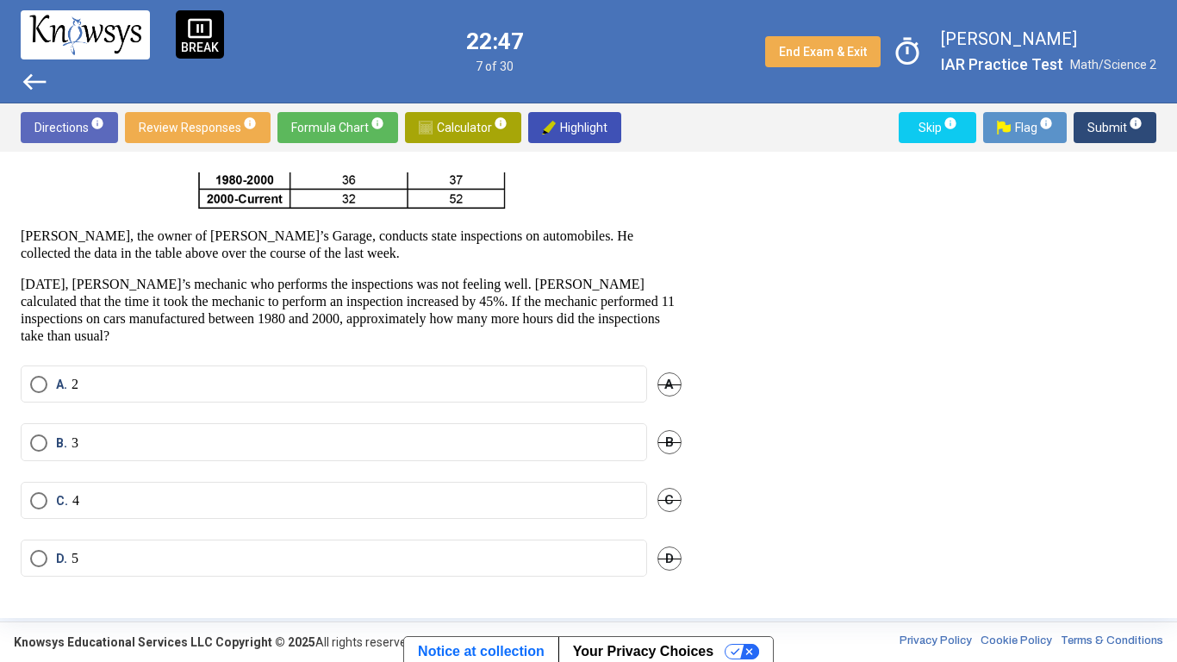
click at [462, 486] on mat-radio-button "C. 4" at bounding box center [334, 500] width 627 height 37
click at [435, 556] on label "D. 5" at bounding box center [334, 558] width 608 height 17
click at [1104, 128] on span "Submit info" at bounding box center [1115, 127] width 55 height 31
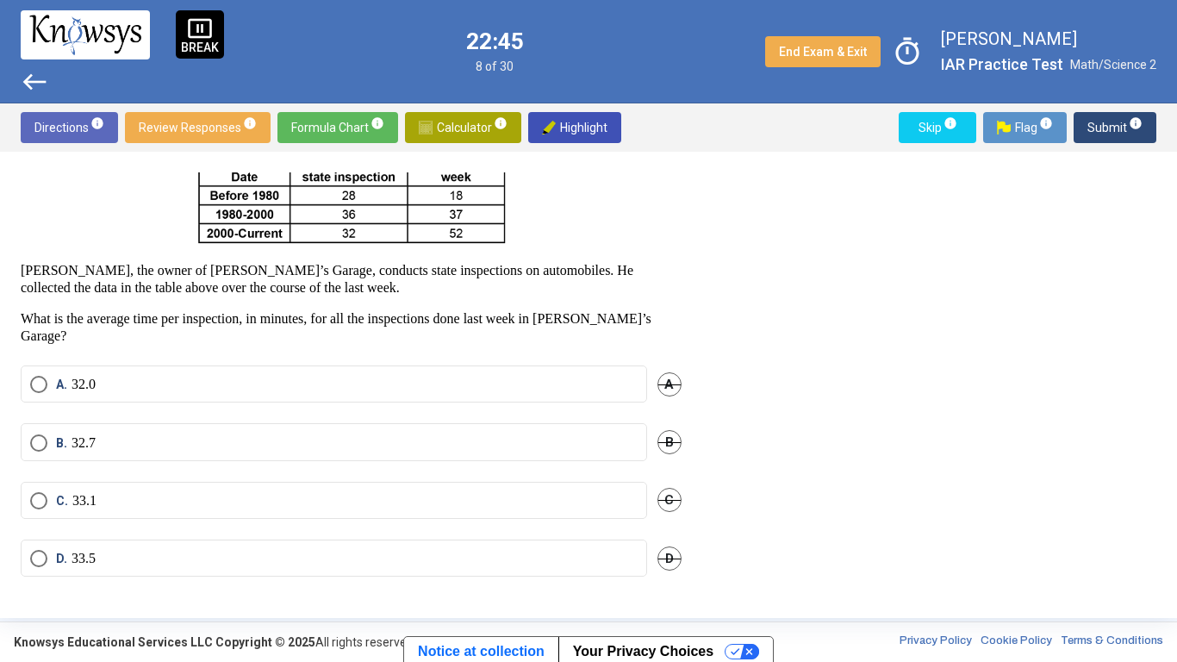
scroll to position [122, 0]
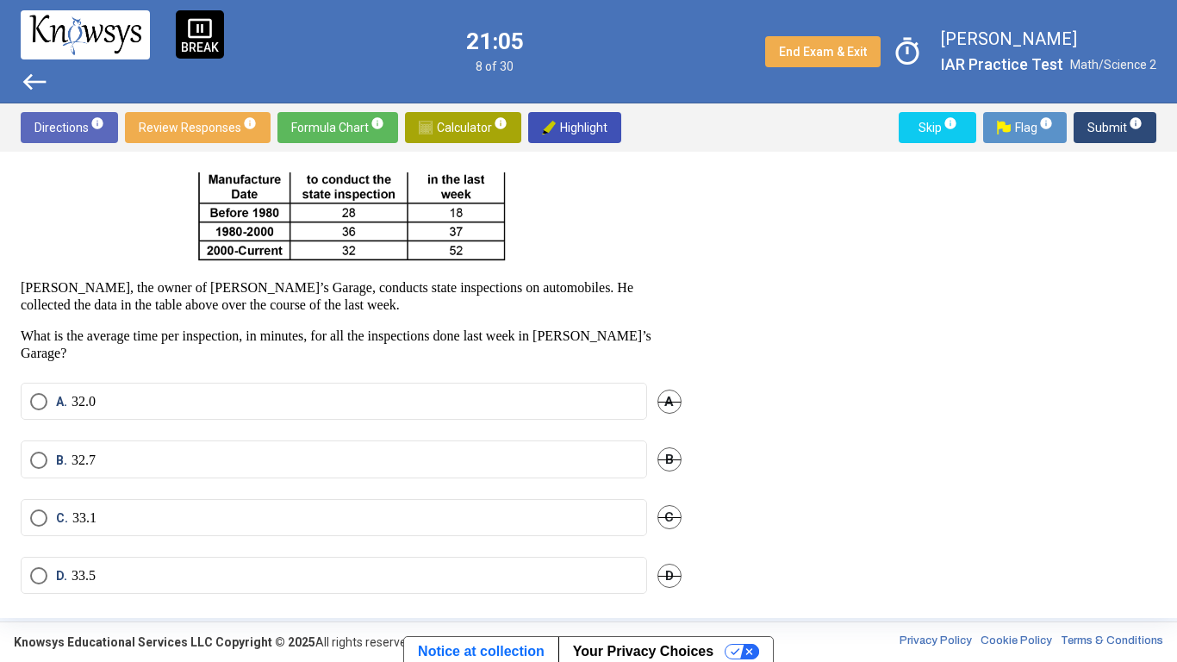
click at [377, 452] on label "B. 32.7" at bounding box center [334, 460] width 608 height 17
click at [1122, 131] on span "Submit info" at bounding box center [1115, 127] width 55 height 31
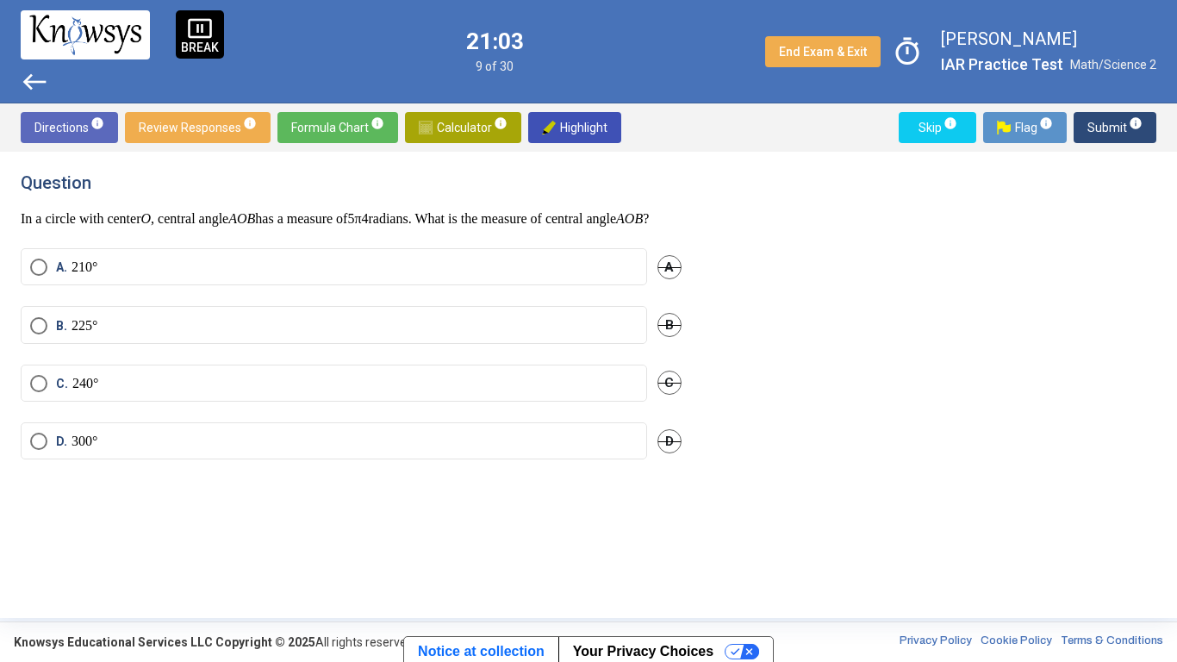
scroll to position [0, 0]
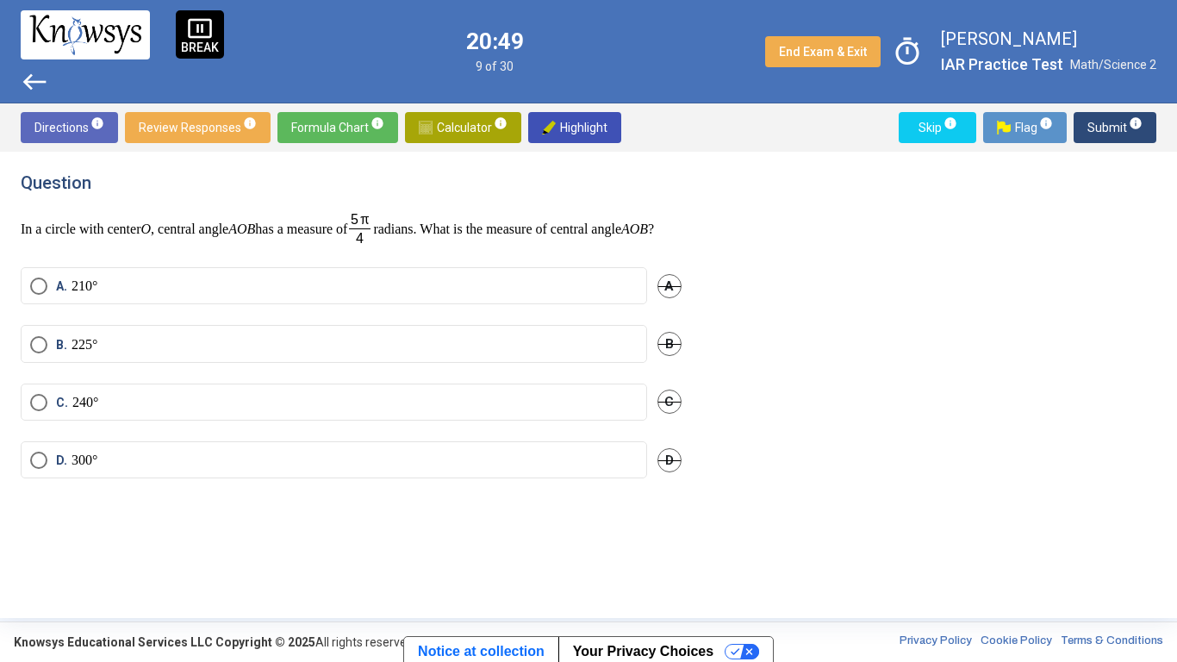
click at [450, 353] on label "B. 225°" at bounding box center [334, 344] width 608 height 17
click at [1113, 134] on span "Submit info" at bounding box center [1115, 127] width 55 height 31
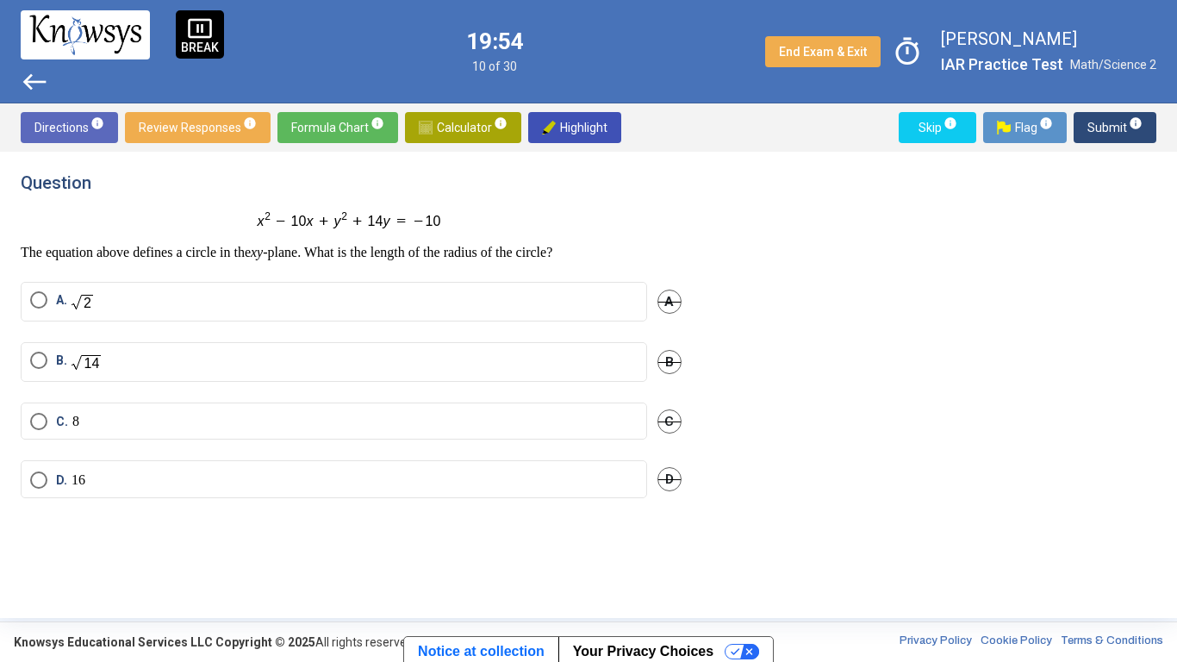
click at [283, 422] on label "C. 8" at bounding box center [334, 421] width 608 height 17
click at [1140, 122] on span "info" at bounding box center [1136, 123] width 14 height 14
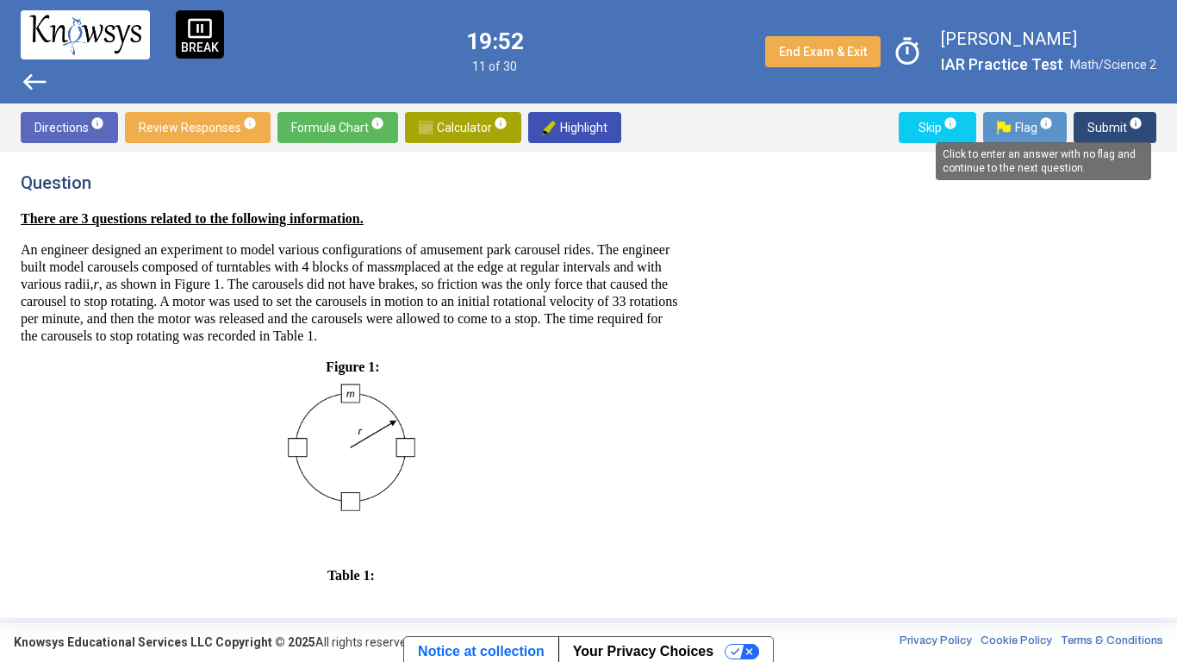
click at [1112, 123] on span "Submit info" at bounding box center [1115, 127] width 55 height 31
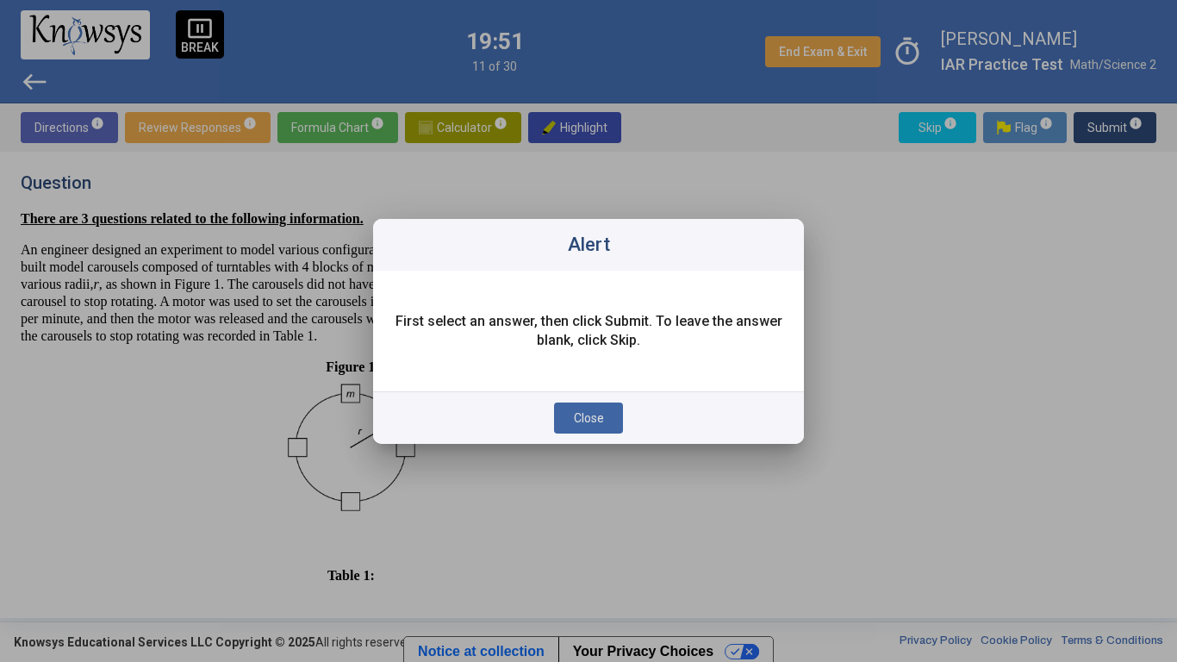
click at [695, 405] on div "Close" at bounding box center [588, 417] width 431 height 53
click at [619, 421] on button "Close" at bounding box center [588, 417] width 69 height 31
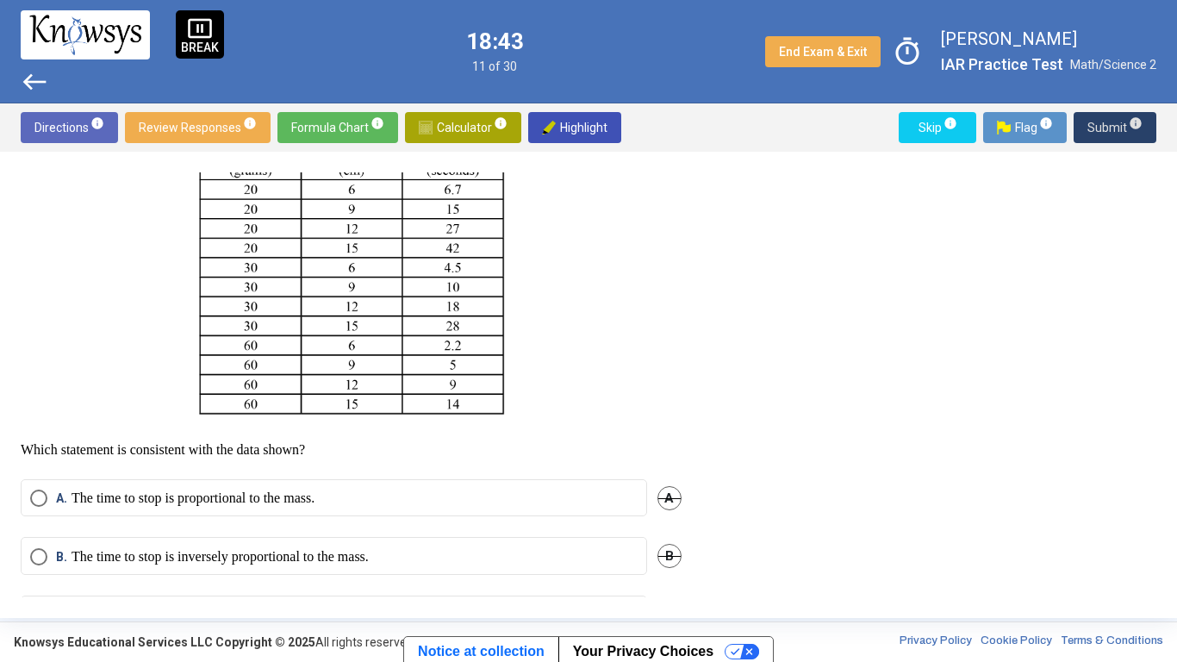
scroll to position [471, 0]
click at [608, 346] on p at bounding box center [351, 278] width 661 height 302
click at [621, 339] on p at bounding box center [351, 278] width 661 height 302
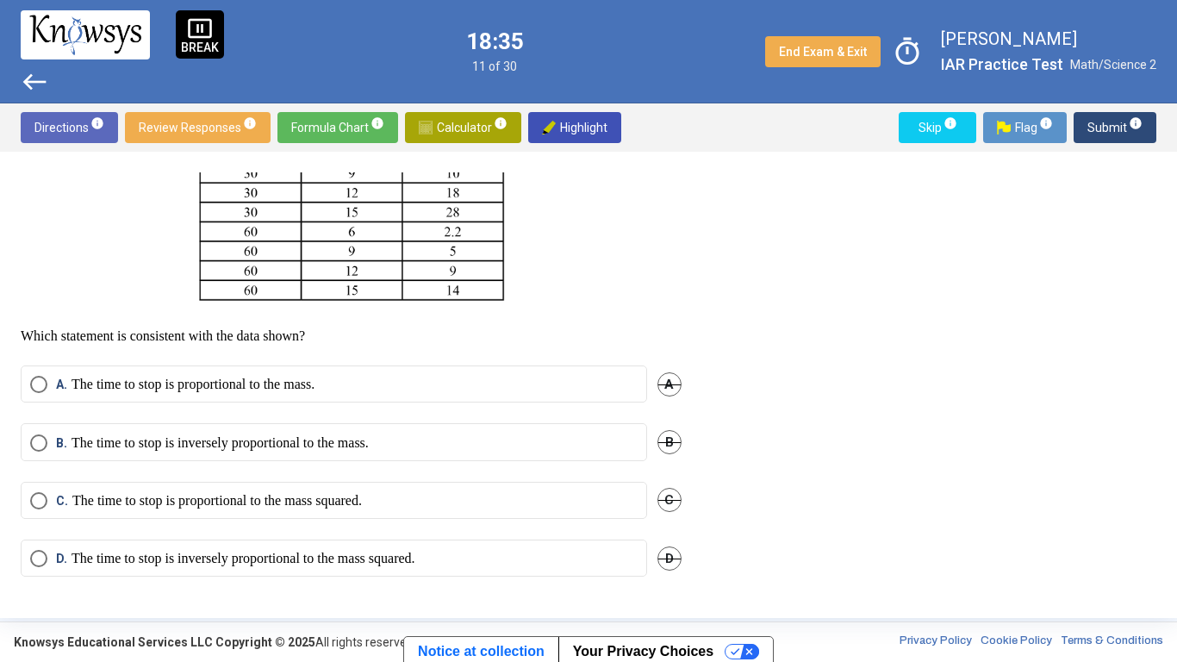
scroll to position [601, 0]
click at [589, 505] on label "C. The time to stop is proportional to the mass squared." at bounding box center [334, 500] width 608 height 17
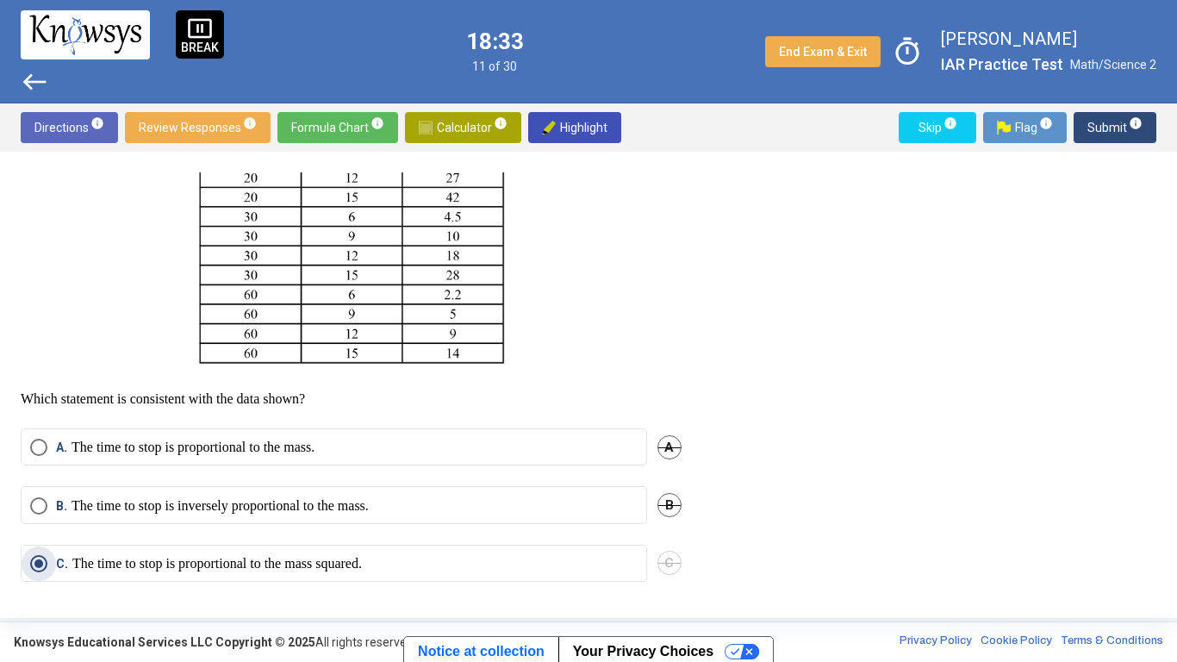
scroll to position [471, 0]
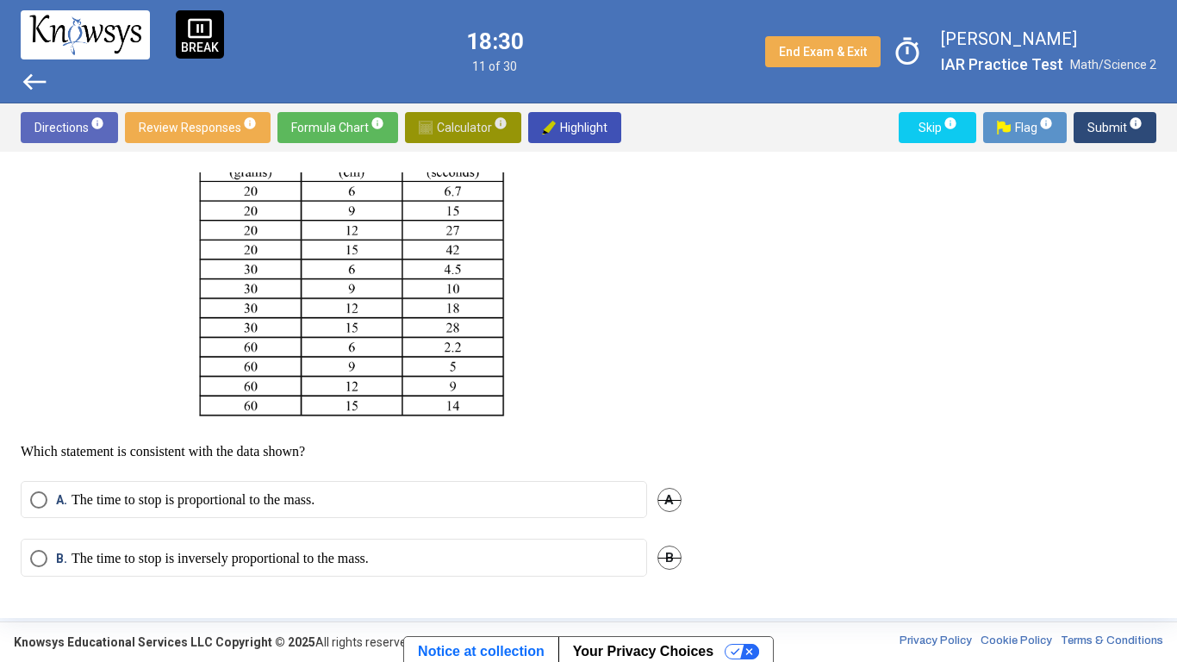
click at [458, 130] on span "Calculator info" at bounding box center [463, 127] width 89 height 31
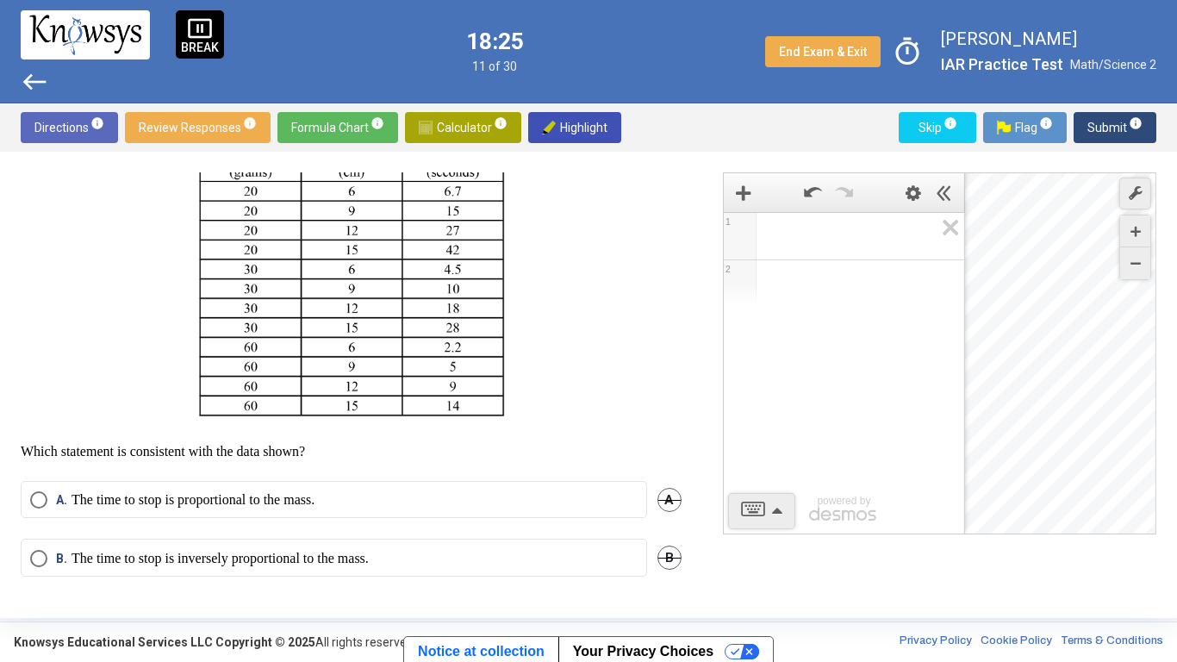
click at [772, 502] on div "1 2 powered by powered by $$ x $$ y $$ a 2 $$ a b $$ 7 $$ 8 $$ 9 $$ ÷ functions…" at bounding box center [939, 353] width 433 height 362
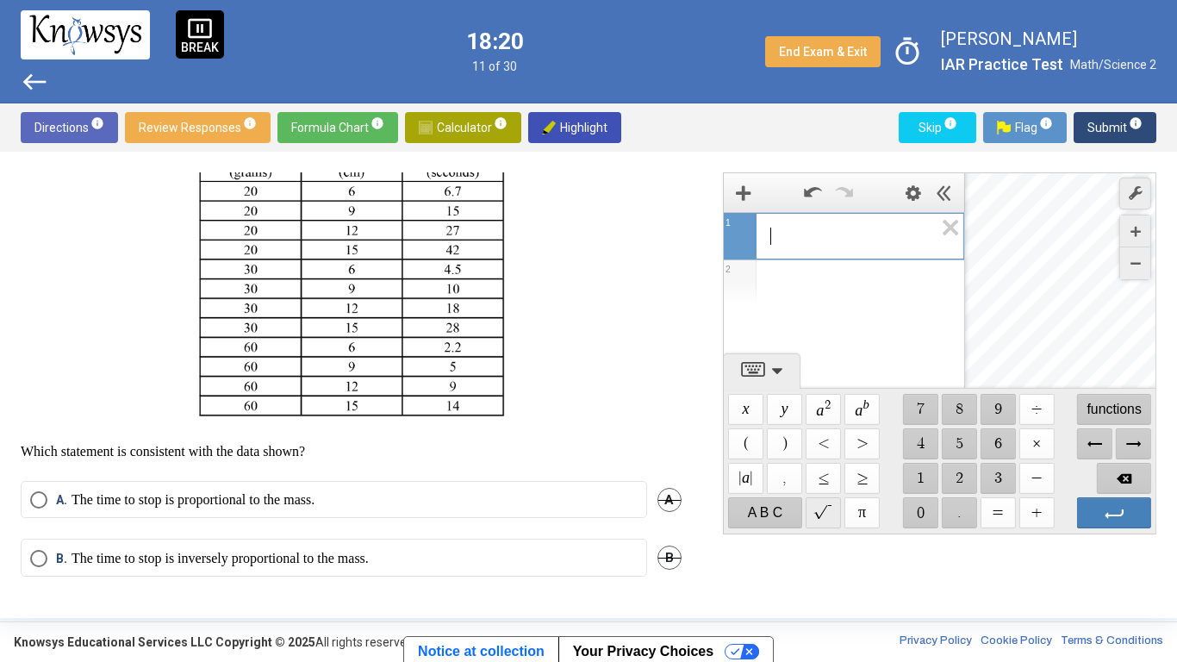
click at [811, 508] on span "$$" at bounding box center [823, 512] width 35 height 31
click at [1000, 437] on span "$$ 6" at bounding box center [997, 443] width 35 height 31
click at [908, 510] on span "$$ 0" at bounding box center [919, 512] width 35 height 31
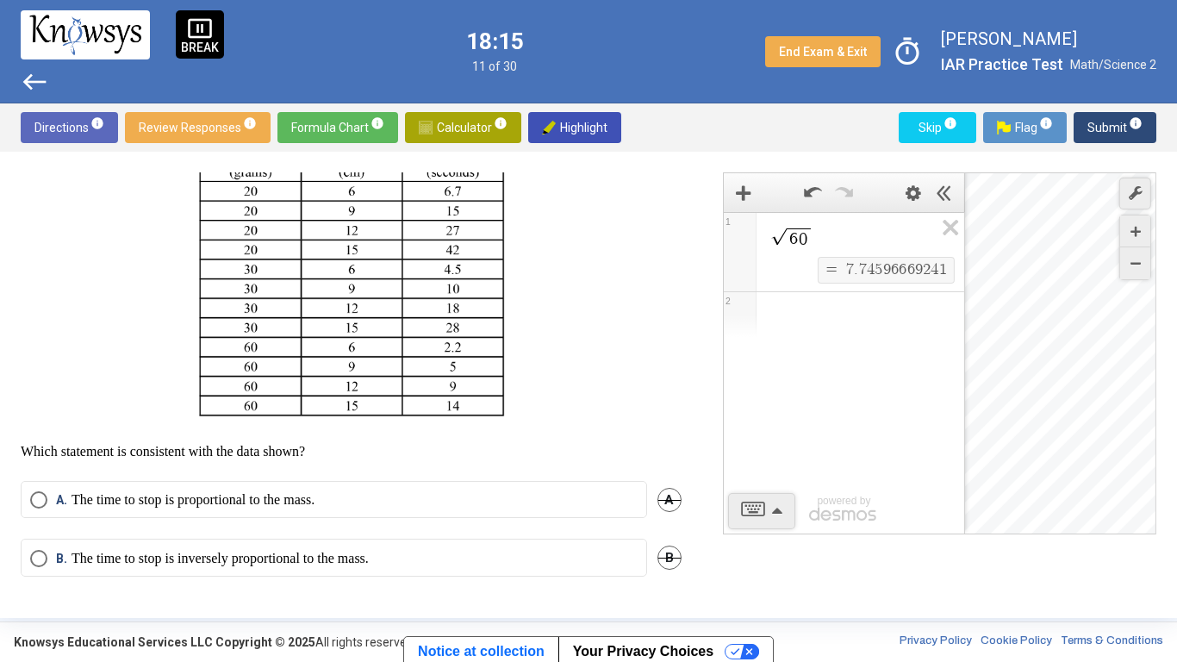
click at [563, 407] on p at bounding box center [351, 279] width 661 height 302
click at [954, 220] on icon "Expression List" at bounding box center [945, 233] width 39 height 40
click at [461, 112] on span "Calculator info" at bounding box center [463, 127] width 89 height 31
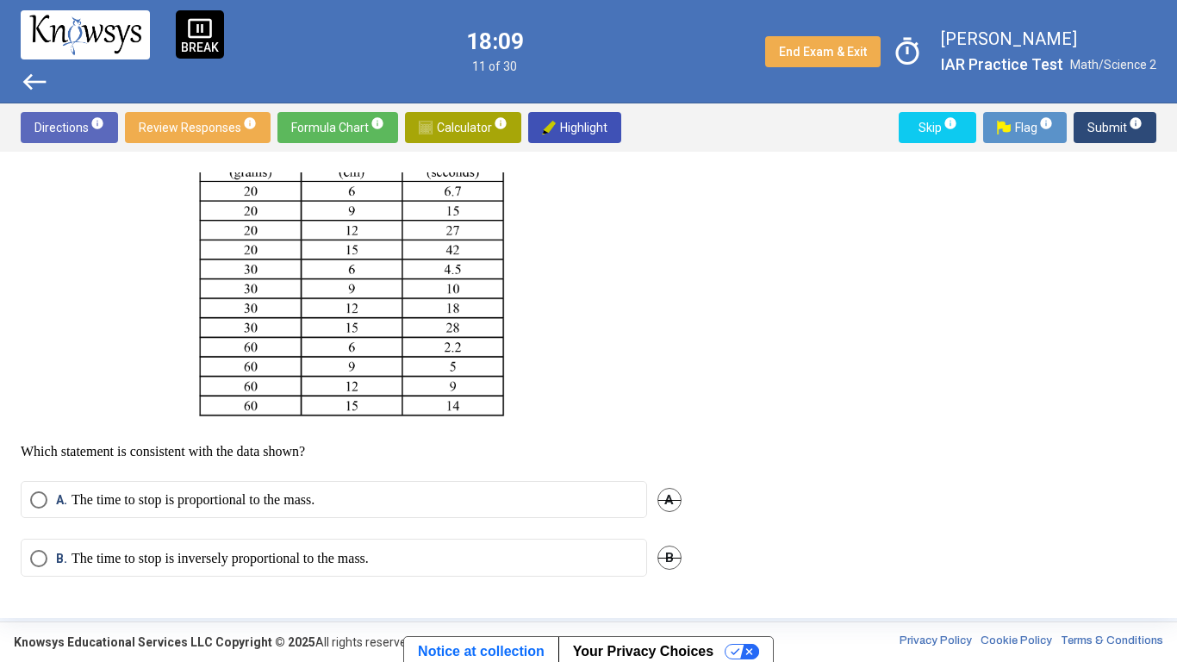
click at [377, 564] on mat-radio-button "B. The time to stop is inversely proportional to the mass." at bounding box center [334, 557] width 627 height 37
click at [383, 599] on div "Question There are 3 questions related to the following information. An enginee…" at bounding box center [588, 385] width 1177 height 466
click at [403, 567] on label "B. The time to stop is inversely proportional to the mass." at bounding box center [334, 558] width 608 height 17
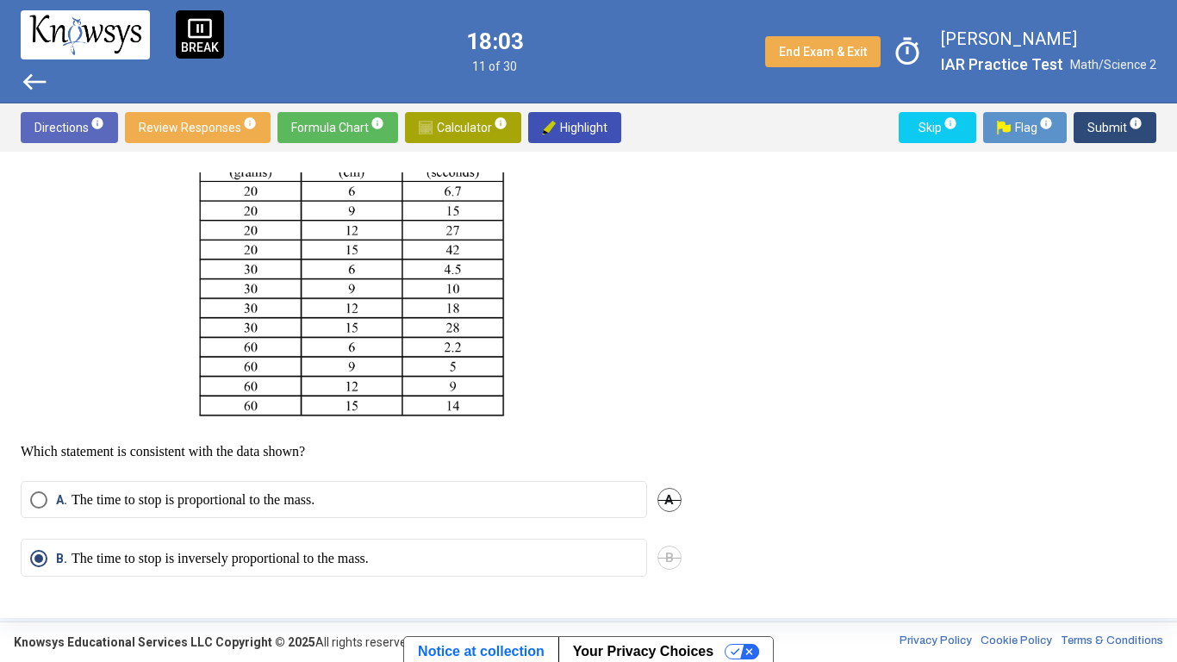
click at [1145, 123] on button "Submit info" at bounding box center [1115, 127] width 83 height 31
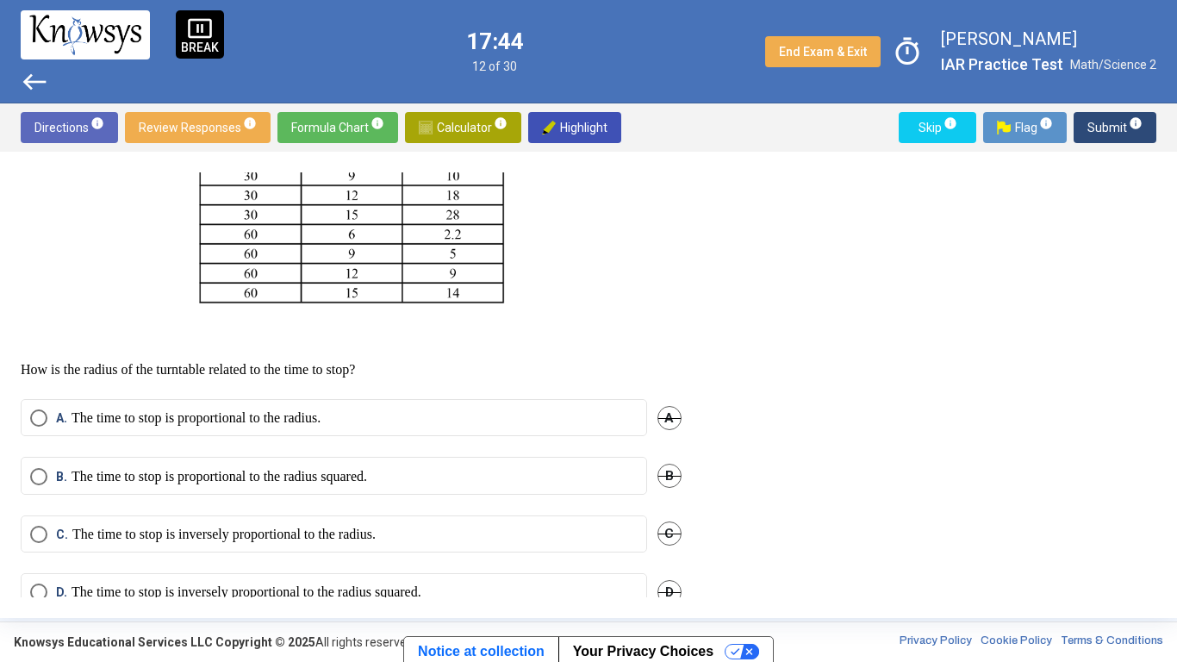
scroll to position [592, 0]
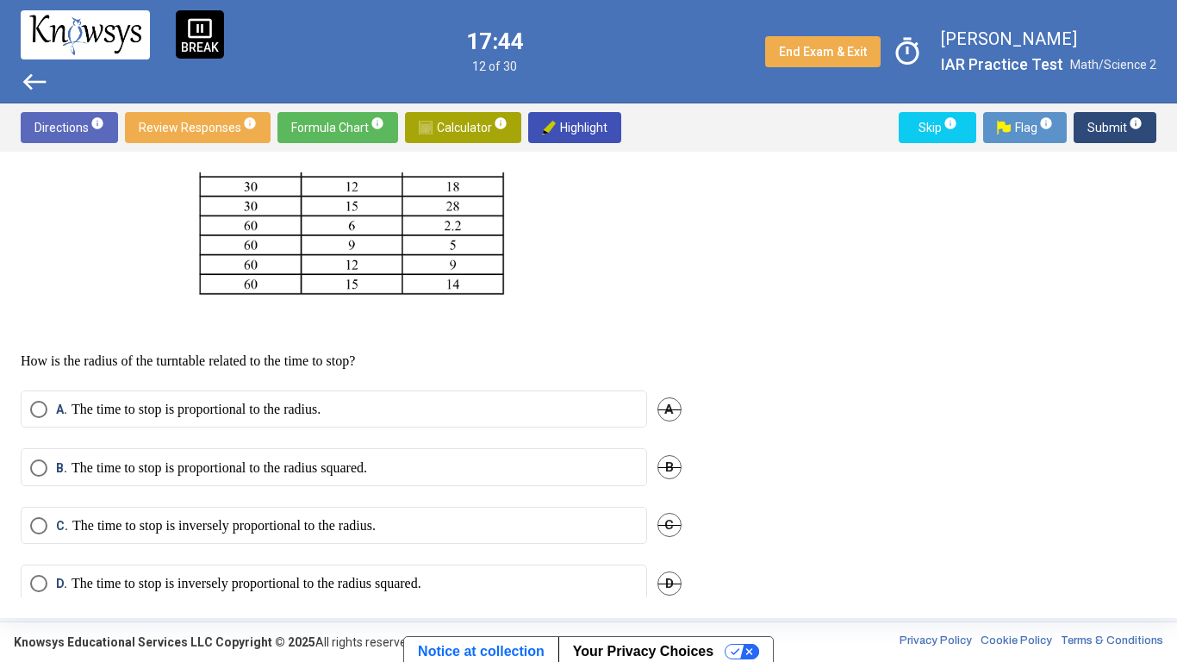
click at [469, 418] on label "A. The time to stop is proportional to the radius." at bounding box center [334, 409] width 608 height 17
click at [1101, 122] on span "Submit info" at bounding box center [1115, 127] width 55 height 31
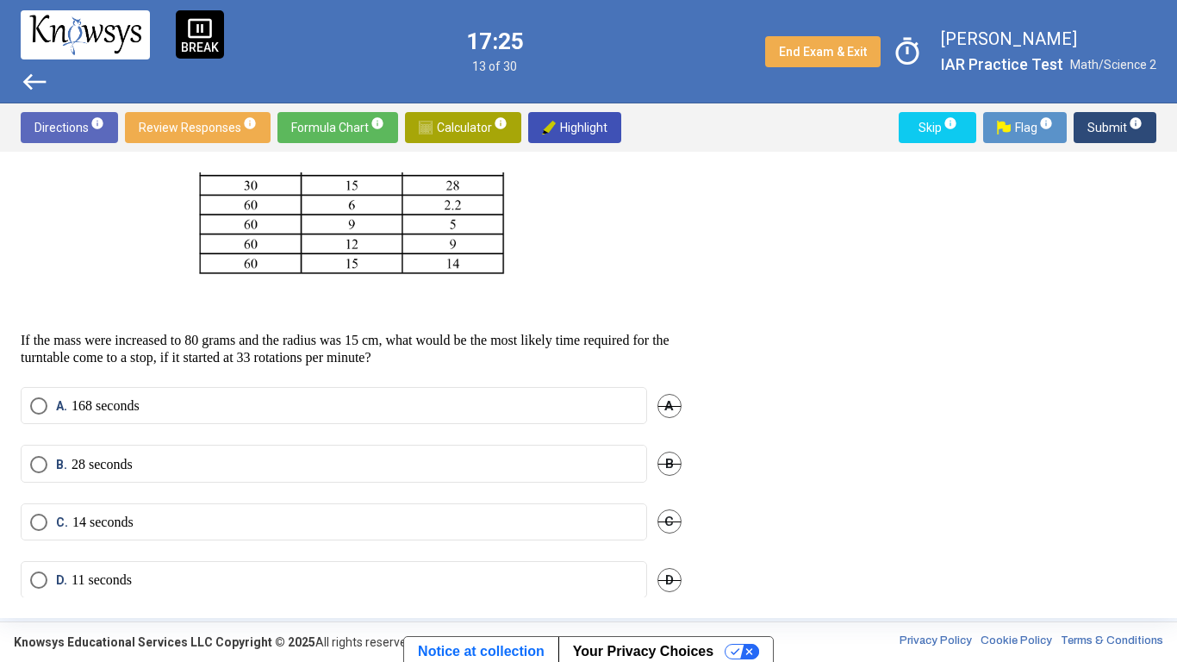
scroll to position [651, 0]
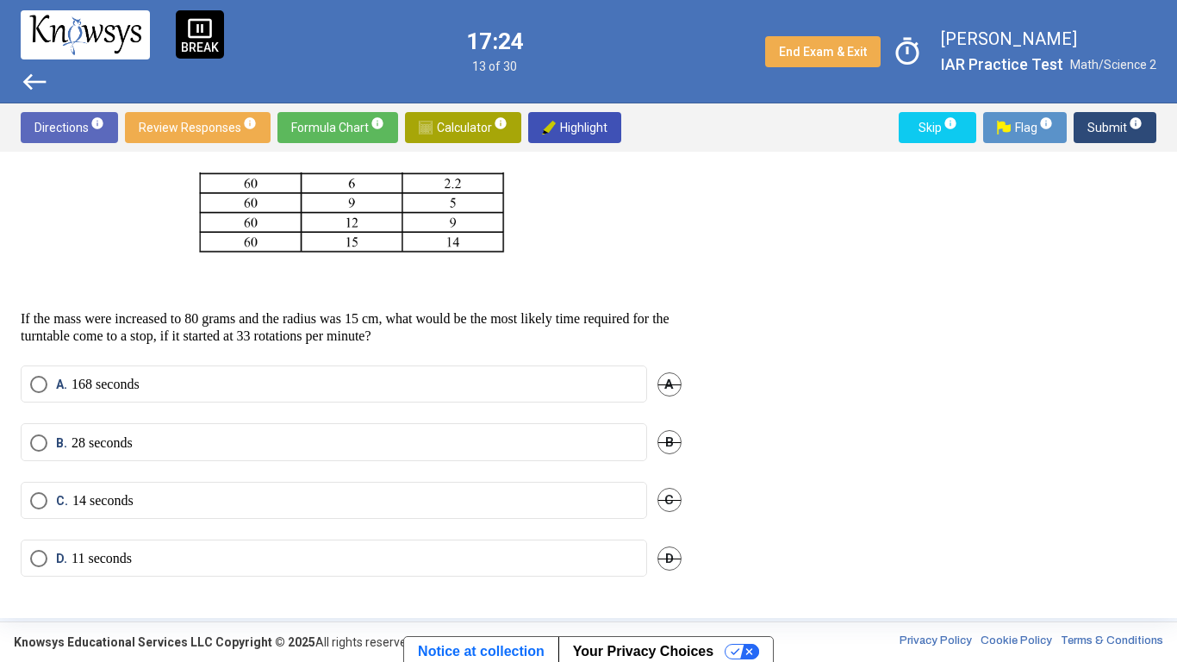
click at [572, 434] on label "B. 28 seconds" at bounding box center [334, 442] width 608 height 17
click at [1108, 125] on span "Submit info" at bounding box center [1115, 127] width 55 height 31
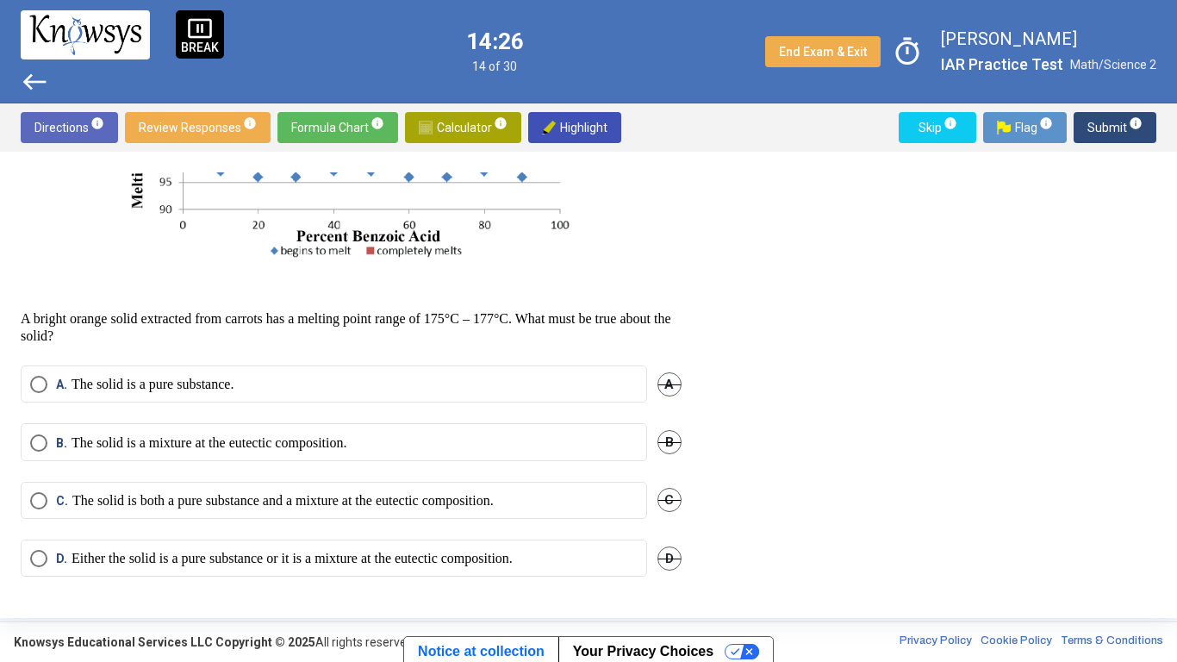
click at [483, 507] on p "The solid is both a pure substance and a mixture at the eutectic composition." at bounding box center [282, 500] width 421 height 17
click at [1111, 125] on span "Submit info" at bounding box center [1115, 127] width 55 height 31
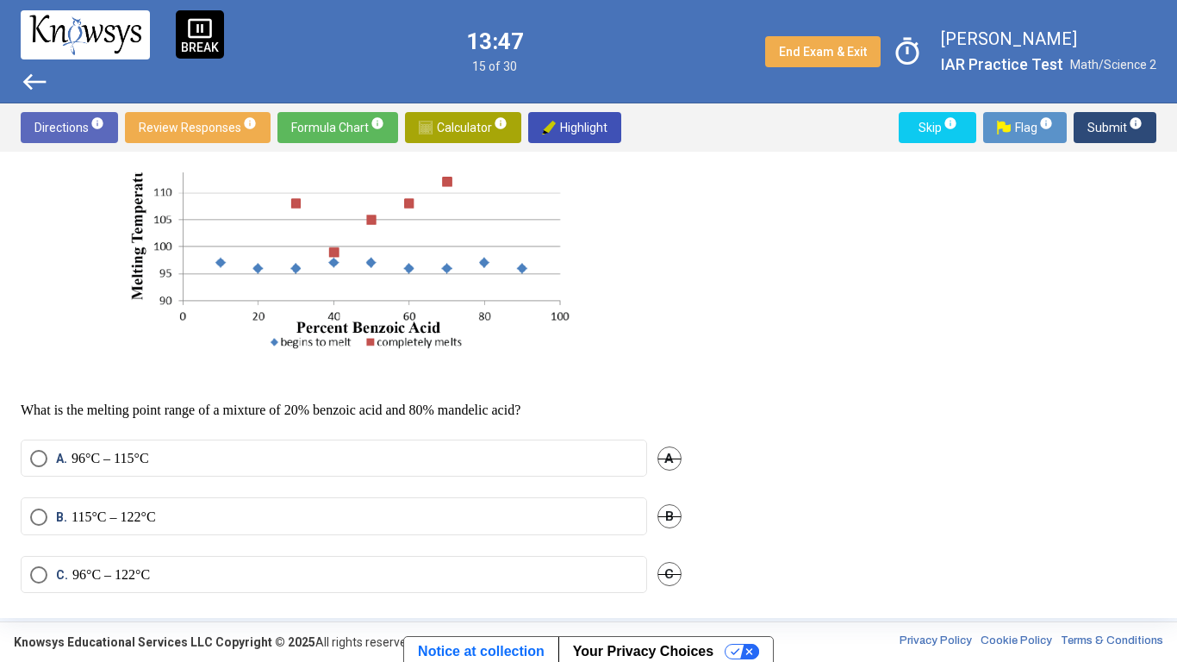
scroll to position [363, 0]
click at [578, 262] on img at bounding box center [352, 228] width 458 height 259
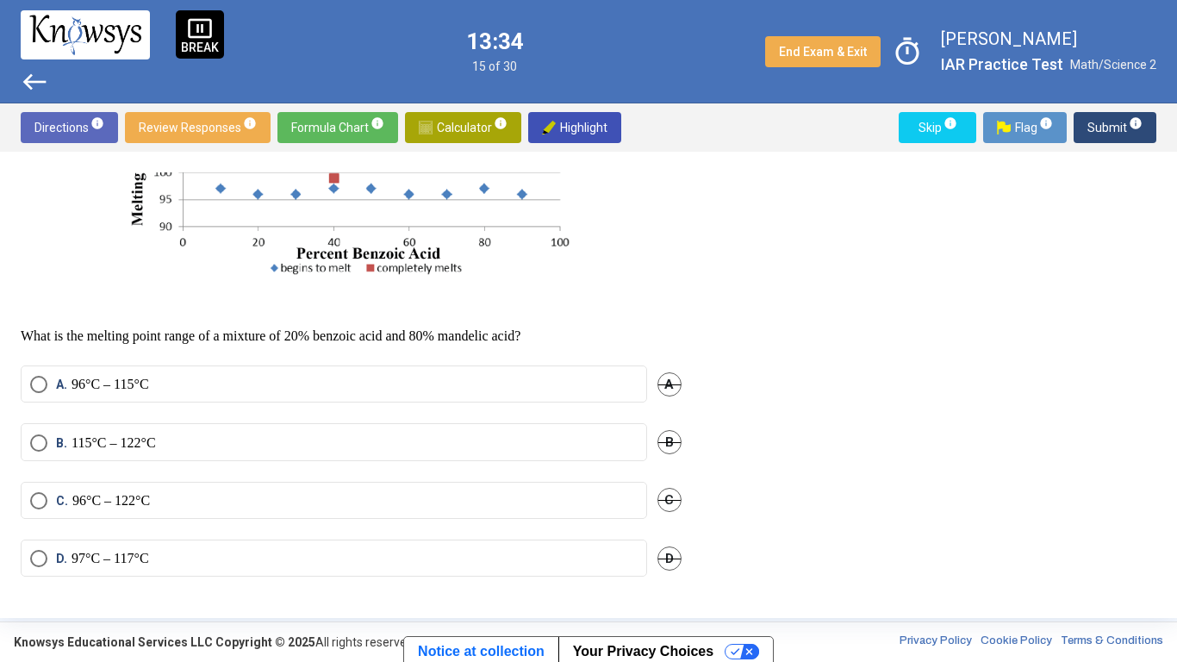
scroll to position [472, 0]
click at [538, 555] on label "D. 97°C – 117°C" at bounding box center [334, 558] width 608 height 17
click at [1107, 141] on span "Submit info" at bounding box center [1115, 127] width 55 height 31
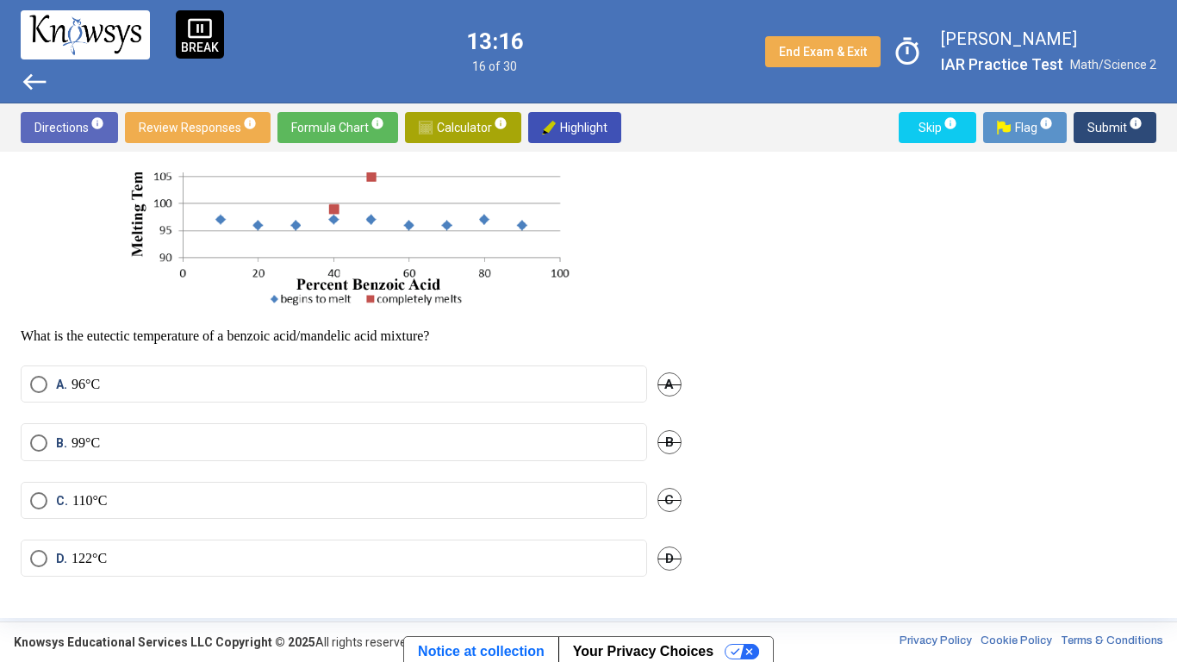
click at [564, 424] on mat-radio-button "B. 99°C" at bounding box center [334, 441] width 627 height 37
click at [585, 427] on mat-radio-button "B. 99°C" at bounding box center [334, 441] width 627 height 37
click at [595, 441] on label "B. 99°C" at bounding box center [334, 442] width 608 height 17
click at [1125, 127] on span "Submit info" at bounding box center [1115, 127] width 55 height 31
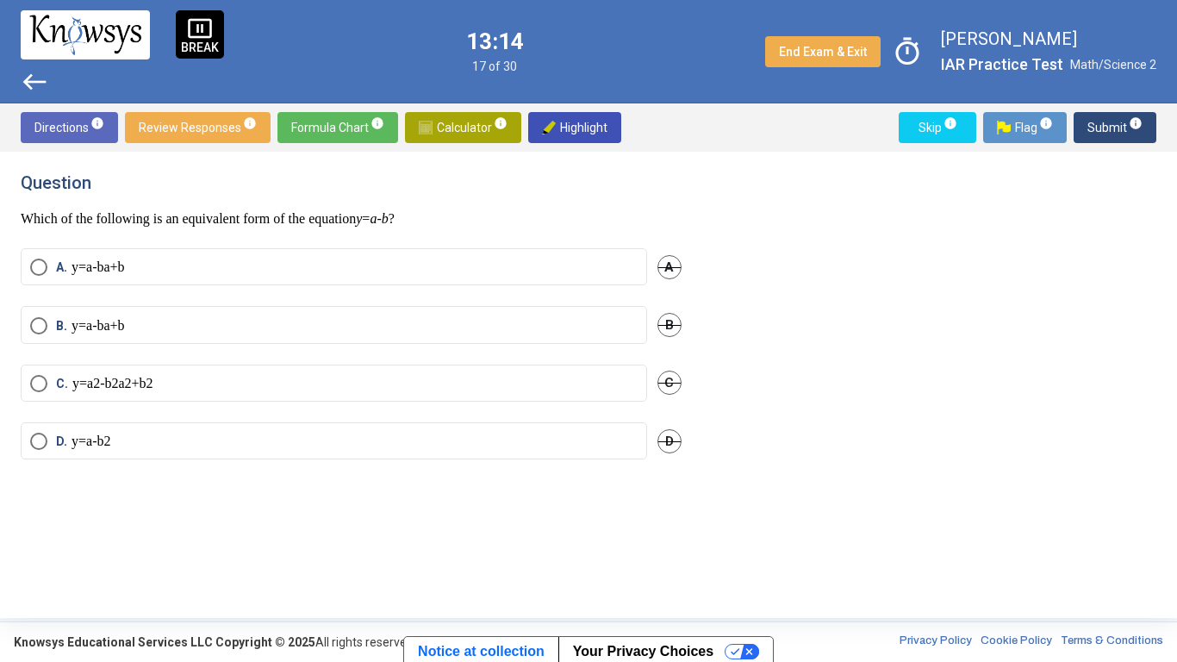
scroll to position [0, 0]
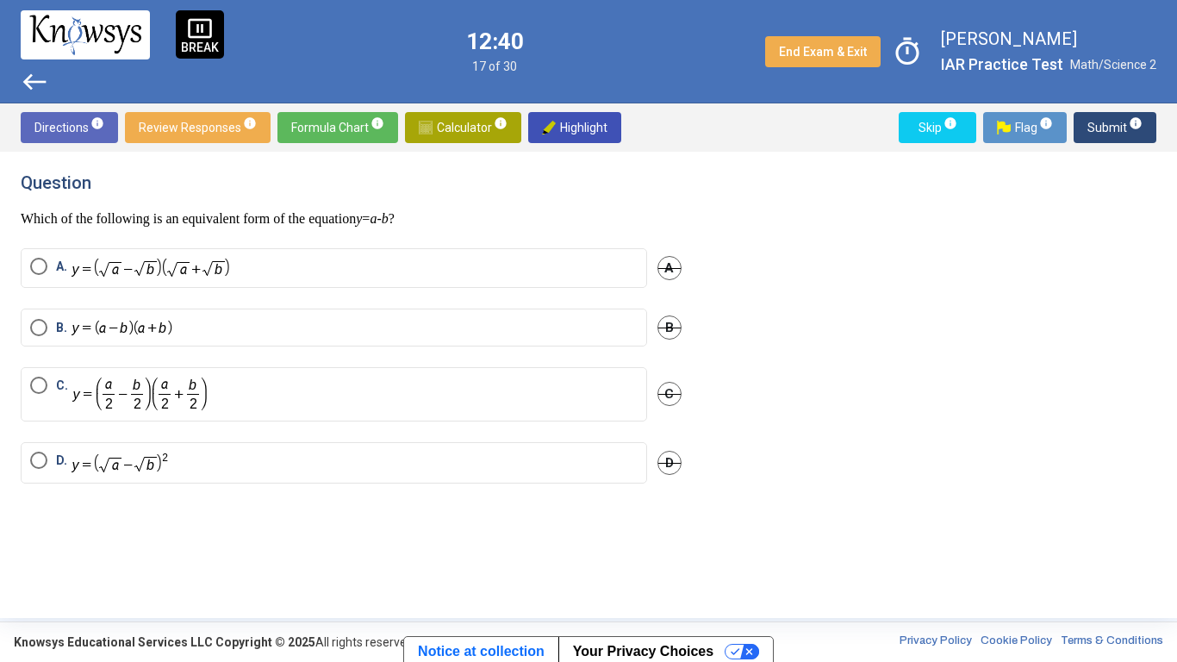
click at [225, 329] on label "B." at bounding box center [334, 328] width 608 height 18
click at [1117, 134] on span "Submit info" at bounding box center [1115, 127] width 55 height 31
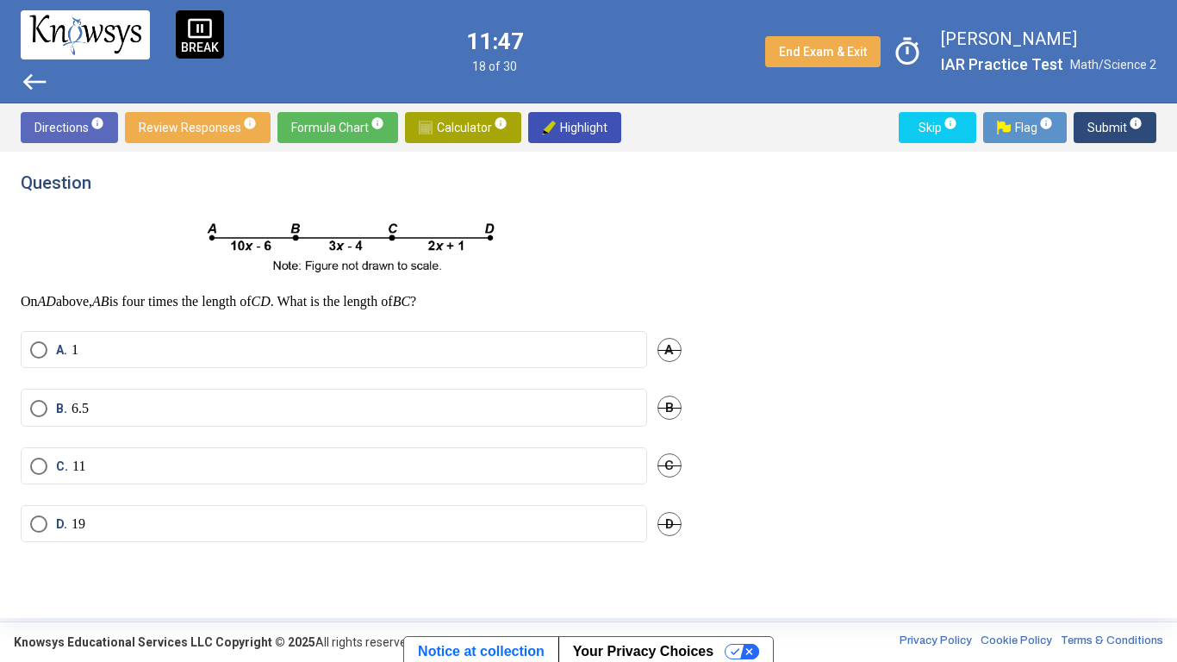
click at [324, 408] on label "B. 6.5" at bounding box center [334, 408] width 608 height 17
click at [575, 366] on mat-radio-button "A. 1" at bounding box center [334, 349] width 627 height 37
click at [569, 464] on label "C. 11" at bounding box center [334, 466] width 608 height 17
click at [1102, 142] on span "Submit info" at bounding box center [1115, 127] width 55 height 31
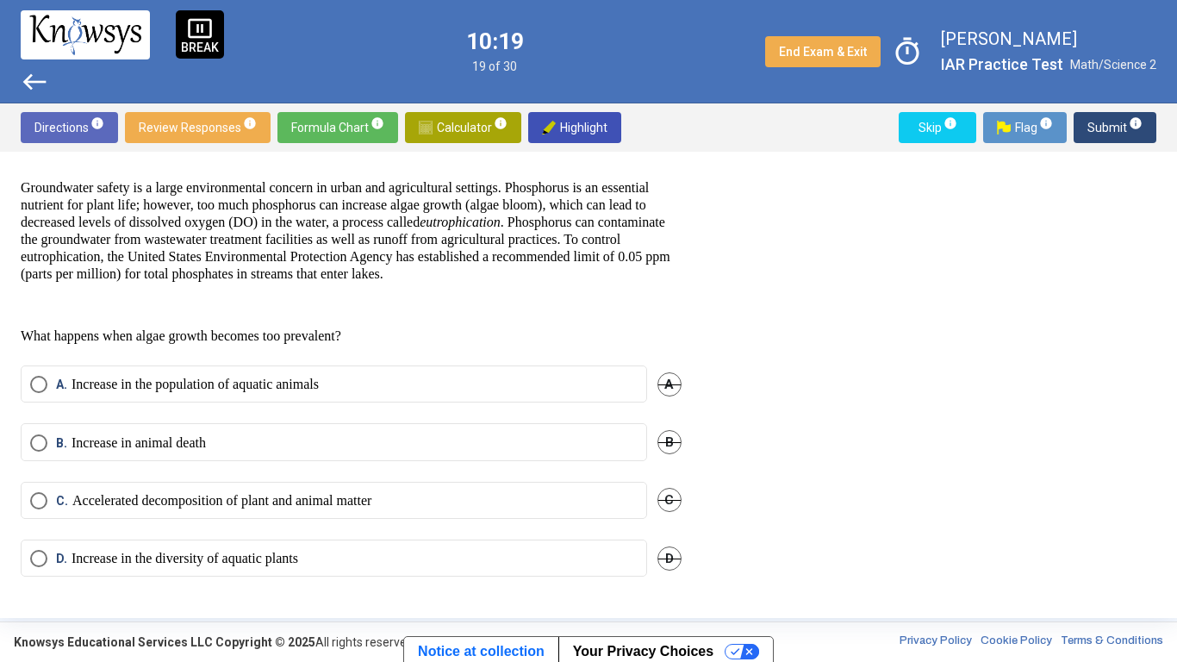
scroll to position [79, 0]
click at [277, 473] on div "B. Increase in animal death B" at bounding box center [351, 452] width 661 height 58
click at [306, 485] on mat-radio-button "C. Accelerated decomposition of plant and animal matter" at bounding box center [334, 500] width 627 height 37
click at [309, 505] on p "Accelerated decomposition of plant and animal matter" at bounding box center [221, 500] width 299 height 17
click at [165, 379] on p "Increase in the population of aquatic animals" at bounding box center [195, 384] width 247 height 17
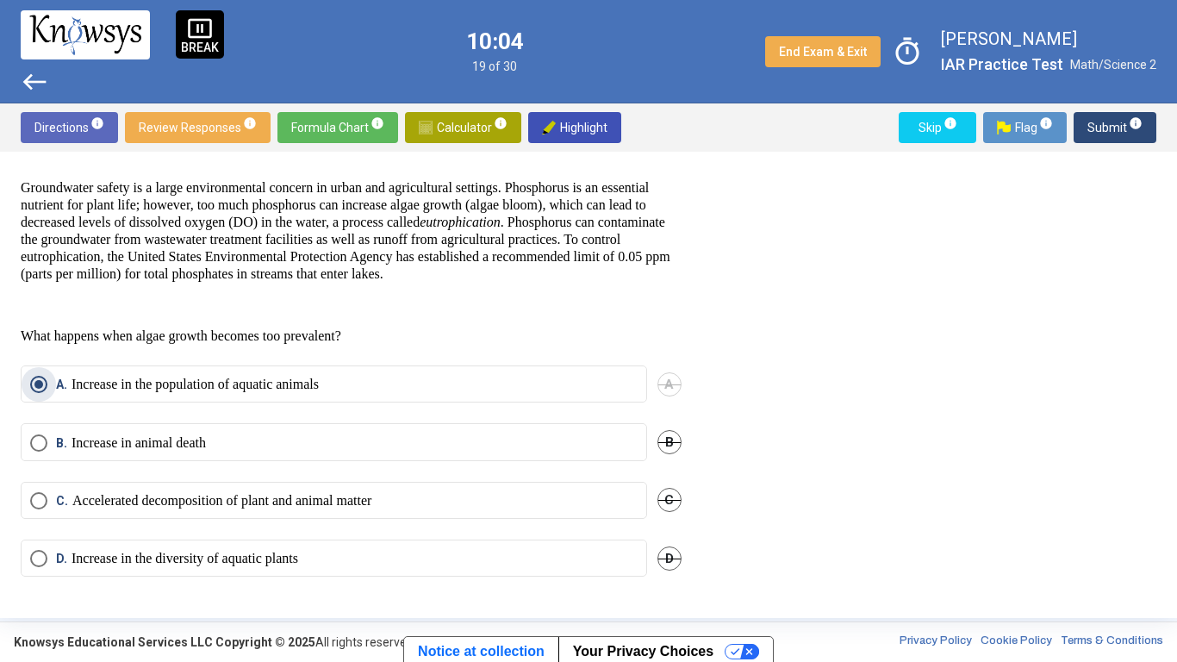
click at [242, 456] on mat-radio-button "B. Increase in animal death" at bounding box center [334, 441] width 627 height 37
click at [276, 448] on label "B. Increase in animal death" at bounding box center [334, 442] width 608 height 17
click at [1120, 129] on span "Submit info" at bounding box center [1115, 127] width 55 height 31
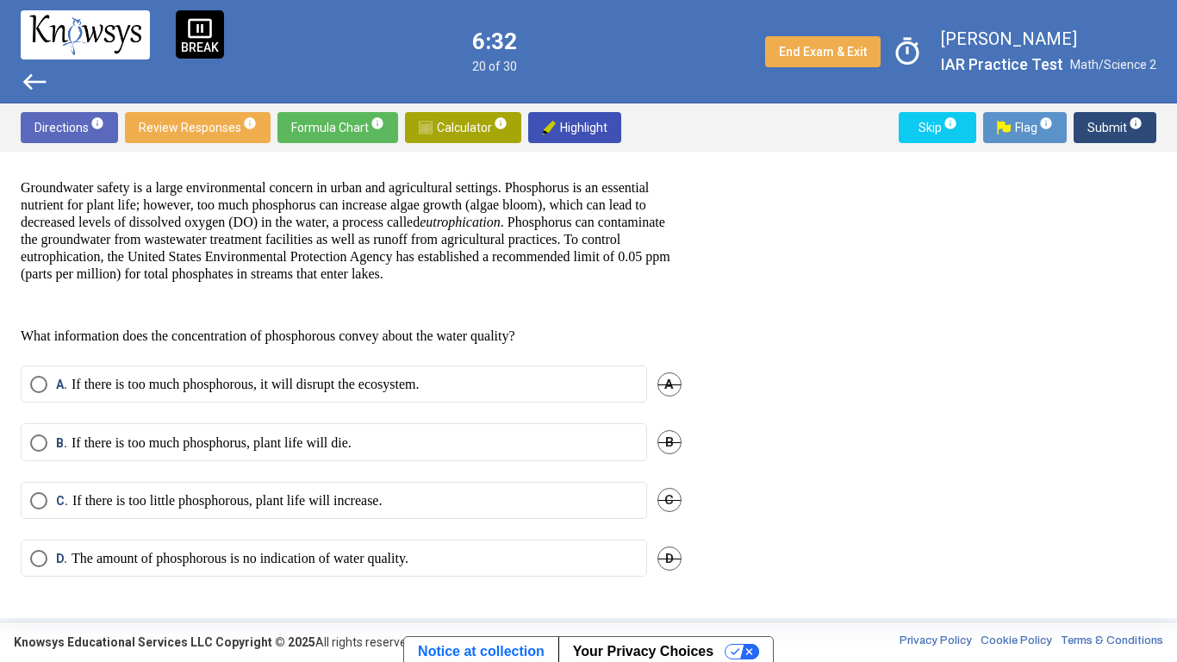
click at [535, 376] on label "A. If there is too much phosphorous, it will disrupt the ecosystem." at bounding box center [334, 384] width 608 height 17
click at [1127, 139] on span "Submit info" at bounding box center [1115, 127] width 55 height 31
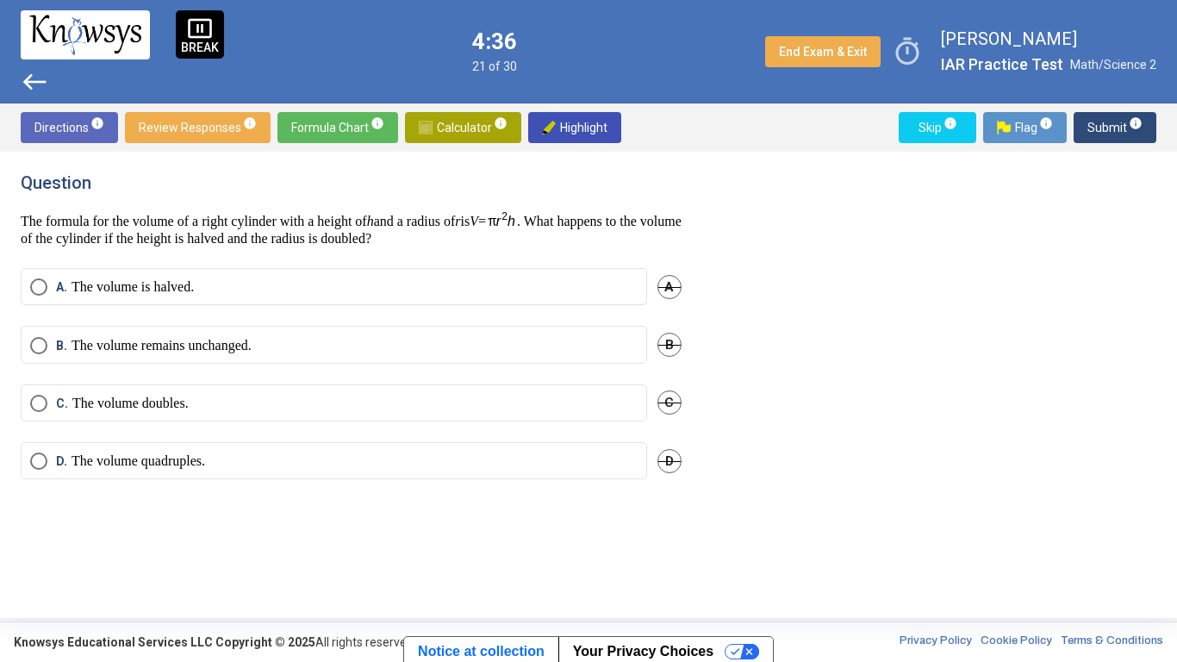
click at [271, 359] on mat-radio-button "B. The volume remains unchanged." at bounding box center [334, 344] width 627 height 37
click at [274, 340] on label "B. The volume remains unchanged." at bounding box center [334, 345] width 608 height 17
click at [1095, 128] on span "Submit info" at bounding box center [1115, 127] width 55 height 31
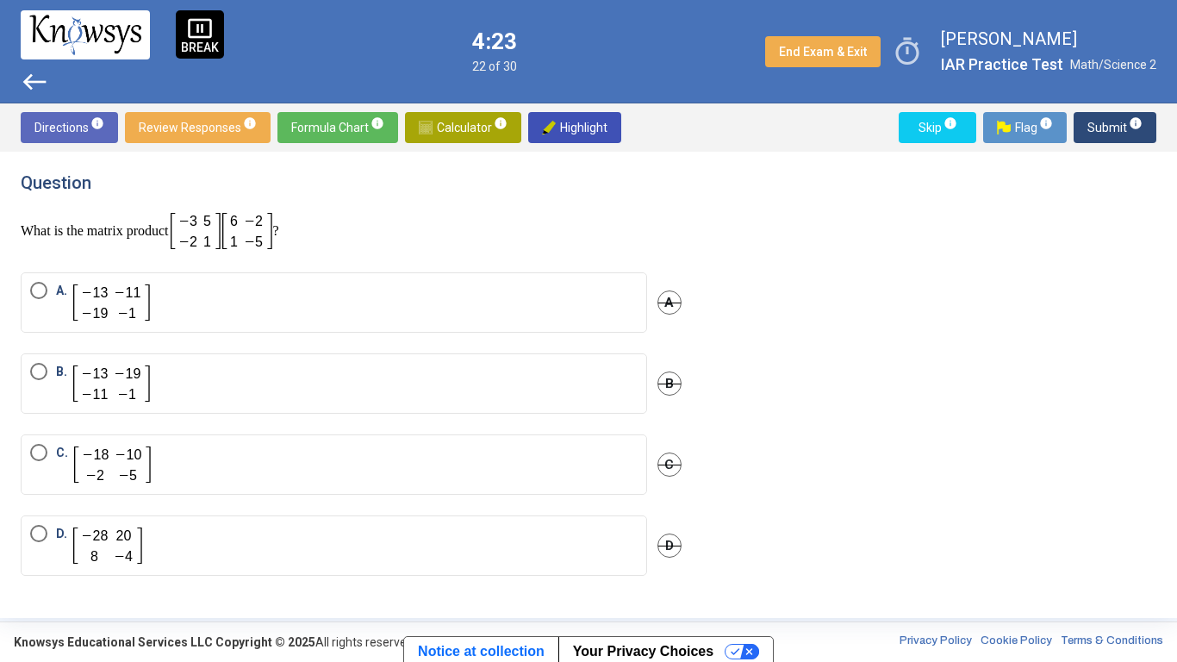
click at [410, 377] on label "B." at bounding box center [334, 383] width 608 height 41
click at [1106, 103] on div "Directions info Review Responses info Formula Chart info Calculator info Highli…" at bounding box center [588, 127] width 1177 height 48
click at [1133, 115] on span "Submit info" at bounding box center [1115, 127] width 55 height 31
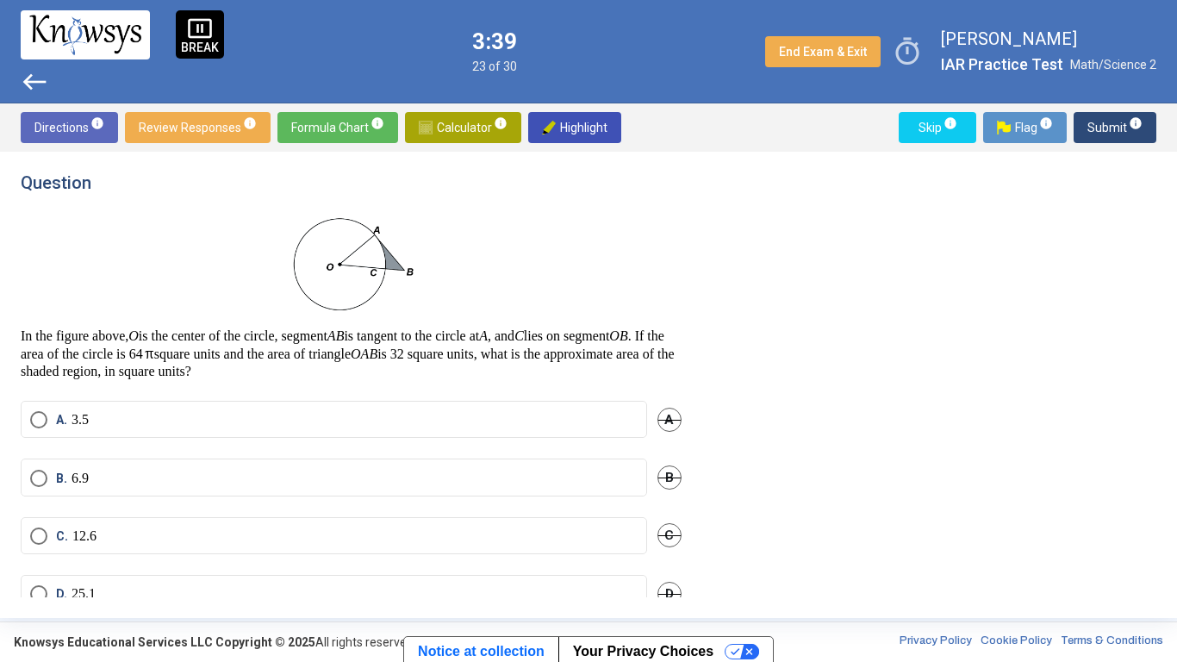
click at [499, 421] on label "A. 3.5" at bounding box center [334, 419] width 608 height 17
click at [1095, 117] on span "Submit info" at bounding box center [1115, 127] width 55 height 31
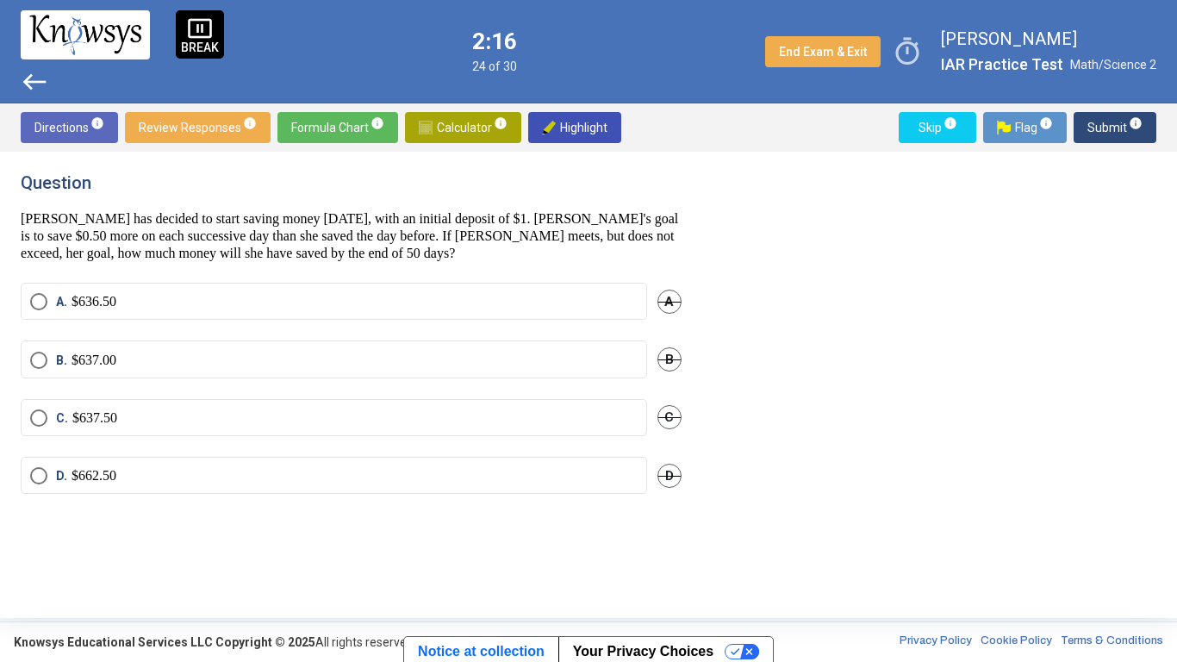
click at [346, 355] on label "B. $637.00" at bounding box center [334, 360] width 608 height 17
click at [1122, 131] on span "Submit info" at bounding box center [1115, 127] width 55 height 31
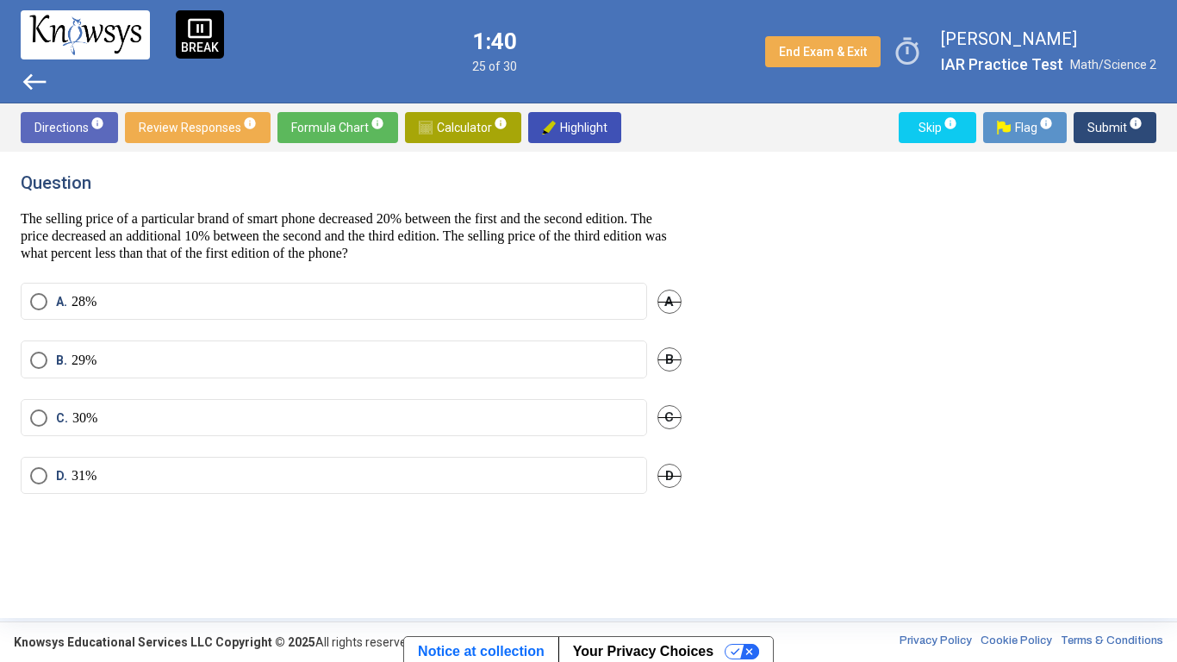
click at [337, 409] on label "C. 30%" at bounding box center [334, 417] width 608 height 17
click at [467, 460] on mat-radio-button "D. 31%" at bounding box center [334, 475] width 627 height 37
click at [522, 481] on label "D. 31%" at bounding box center [334, 475] width 608 height 17
click at [1134, 133] on span "Submit info" at bounding box center [1115, 127] width 55 height 31
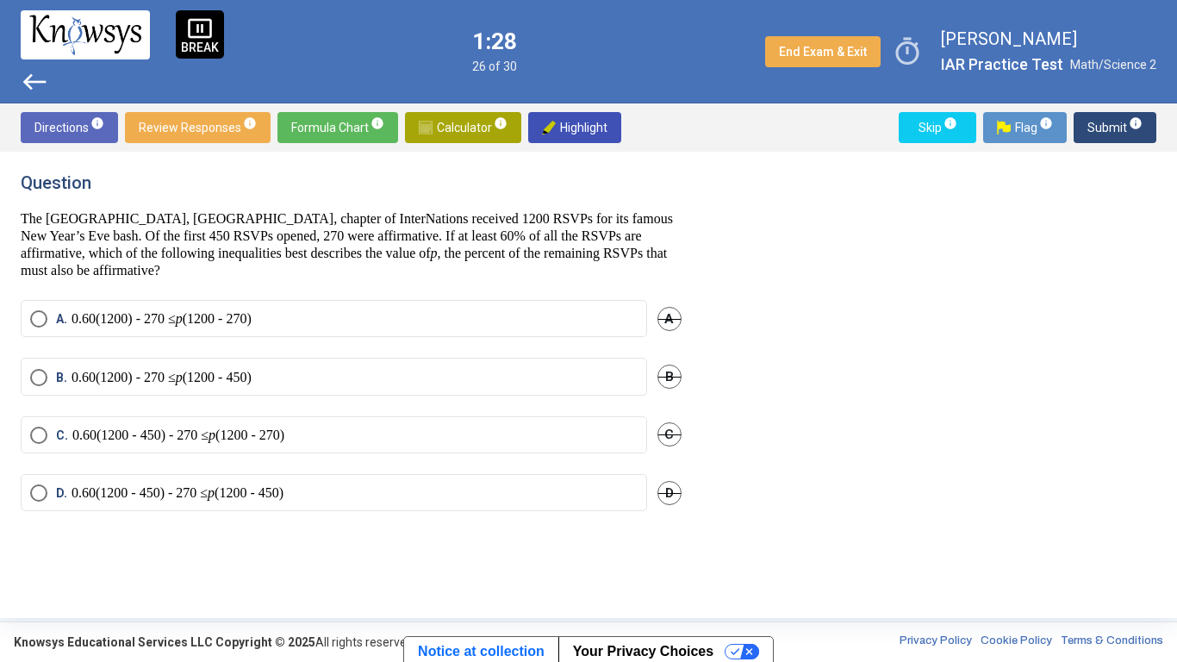
click at [107, 326] on p "0.60(1200) - 270 ≤ p (1200 - 270)" at bounding box center [162, 318] width 180 height 17
click at [1129, 118] on span "info" at bounding box center [1136, 123] width 14 height 14
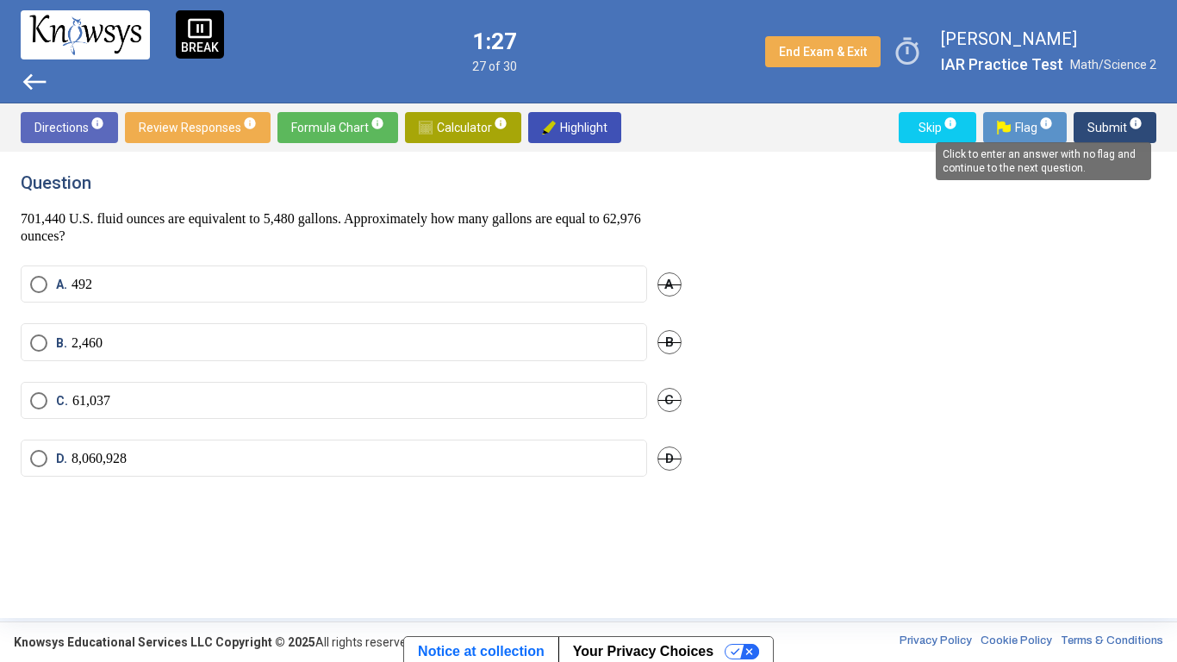
click at [127, 406] on label "C. 61,037" at bounding box center [334, 400] width 608 height 17
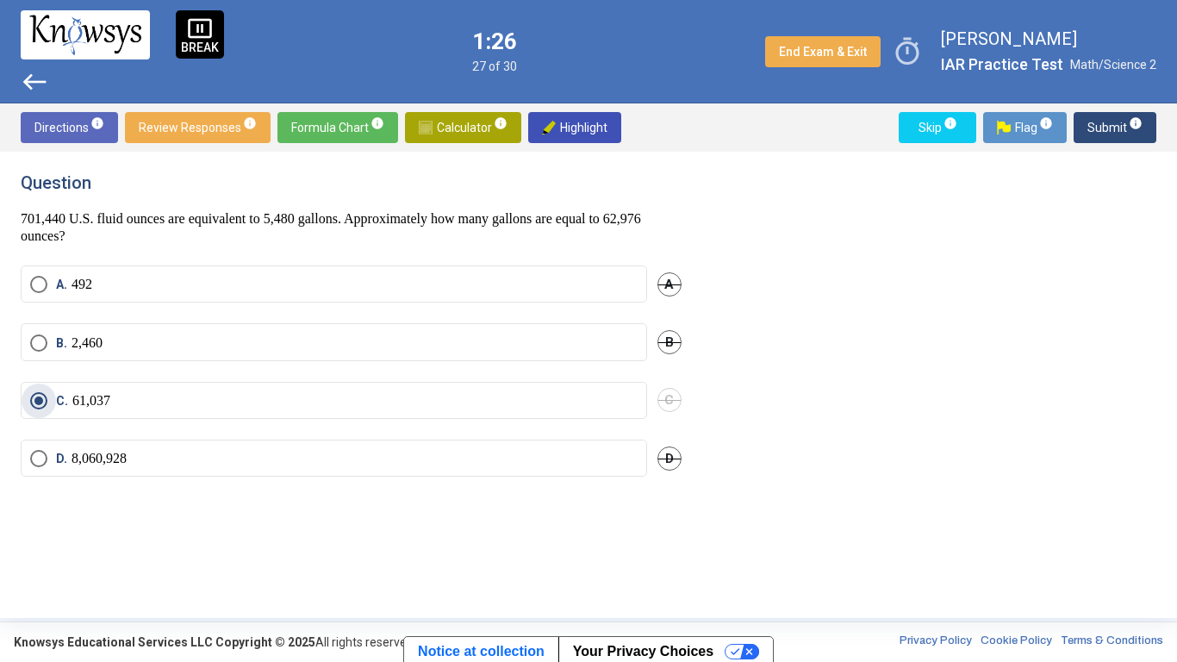
click at [1107, 124] on span "Submit info" at bounding box center [1115, 127] width 55 height 31
click at [116, 374] on div "B. a 8 B" at bounding box center [351, 352] width 661 height 58
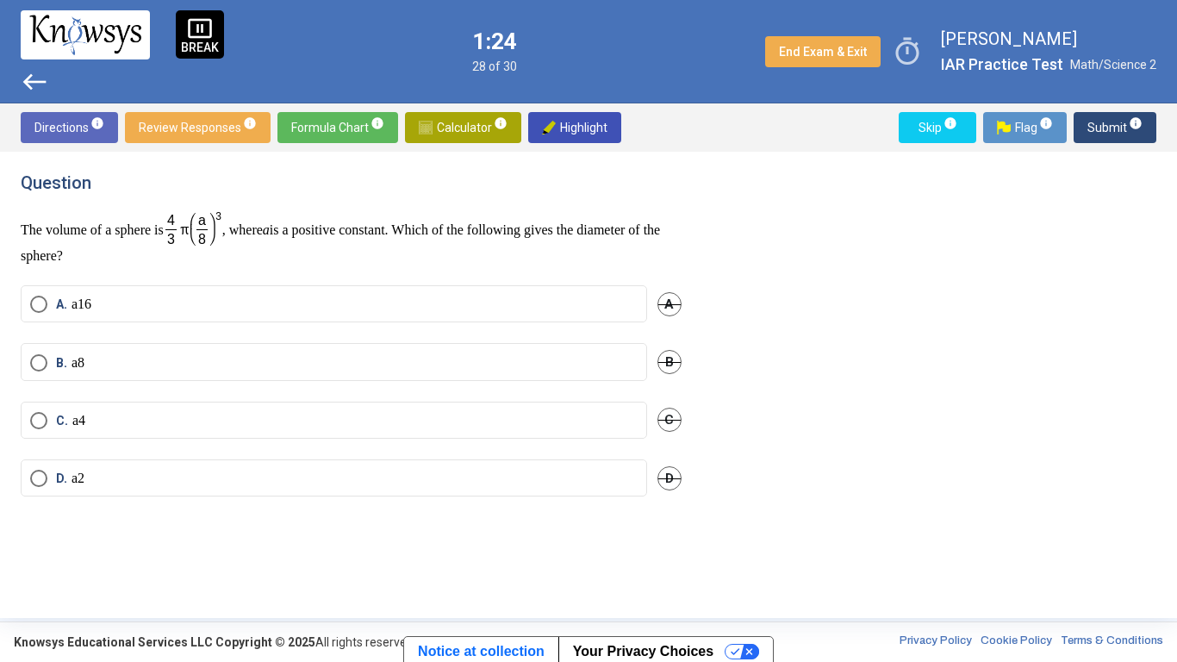
click at [115, 371] on label "B. a 8" at bounding box center [334, 362] width 608 height 17
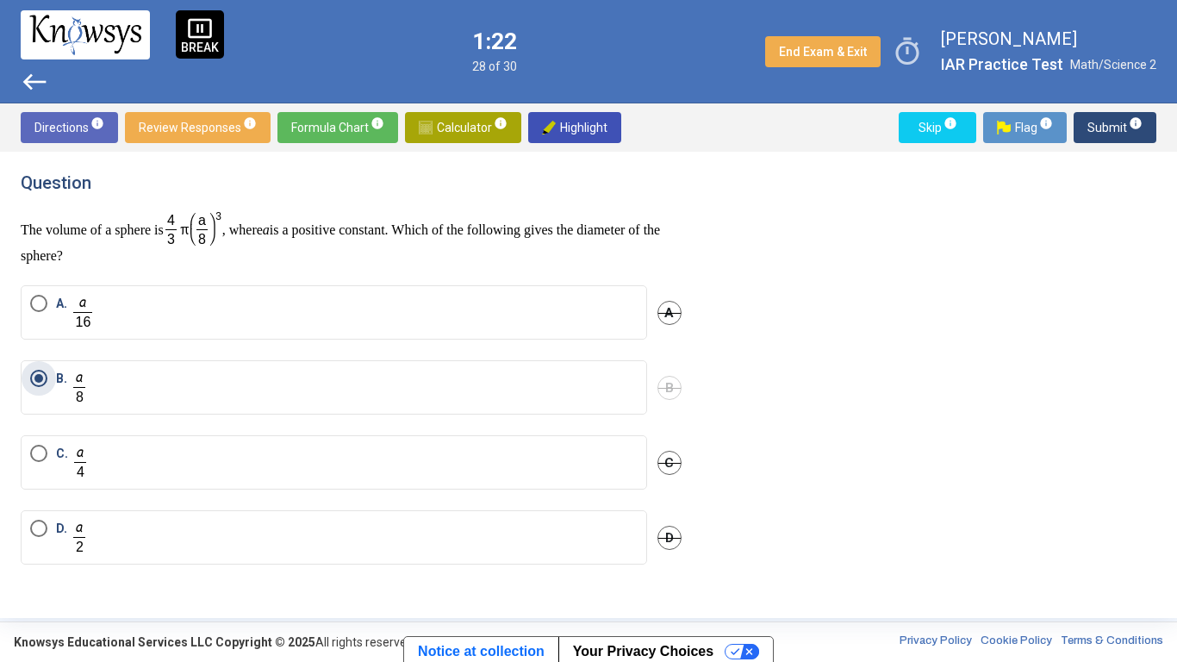
click at [1111, 137] on span "Submit info" at bounding box center [1115, 127] width 55 height 31
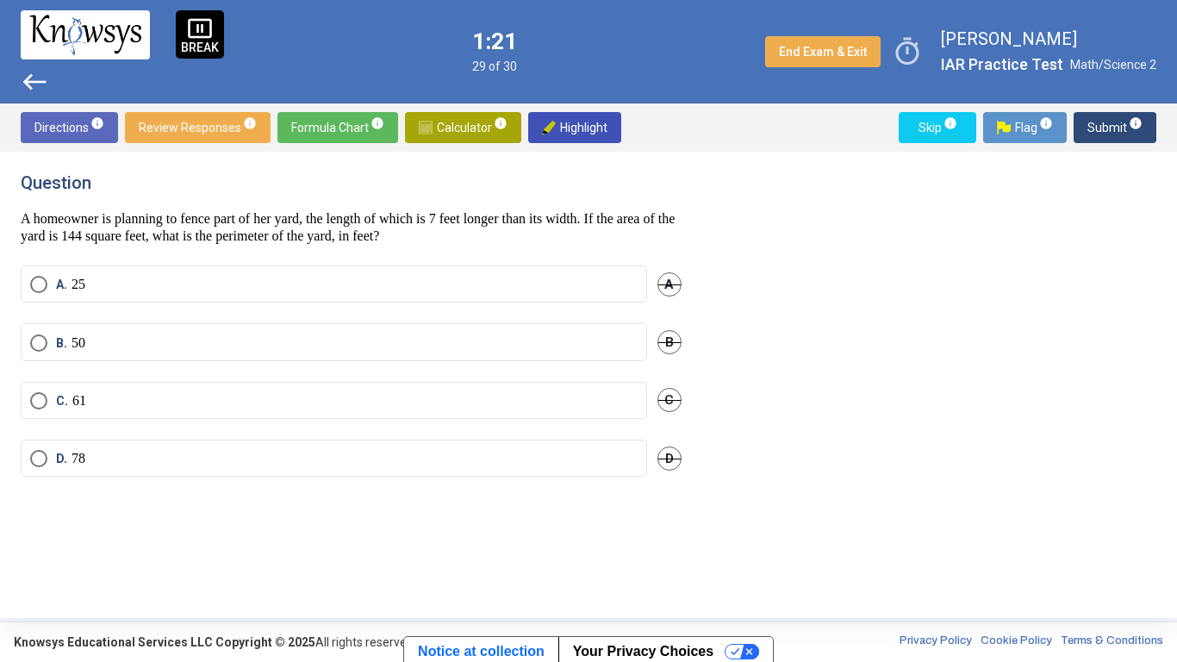
click at [119, 284] on label "A. 25" at bounding box center [334, 284] width 608 height 17
click at [476, 130] on span "Calculator info" at bounding box center [463, 127] width 89 height 31
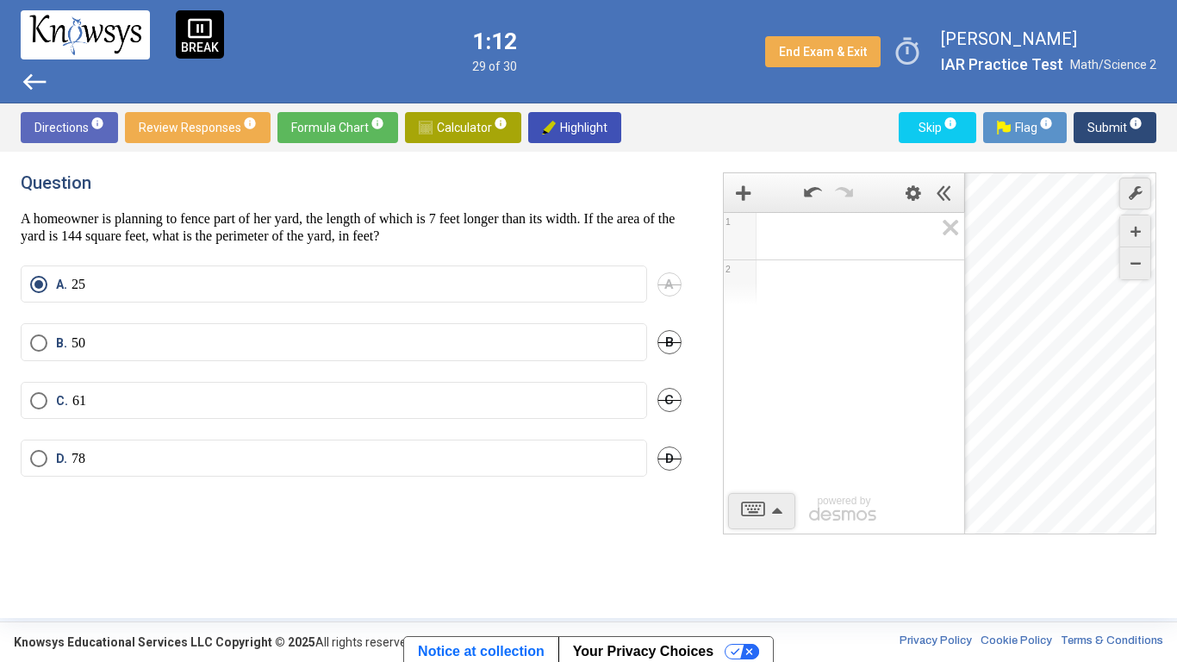
click at [851, 241] on span "Math Input:" at bounding box center [852, 236] width 165 height 21
click at [778, 521] on div "1 4 4 ​ 1 2 powered by powered by $$ x $$ y $$ a 2 $$ a b $$ 7 $$ 8 $$ 9 $$ ÷ f…" at bounding box center [939, 353] width 433 height 362
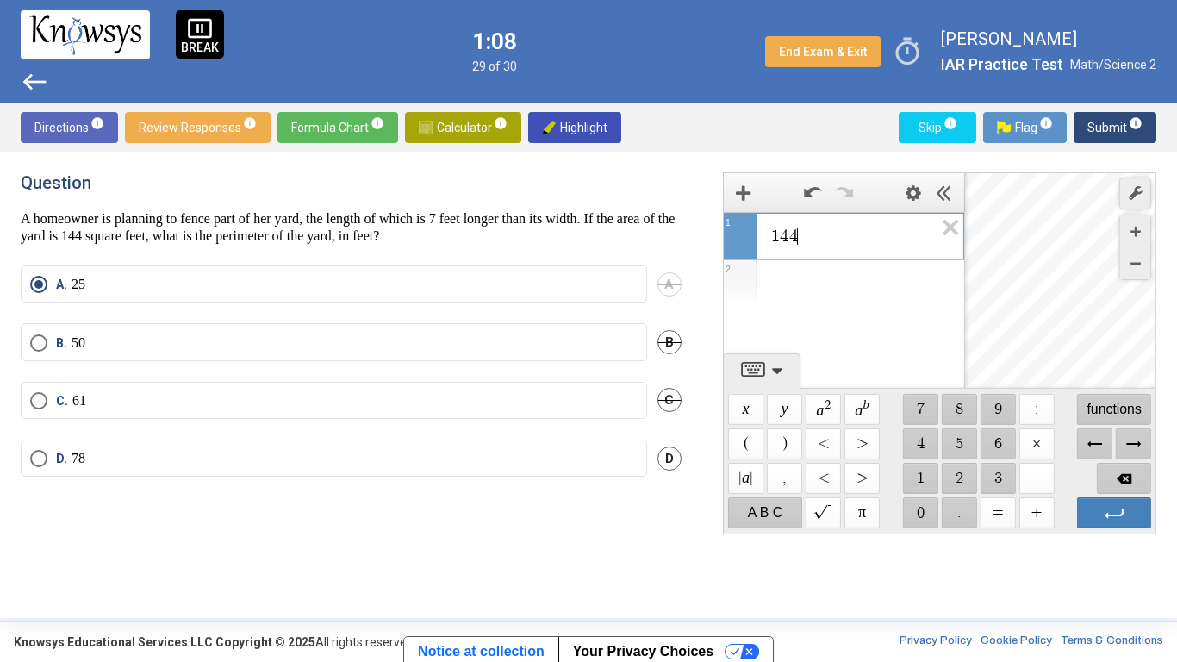
click at [1042, 408] on span "$$ ÷" at bounding box center [1036, 409] width 35 height 31
click at [294, 575] on div "Question A homeowner is planning to fence part of her yard, the length of which…" at bounding box center [362, 384] width 682 height 425
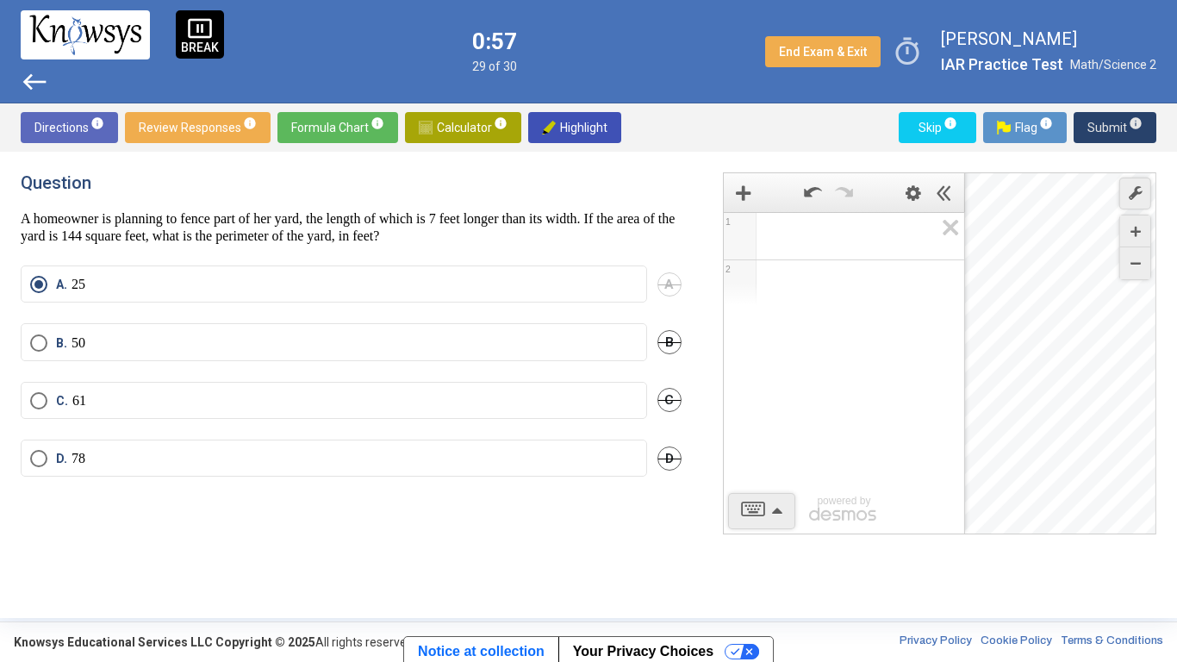
click at [1089, 115] on span "Submit info" at bounding box center [1115, 127] width 55 height 31
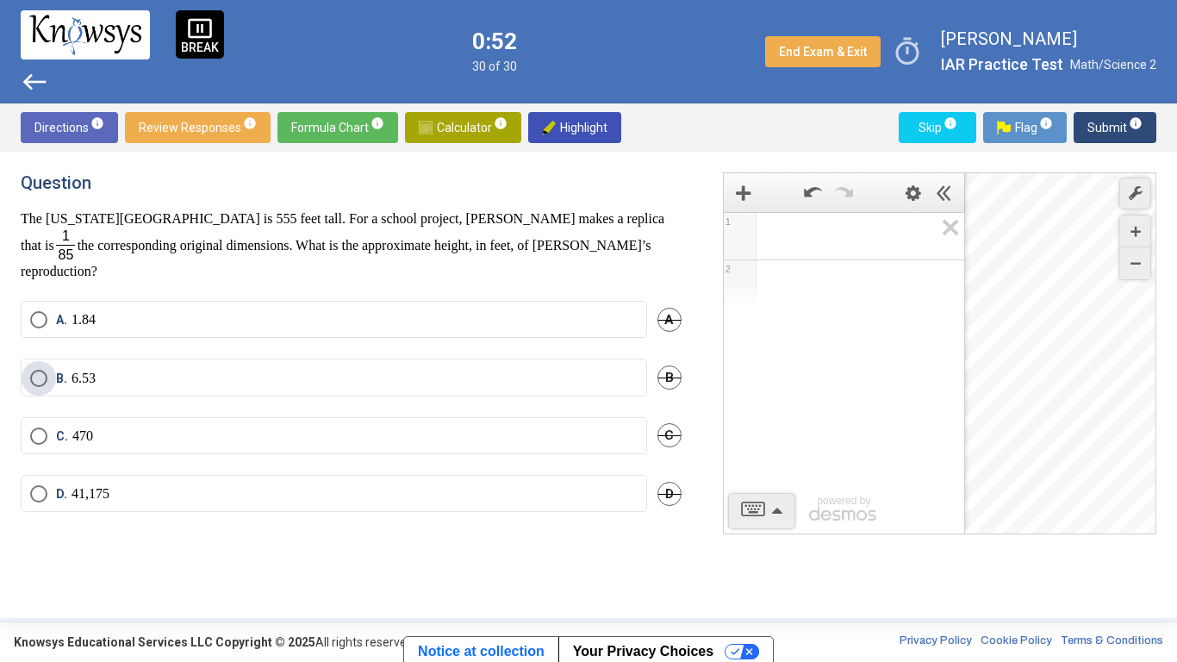
click at [273, 370] on label "B. 6.53" at bounding box center [334, 378] width 608 height 17
click at [1106, 128] on span "Submit info" at bounding box center [1115, 127] width 55 height 31
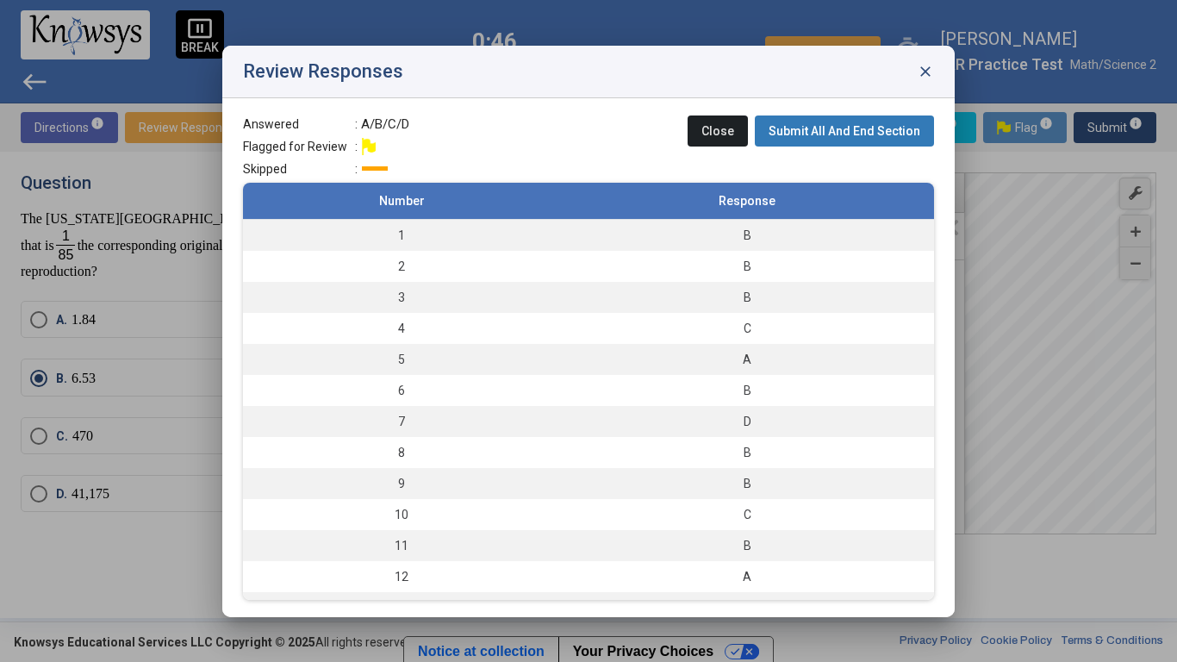
click at [934, 72] on div "Review Responses close" at bounding box center [588, 72] width 733 height 53
click at [924, 72] on span "close" at bounding box center [925, 71] width 17 height 17
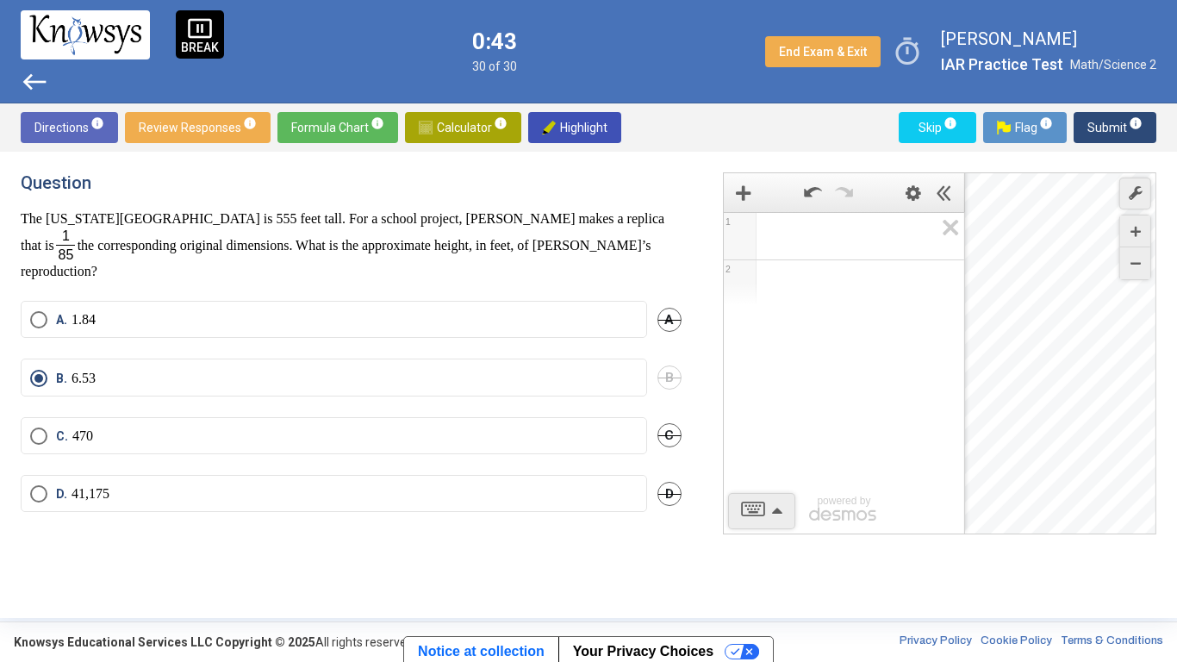
click at [453, 120] on span "Calculator info" at bounding box center [463, 127] width 89 height 31
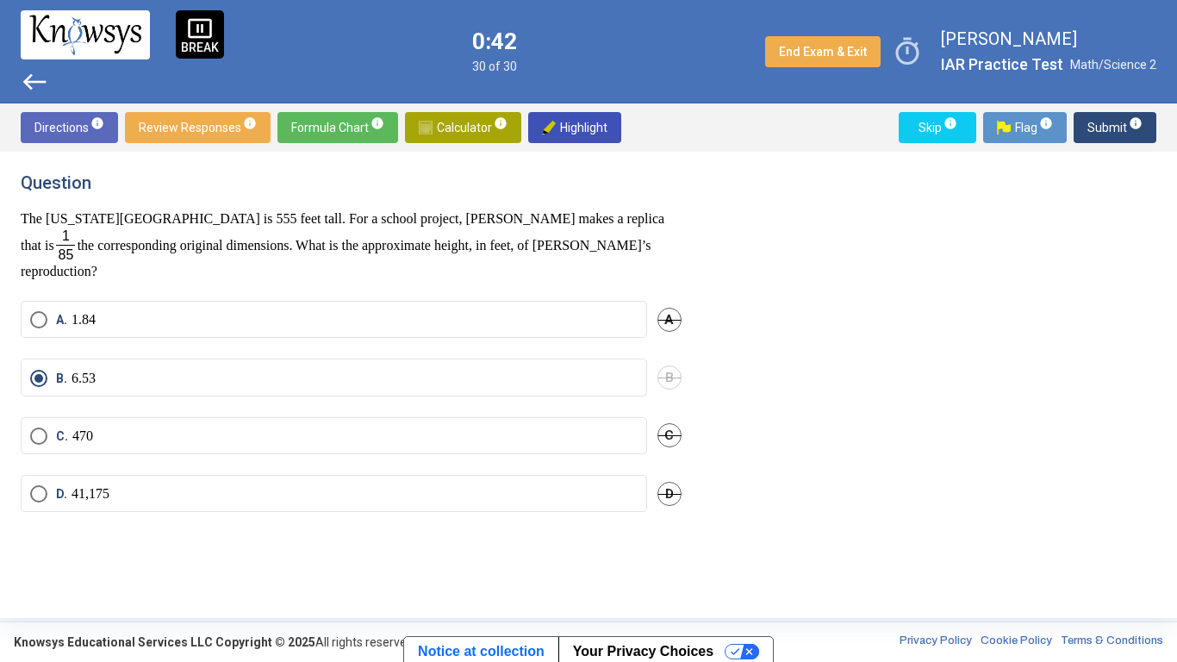
click at [1090, 127] on span "Submit info" at bounding box center [1115, 127] width 55 height 31
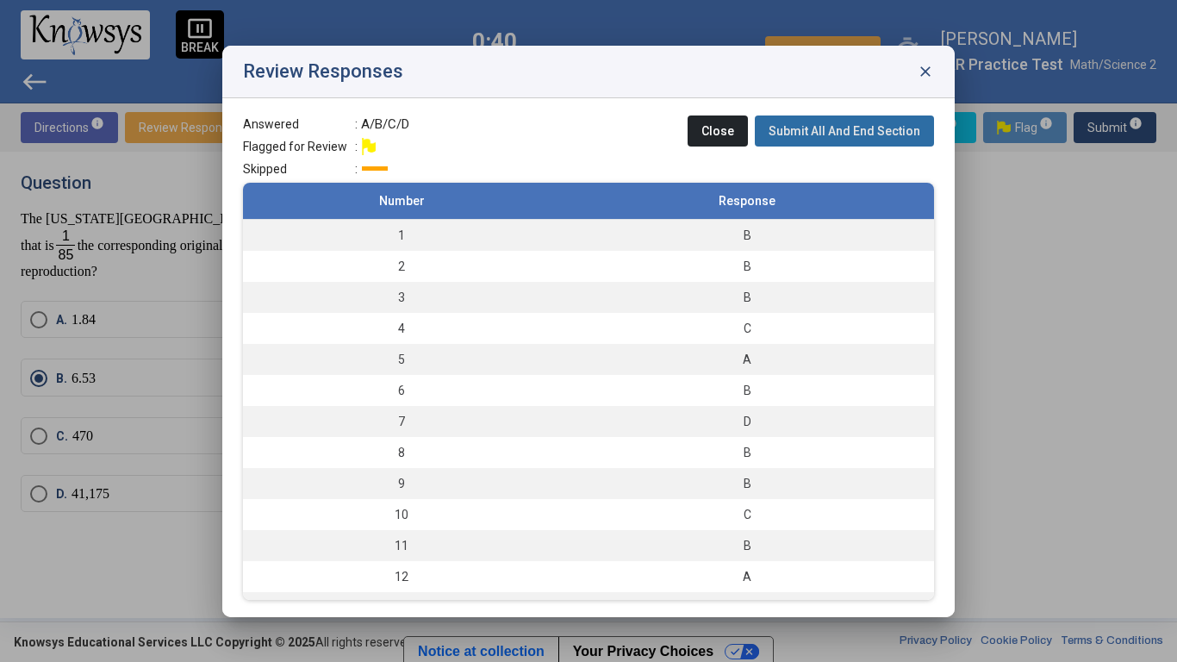
click at [849, 140] on button "Submit All And End Section" at bounding box center [844, 130] width 179 height 31
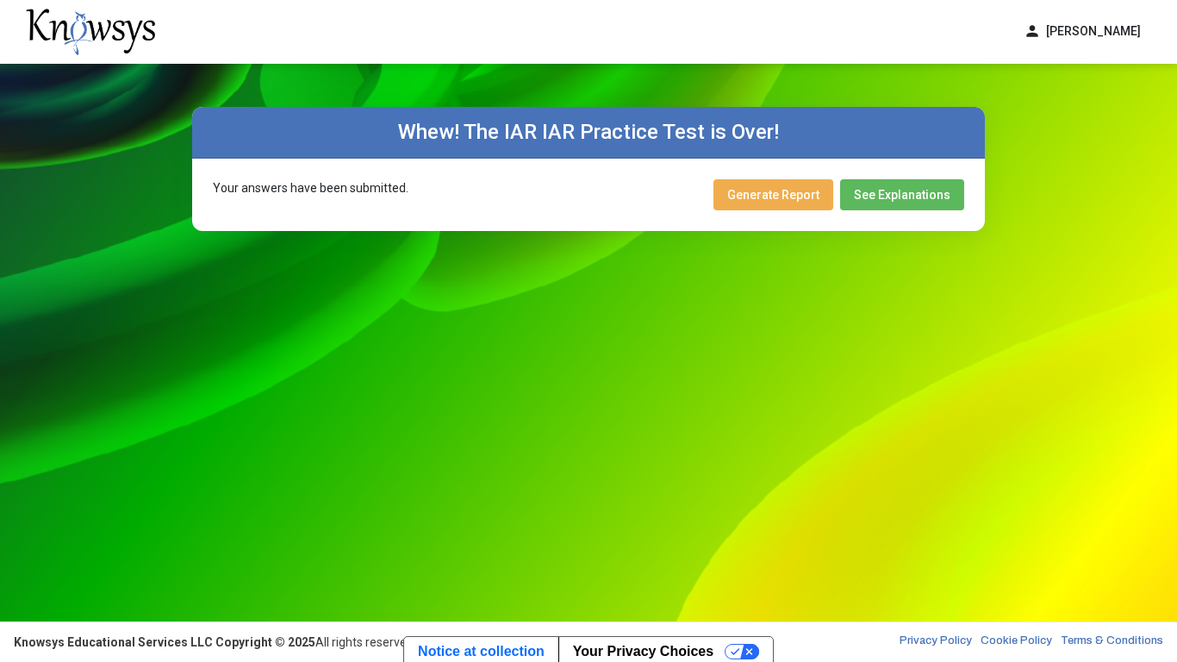
click at [784, 194] on span "Generate Report" at bounding box center [773, 195] width 92 height 14
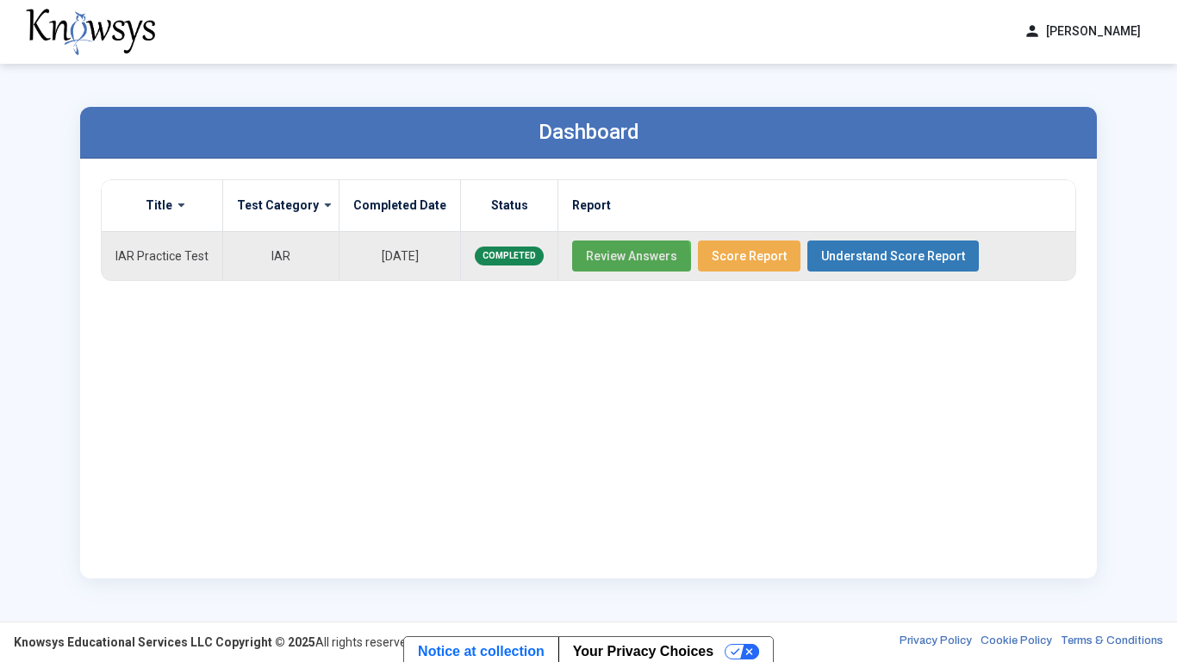
click at [591, 262] on span "Review Answers" at bounding box center [631, 256] width 91 height 14
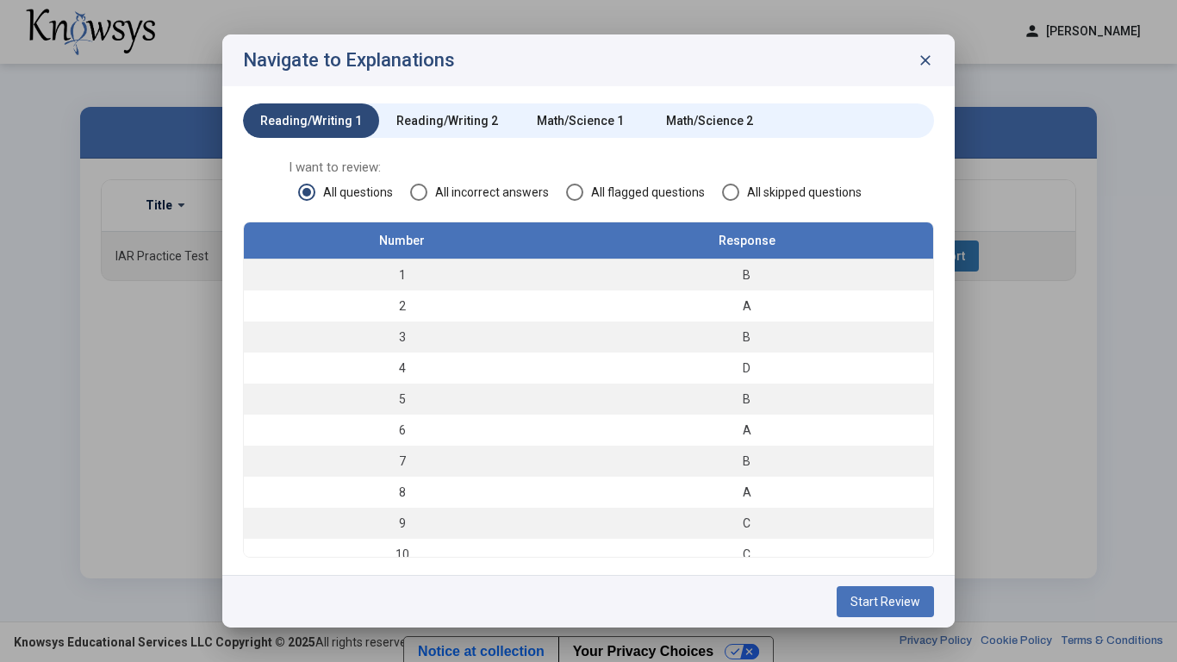
click at [926, 67] on span "close" at bounding box center [925, 60] width 17 height 17
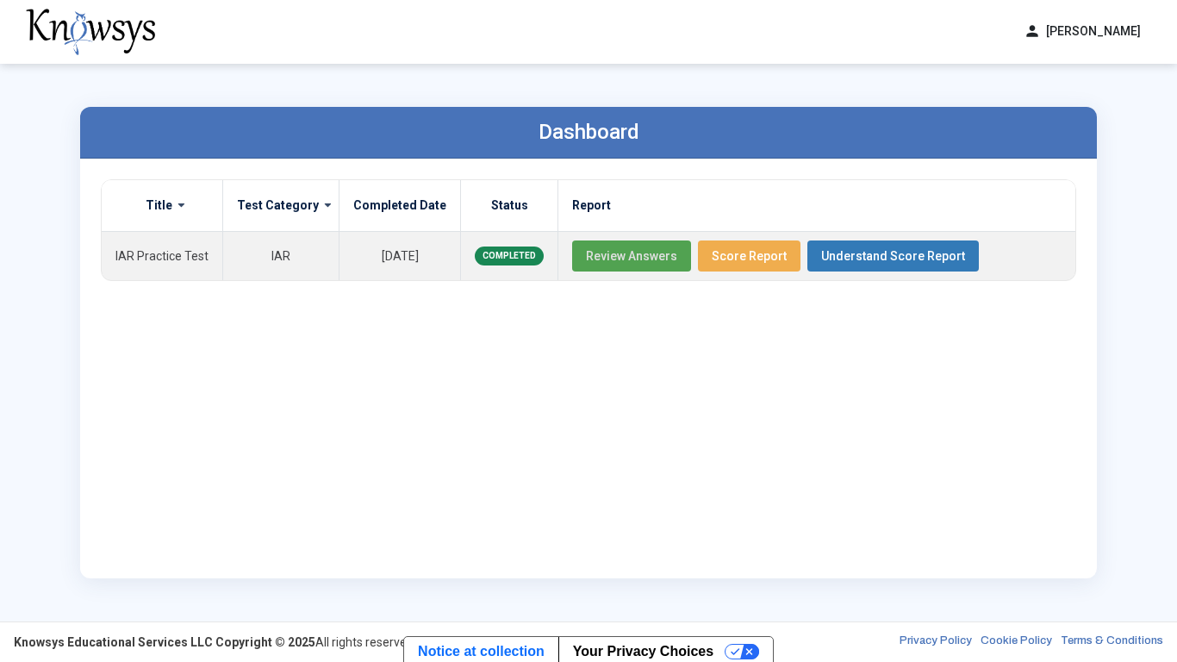
click at [415, 496] on div "Title Test Category Completed Date Status Report IAR Practice Test IAR [DATE] C…" at bounding box center [589, 368] width 976 height 378
click at [746, 252] on span "Score Report" at bounding box center [749, 256] width 75 height 14
